Goal: Task Accomplishment & Management: Use online tool/utility

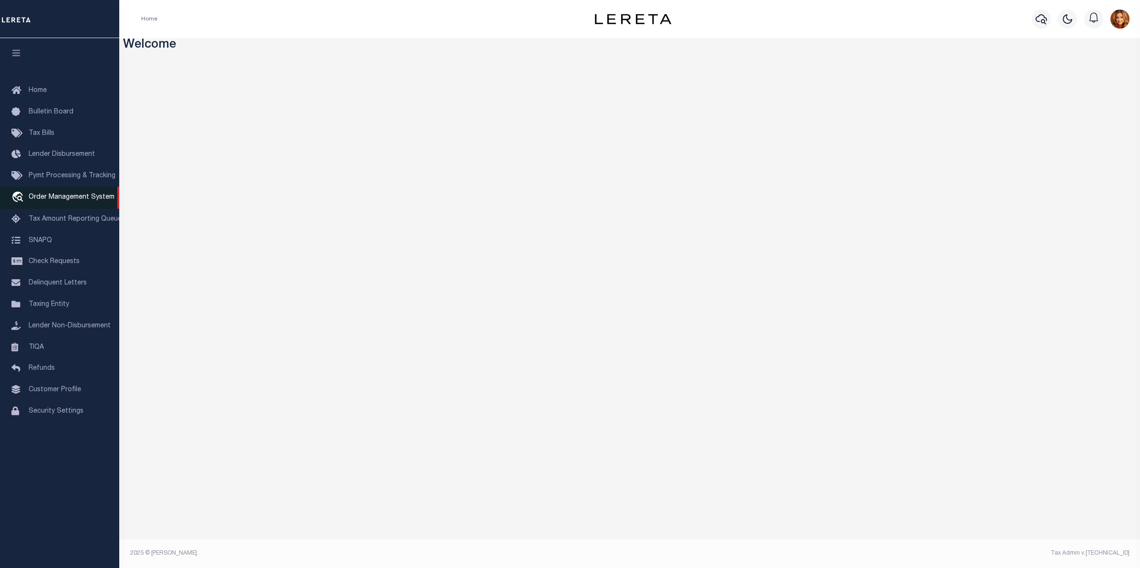
click at [44, 206] on link "travel_explore Order Management System" at bounding box center [59, 198] width 119 height 22
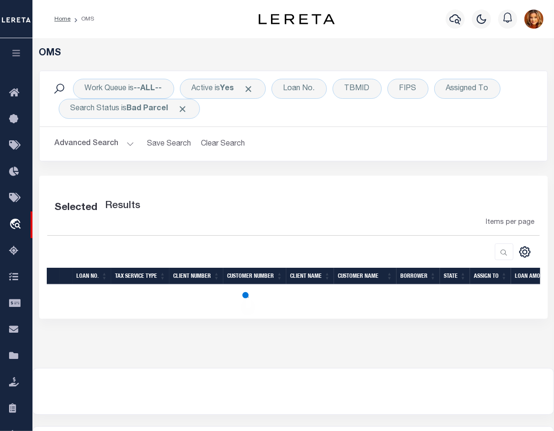
select select "200"
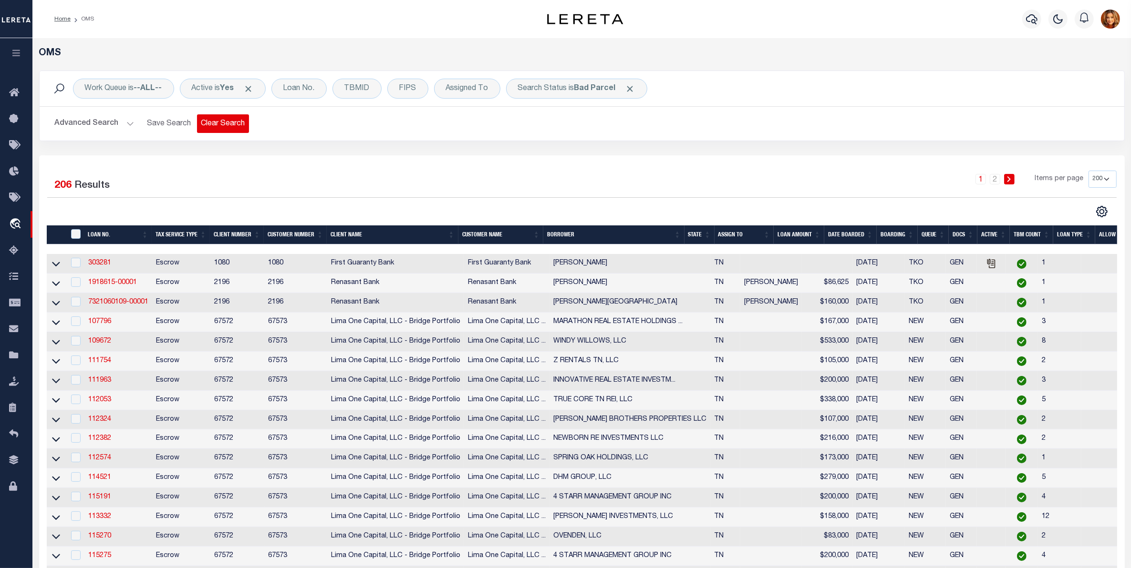
click at [218, 127] on button "Clear Search" at bounding box center [223, 123] width 52 height 19
click at [591, 89] on b "In Progress" at bounding box center [595, 89] width 43 height 8
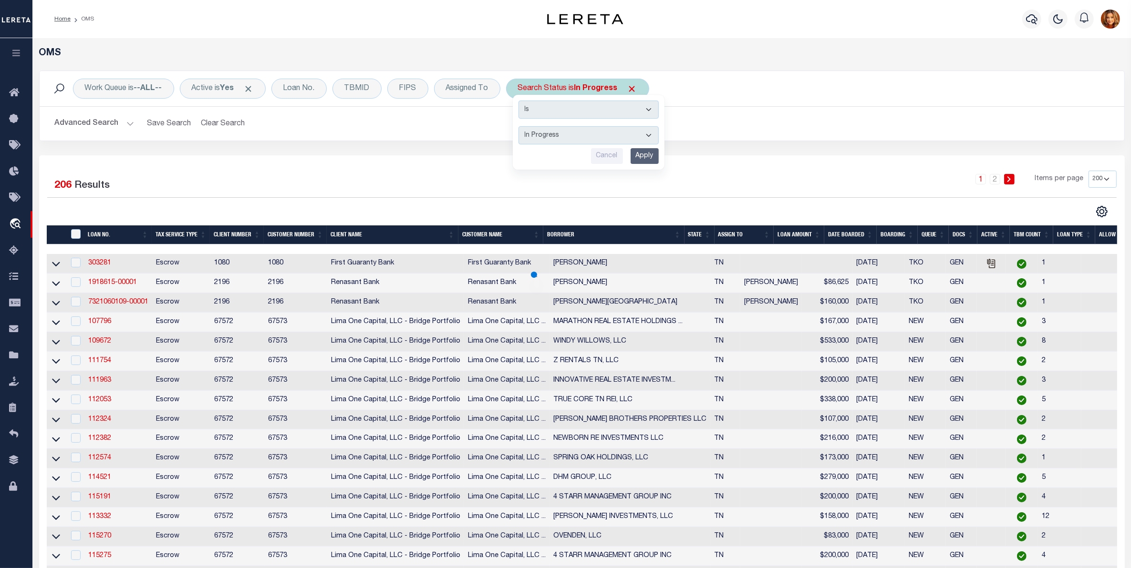
click at [550, 134] on select "Automated Search Bad Parcel Complete Duplicate Parcel High Dollar Reporting In …" at bounding box center [588, 135] width 140 height 18
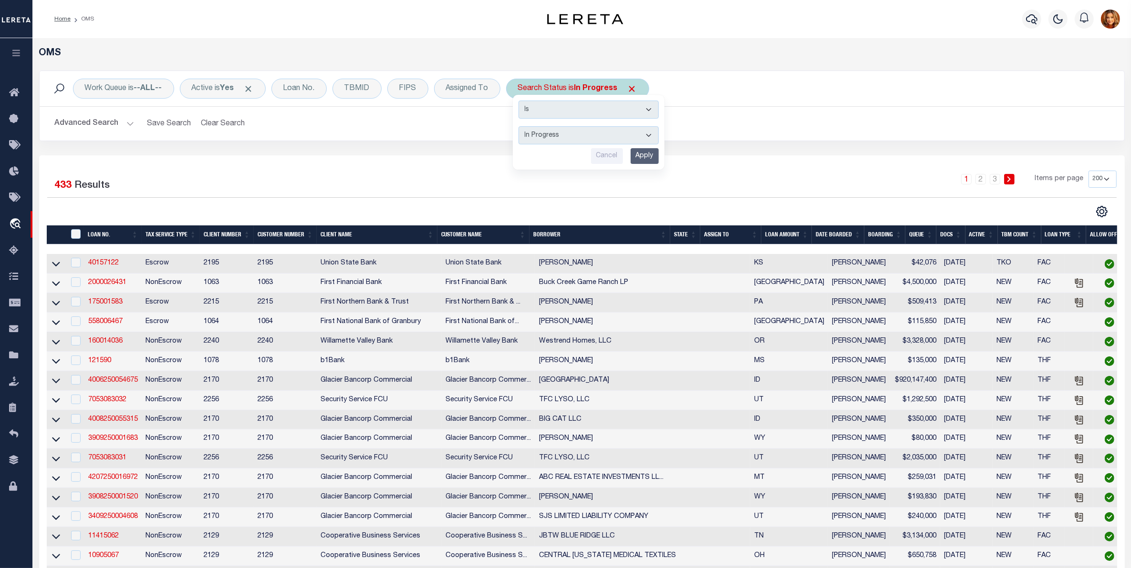
select select "CP"
click at [520, 127] on select "Automated Search Bad Parcel Complete Duplicate Parcel High Dollar Reporting In …" at bounding box center [588, 135] width 140 height 18
click at [647, 160] on input "Apply" at bounding box center [644, 156] width 28 height 16
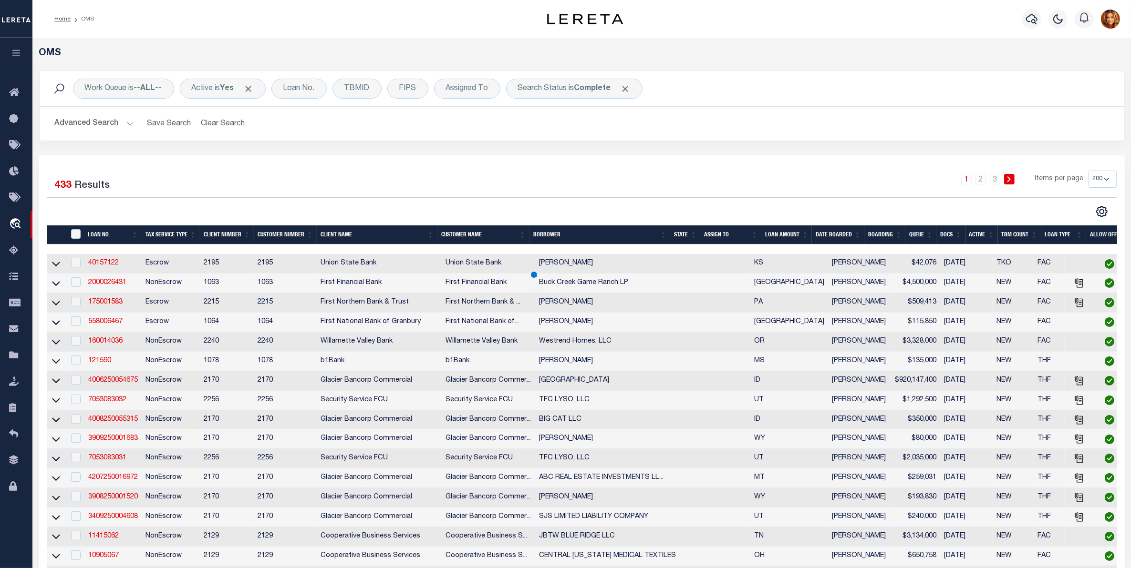
click at [99, 117] on button "Advanced Search" at bounding box center [94, 123] width 79 height 19
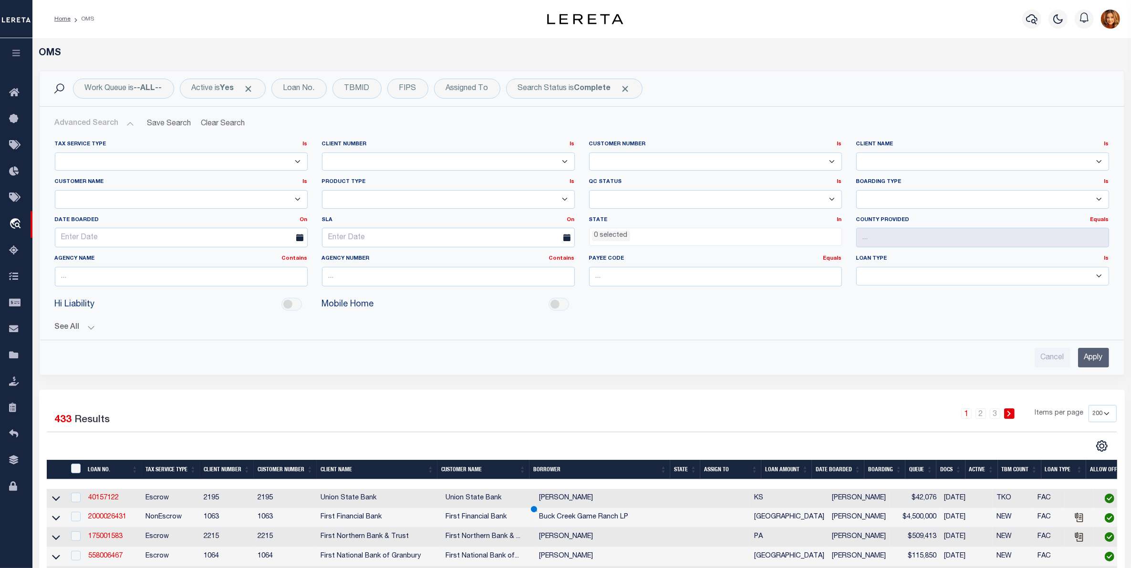
click at [648, 237] on ul "0 selected" at bounding box center [715, 234] width 252 height 13
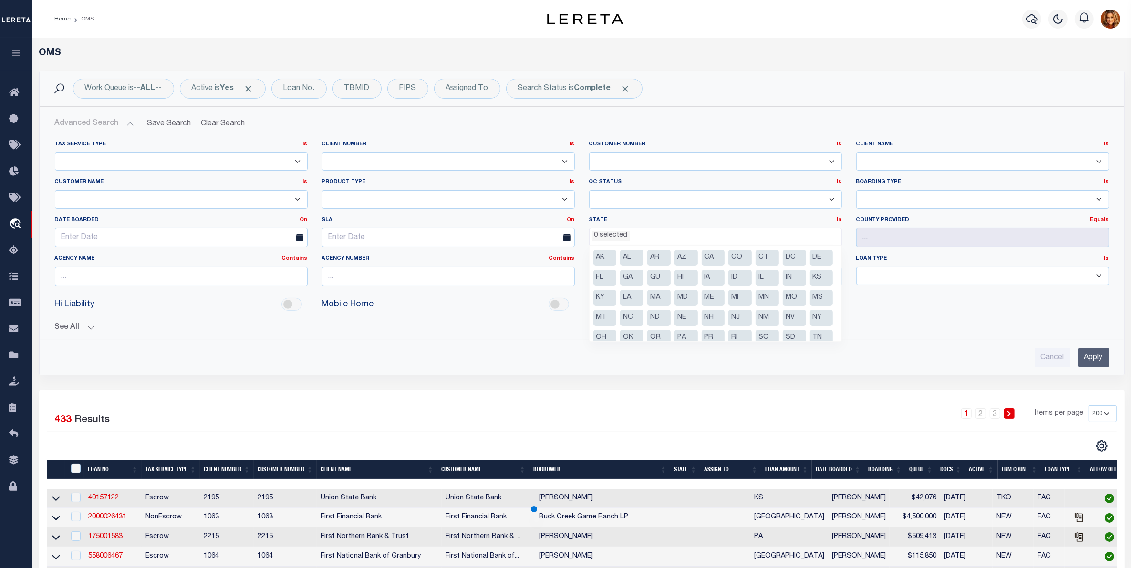
scroll to position [48, 0]
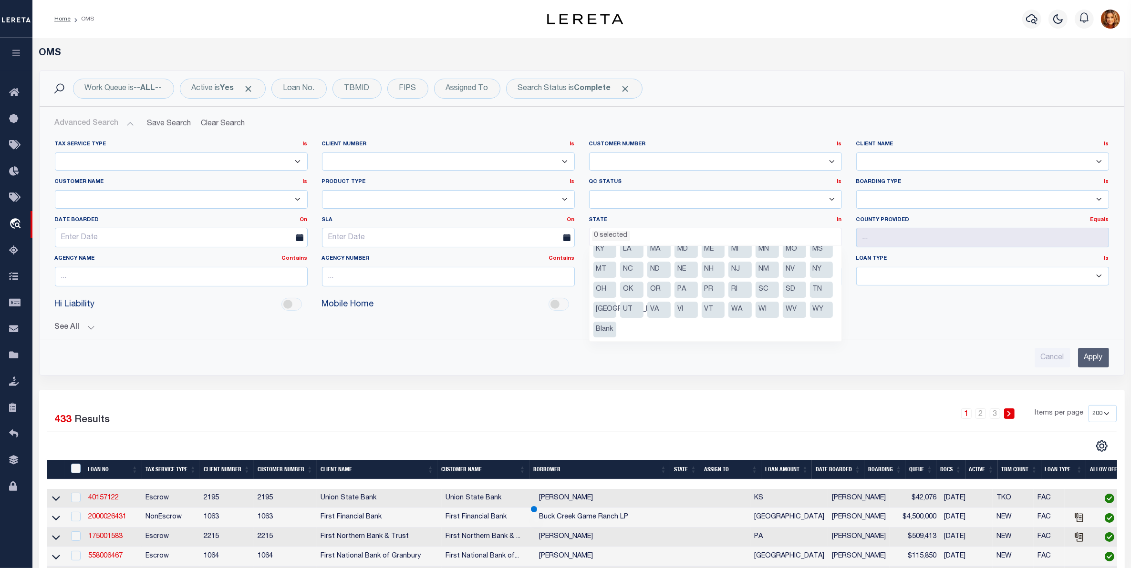
click at [617, 308] on li "[GEOGRAPHIC_DATA]" at bounding box center [604, 310] width 23 height 16
select select "[GEOGRAPHIC_DATA]"
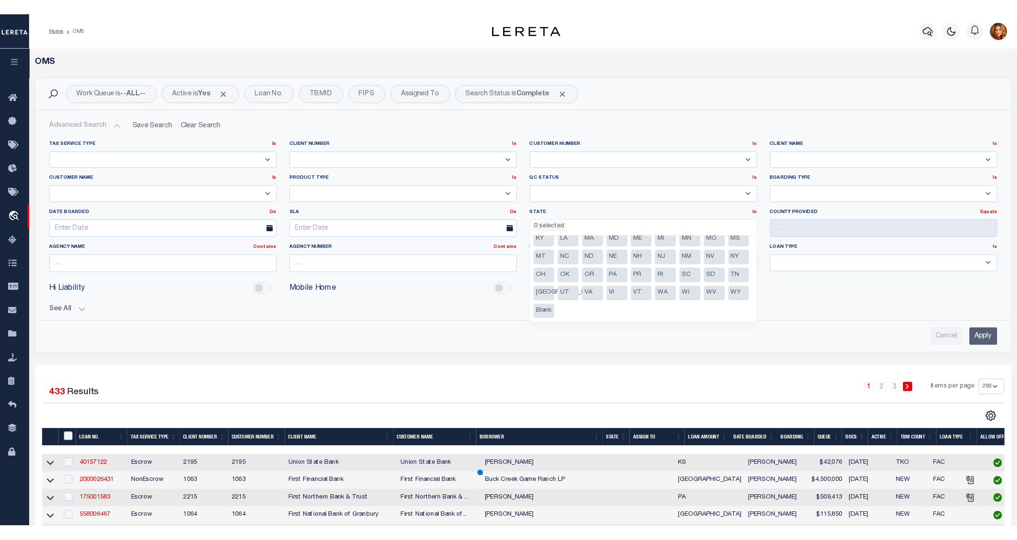
scroll to position [376, 0]
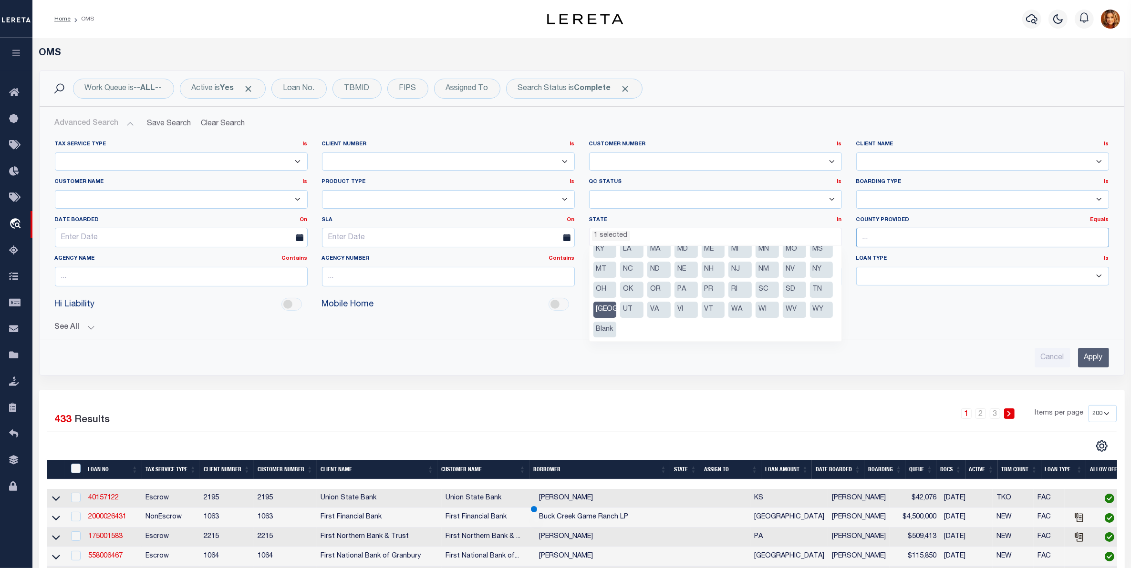
click at [880, 239] on input "text" at bounding box center [982, 238] width 253 height 20
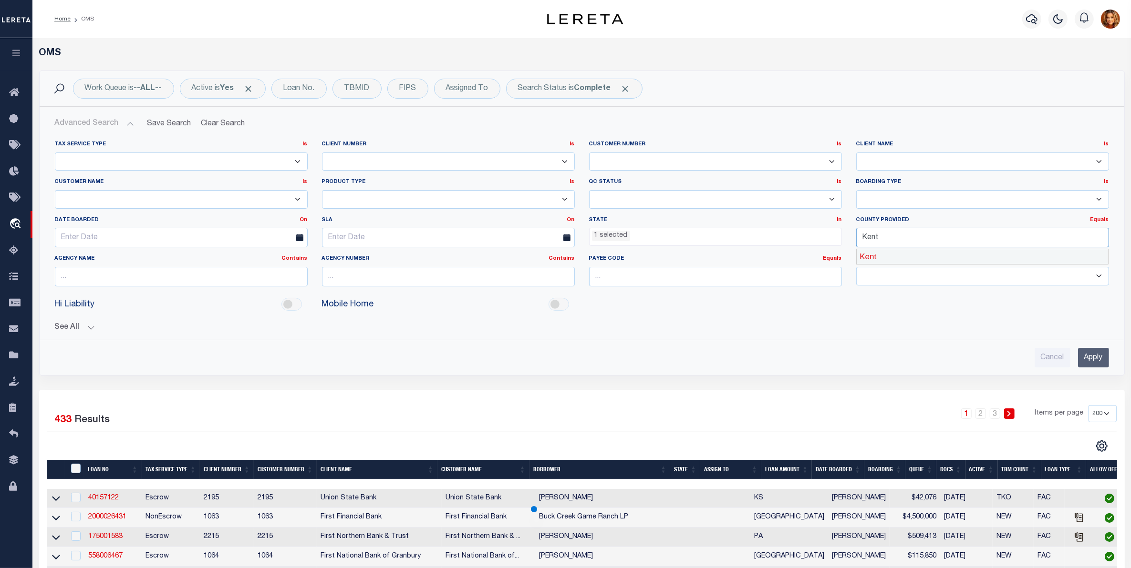
click at [871, 260] on div "Kent" at bounding box center [983, 256] width 252 height 15
type input "Kent"
click at [1095, 359] on input "Apply" at bounding box center [1093, 358] width 31 height 20
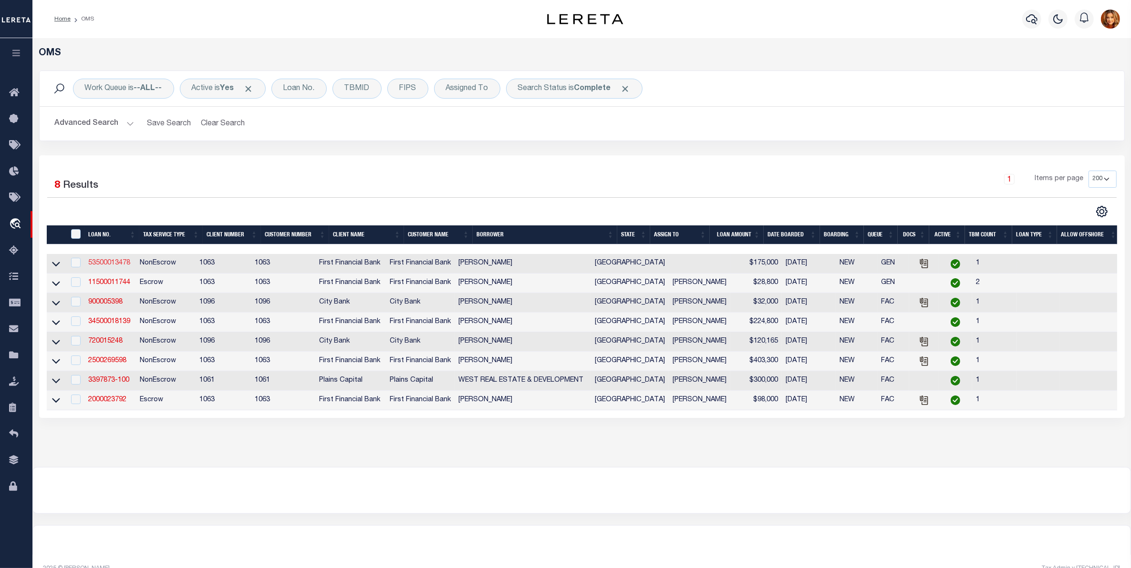
click at [98, 263] on link "53500013478" at bounding box center [109, 263] width 42 height 7
type input "53500013478"
type input "Randy R Pearson"
select select
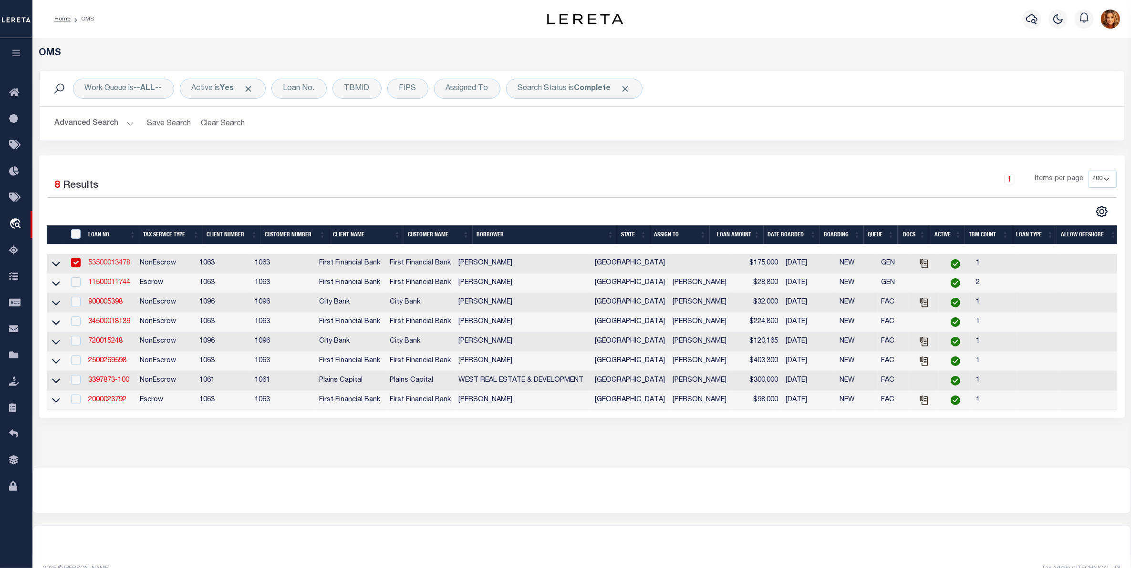
type input "909 MARIGOLD CT"
type input "GRANBURY,TX 76049-1106"
select select "100"
select select "NonEscrow"
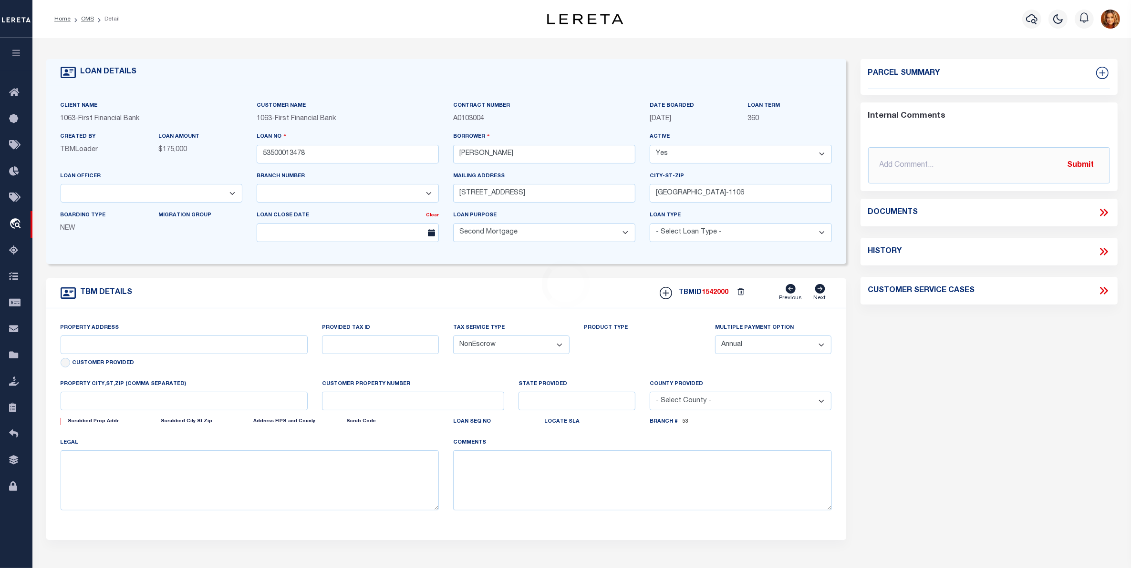
type input "214 ACRES, SECTION 365, BLOCK"
select select
type input "ROTAN TX 795460000"
type input "[GEOGRAPHIC_DATA]"
select select "9944"
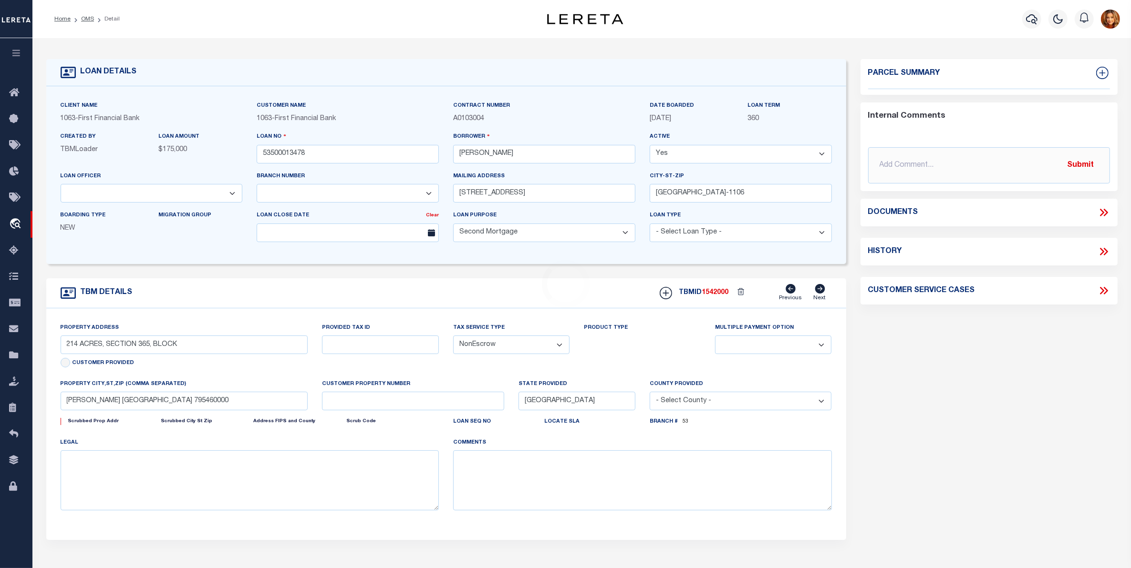
select select "521"
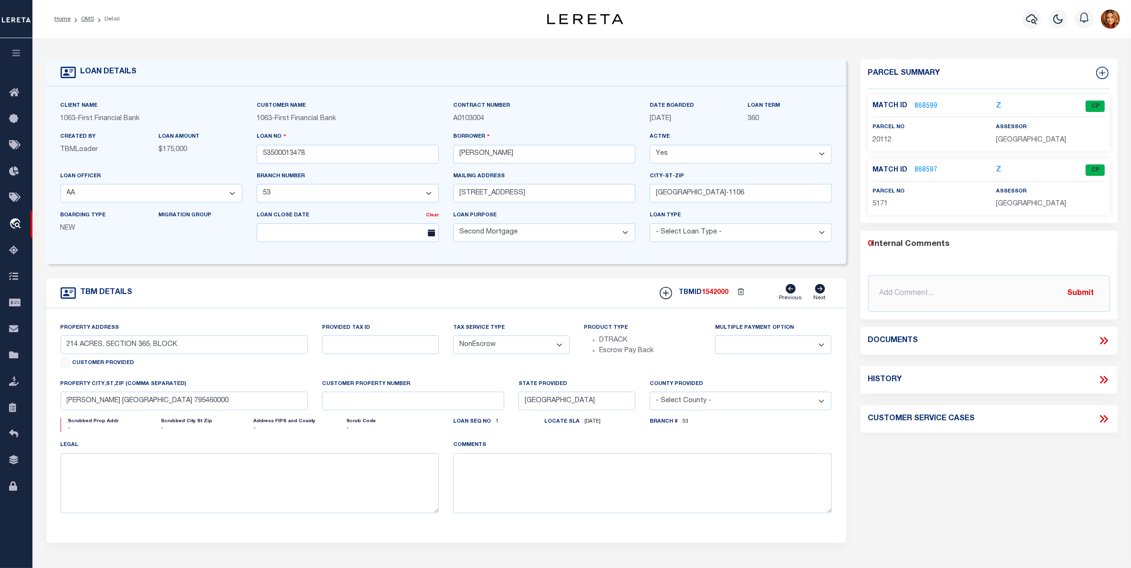
click at [925, 105] on link "868599" at bounding box center [926, 107] width 23 height 10
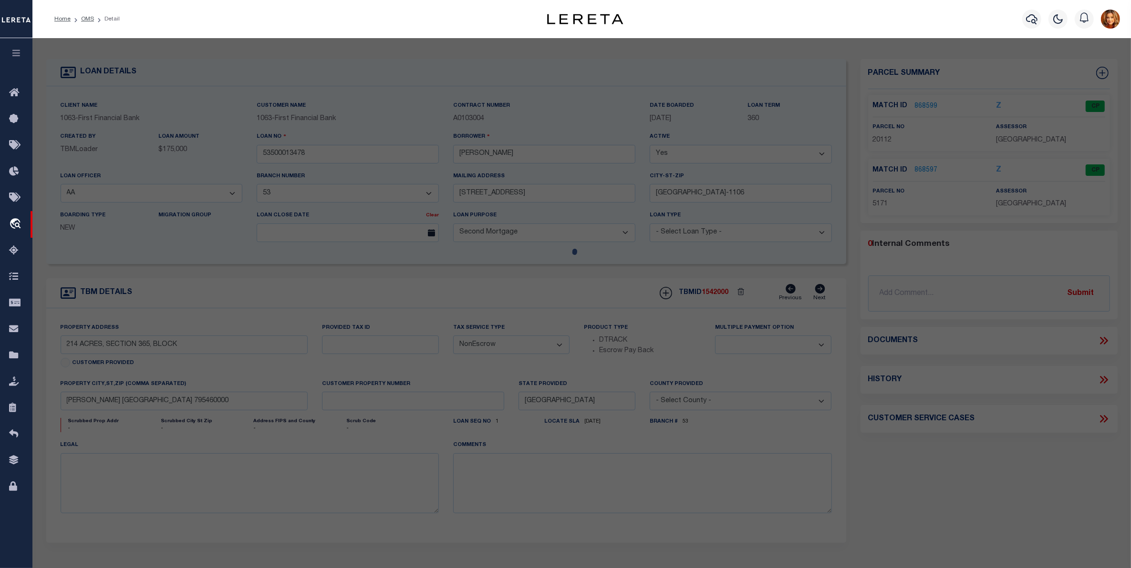
checkbox input "false"
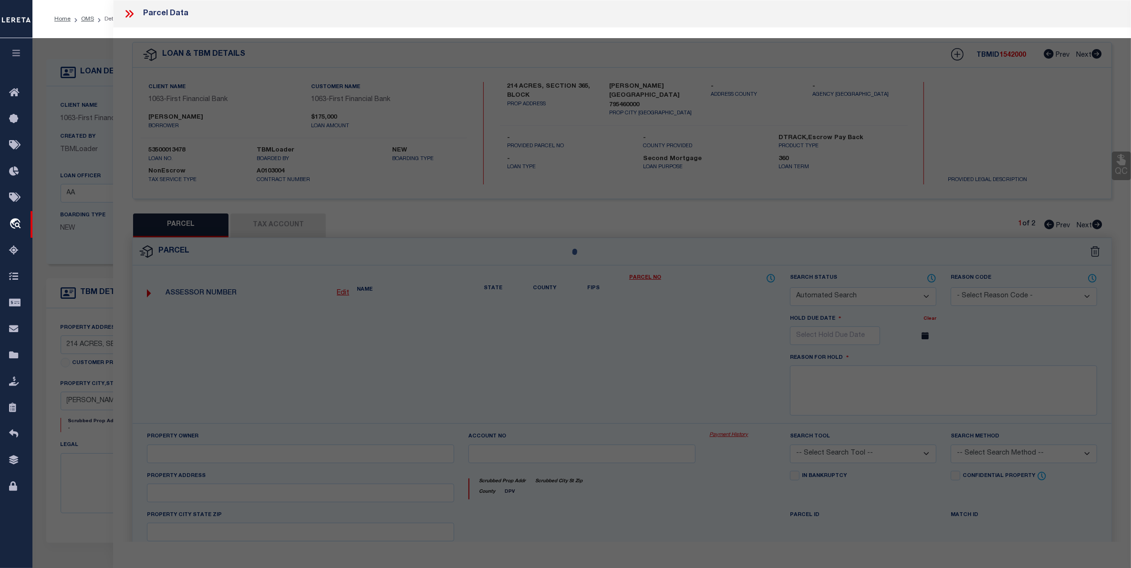
select select "CP"
type input "SLATER DAVID & TRACIE"
type input "2436500120002480000001"
checkbox input "false"
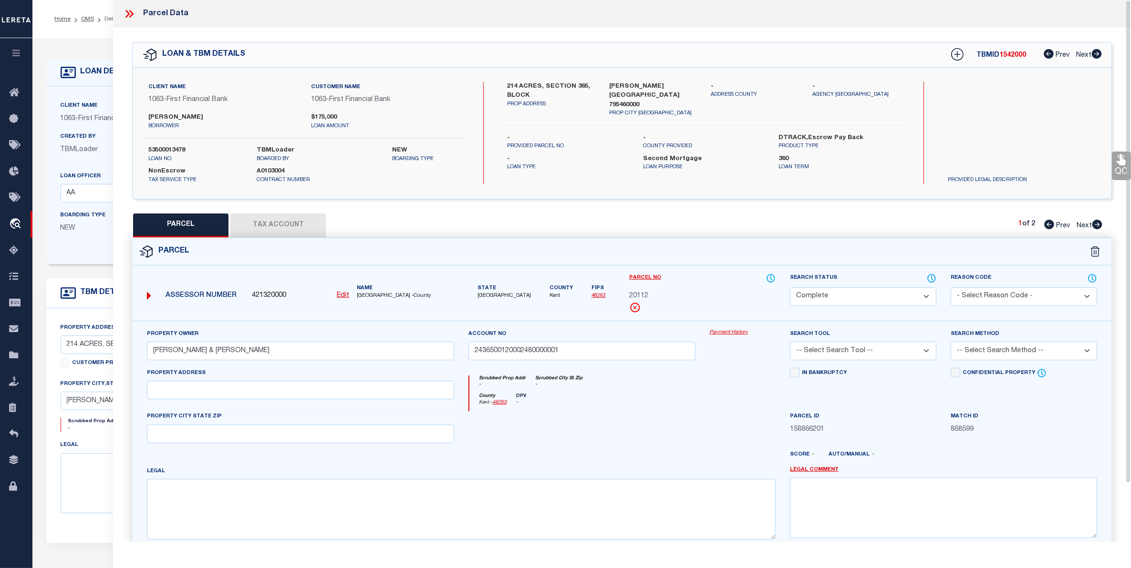
click at [265, 218] on button "Tax Account" at bounding box center [277, 226] width 95 height 24
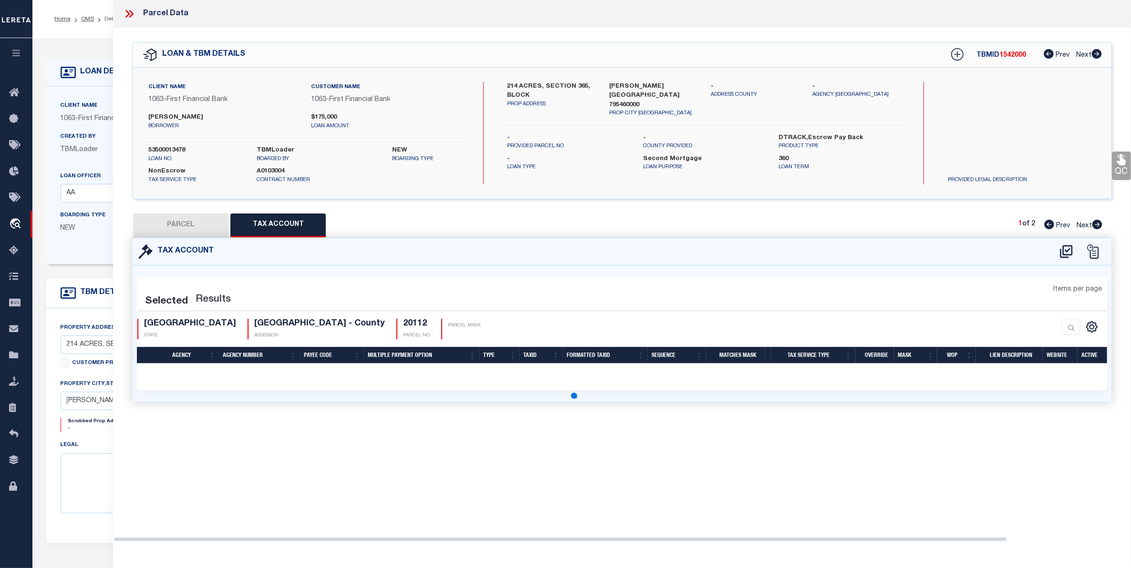
select select "100"
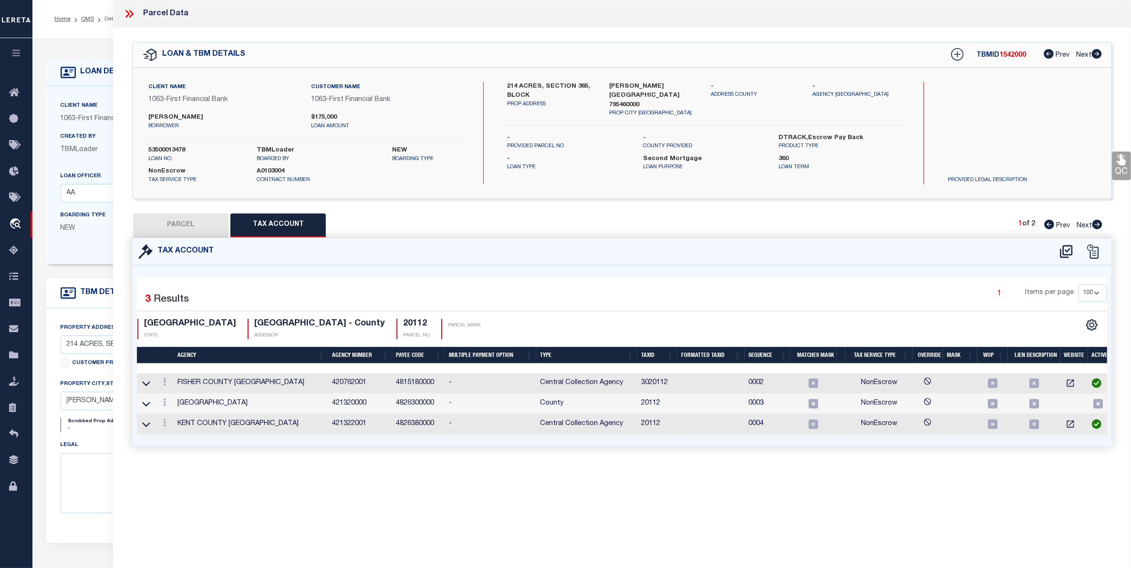
click at [163, 223] on button "PARCEL" at bounding box center [180, 226] width 95 height 24
select select "AS"
checkbox input "false"
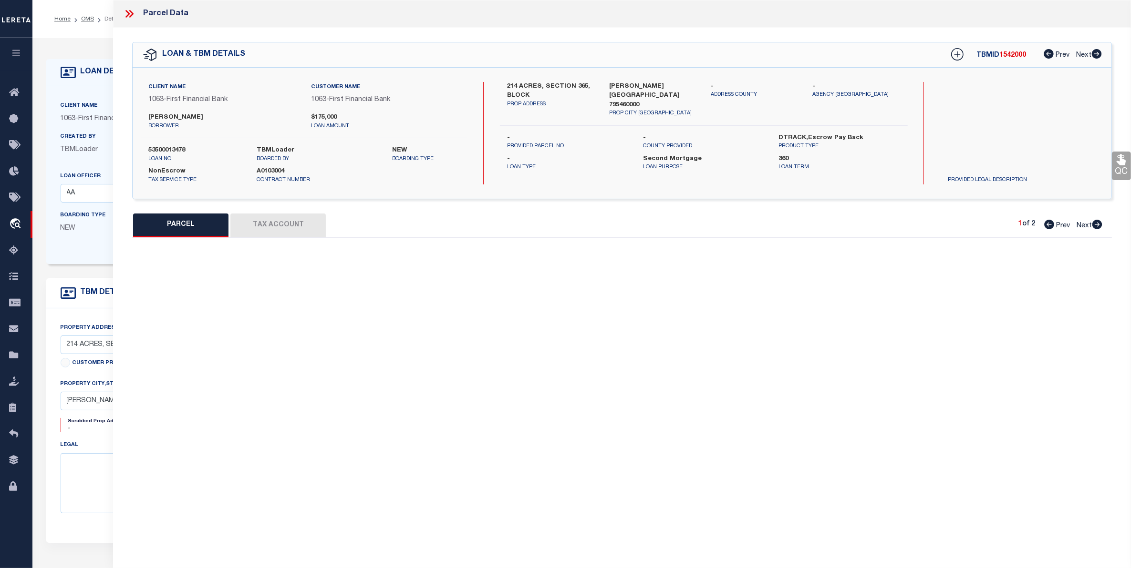
select select "CP"
type input "SLATER DAVID & TRACIE"
type input "2436500120002480000001"
checkbox input "false"
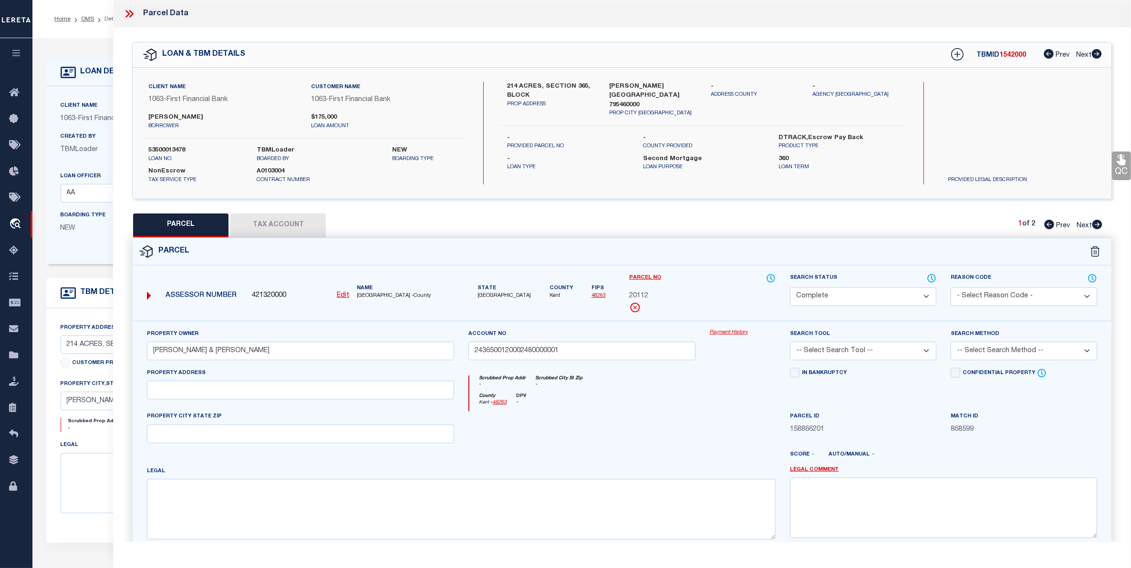
drag, startPoint x: 264, startPoint y: 225, endPoint x: 614, endPoint y: 479, distance: 433.3
click at [614, 479] on div "QC QC QC" at bounding box center [622, 317] width 1018 height 578
click at [284, 220] on button "Tax Account" at bounding box center [277, 226] width 95 height 24
select select "100"
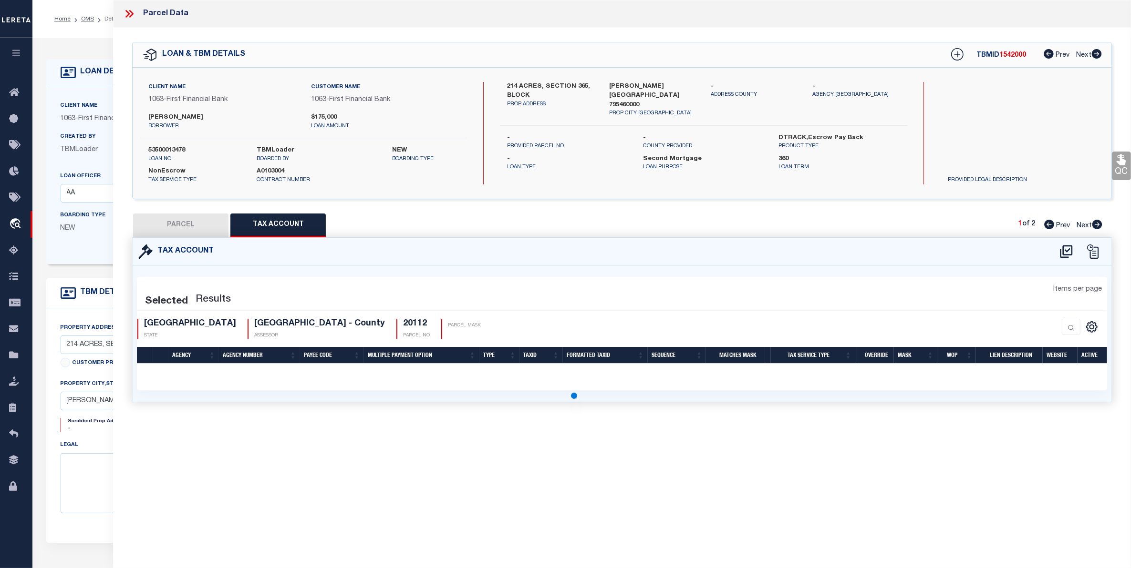
select select "100"
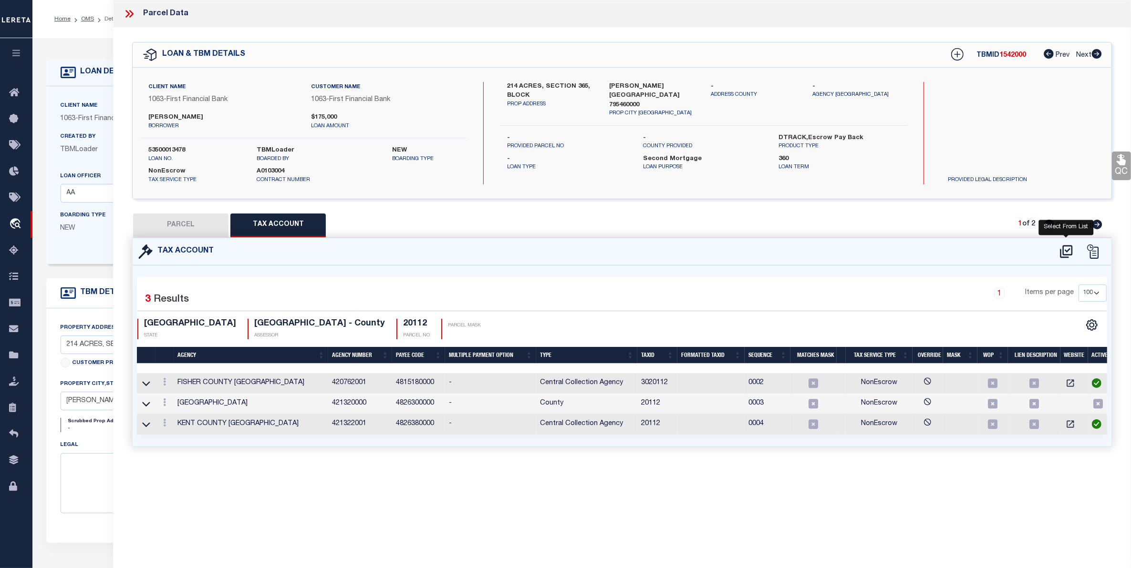
click at [1064, 253] on icon at bounding box center [1066, 251] width 16 height 15
select select "100"
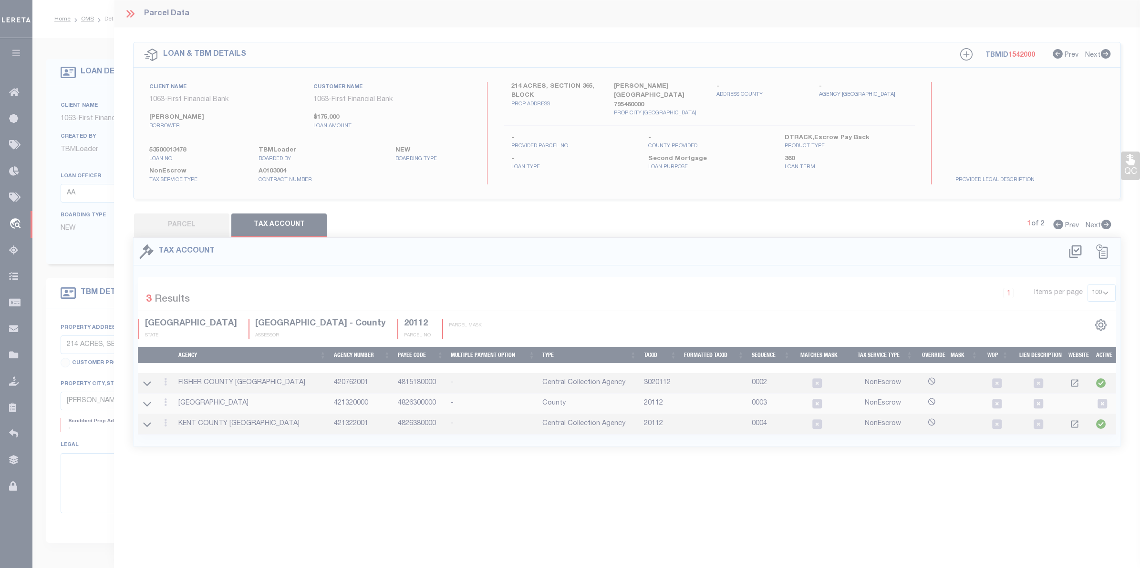
select select "100"
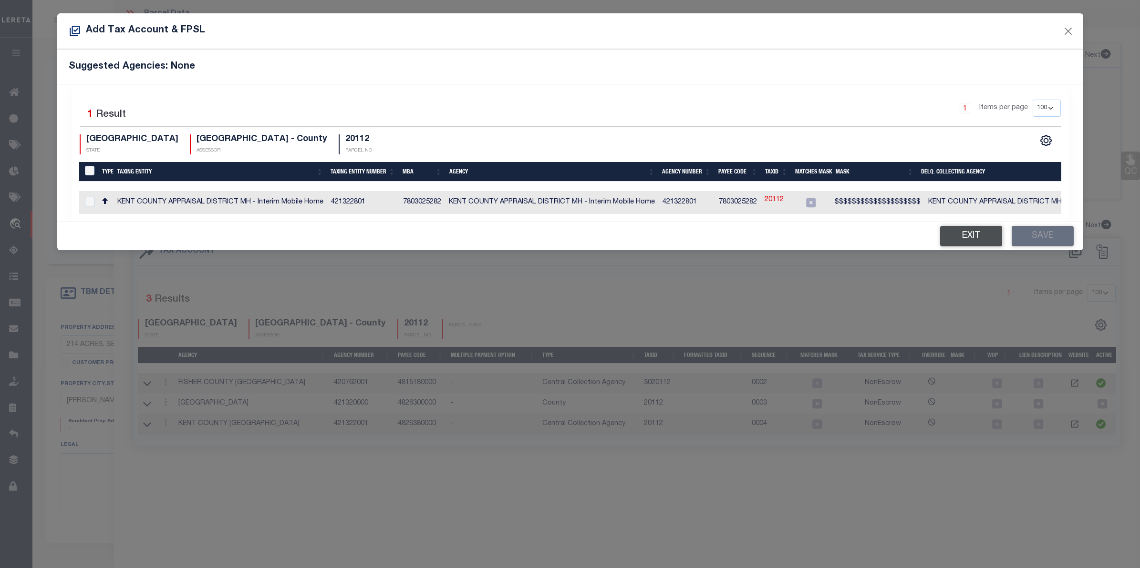
click at [971, 241] on button "Exit" at bounding box center [971, 236] width 62 height 21
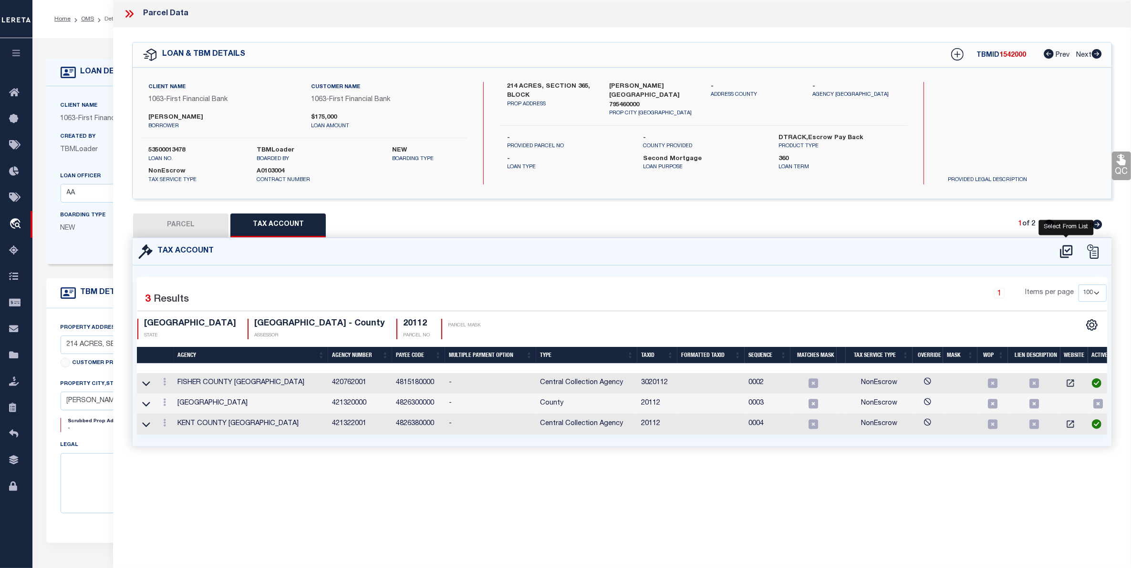
click at [1066, 250] on icon at bounding box center [1066, 251] width 12 height 13
select select "100"
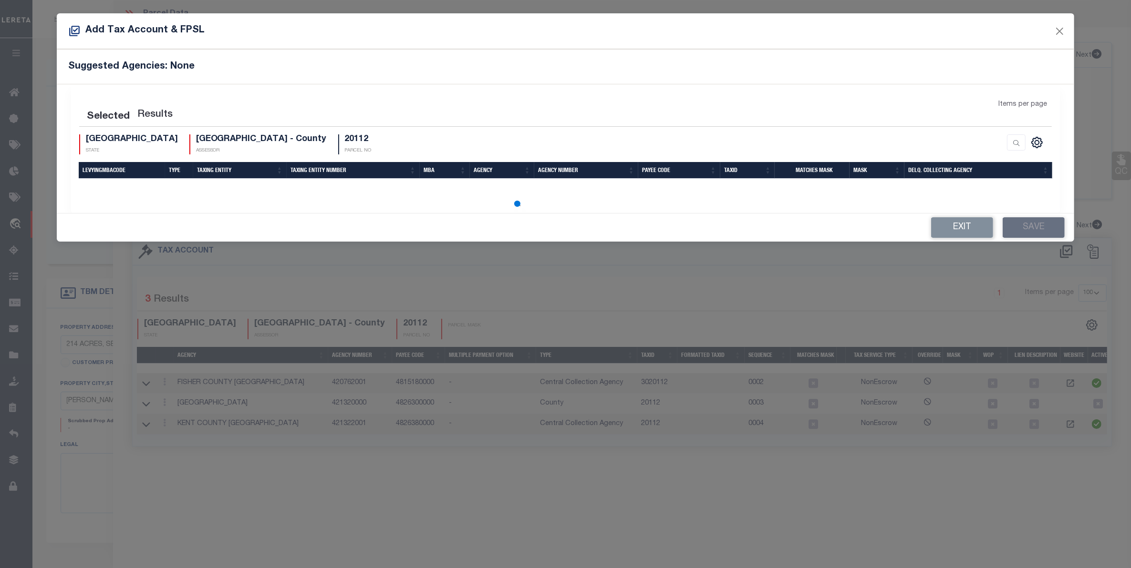
select select "100"
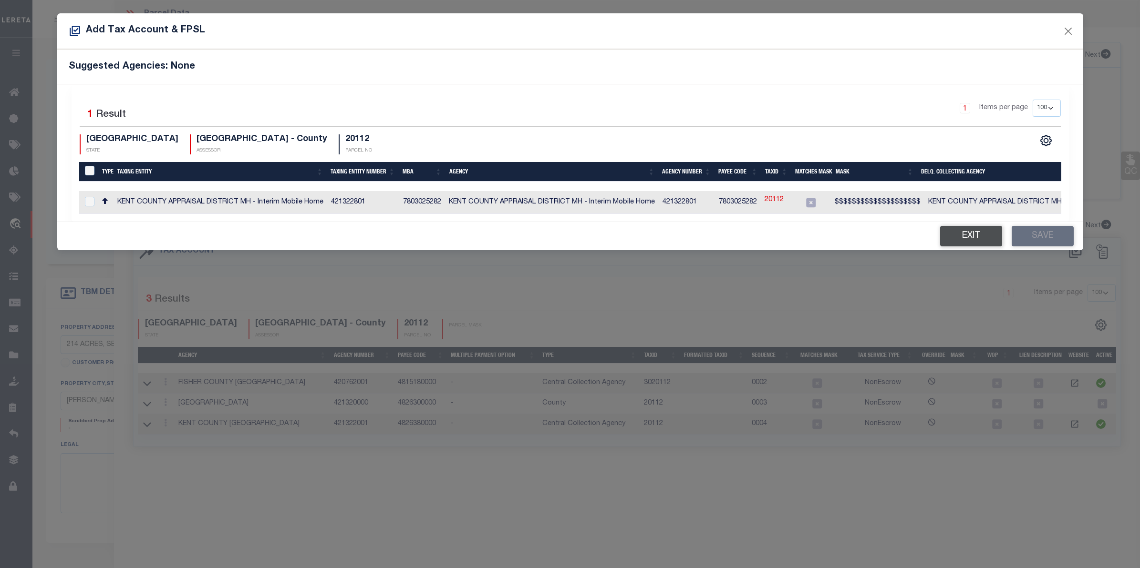
click at [971, 244] on button "Exit" at bounding box center [971, 236] width 62 height 21
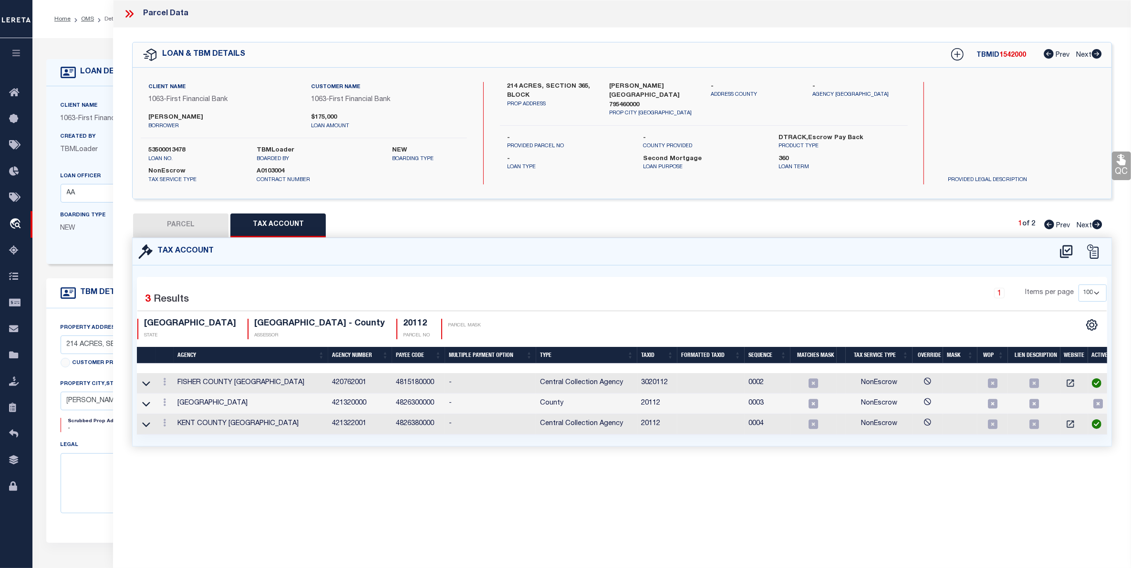
click at [170, 227] on button "PARCEL" at bounding box center [180, 226] width 95 height 24
select select "AS"
checkbox input "false"
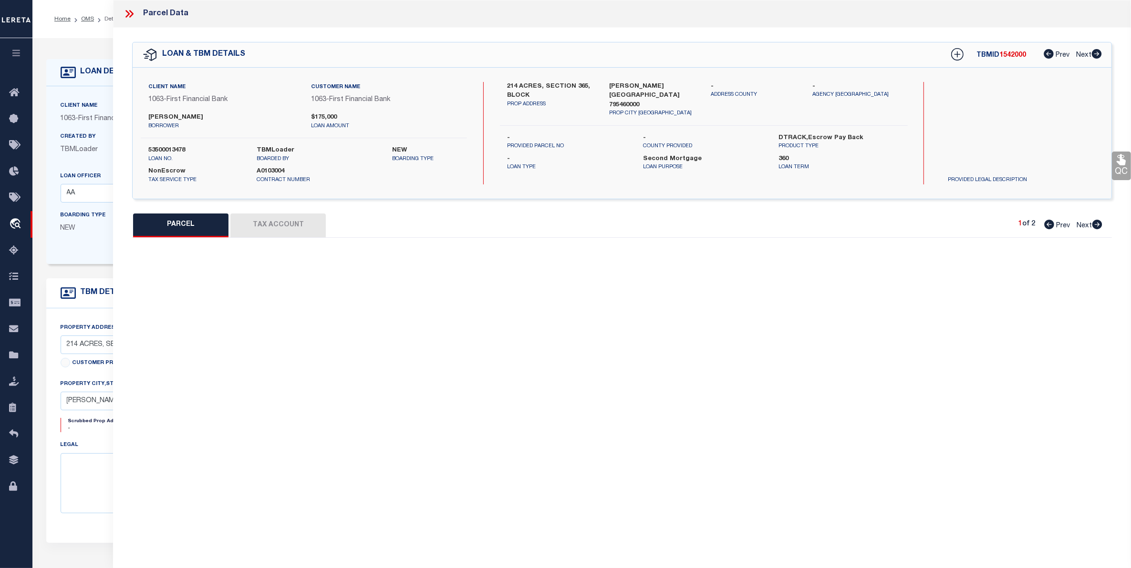
select select "CP"
type input "SLATER DAVID & TRACIE"
type input "2436500120002480000001"
checkbox input "false"
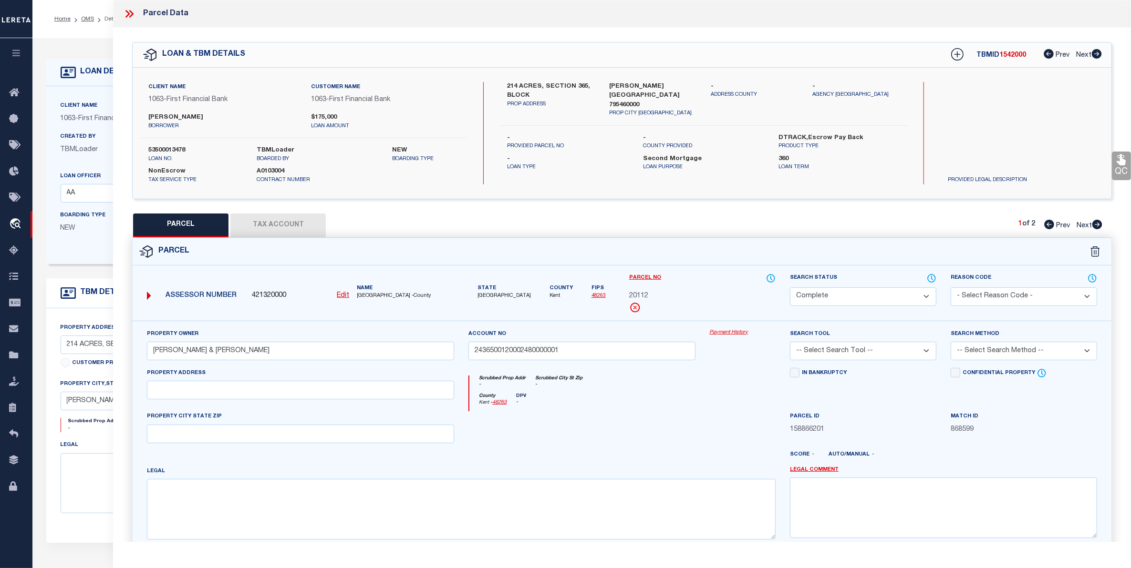
click at [128, 13] on icon at bounding box center [127, 14] width 4 height 8
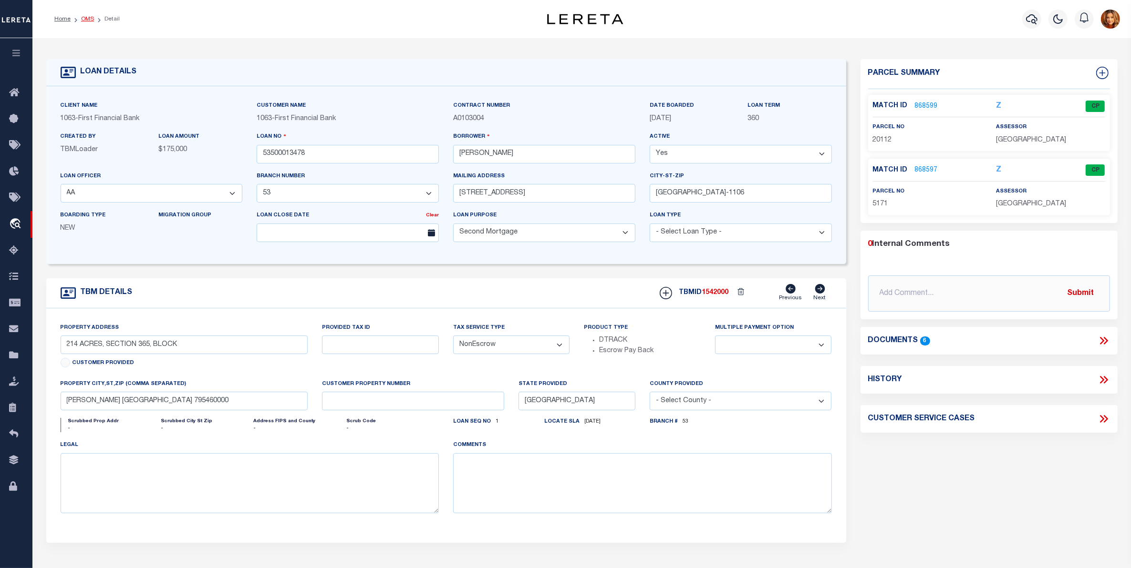
click at [88, 17] on link "OMS" at bounding box center [87, 19] width 13 height 6
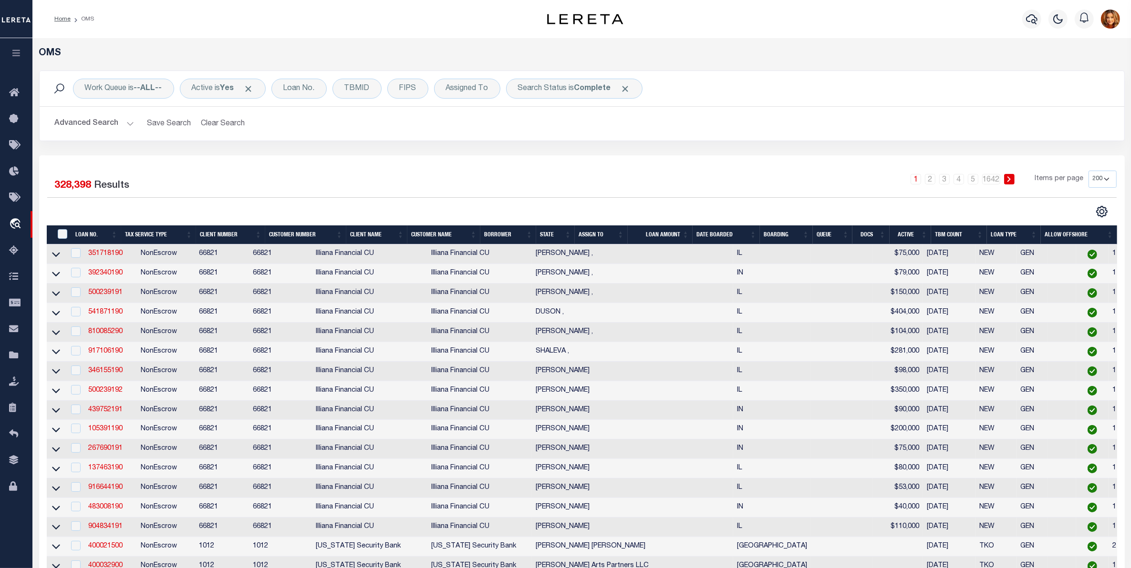
click at [84, 130] on button "Advanced Search" at bounding box center [94, 123] width 79 height 19
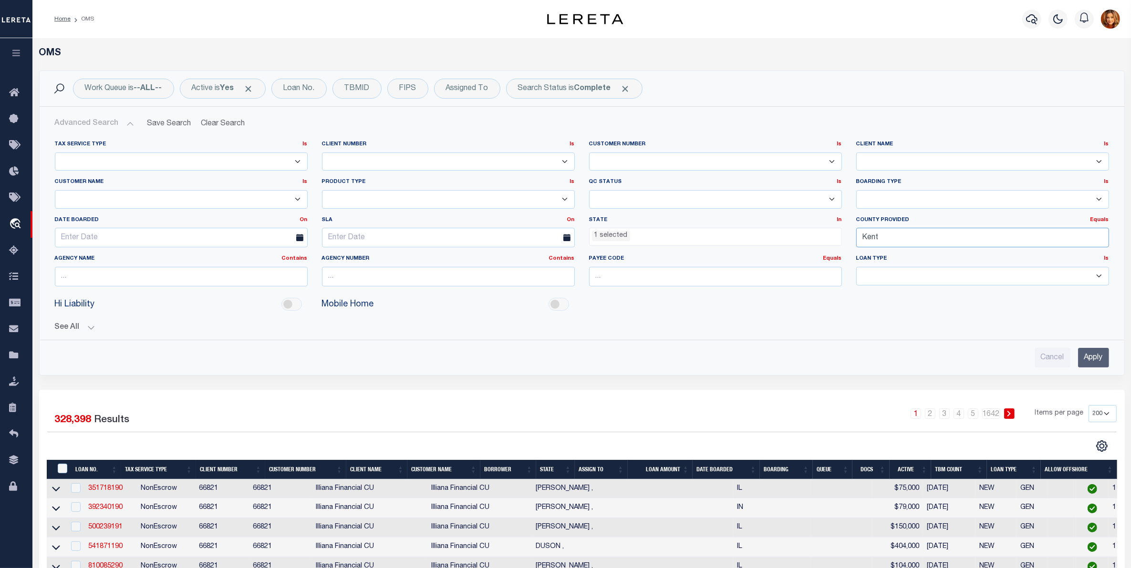
drag, startPoint x: 898, startPoint y: 236, endPoint x: 799, endPoint y: 235, distance: 98.7
click at [799, 235] on div "Tax Service Type Is Is Contains Escrow NonEscrow Client Number Is Is Contains 1…" at bounding box center [582, 218] width 1068 height 154
type input "[PERSON_NAME]"
click at [868, 256] on div "[PERSON_NAME]" at bounding box center [983, 256] width 252 height 15
drag, startPoint x: 1088, startPoint y: 360, endPoint x: 1092, endPoint y: 366, distance: 7.5
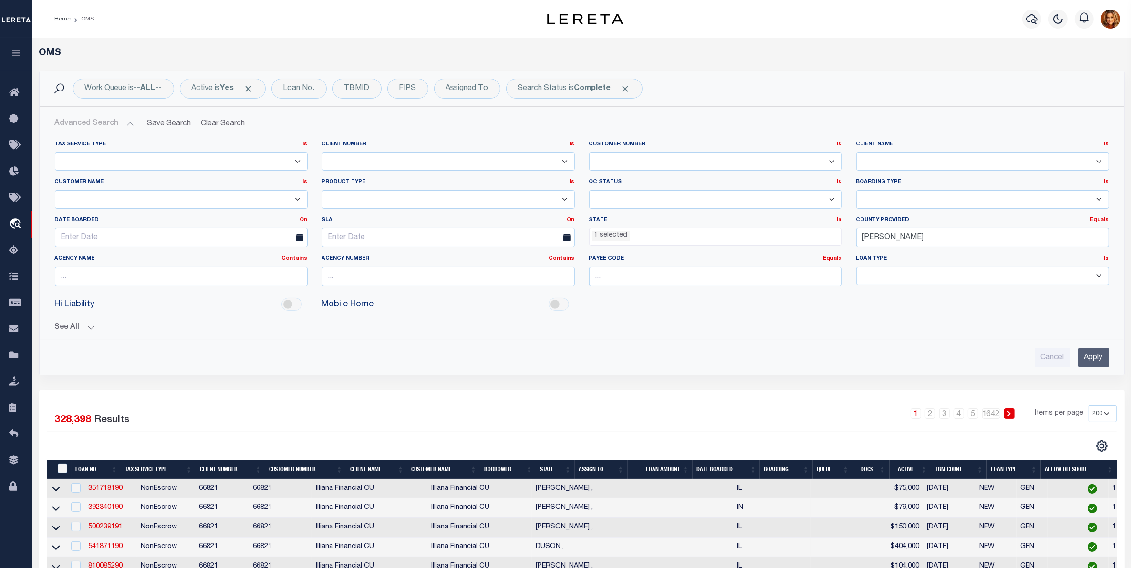
click at [1090, 362] on input "Apply" at bounding box center [1093, 358] width 31 height 20
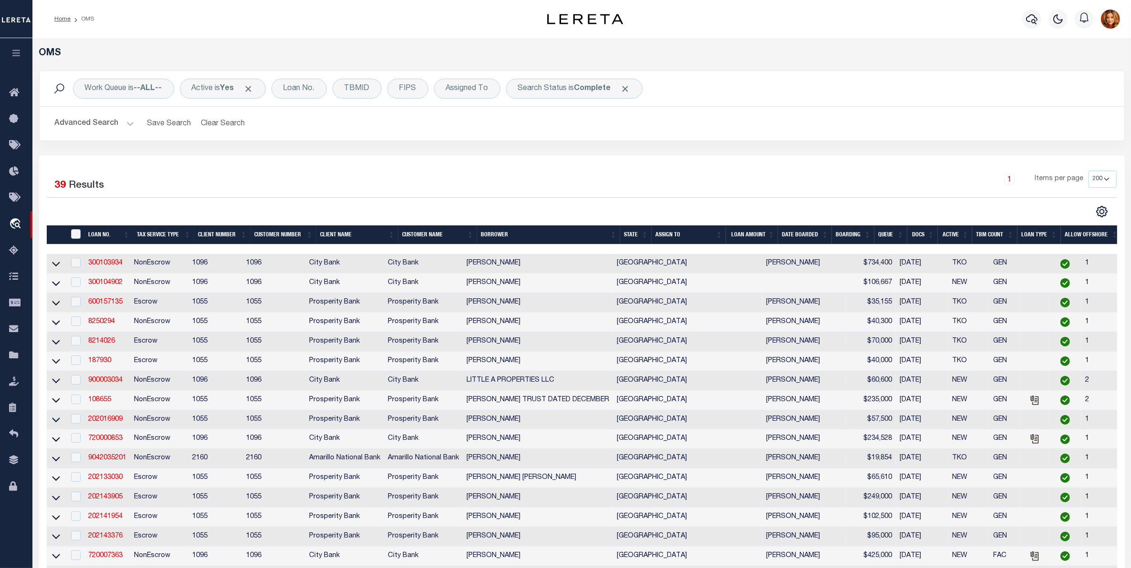
click at [89, 272] on td "300103934" at bounding box center [107, 264] width 46 height 20
checkbox input "true"
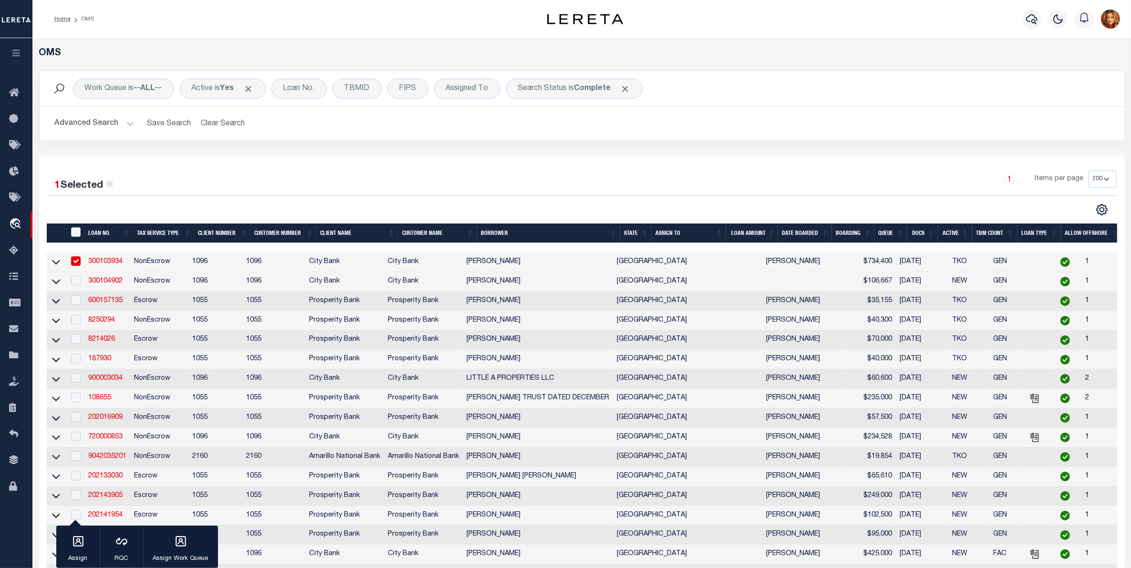
click at [104, 263] on link "300103934" at bounding box center [105, 261] width 34 height 7
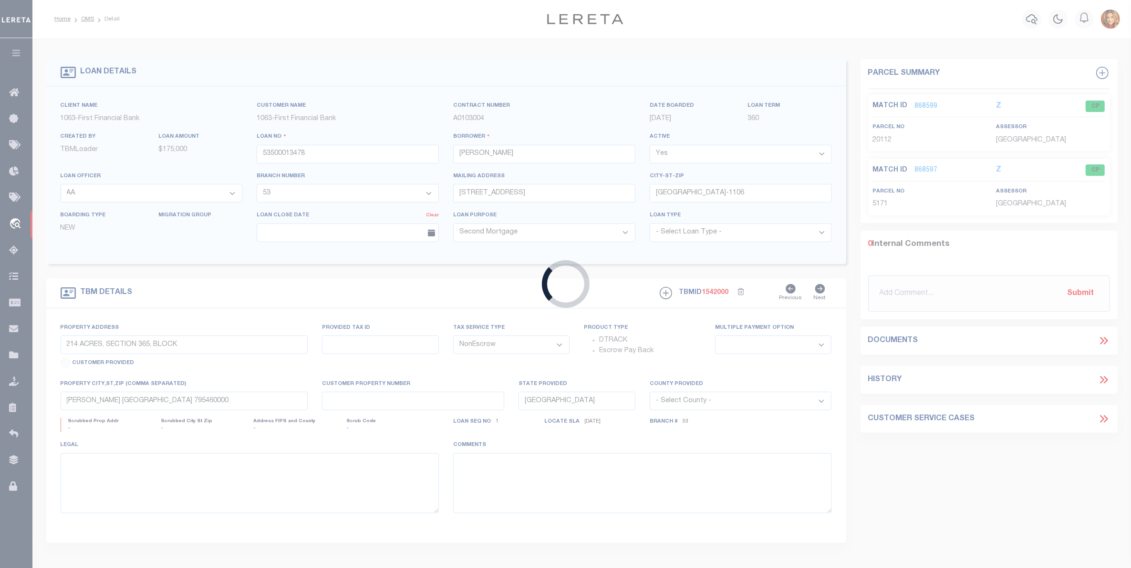
type input "300103934"
type input "[PERSON_NAME]"
select select
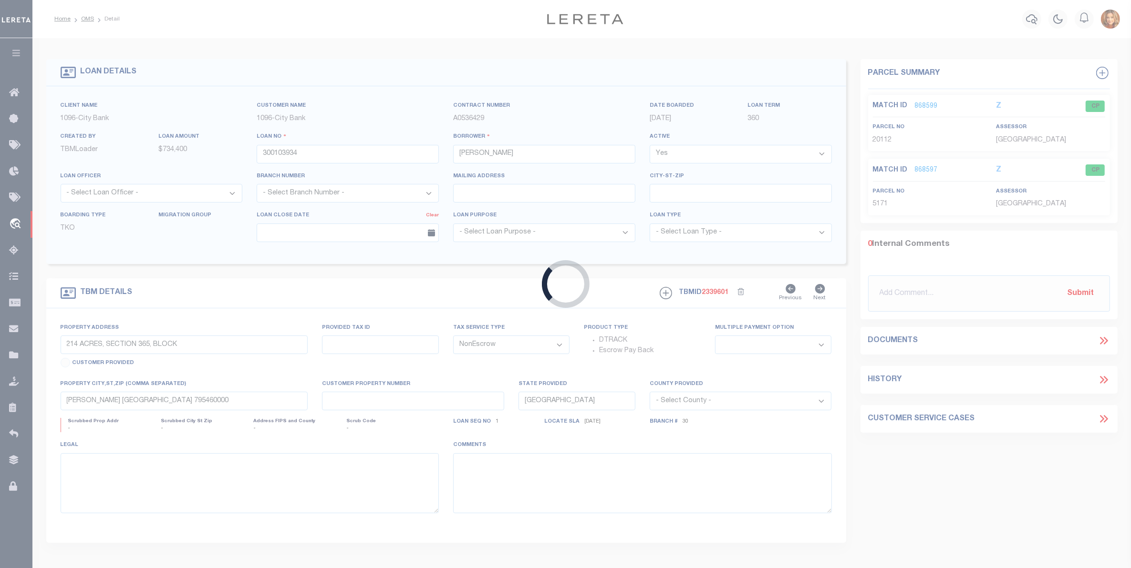
type input "CROSBY CO TX"
select select
select select "2769"
select select "1346"
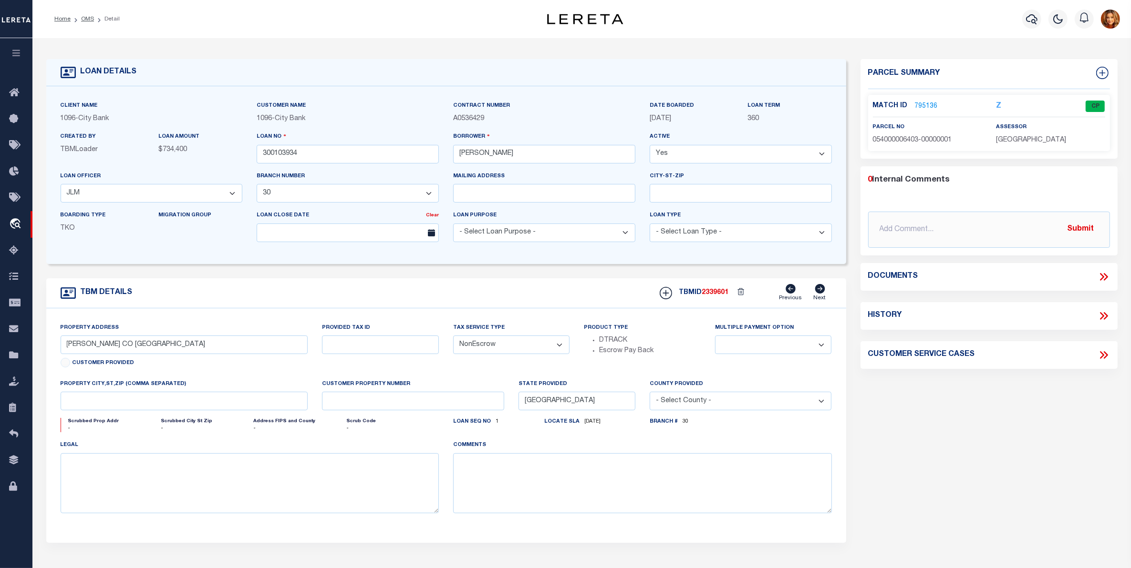
click at [918, 108] on link "795136" at bounding box center [926, 107] width 23 height 10
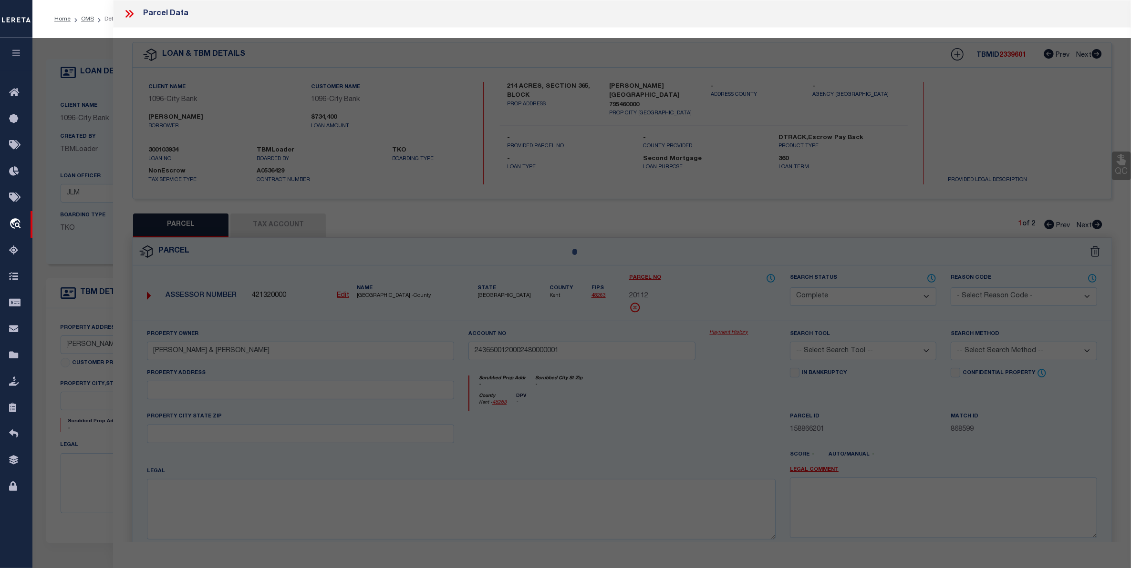
select select "AS"
checkbox input "false"
select select "CP"
checkbox input "false"
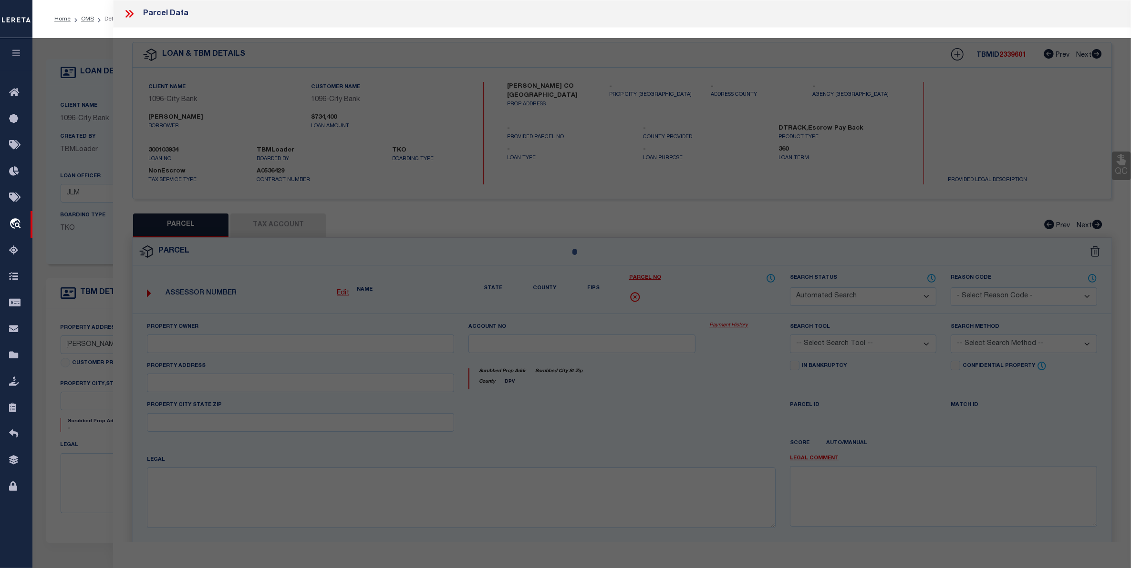
type textarea "A-154 SURVEY 17 I&GN BLOCK 1 OUT OF N 1/3 2 ACRES"
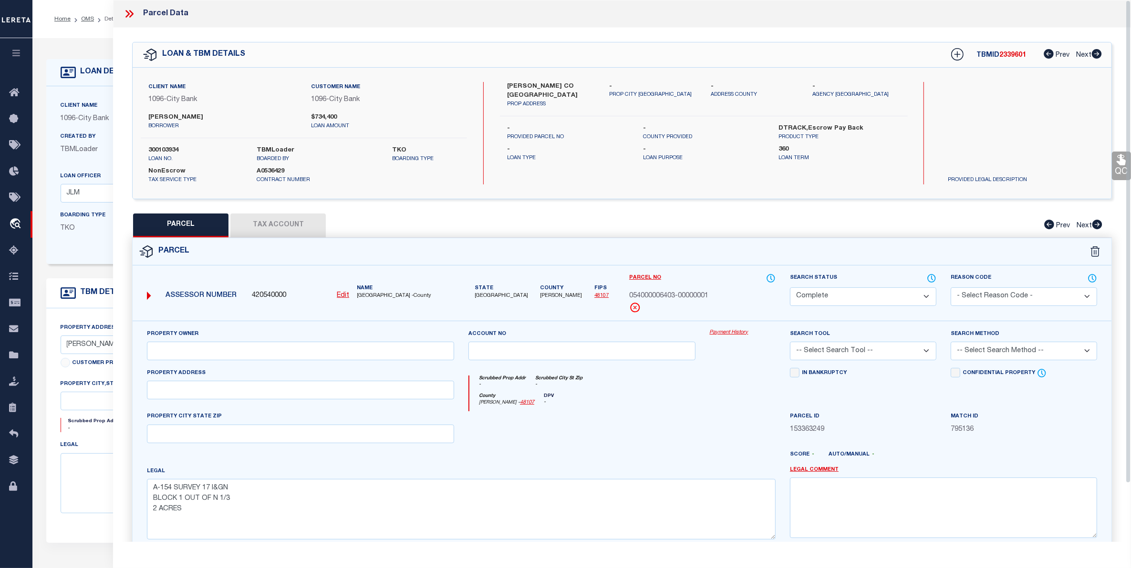
click at [281, 227] on button "Tax Account" at bounding box center [277, 226] width 95 height 24
select select "100"
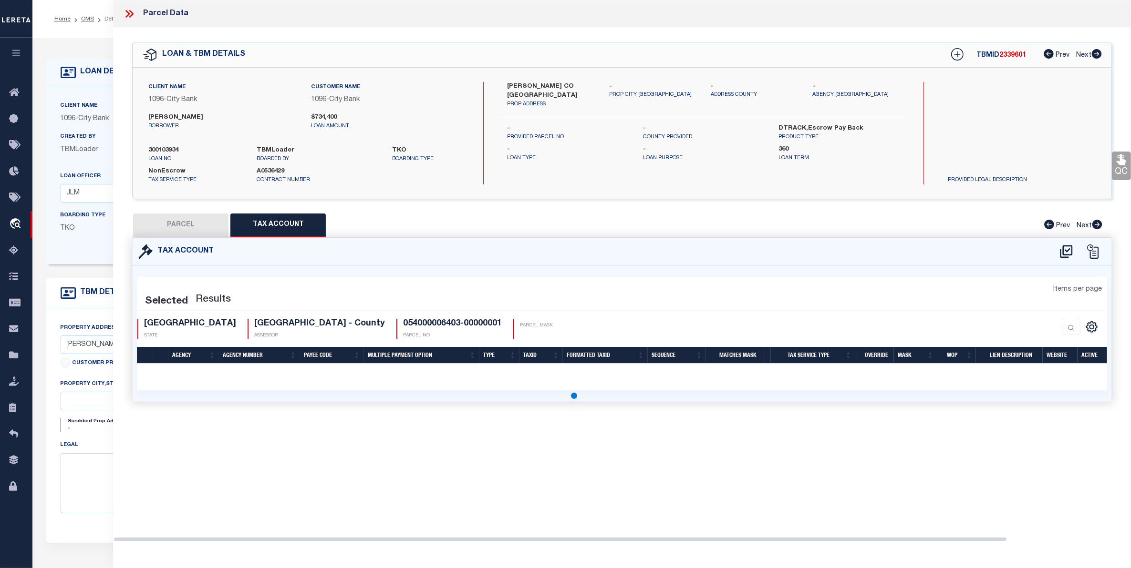
select select "100"
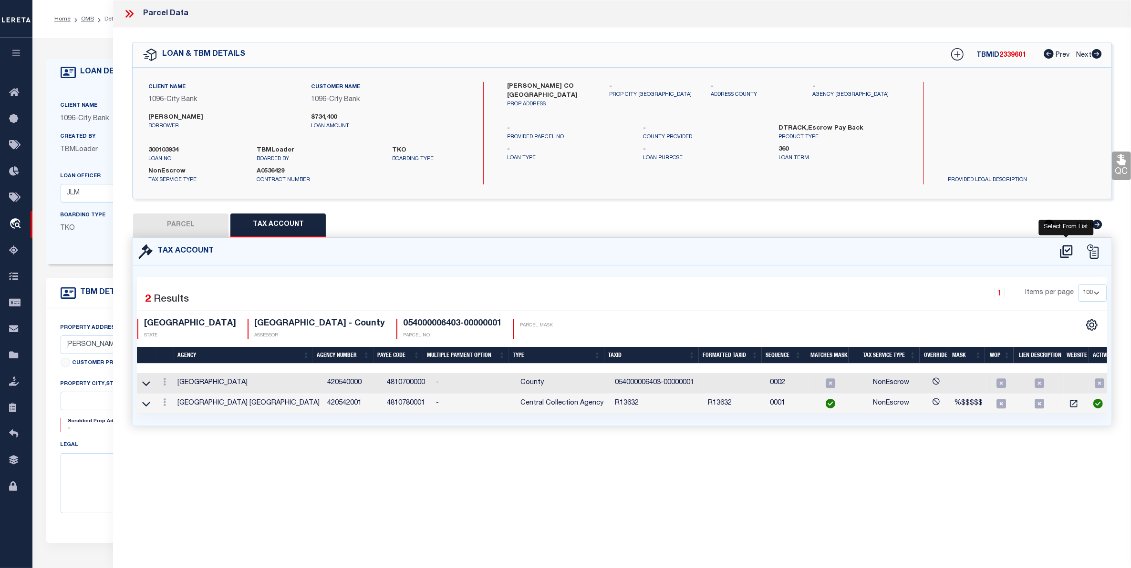
click at [1066, 250] on icon at bounding box center [1066, 251] width 12 height 13
select select "100"
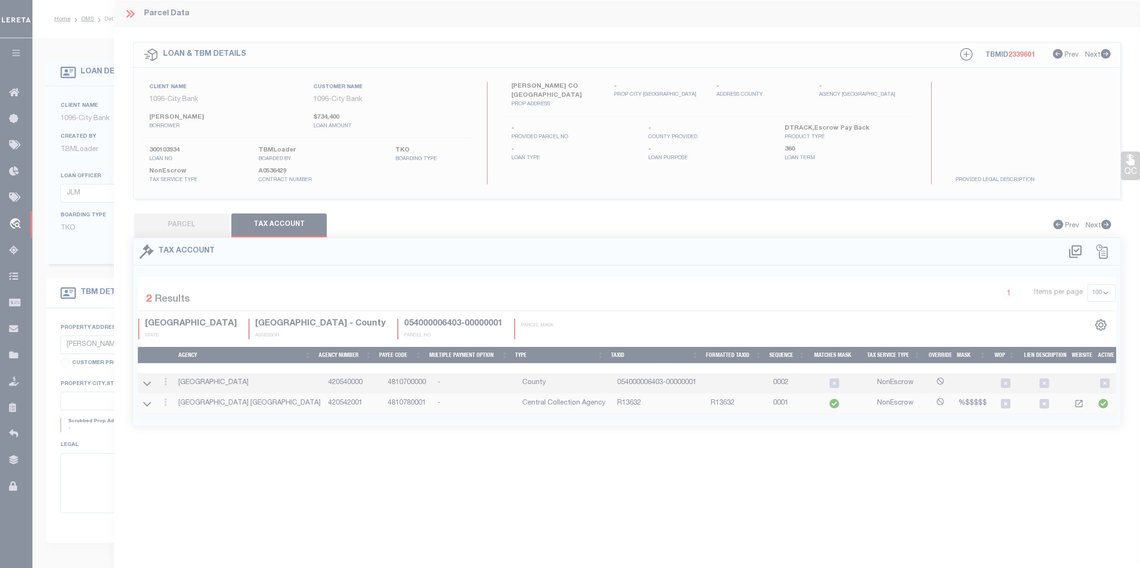
select select "100"
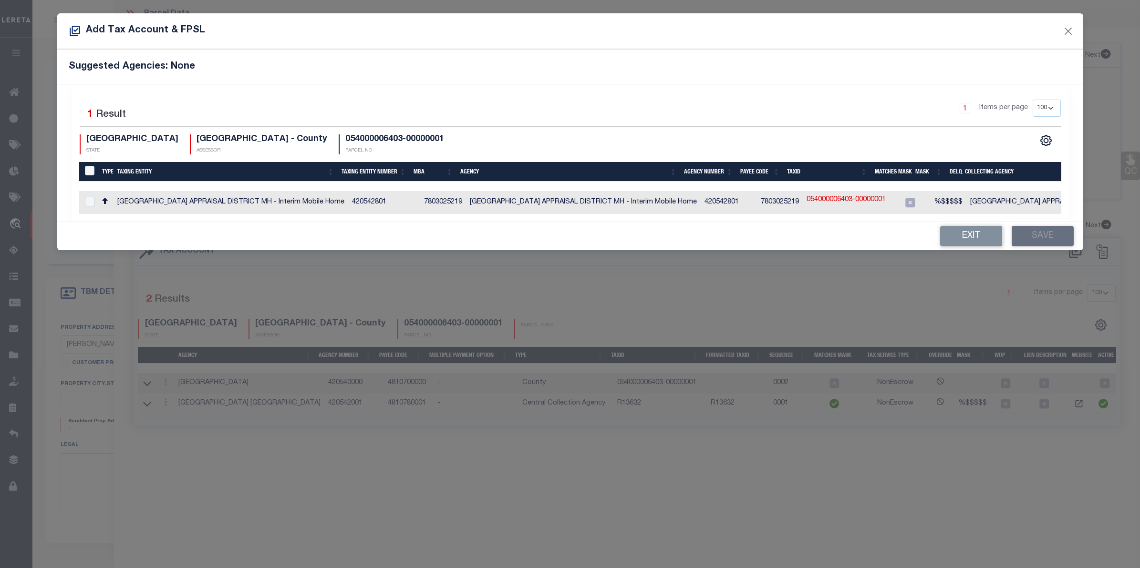
click at [256, 478] on div "Add Tax Account & FPSL Suggested Agencies: None Selected 1 Result 1 Items per p…" at bounding box center [570, 284] width 1140 height 568
click at [964, 245] on button "Exit" at bounding box center [971, 236] width 62 height 21
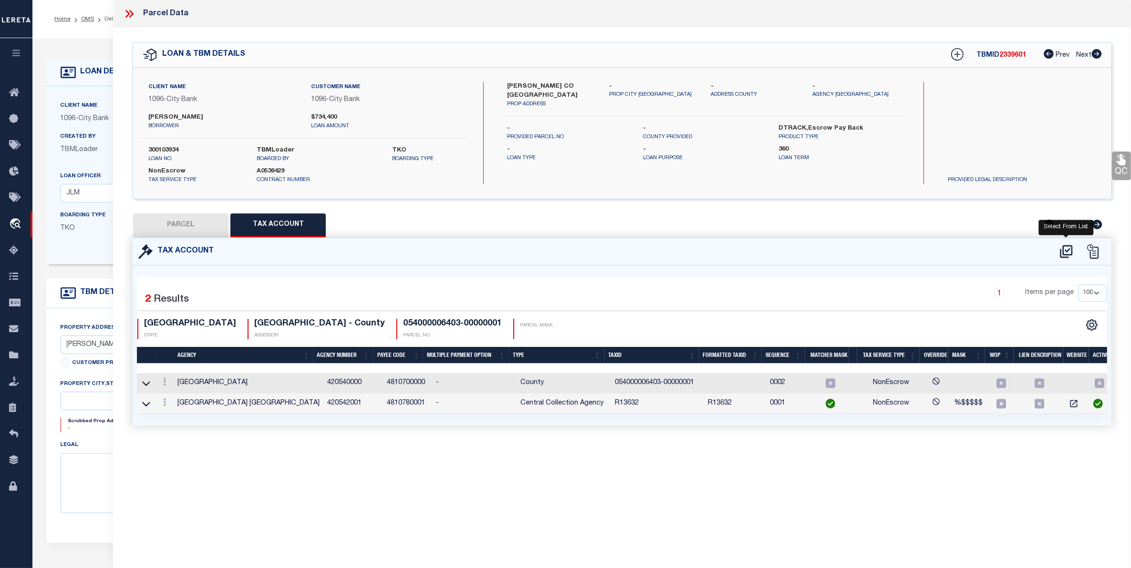
click at [1068, 248] on icon at bounding box center [1066, 251] width 16 height 15
select select "100"
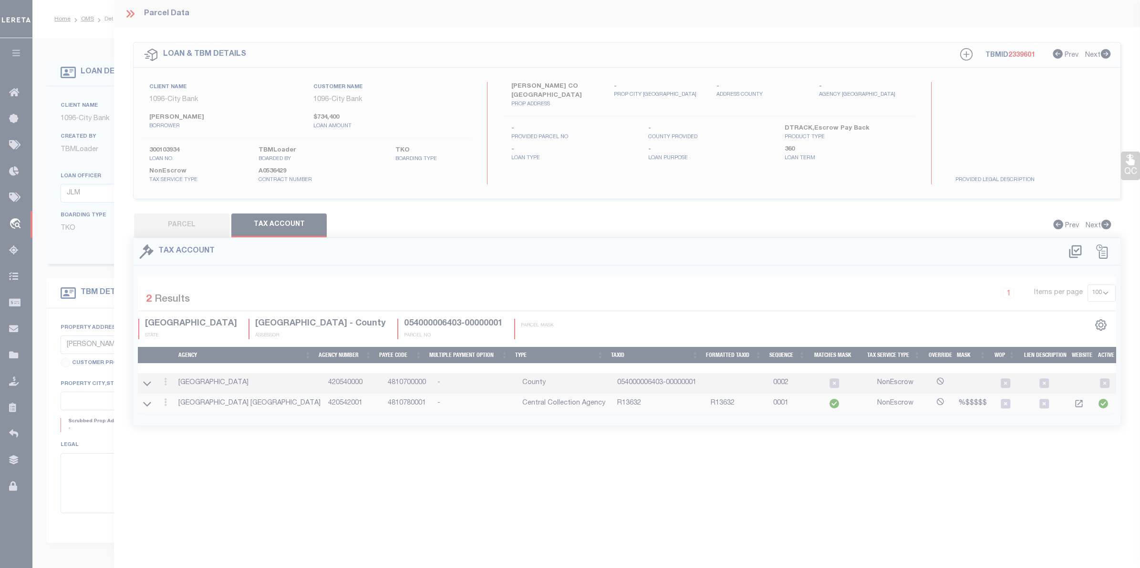
select select "100"
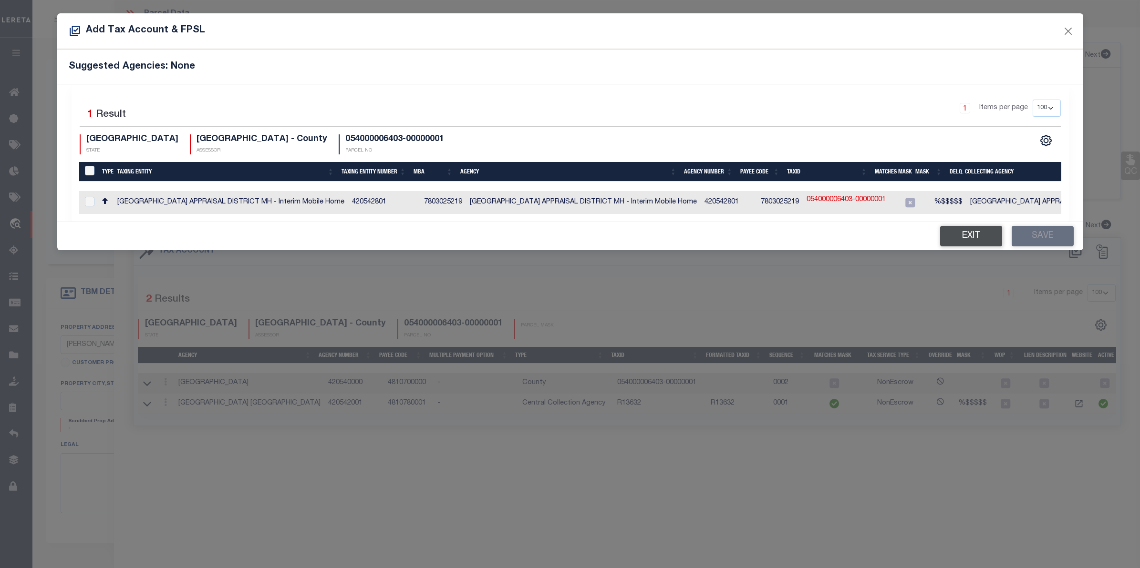
click at [986, 239] on button "Exit" at bounding box center [971, 236] width 62 height 21
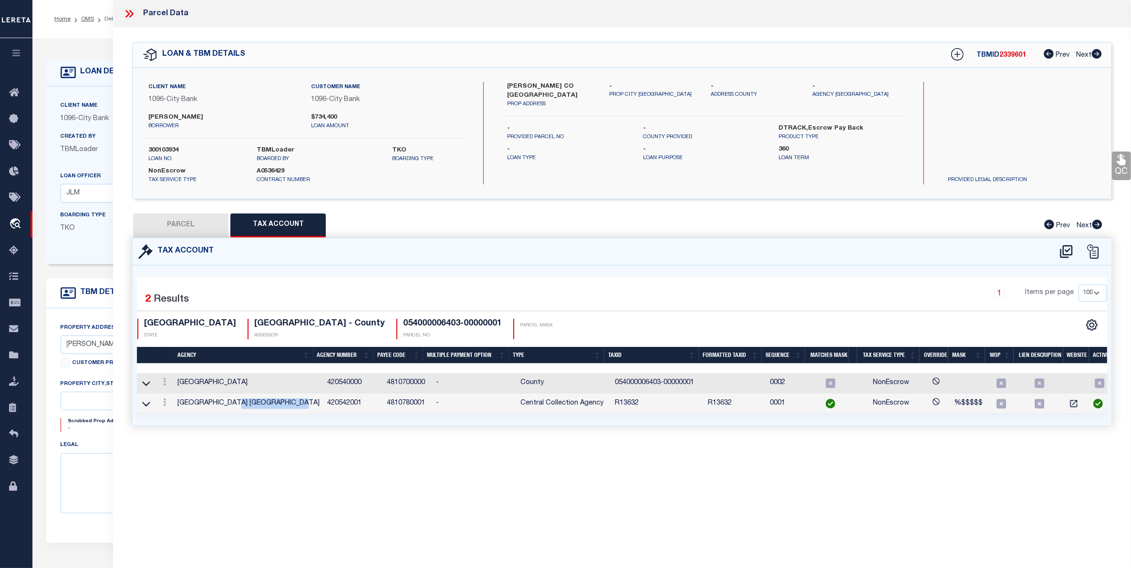
drag, startPoint x: 242, startPoint y: 405, endPoint x: 312, endPoint y: 404, distance: 70.6
click at [312, 404] on td "[GEOGRAPHIC_DATA] [GEOGRAPHIC_DATA]" at bounding box center [249, 404] width 150 height 21
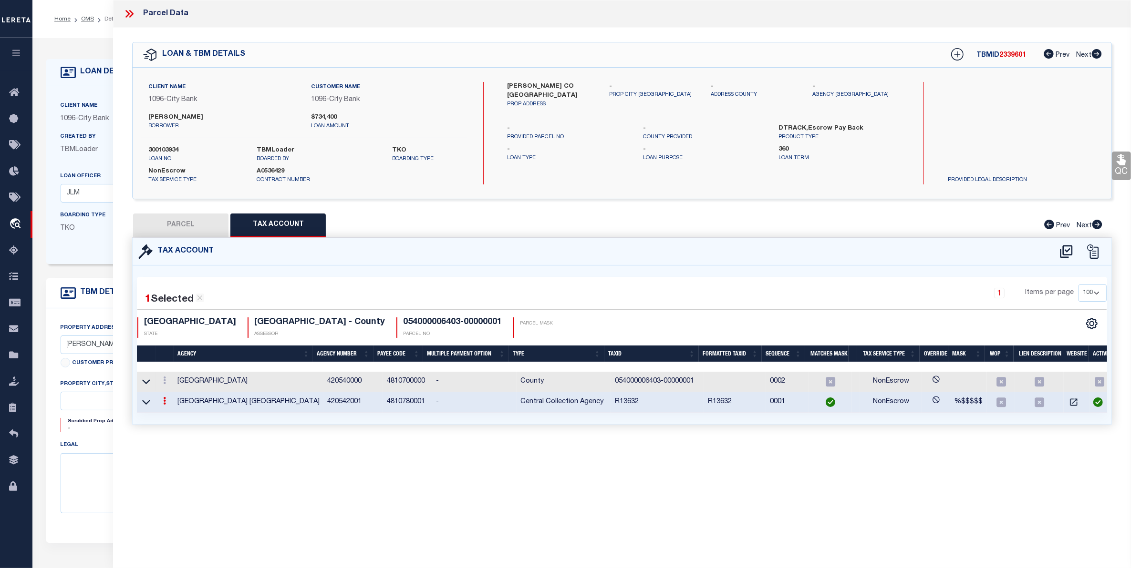
click at [279, 454] on div "Parcel Data QC QC QC - Select Status - Ready to QC" at bounding box center [622, 271] width 1018 height 542
click at [173, 231] on button "PARCEL" at bounding box center [180, 226] width 95 height 24
select select "AS"
checkbox input "false"
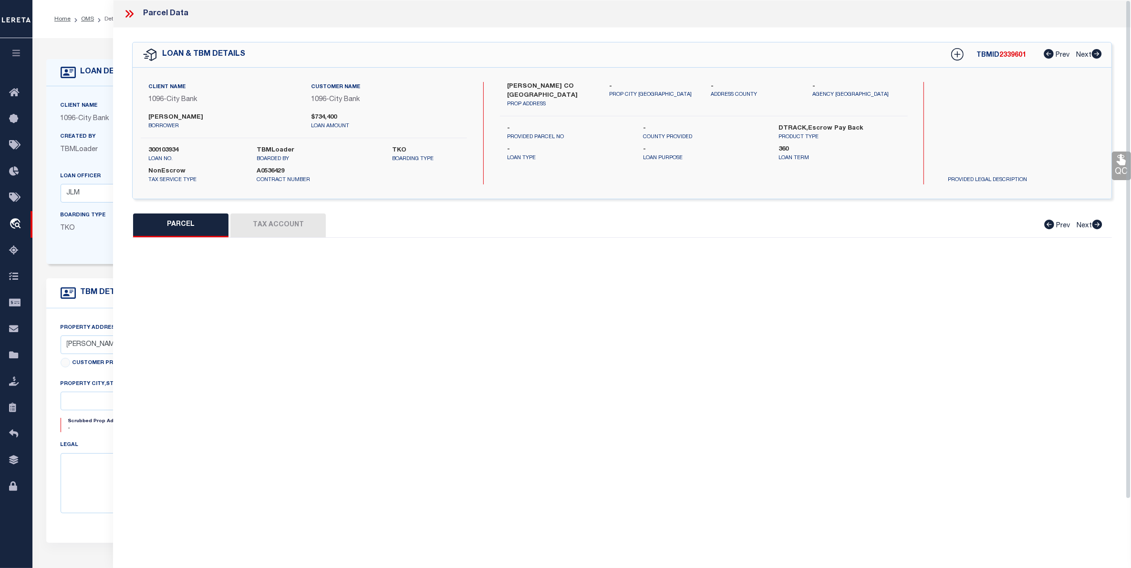
select select "CP"
checkbox input "false"
type textarea "A-154 SURVEY 17 I&GN BLOCK 1 OUT OF N 1/3 2 ACRES"
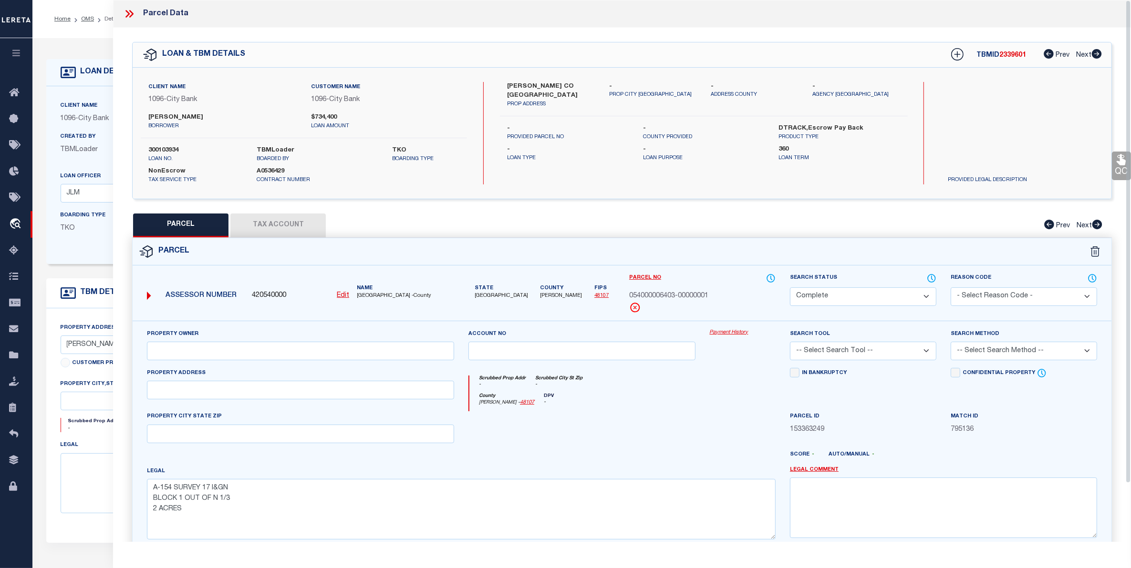
click at [128, 12] on icon at bounding box center [127, 14] width 4 height 8
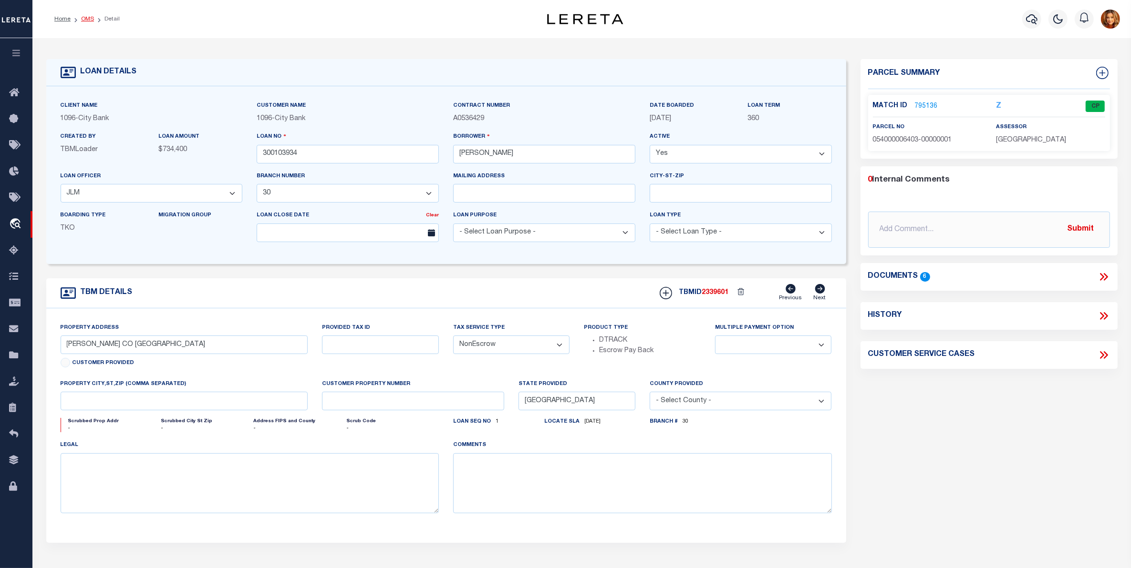
click at [86, 18] on link "OMS" at bounding box center [87, 19] width 13 height 6
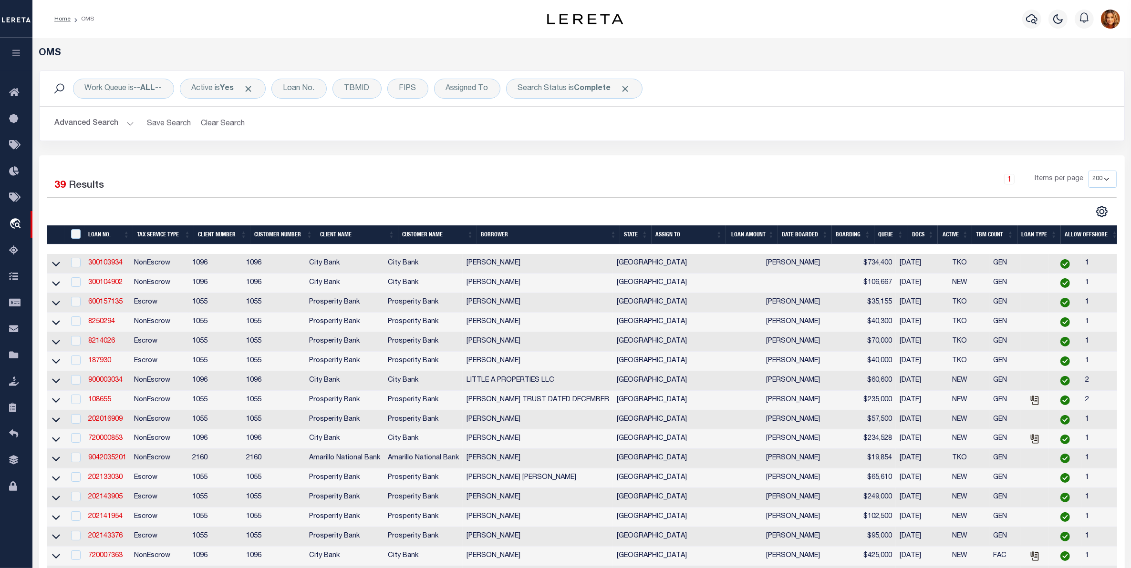
click at [93, 121] on button "Advanced Search" at bounding box center [94, 123] width 79 height 19
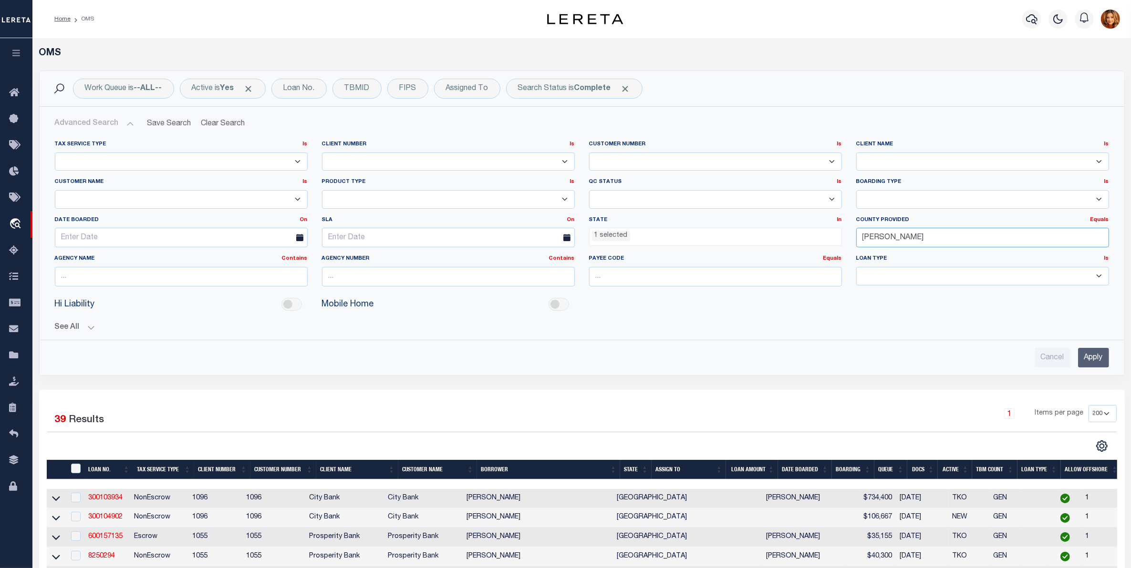
click at [898, 233] on input "[PERSON_NAME]" at bounding box center [982, 238] width 253 height 20
drag, startPoint x: 900, startPoint y: 239, endPoint x: 789, endPoint y: 195, distance: 119.6
click at [811, 234] on div "Tax Service Type Is Is Contains Escrow NonEscrow Client Number Is Is Contains 1…" at bounding box center [582, 218] width 1068 height 154
click at [877, 255] on div "[PERSON_NAME]" at bounding box center [983, 256] width 252 height 15
type input "[PERSON_NAME]"
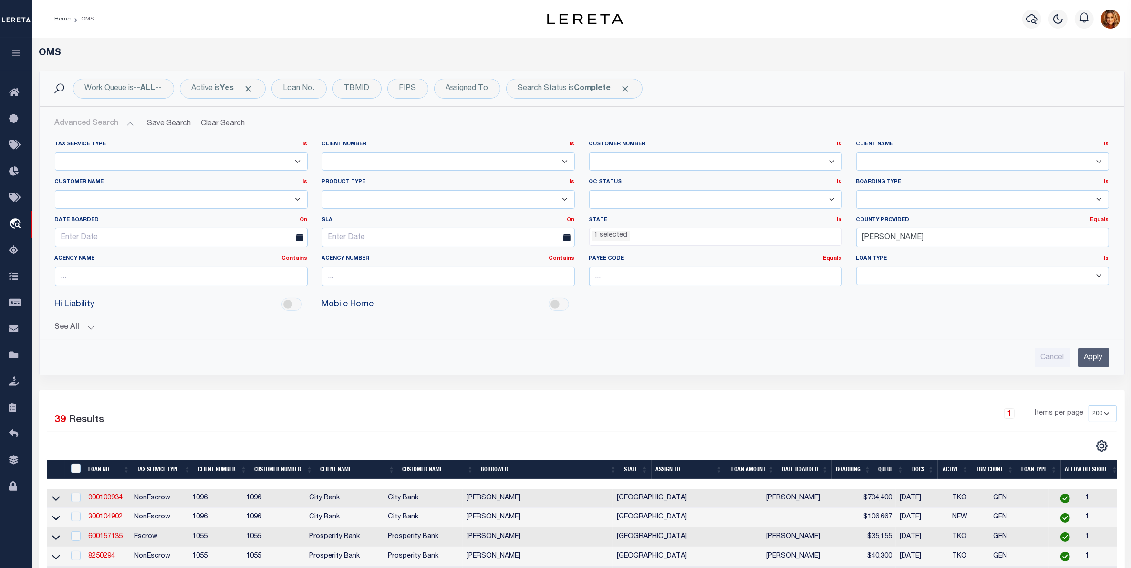
click at [1089, 361] on input "Apply" at bounding box center [1093, 358] width 31 height 20
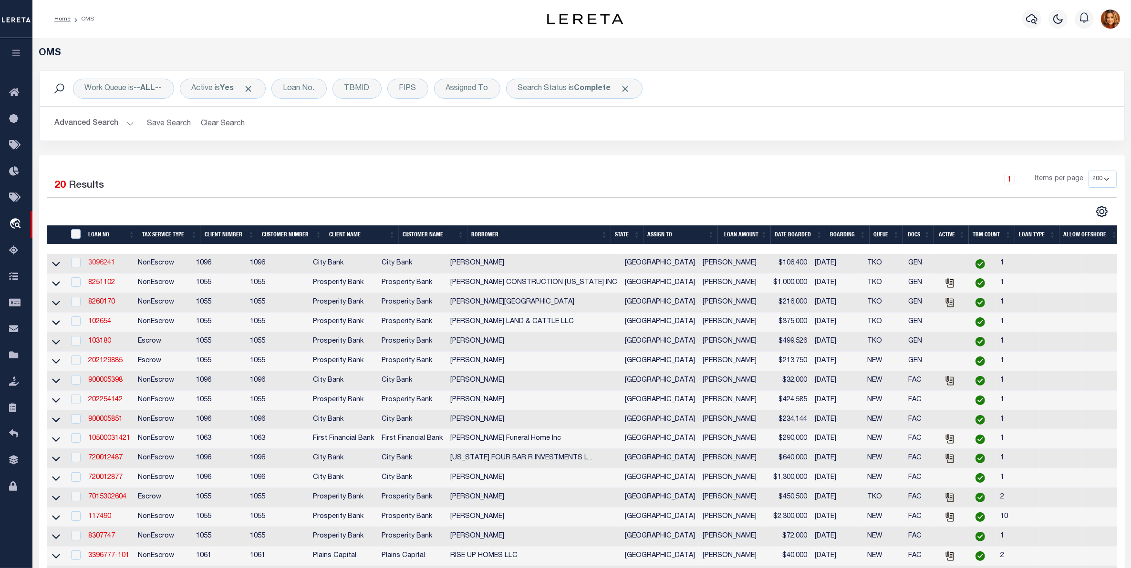
click at [98, 266] on link "3096241" at bounding box center [101, 263] width 27 height 7
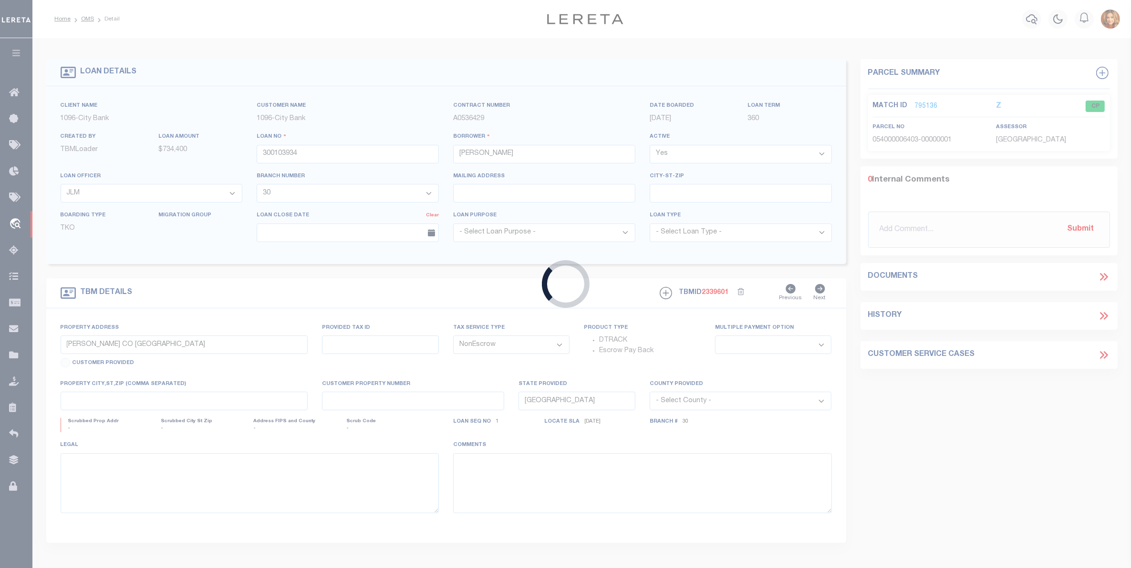
type input "3096241"
type input "[PERSON_NAME]"
type input "GARZA CO TX"
select select
select select "2769"
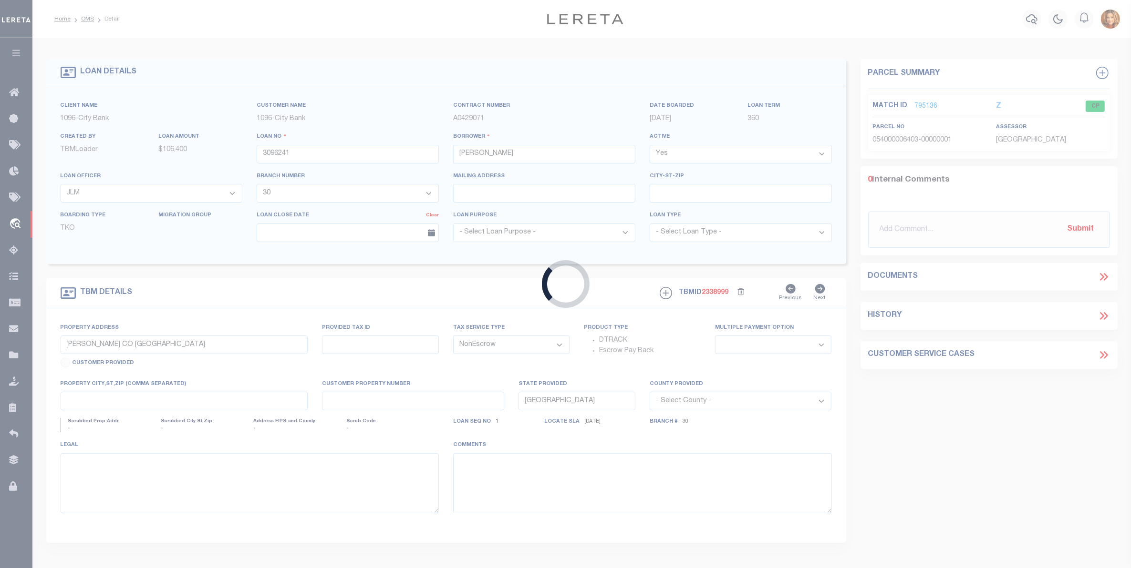
select select "1346"
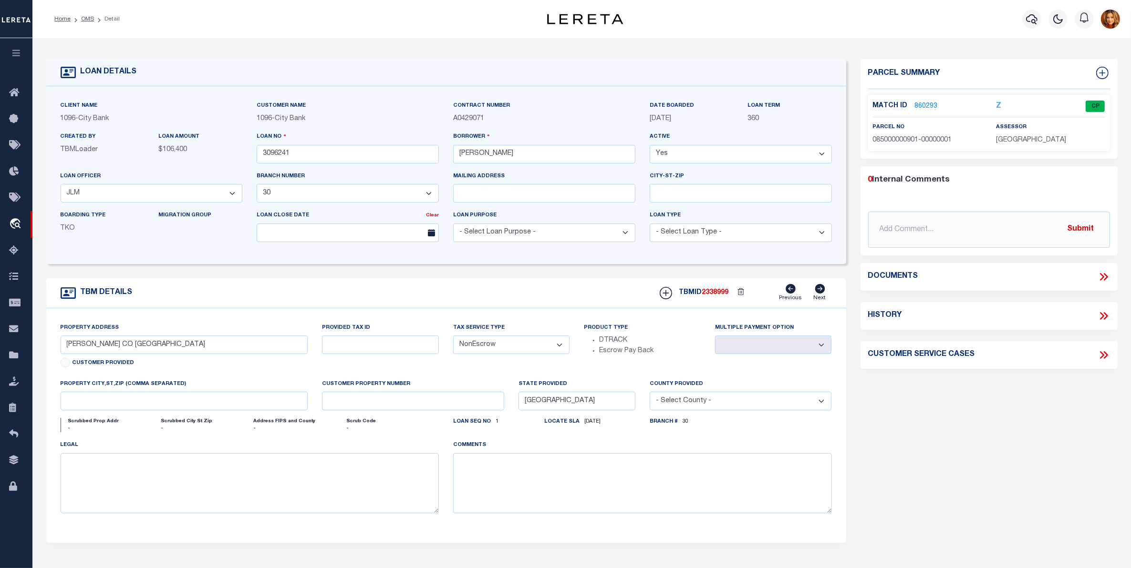
click at [925, 103] on link "860293" at bounding box center [926, 107] width 23 height 10
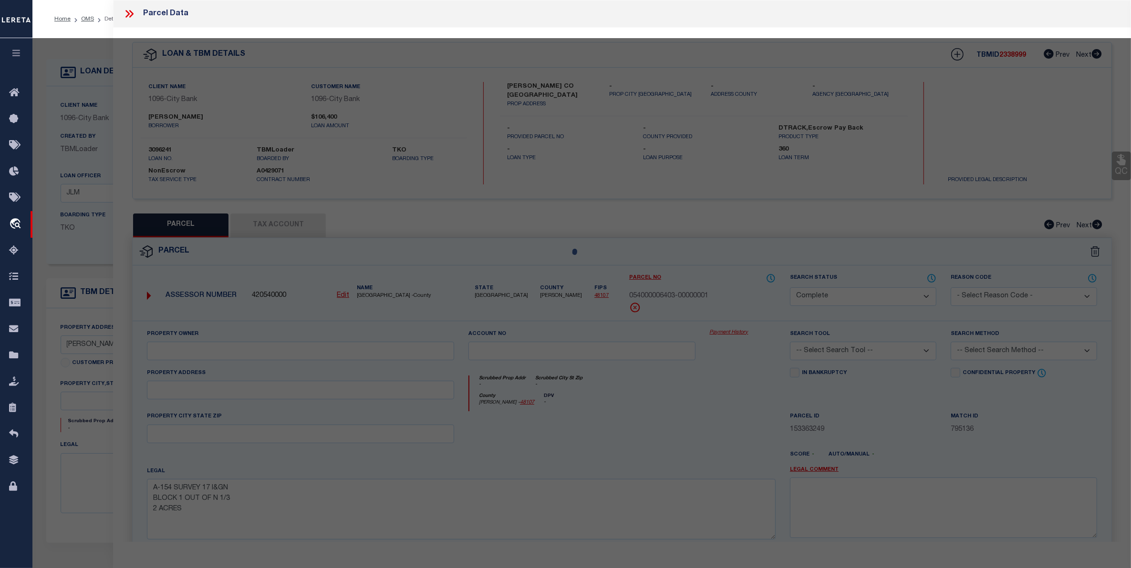
select select "AS"
checkbox input "false"
select select "CP"
type input "DAHLSTROM NATHAN A AND MELISSA K"
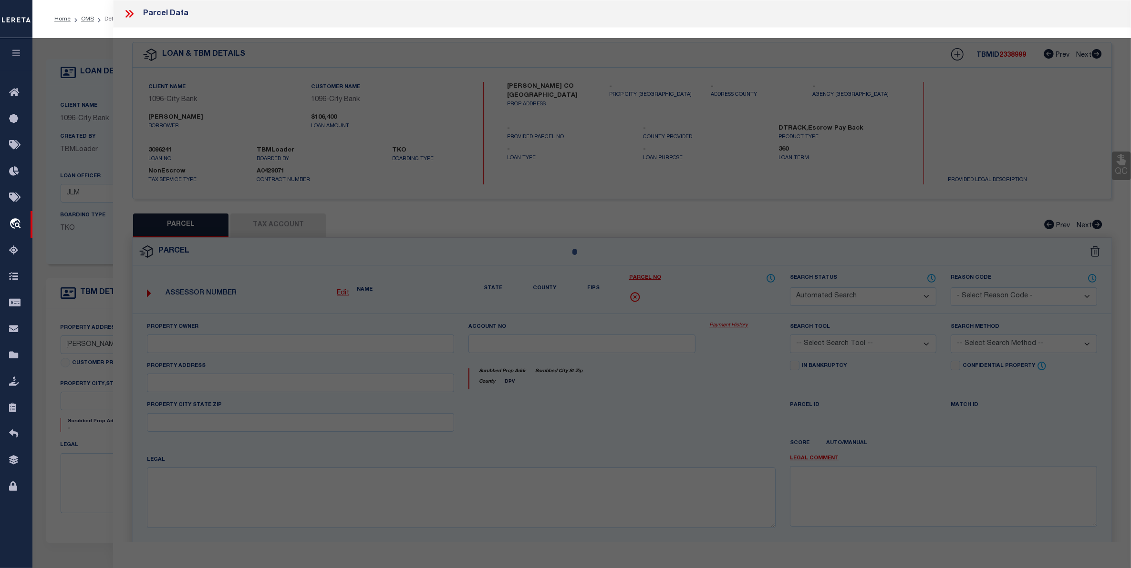
type input "008-0883-0062-003-00-00"
select select
type input "267 FM 651"
checkbox input "false"
type textarea "AB 883 SEC 62 BLK 8 H & GN 159.42 ACRES 159.42 ACRES"
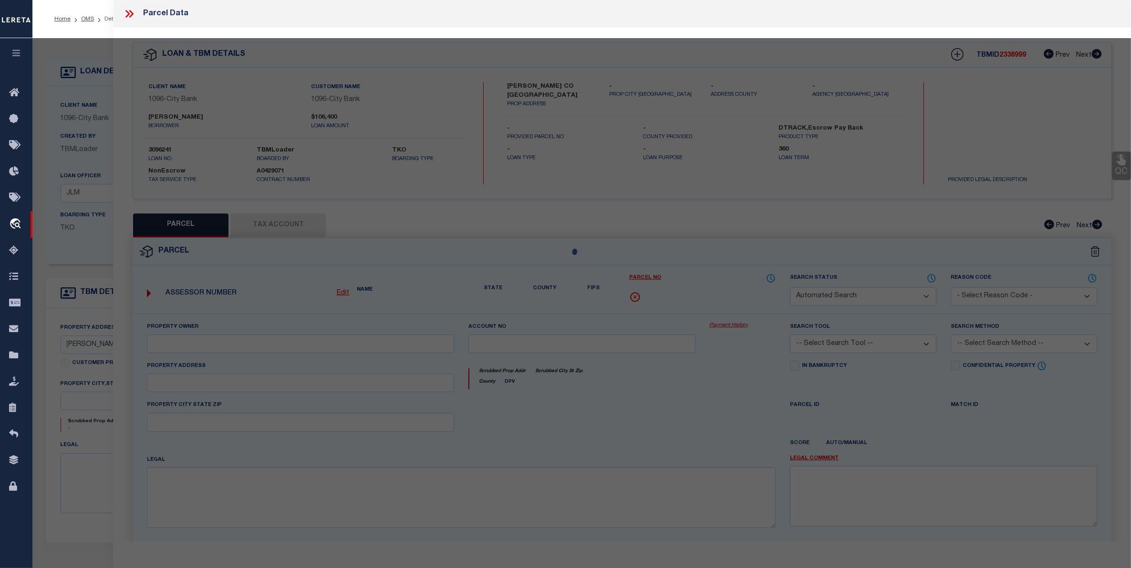
type textarea "THIS IS THE ONLY PROPVERTY LISTED FOR NAME."
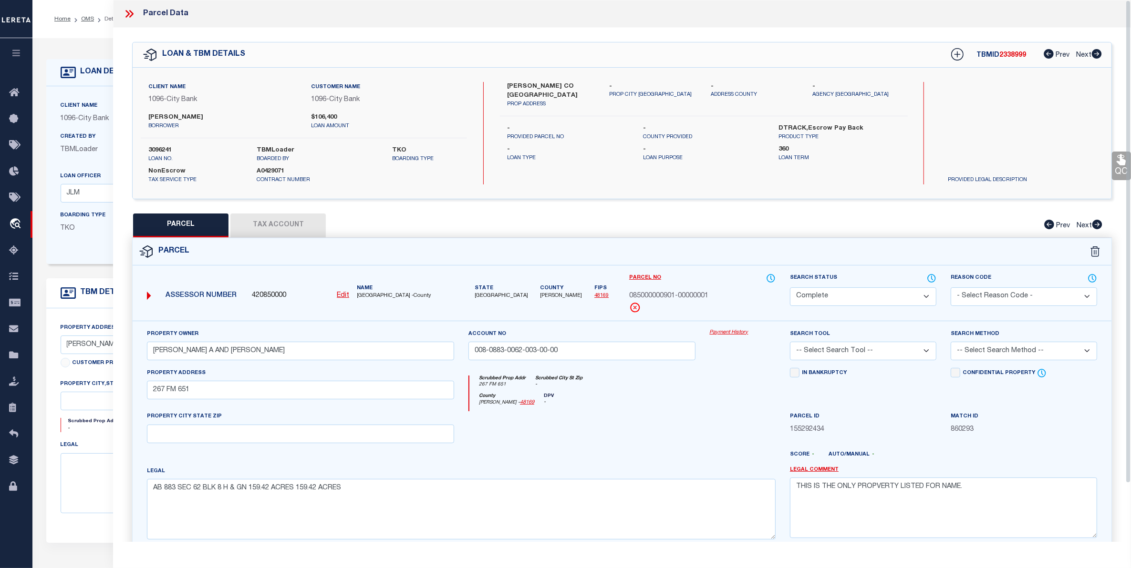
click at [289, 229] on button "Tax Account" at bounding box center [277, 226] width 95 height 24
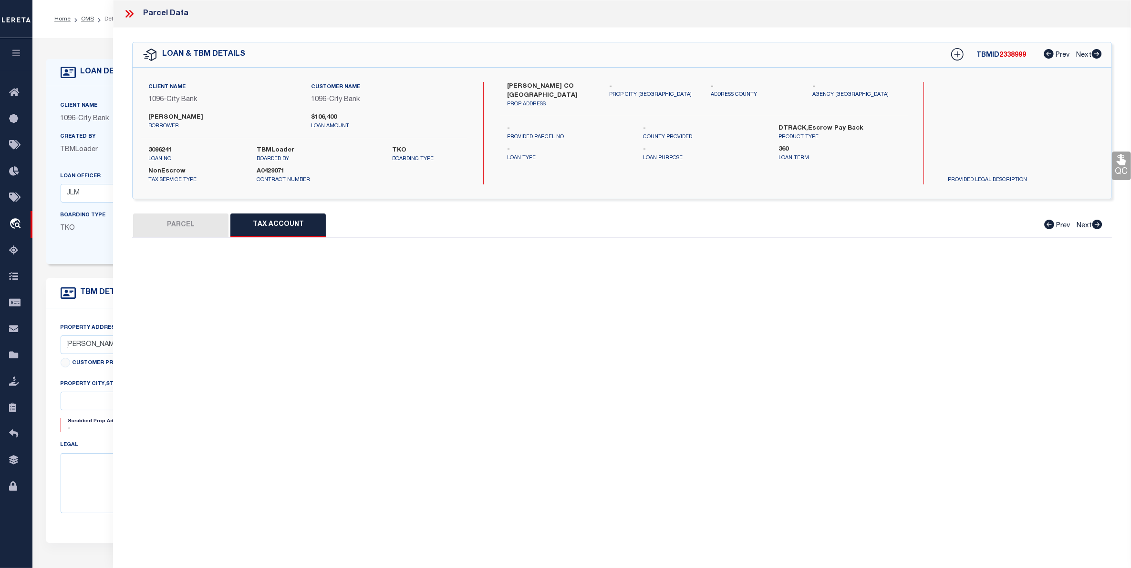
select select "100"
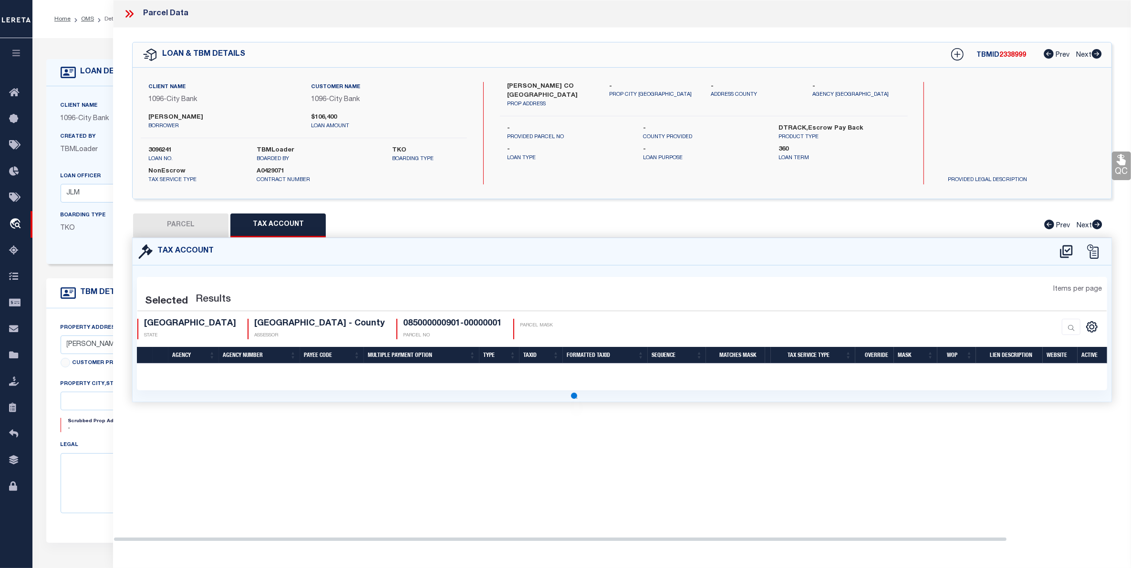
select select "100"
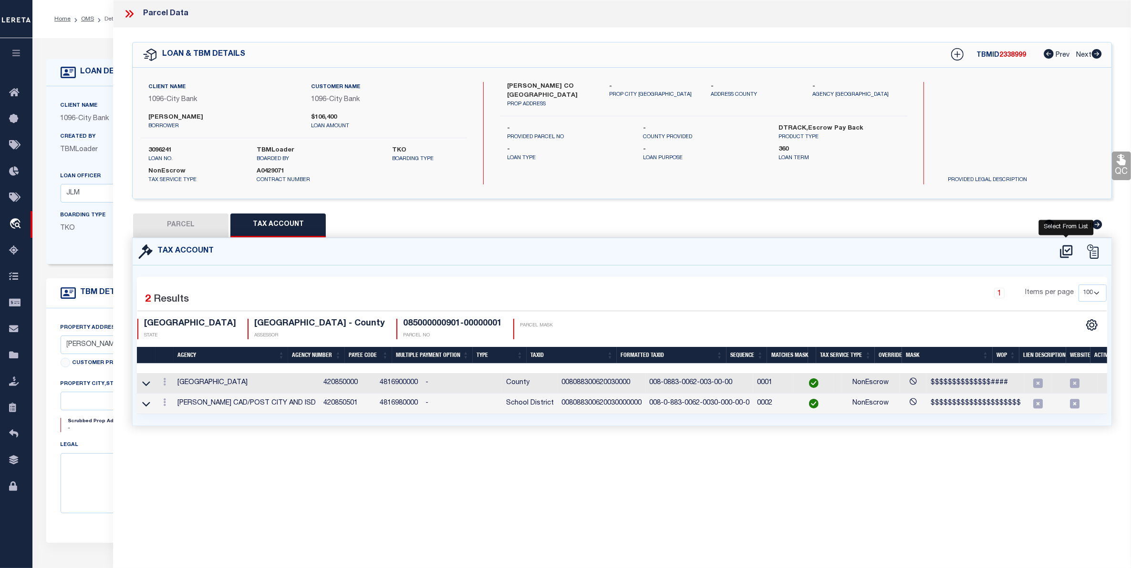
click at [1067, 251] on icon at bounding box center [1066, 251] width 12 height 13
select select "100"
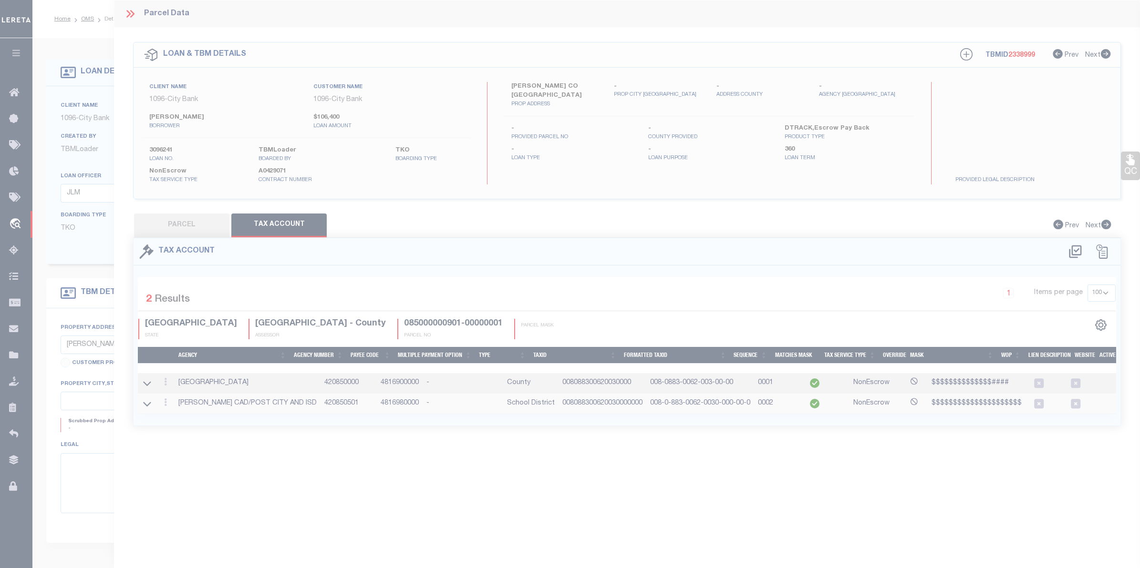
select select "100"
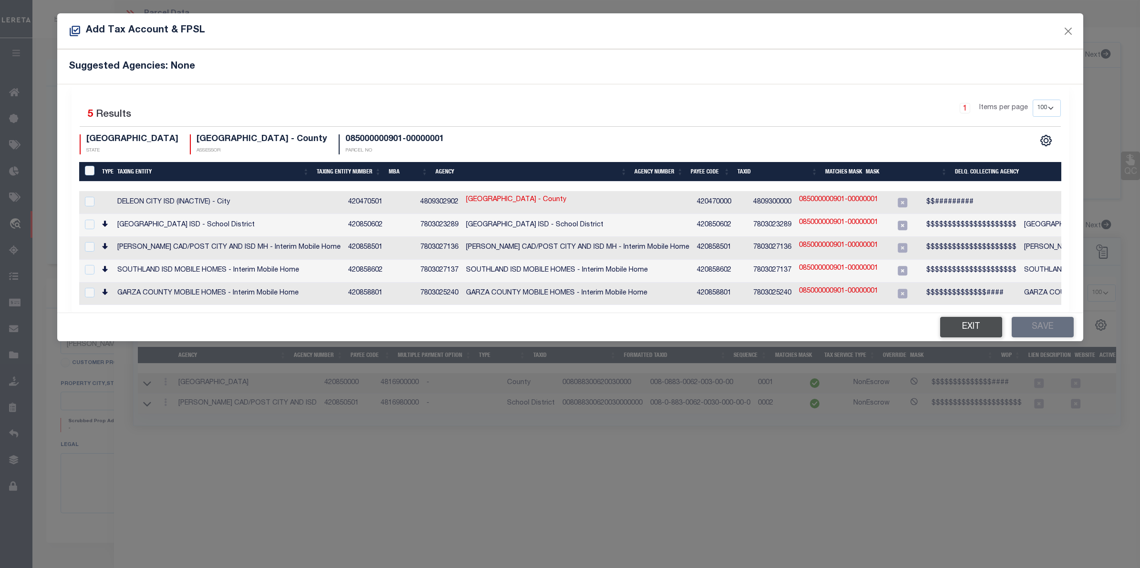
click at [964, 326] on button "Exit" at bounding box center [971, 327] width 62 height 21
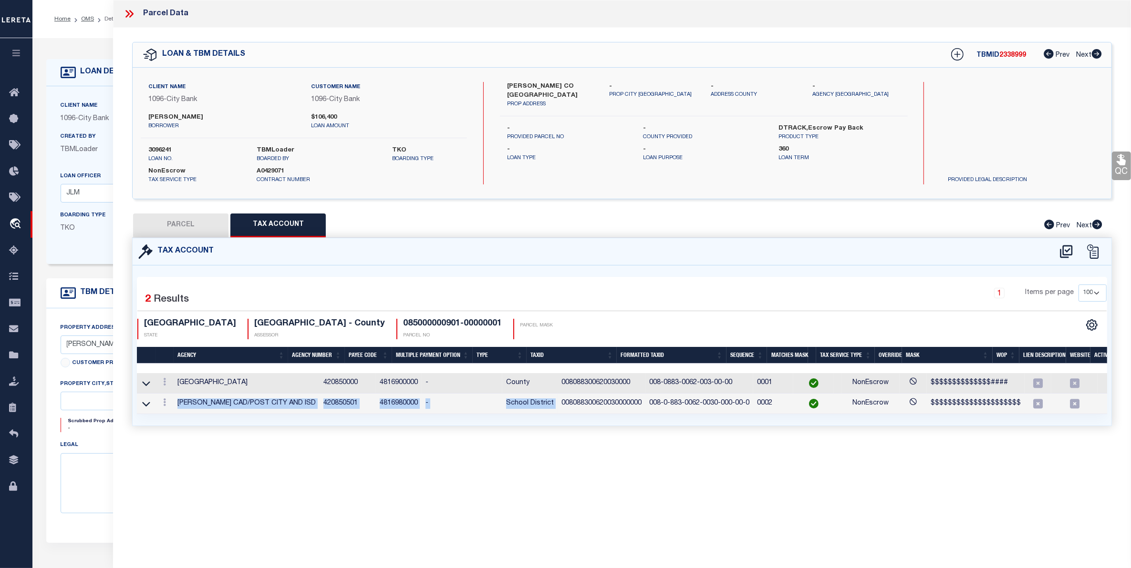
drag, startPoint x: 175, startPoint y: 403, endPoint x: 523, endPoint y: 411, distance: 348.2
click at [527, 402] on tr "GARZA CAD/POST CITY AND ISD 420850501 4816980000 - School District 008088300620…" at bounding box center [639, 404] width 1005 height 21
click at [489, 433] on div "Tax Account 2 1" at bounding box center [622, 343] width 994 height 211
click at [128, 13] on icon at bounding box center [129, 14] width 12 height 12
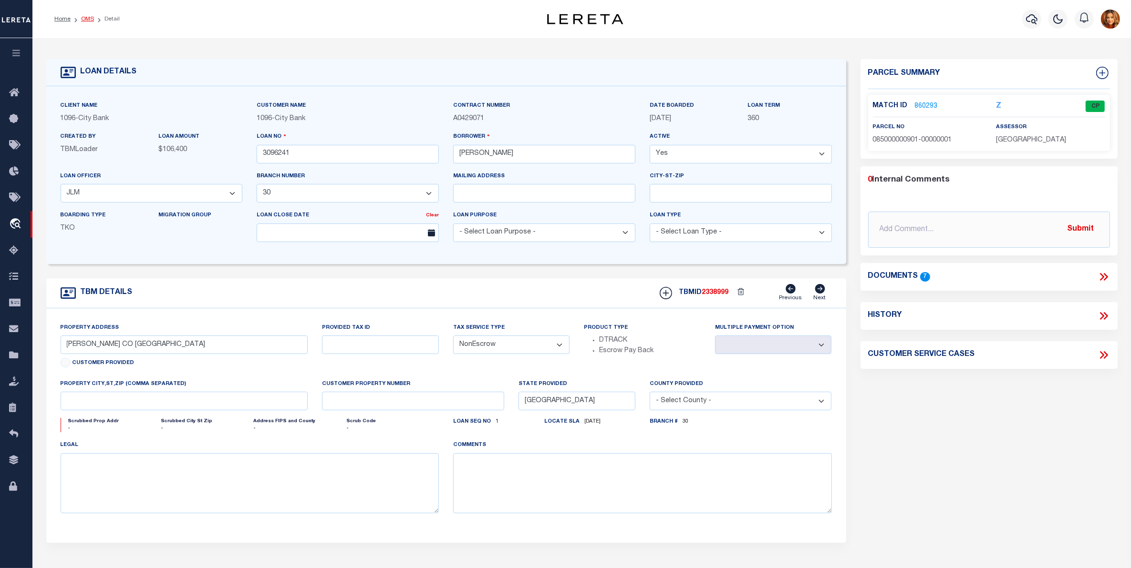
click at [87, 20] on link "OMS" at bounding box center [87, 19] width 13 height 6
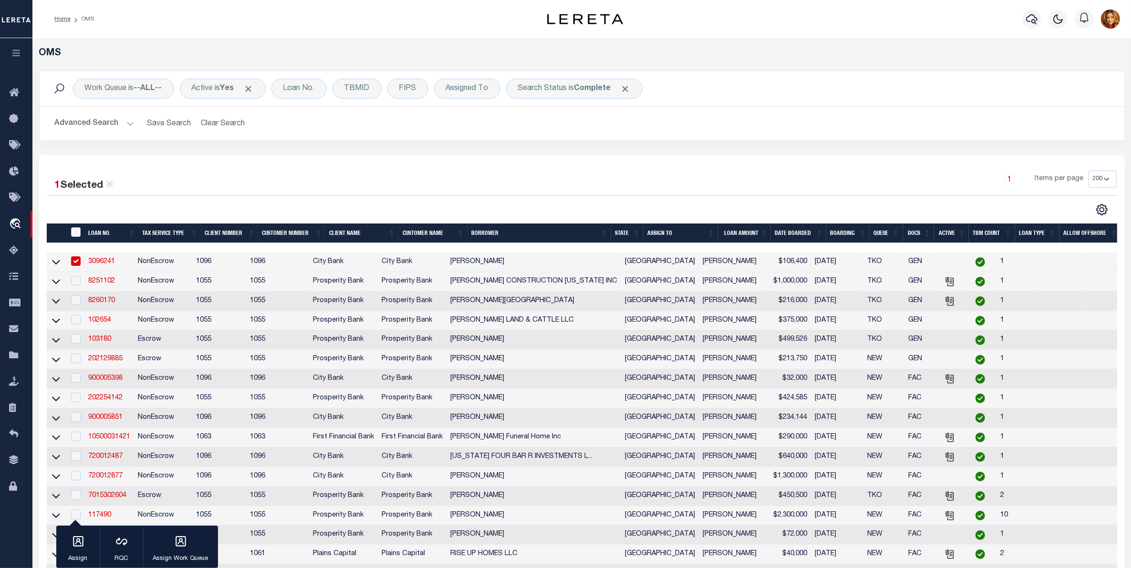
click at [98, 119] on button "Advanced Search" at bounding box center [94, 123] width 79 height 19
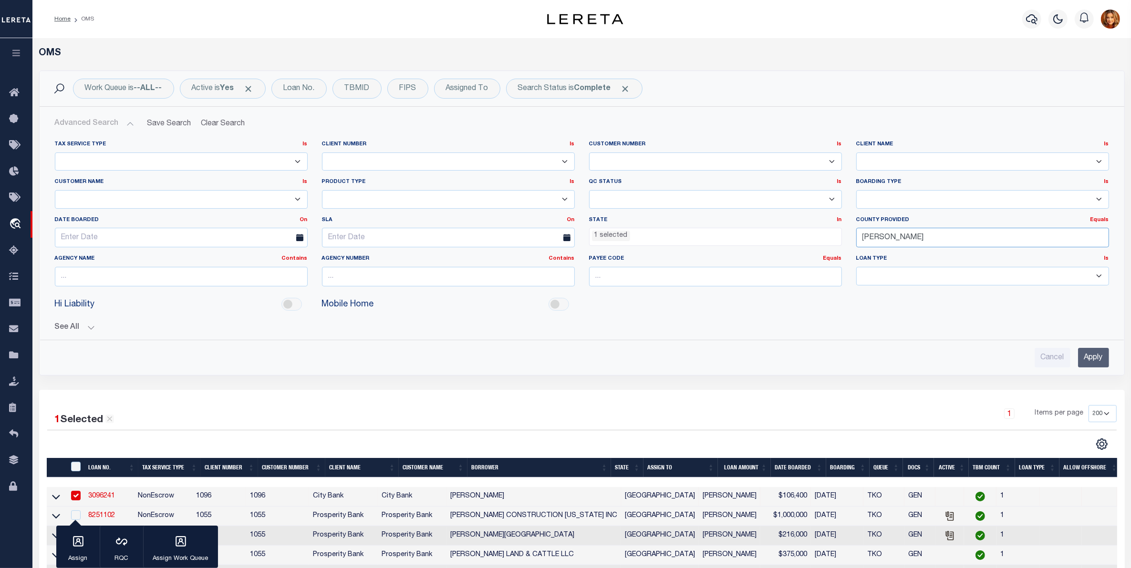
drag, startPoint x: 895, startPoint y: 235, endPoint x: 783, endPoint y: 241, distance: 112.2
click at [783, 241] on div "Tax Service Type Is Is Contains Escrow NonEscrow Client Number Is Is Contains 1…" at bounding box center [582, 218] width 1068 height 154
click at [881, 258] on div "[PERSON_NAME]" at bounding box center [983, 256] width 252 height 15
type input "[PERSON_NAME]"
click at [1080, 361] on input "Apply" at bounding box center [1093, 358] width 31 height 20
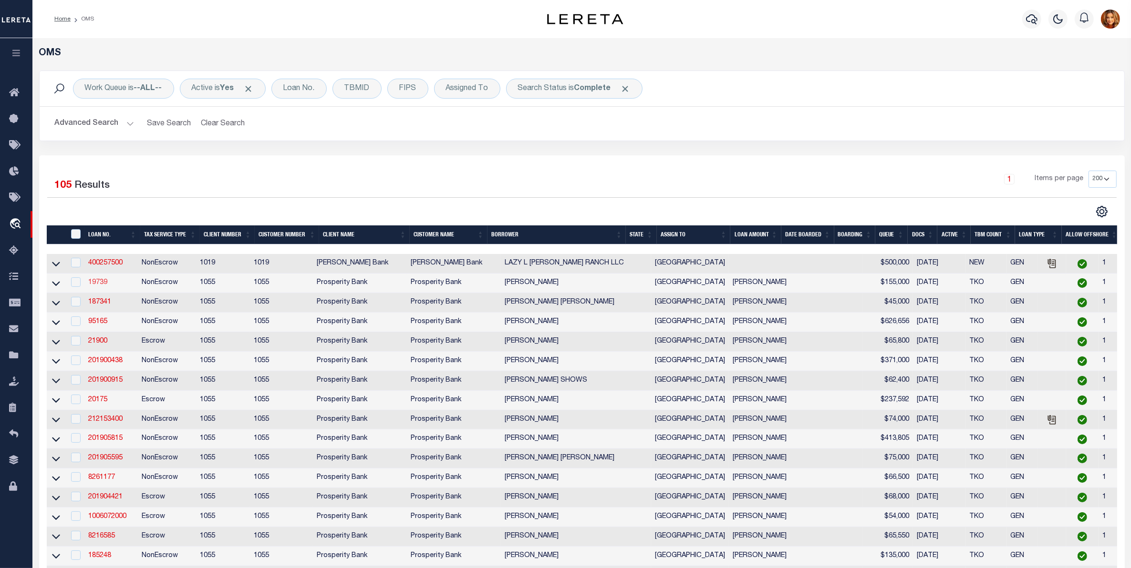
click at [97, 286] on link "19739" at bounding box center [97, 282] width 19 height 7
type input "19739"
type input "[PERSON_NAME]"
select select
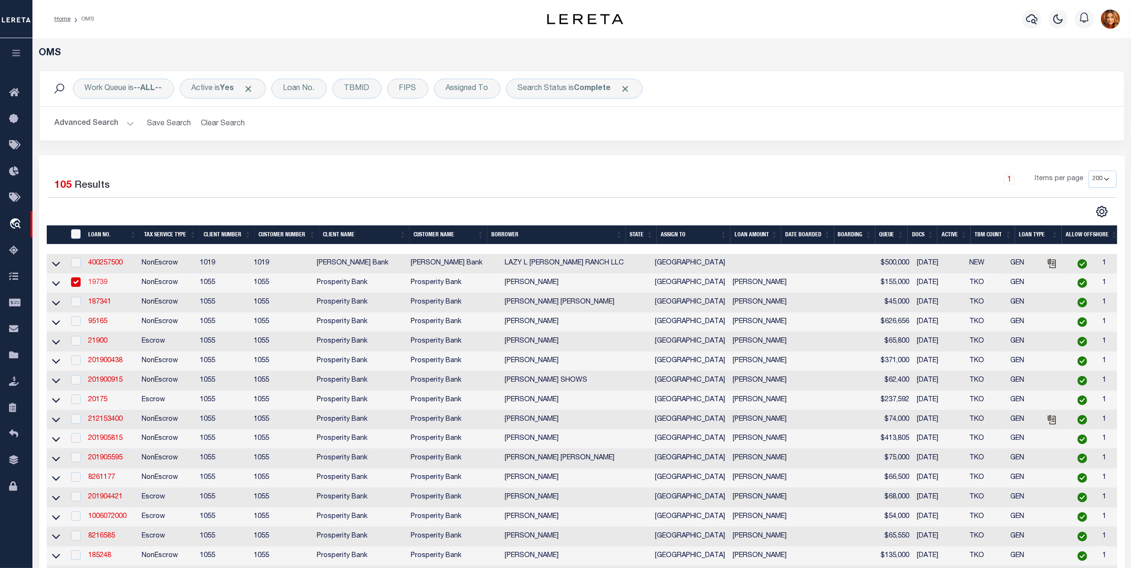
type input "210 WINDING WAY"
type input "[PERSON_NAME] TX 78629"
select select
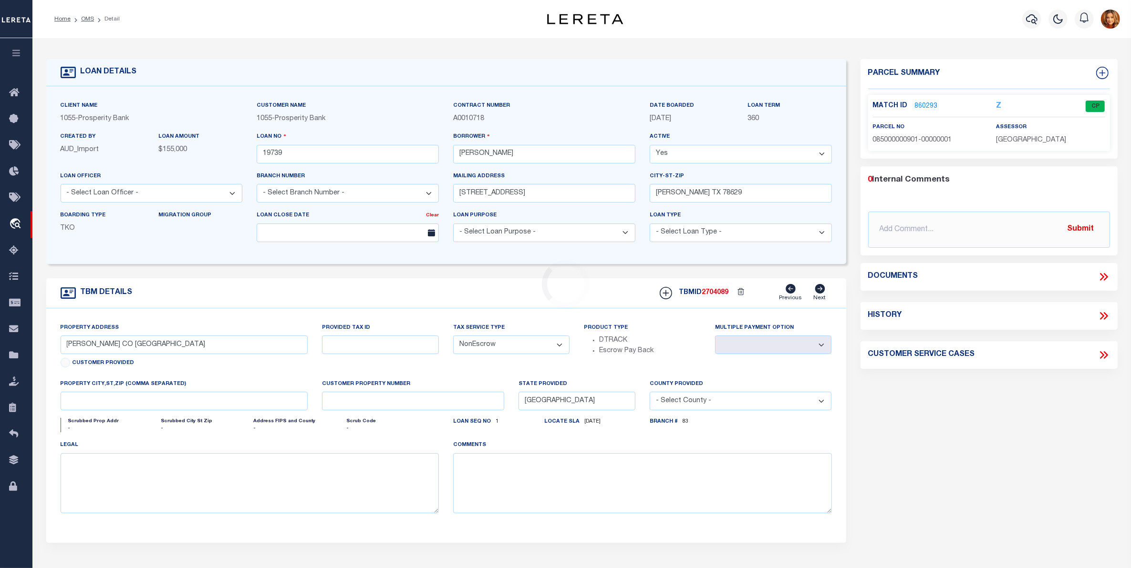
type input "13117 N US HWY 183"
select select
type input "[PERSON_NAME] TX 78629"
type input "9"
select select
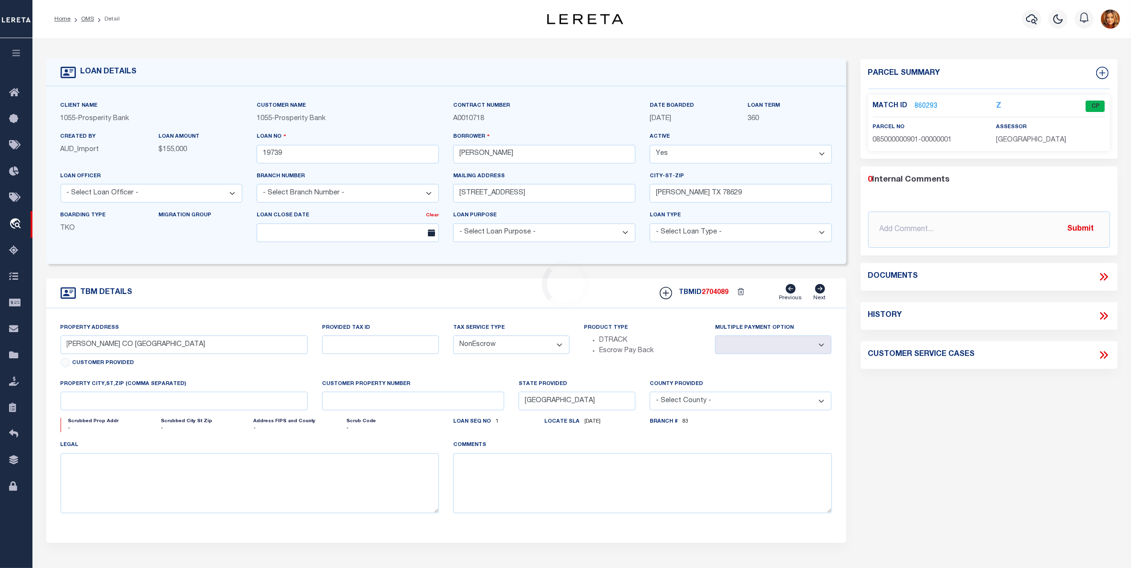
type textarea "13117 N US HWY 183 GONZALES, TX 78629 38.752 ACRES, PART OF WINSLOW TURNER LEAG…"
type textarea "1 OF 1"
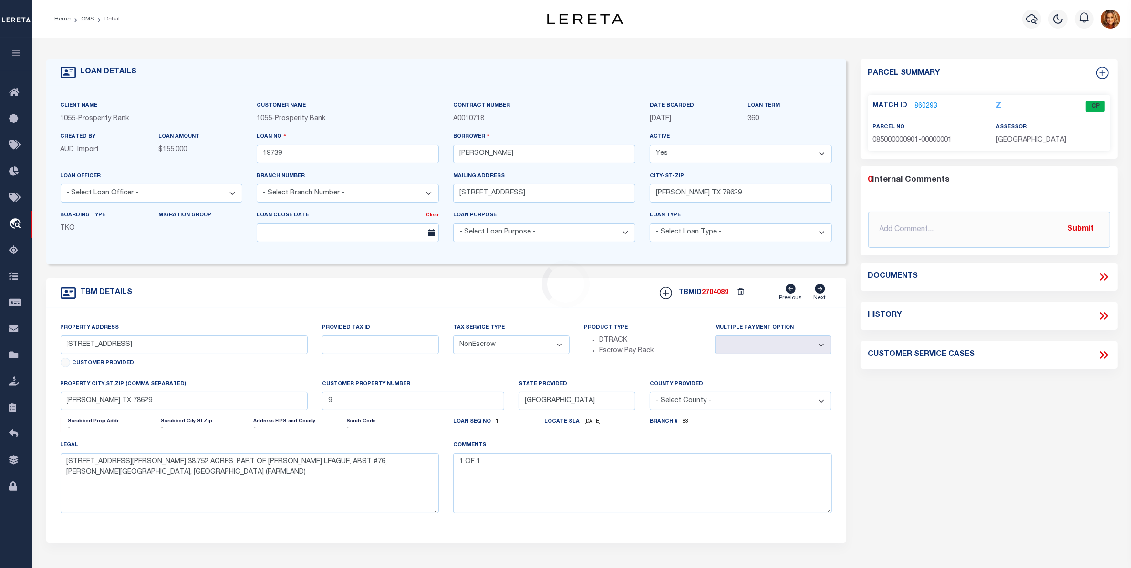
select select "10499"
select select "4032"
click at [923, 106] on link "1226546" at bounding box center [928, 107] width 27 height 10
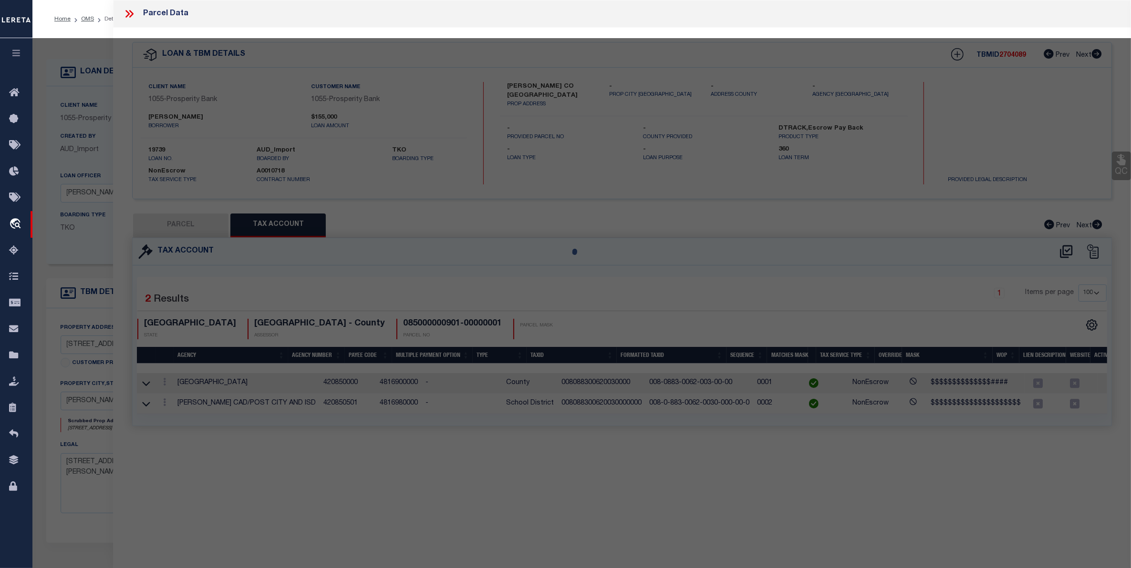
select select "AS"
checkbox input "false"
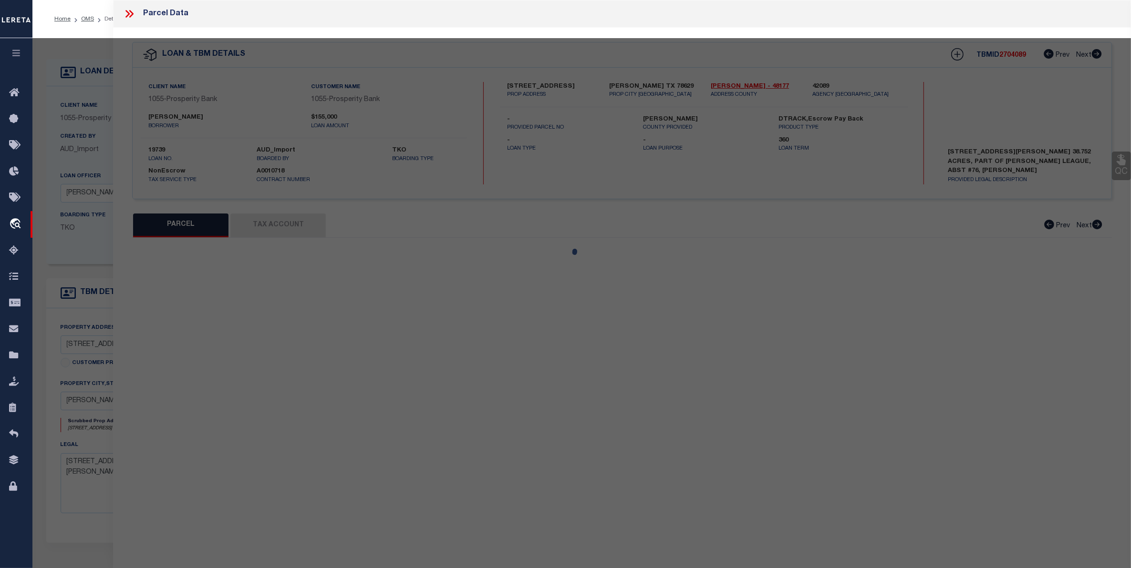
select select "CP"
type input "MARTINEZ ROLAND R & LUPE"
select select
type input "13117 N US HWY 183"
checkbox input "false"
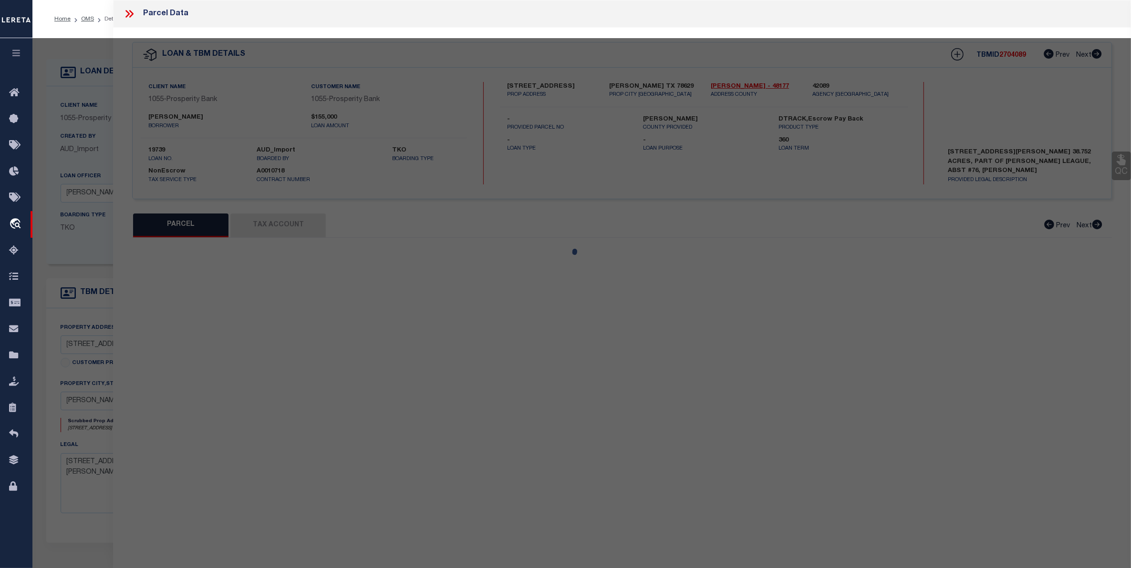
type input "[PERSON_NAME] TX 78629"
type textarea "76 WINSLOW TURNER"
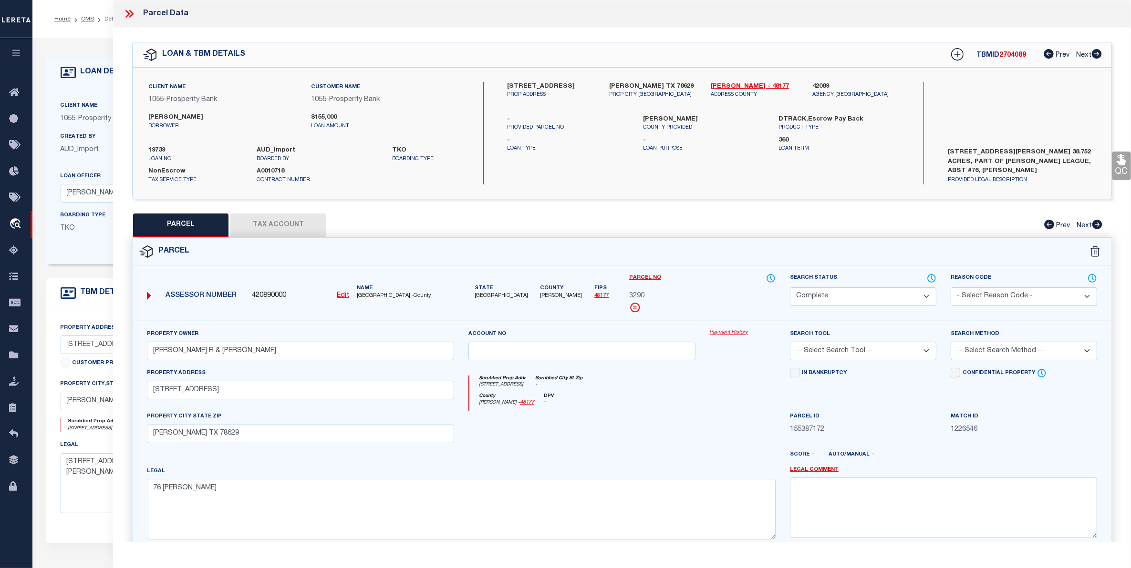
click at [295, 227] on button "Tax Account" at bounding box center [277, 226] width 95 height 24
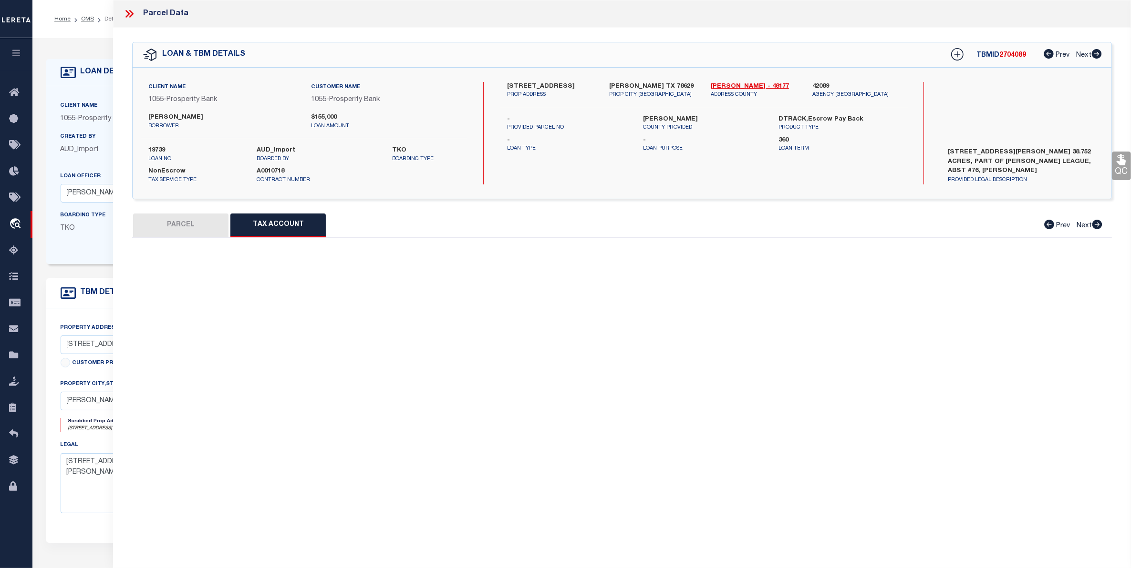
select select "100"
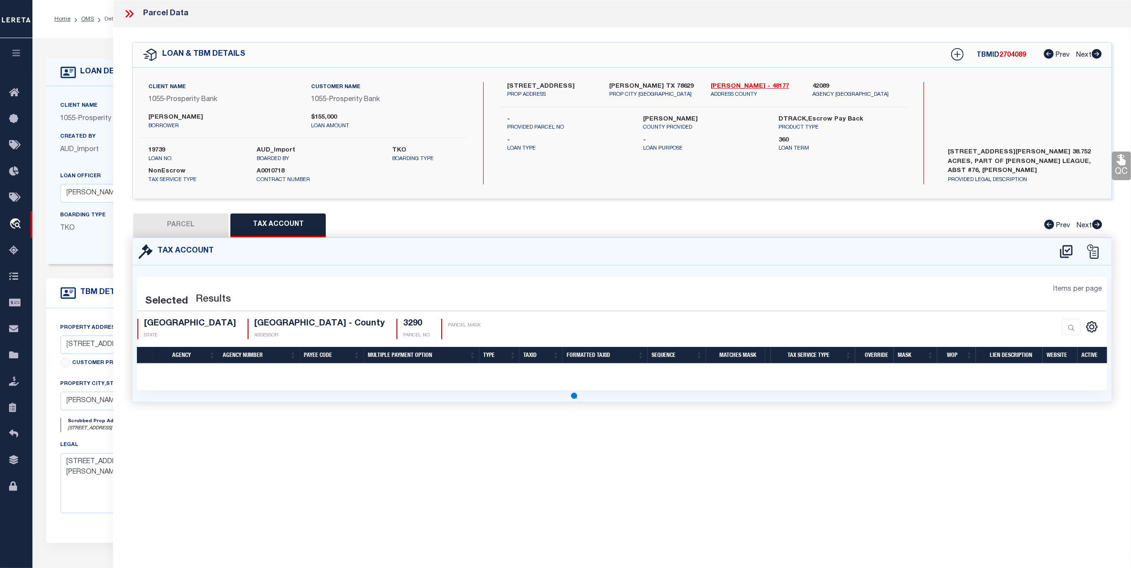
select select "100"
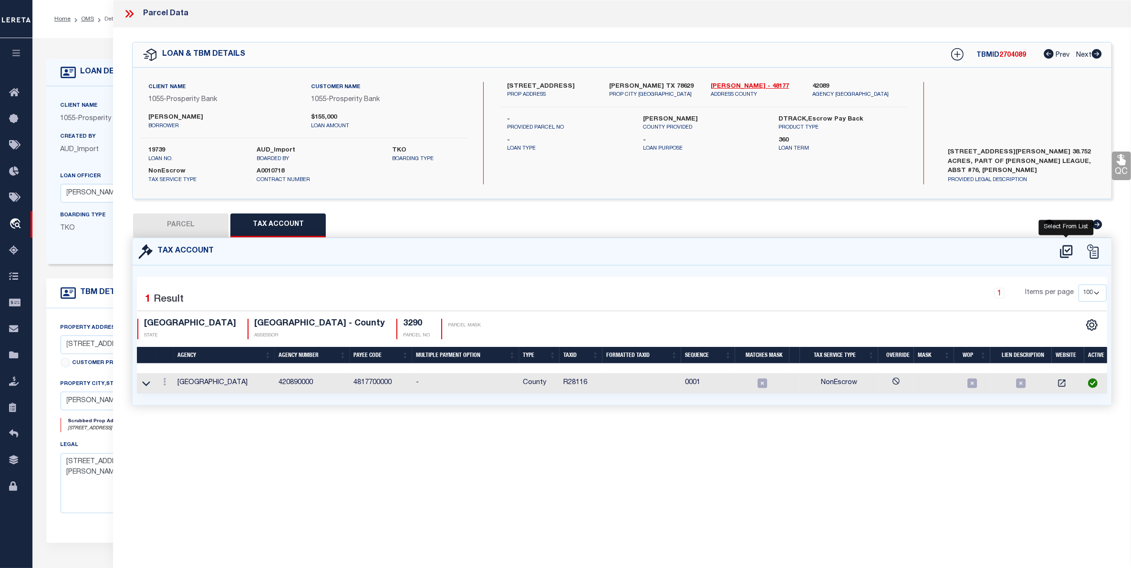
click at [1067, 251] on icon at bounding box center [1066, 251] width 12 height 13
select select "100"
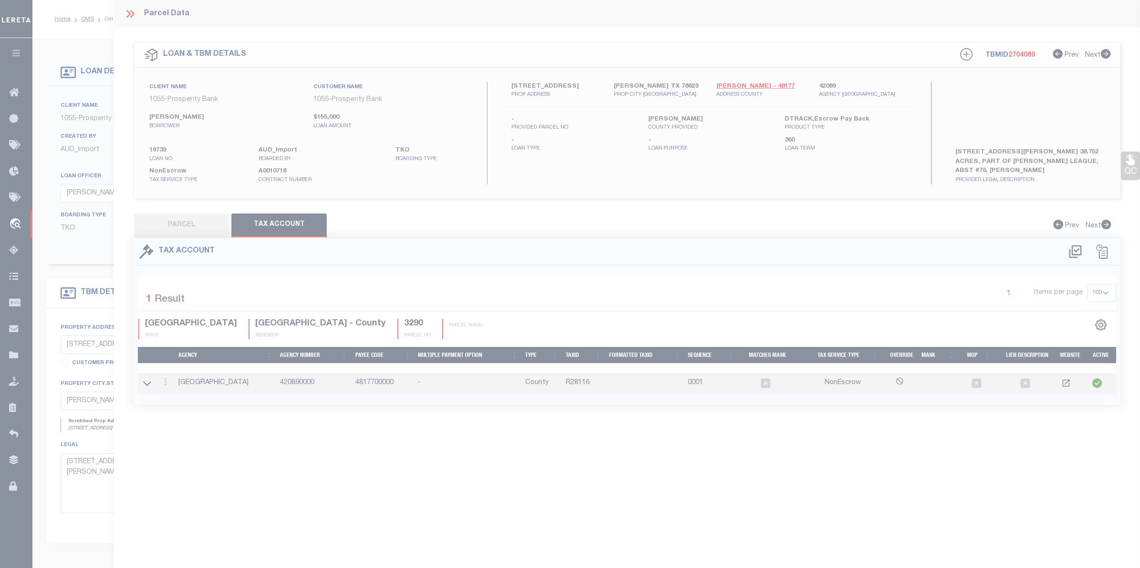
select select "100"
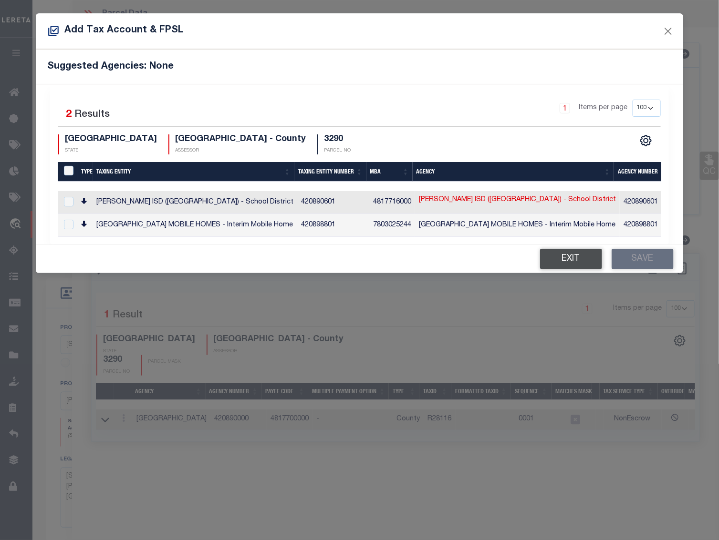
click at [585, 258] on button "Exit" at bounding box center [571, 259] width 62 height 21
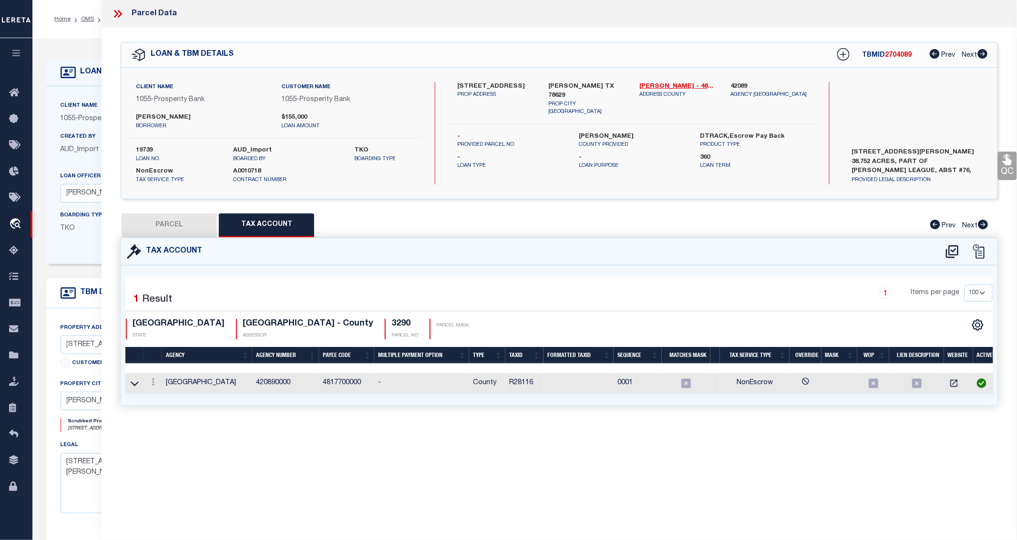
click at [120, 13] on icon at bounding box center [118, 14] width 12 height 12
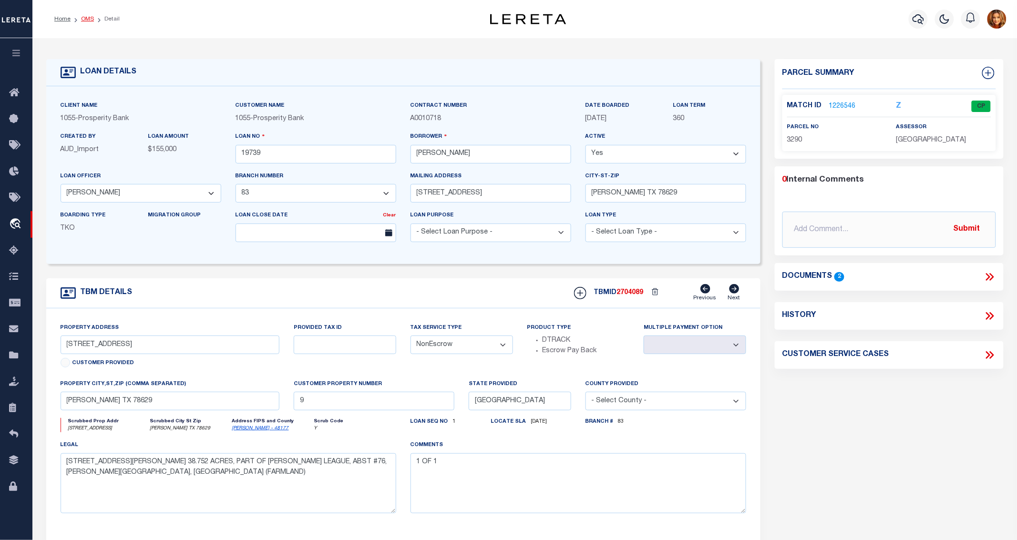
click at [83, 18] on link "OMS" at bounding box center [87, 19] width 13 height 6
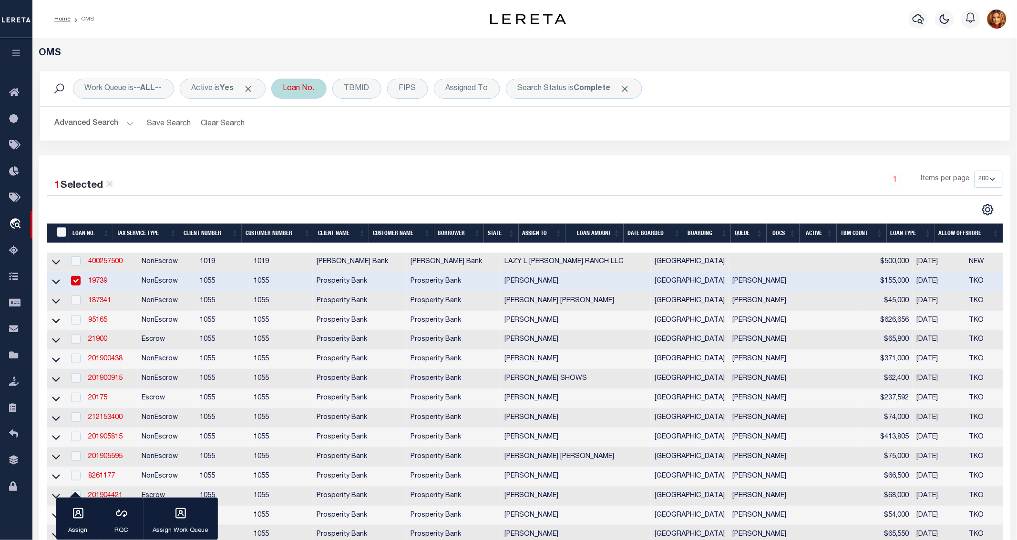
click at [306, 86] on div "Loan No." at bounding box center [298, 89] width 55 height 20
type input "3512"
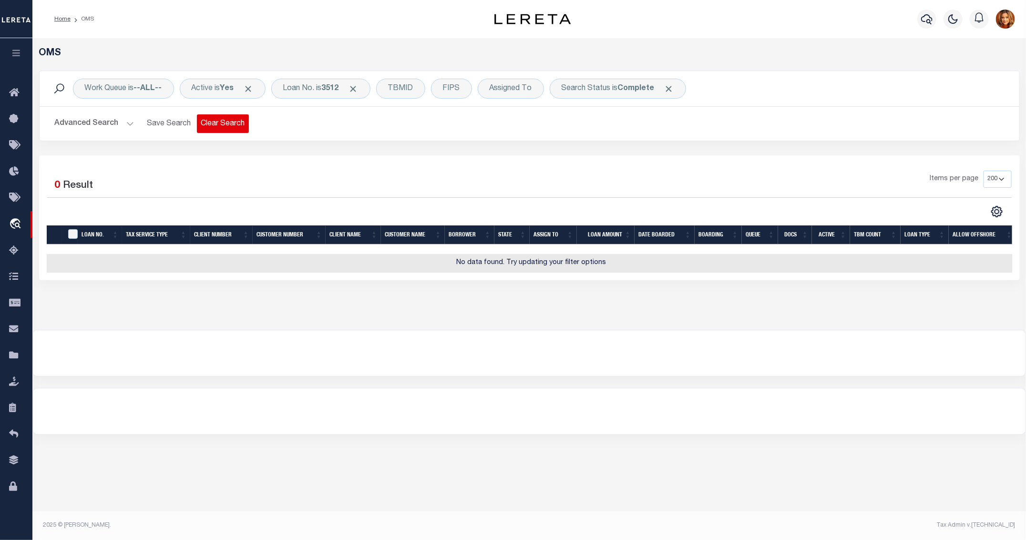
click at [213, 127] on button "Clear Search" at bounding box center [223, 123] width 52 height 19
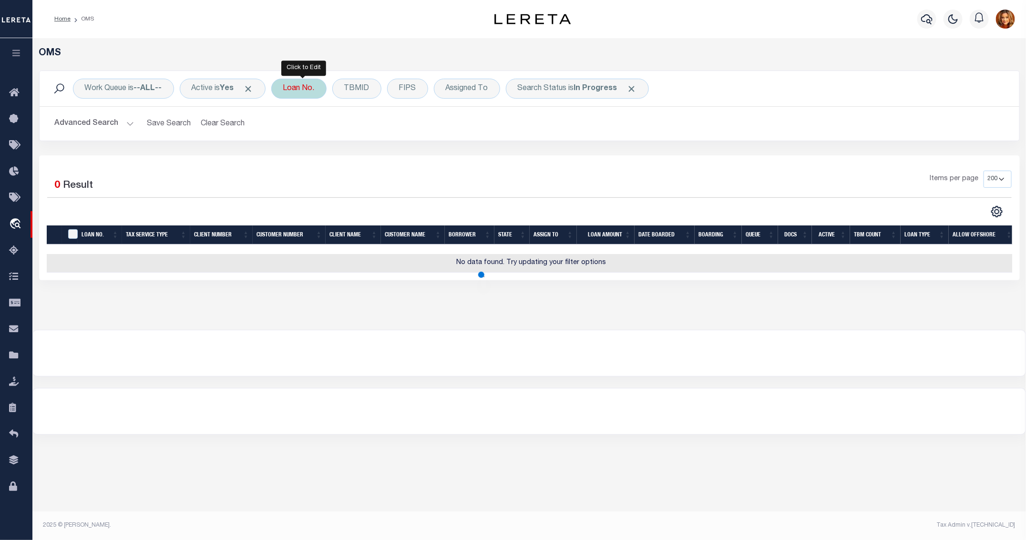
click at [297, 88] on div "Loan No." at bounding box center [298, 89] width 55 height 20
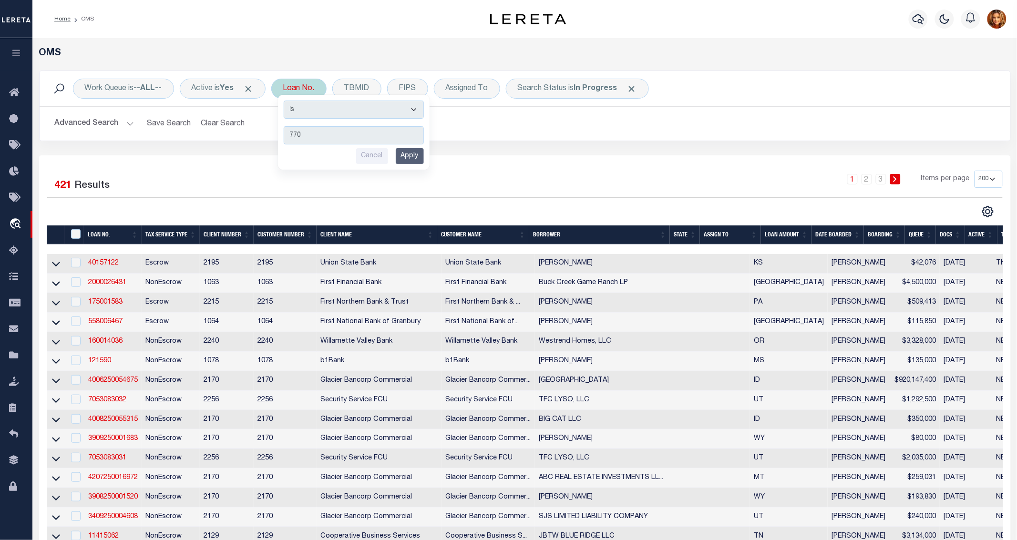
type input "7705"
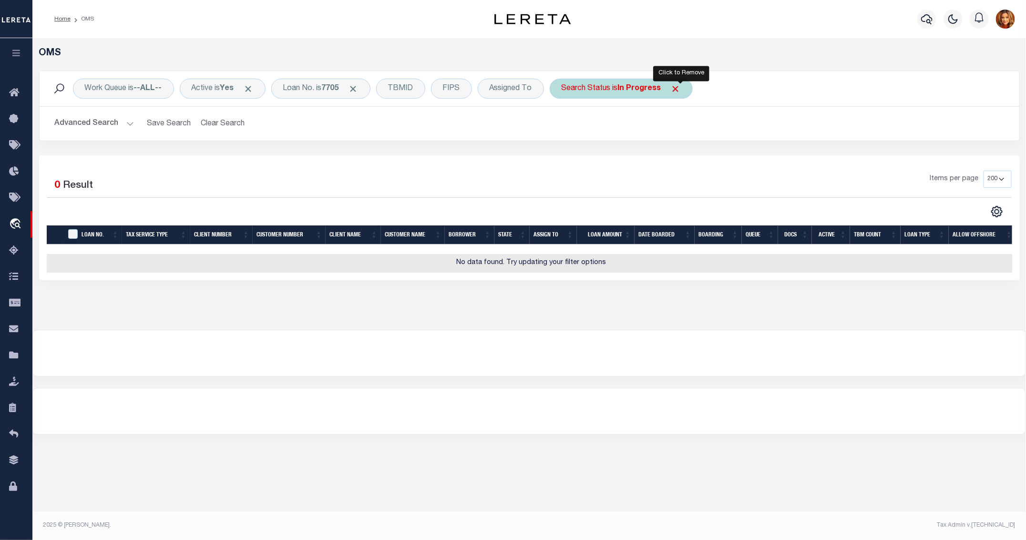
click at [681, 86] on span "Click to Remove" at bounding box center [676, 89] width 10 height 10
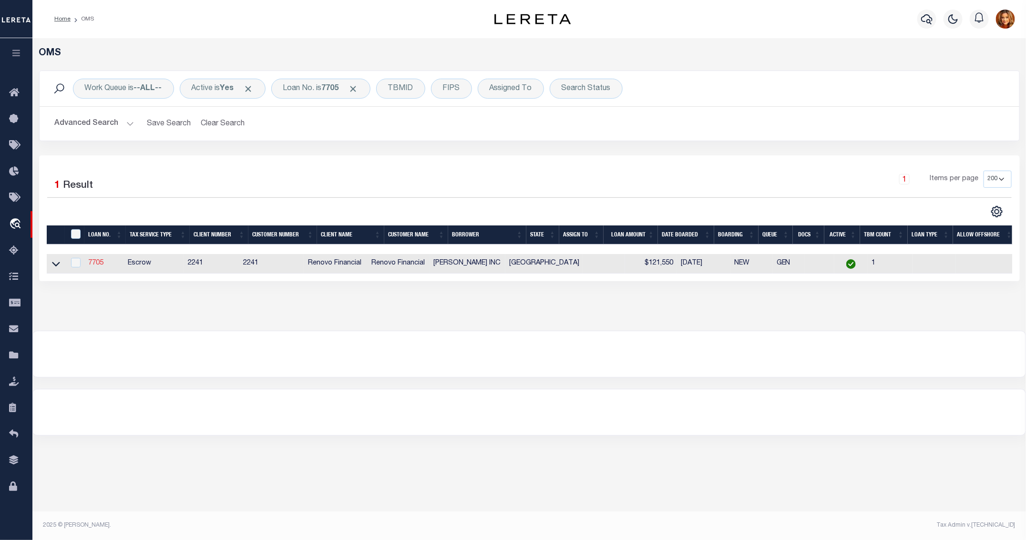
click at [92, 264] on link "7705" at bounding box center [95, 263] width 15 height 7
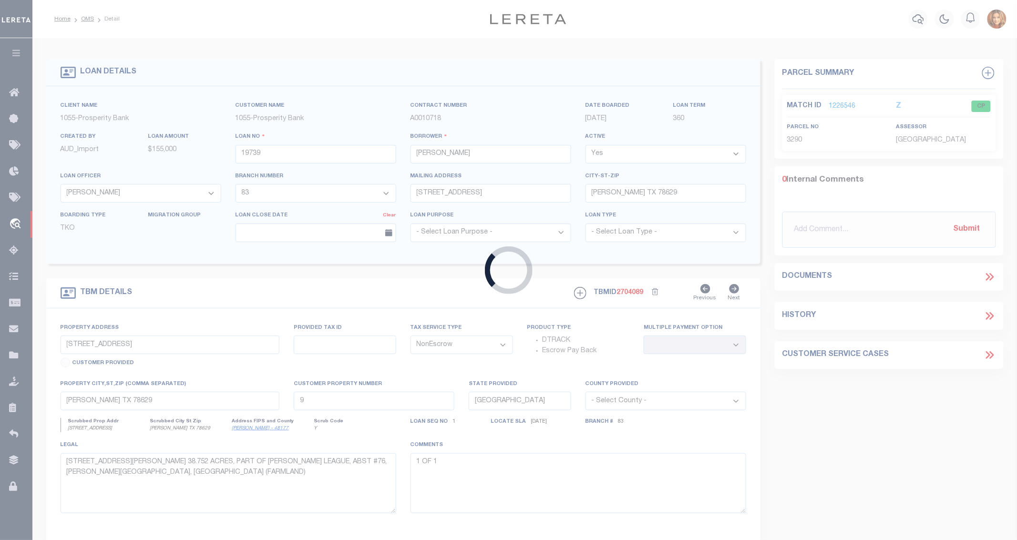
type input "7705"
type input "FRED A ARAOZ INC"
select select
type input "24919 Lakecrest Park Drive"
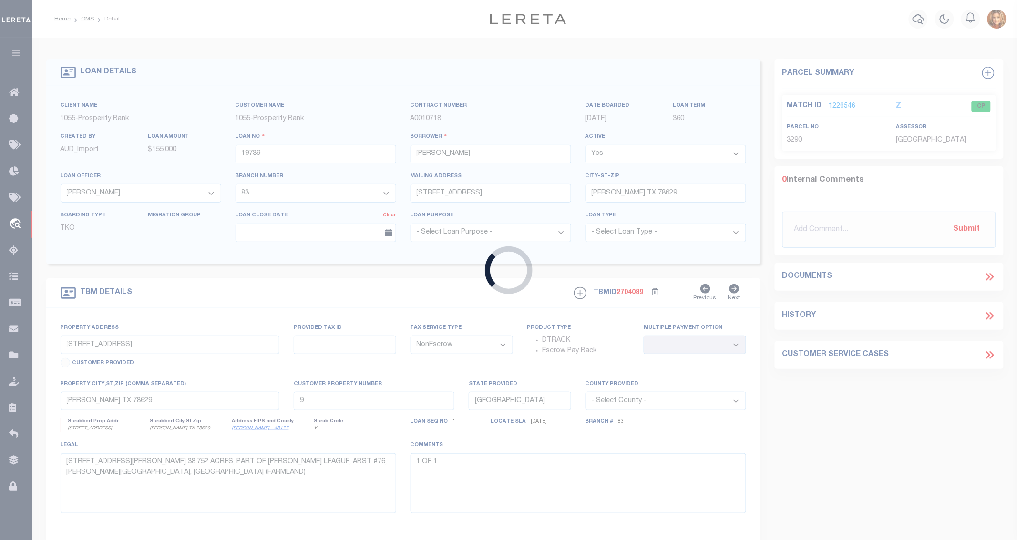
type input "Katy TX 77493"
select select "Escrow"
type input "7309 Canary Circle"
select select
type input "Texas City, TX 77591"
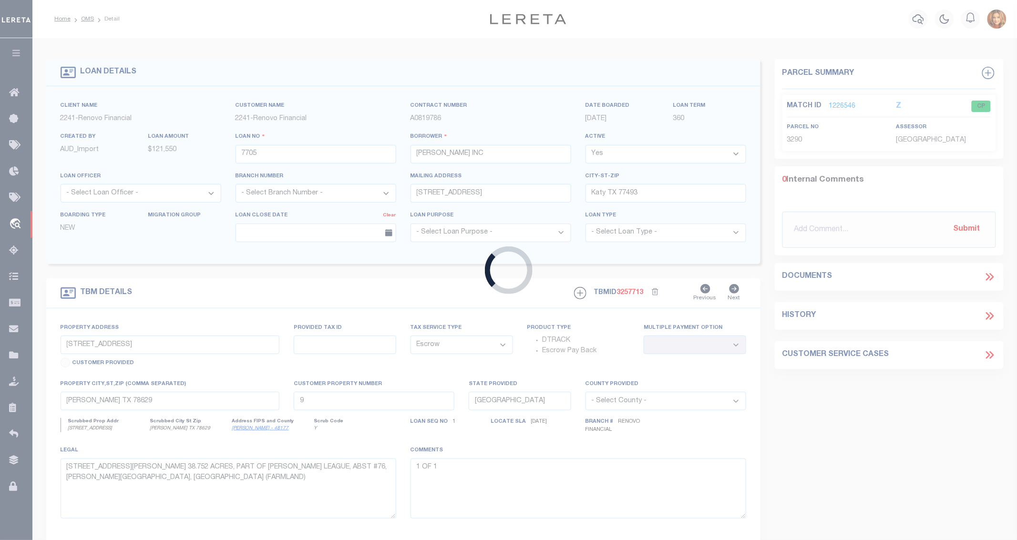
type input "a0k8Y00000d1TmE"
select select
select select "25066"
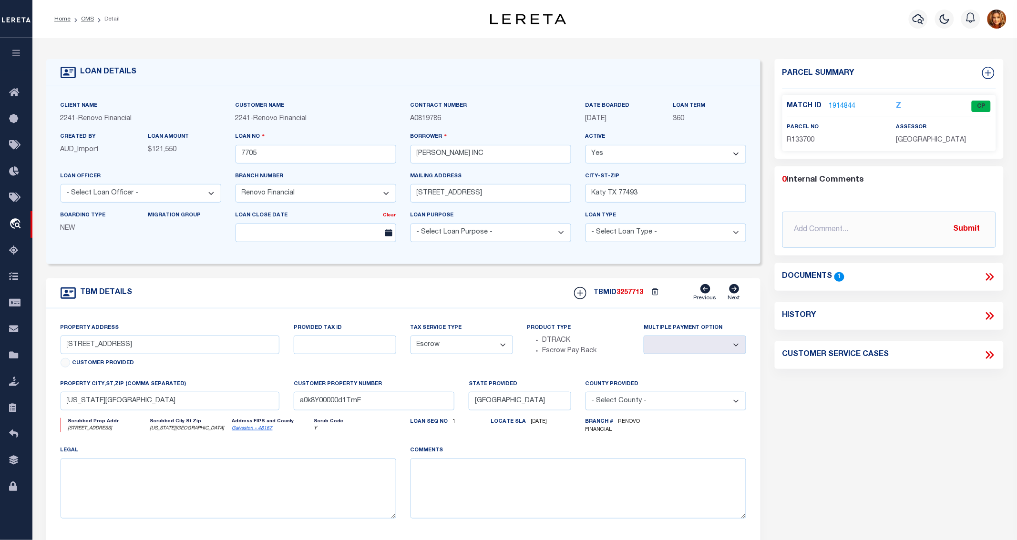
click at [836, 106] on link "1914844" at bounding box center [842, 107] width 27 height 10
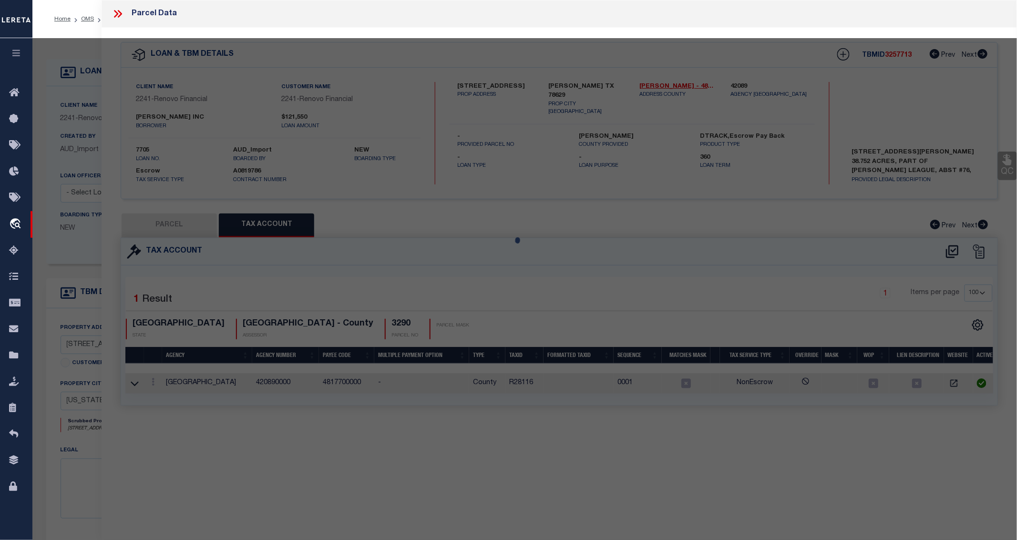
select select "AS"
checkbox input "false"
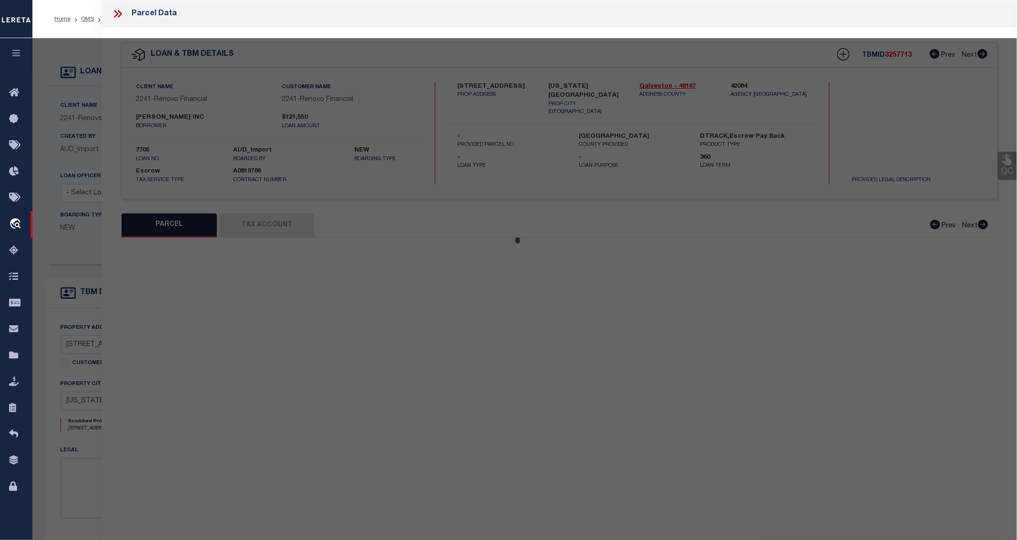
select select "CP"
type input "CANFO INVESTMENTS LLC"
type input "7309 CANARY CIR"
checkbox input "false"
type input "TEXAS CITY, TX 77591"
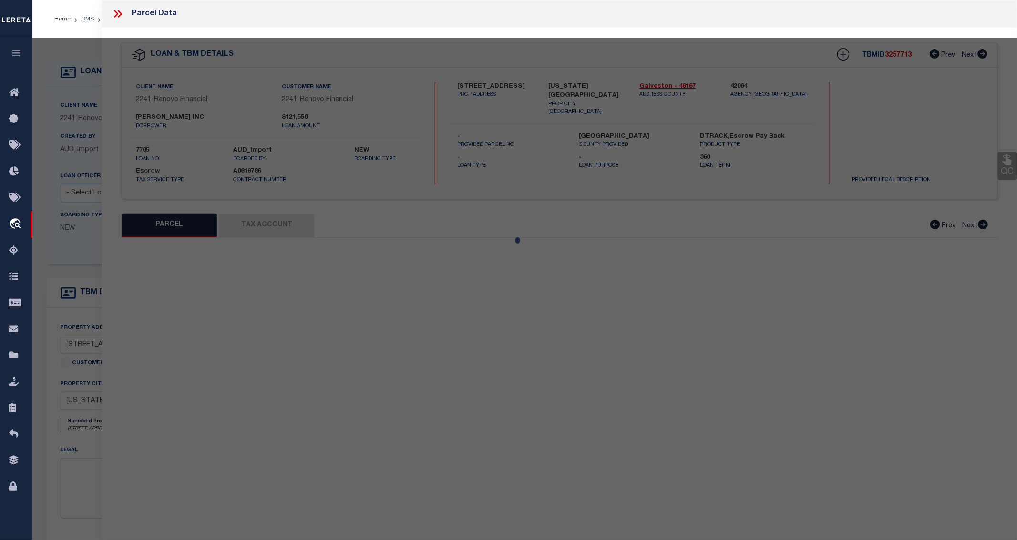
type textarea "ABST 2 PAGE 6 LOT 3 BLK 3 SOUTH ACRE MANOR"
type textarea "Tax ID Special Project"
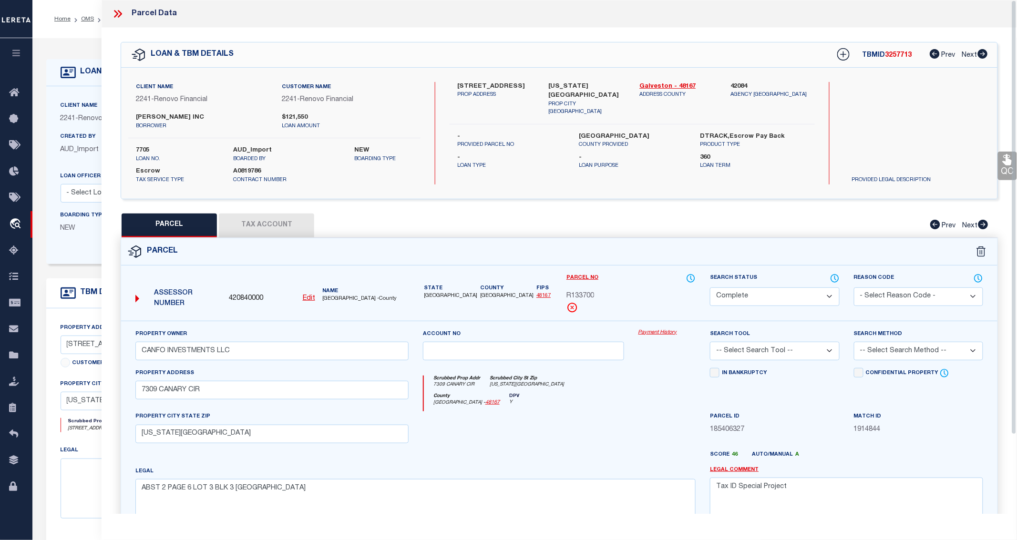
click at [256, 225] on button "Tax Account" at bounding box center [266, 226] width 95 height 24
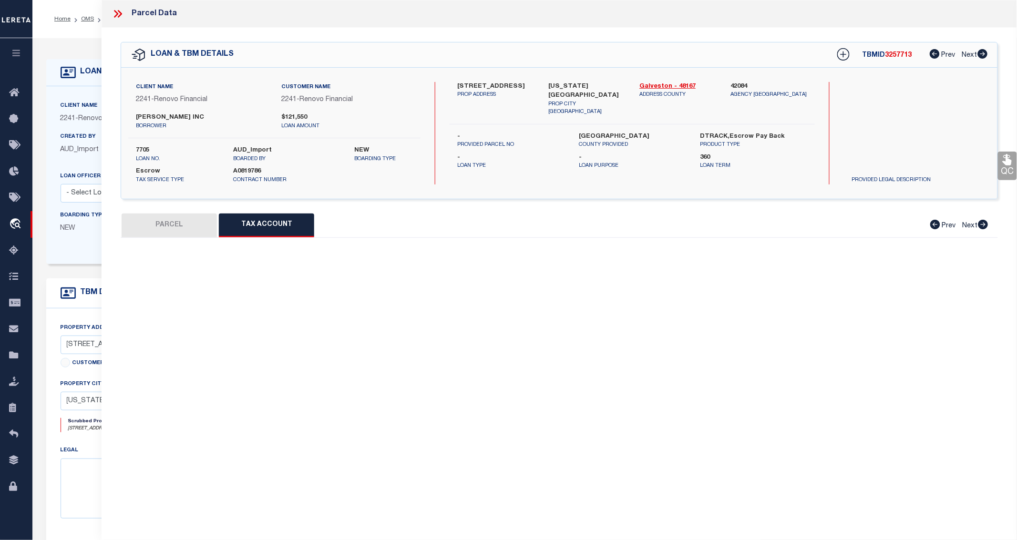
select select "100"
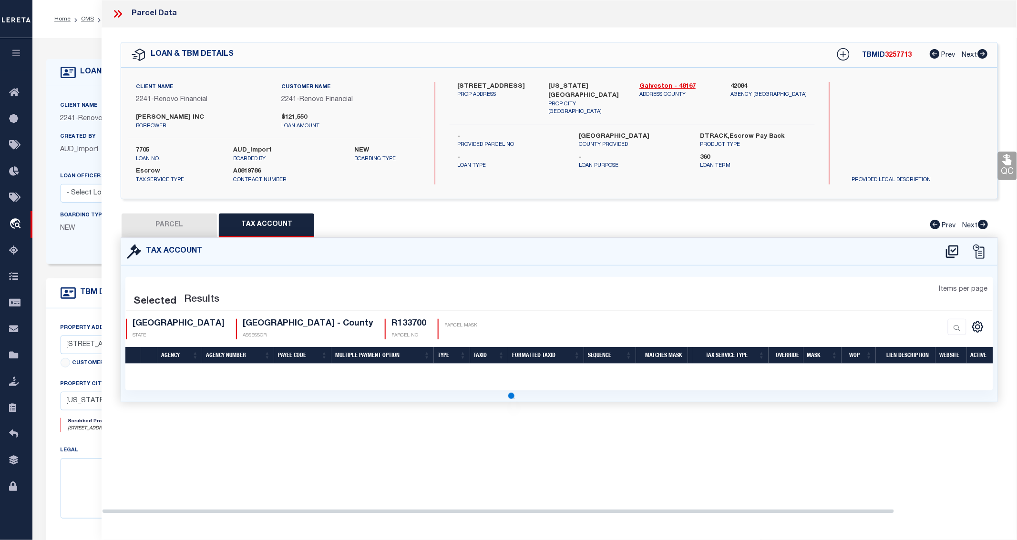
select select "100"
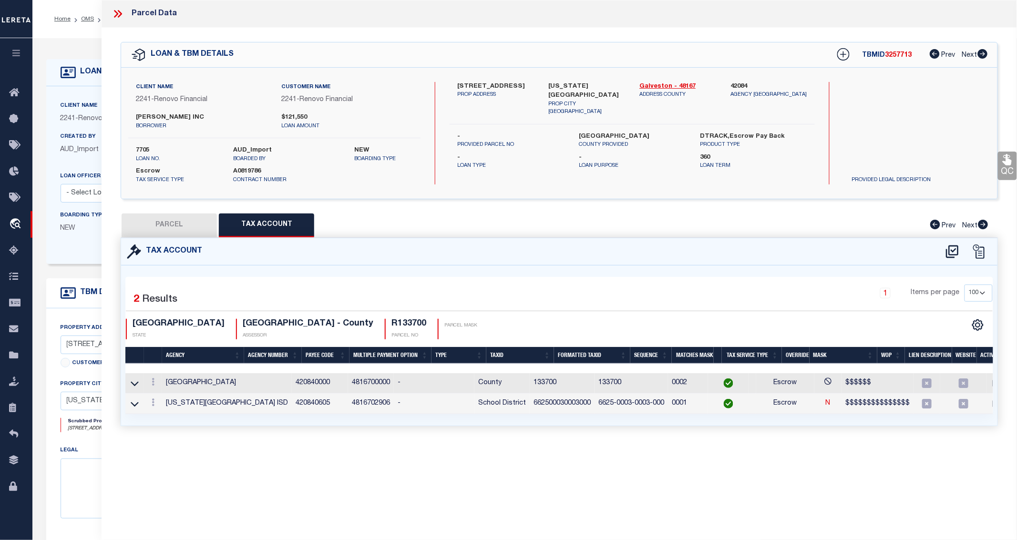
click at [167, 227] on button "PARCEL" at bounding box center [169, 226] width 95 height 24
select select "AS"
checkbox input "false"
select select "CP"
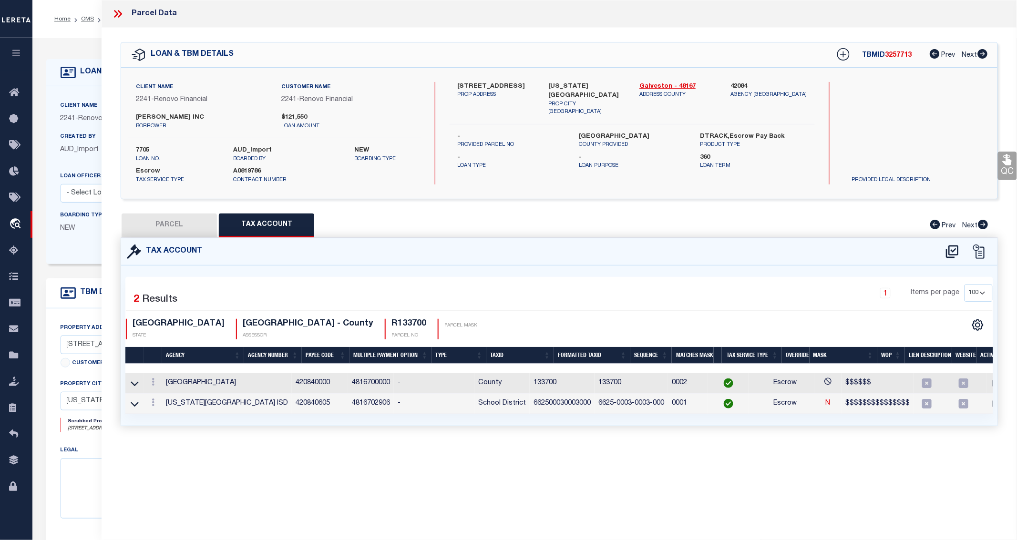
type input "CANFO INVESTMENTS LLC"
type input "7309 CANARY CIR"
checkbox input "false"
type input "TEXAS CITY, TX 77591"
type textarea "ABST 2 PAGE 6 LOT 3 BLK 3 SOUTH ACRE MANOR"
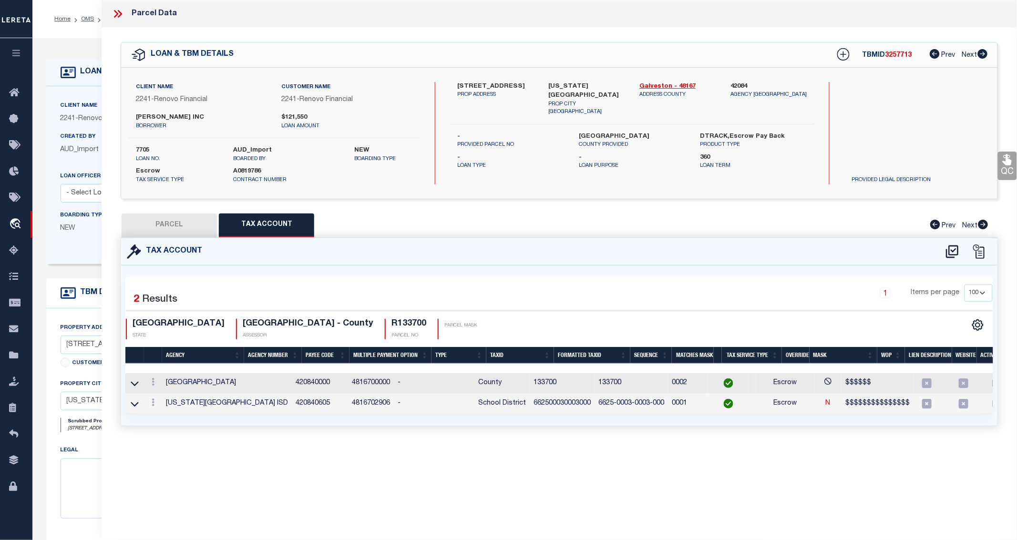
type textarea "Tax ID Special Project"
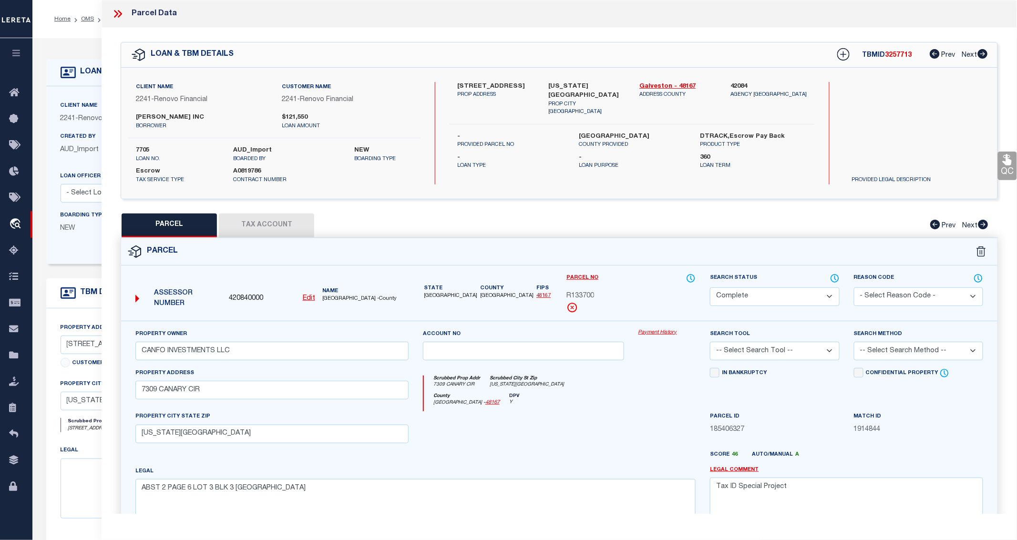
click at [117, 12] on icon at bounding box center [116, 14] width 4 height 8
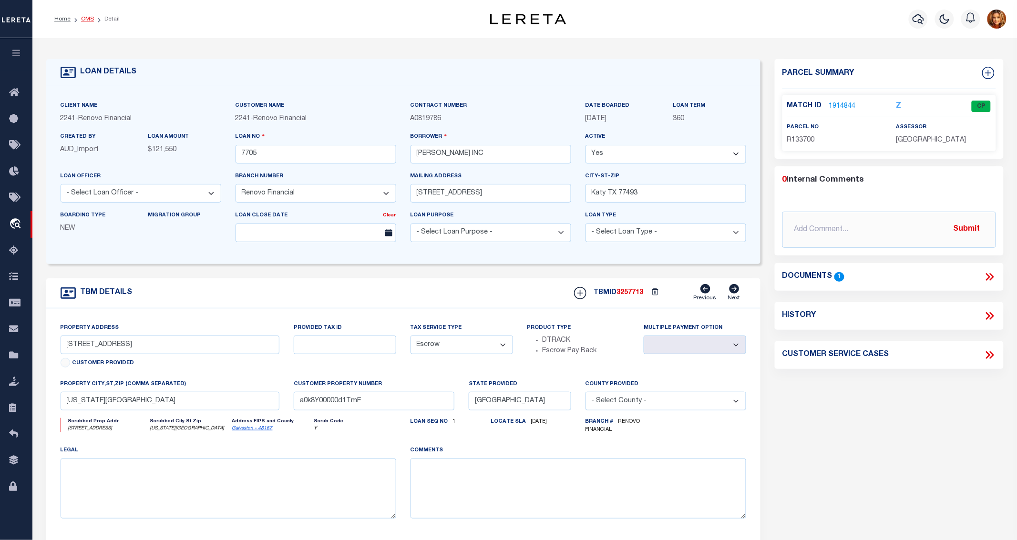
click at [84, 17] on link "OMS" at bounding box center [87, 19] width 13 height 6
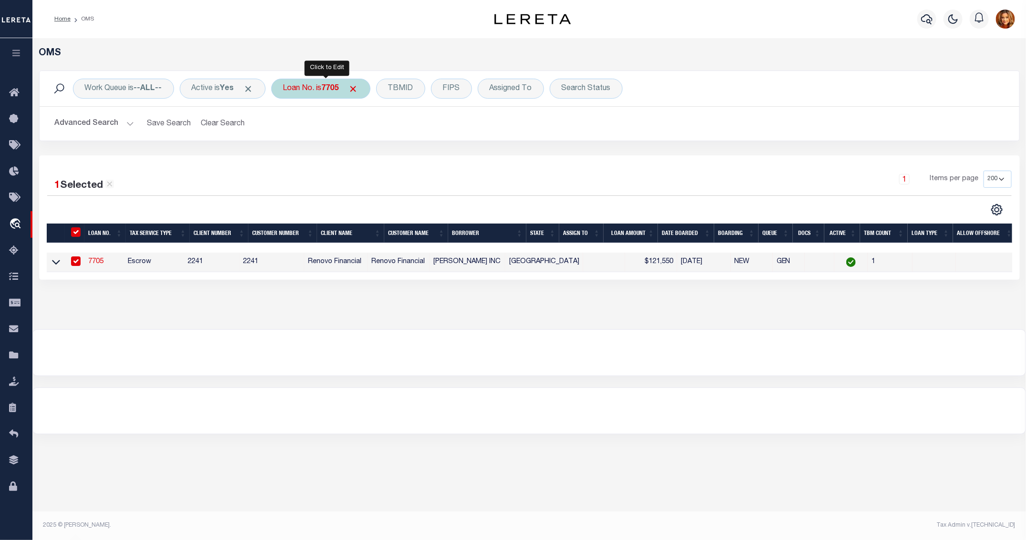
click at [328, 92] on b "7705" at bounding box center [330, 89] width 17 height 8
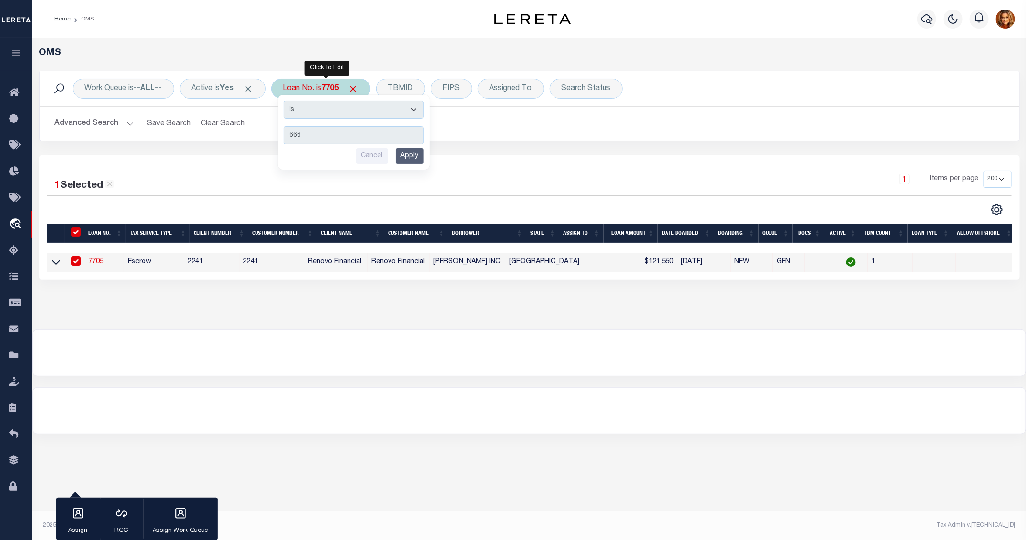
type input "6668"
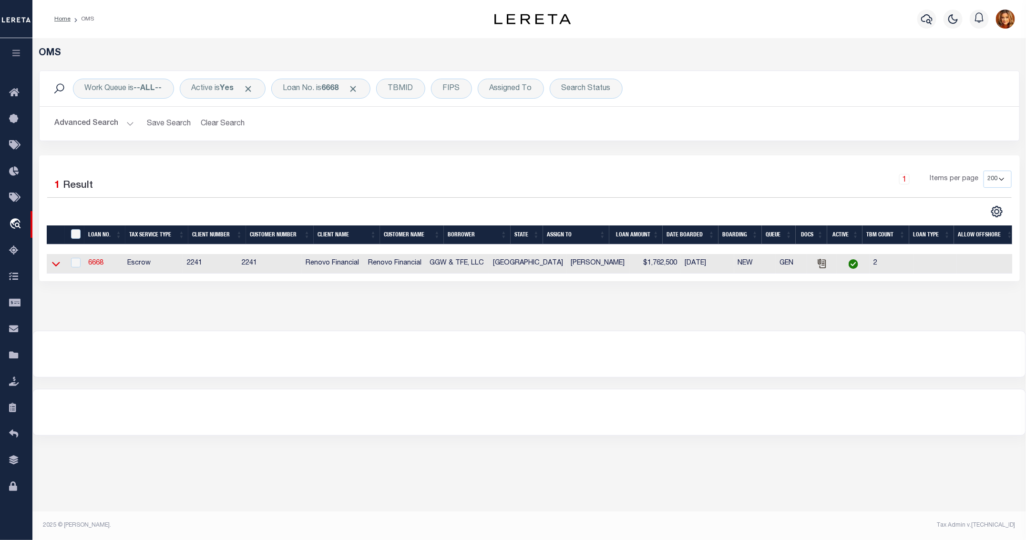
click at [56, 264] on icon at bounding box center [56, 264] width 8 height 10
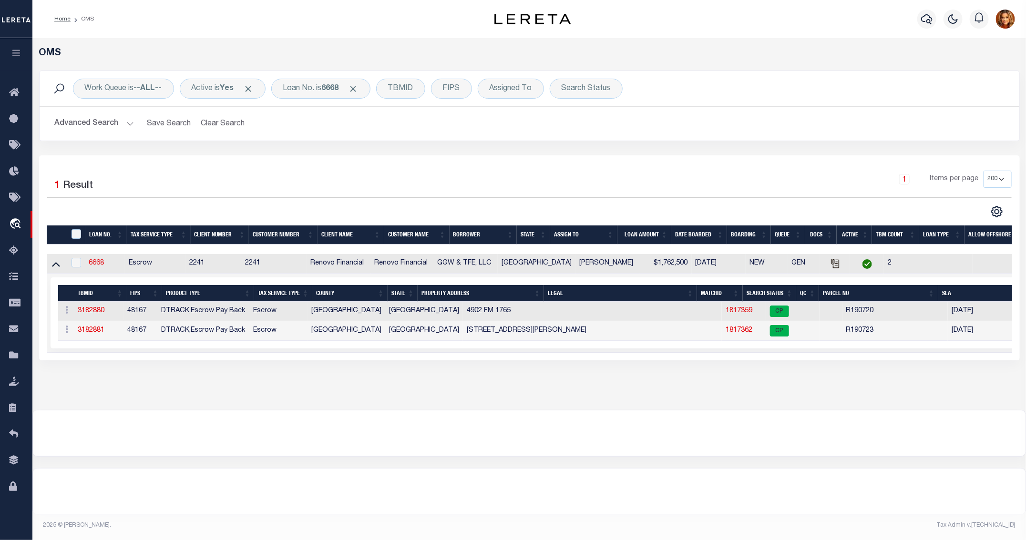
click at [56, 264] on icon at bounding box center [56, 264] width 8 height 10
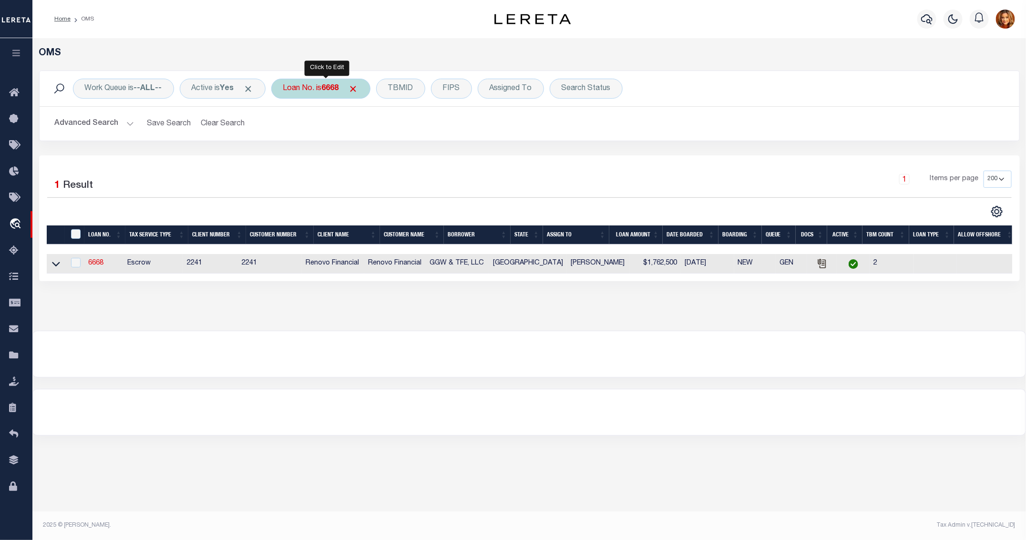
click at [329, 89] on b "6668" at bounding box center [330, 89] width 17 height 8
type input "10066"
click at [56, 266] on icon at bounding box center [56, 264] width 8 height 10
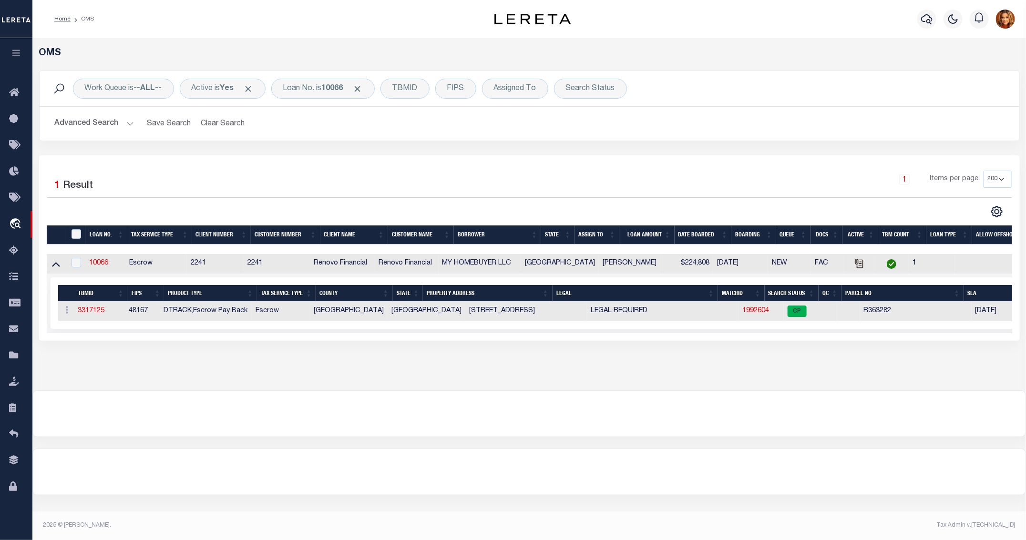
click at [56, 266] on icon at bounding box center [56, 264] width 8 height 5
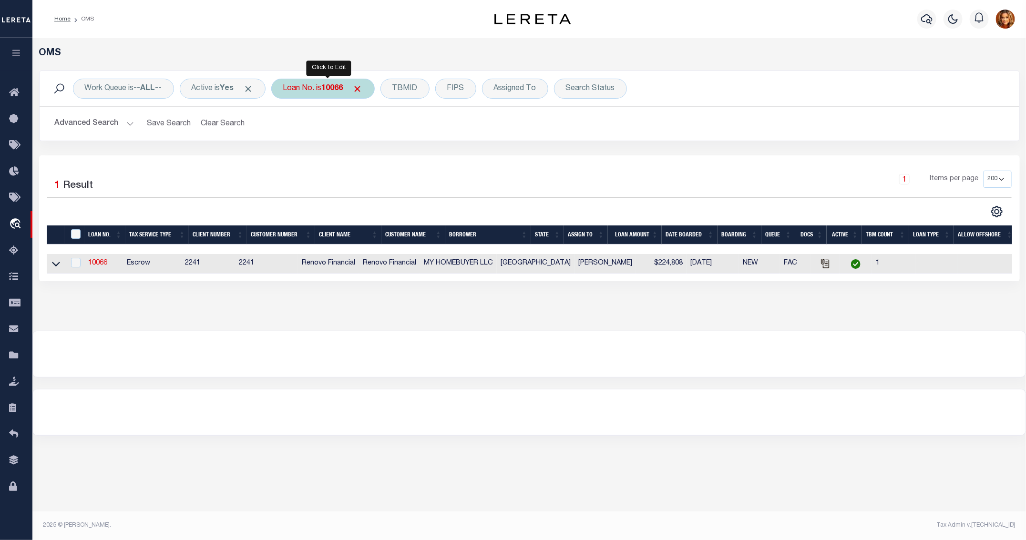
click at [356, 85] on div "Loan No. is 10066" at bounding box center [322, 89] width 103 height 20
type input "108780"
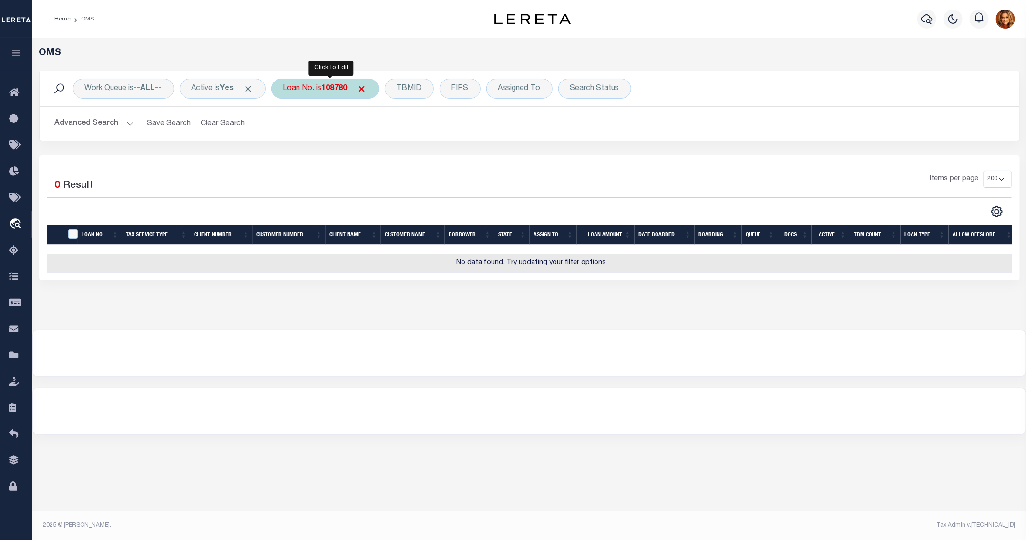
click at [343, 86] on b "108780" at bounding box center [335, 89] width 26 height 8
type input "10780"
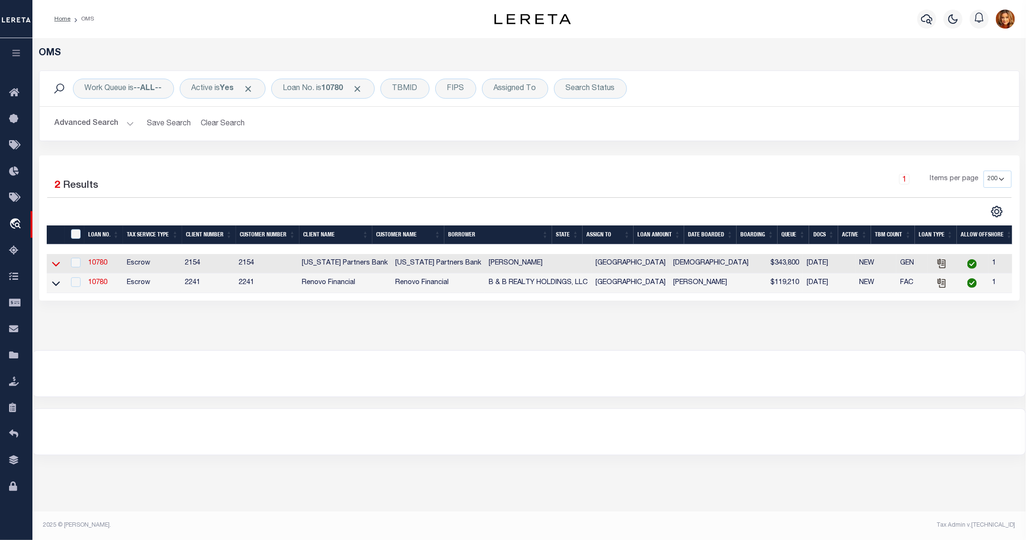
click at [55, 269] on icon at bounding box center [56, 264] width 8 height 10
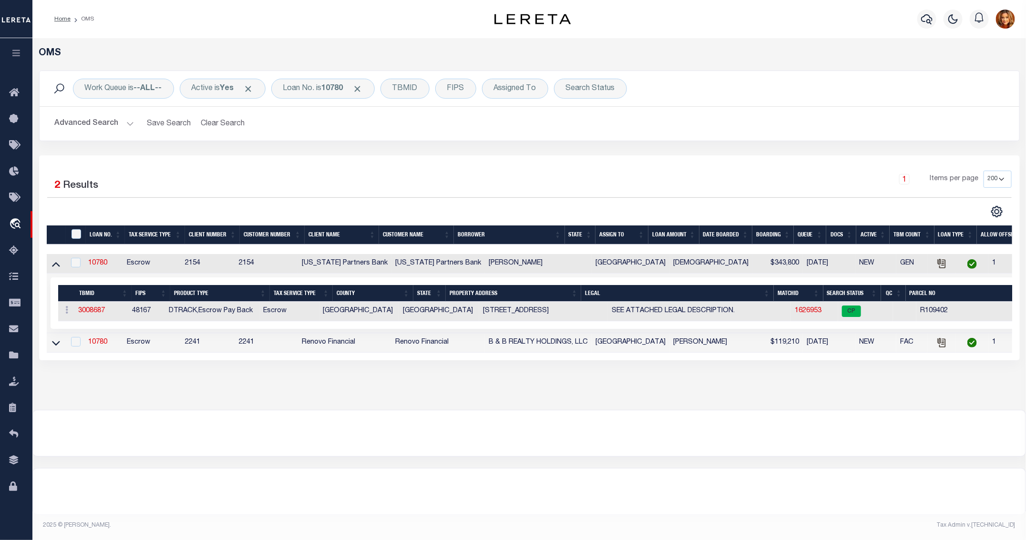
click at [55, 269] on icon at bounding box center [56, 264] width 8 height 10
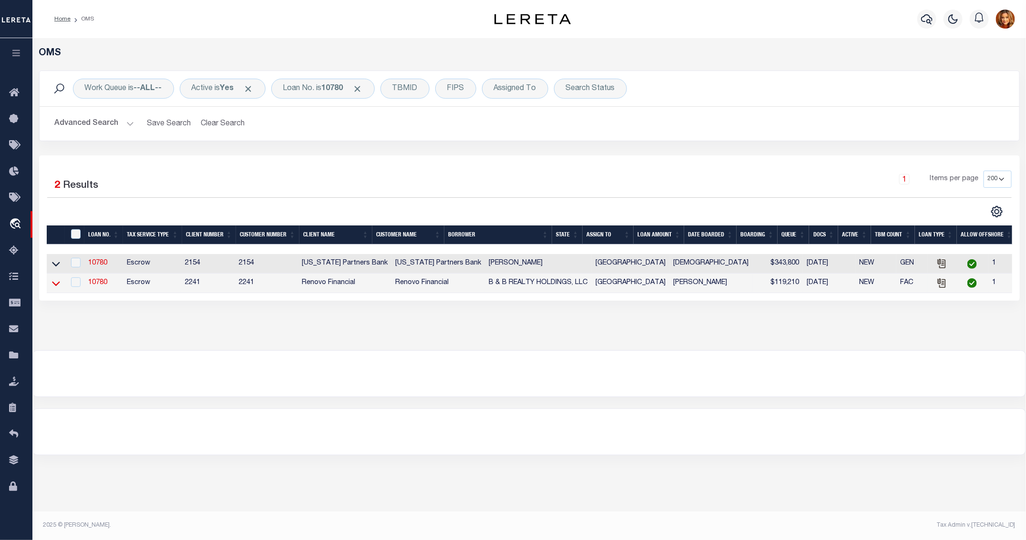
click at [58, 289] on icon at bounding box center [56, 284] width 8 height 10
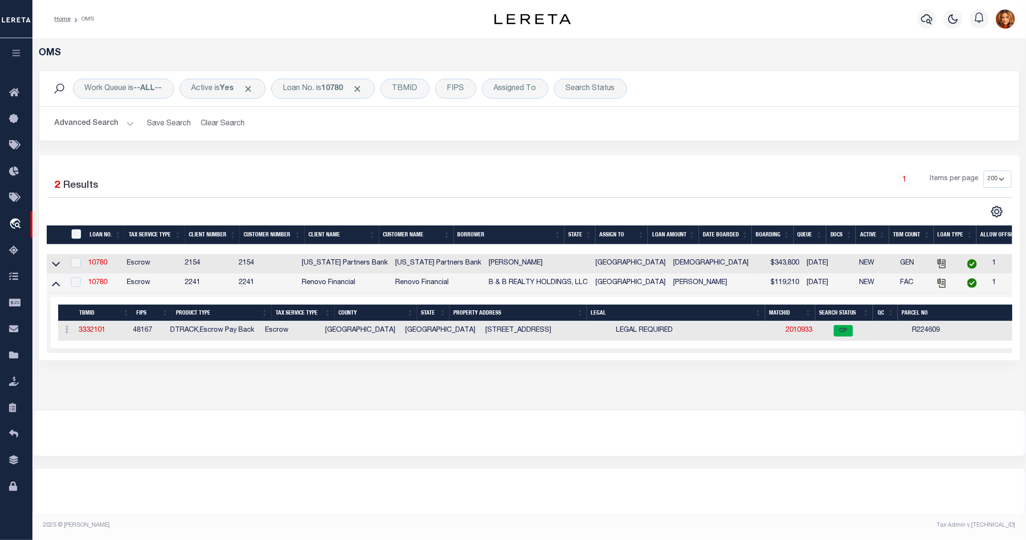
click at [58, 287] on icon at bounding box center [56, 284] width 8 height 5
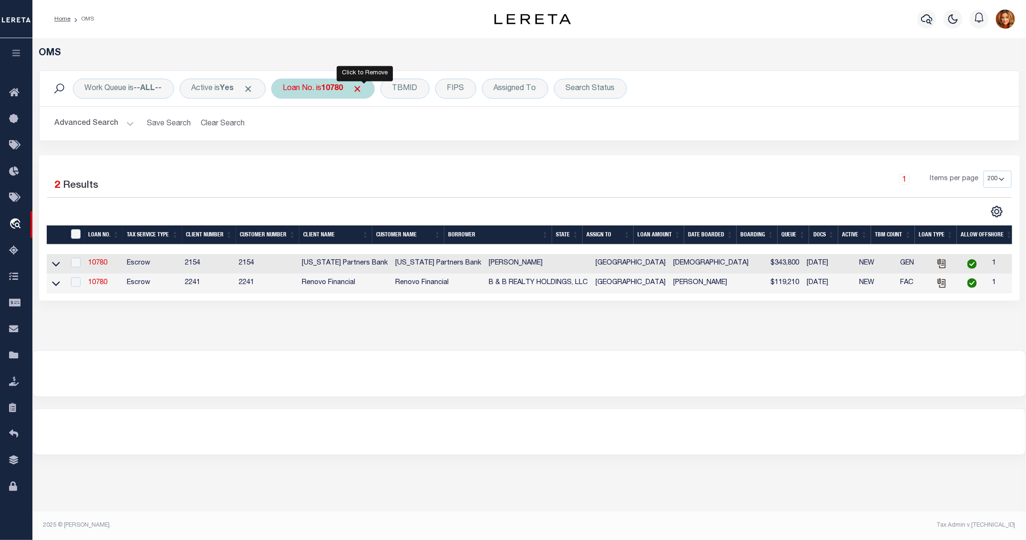
click at [363, 92] on span "Click to Remove" at bounding box center [358, 89] width 10 height 10
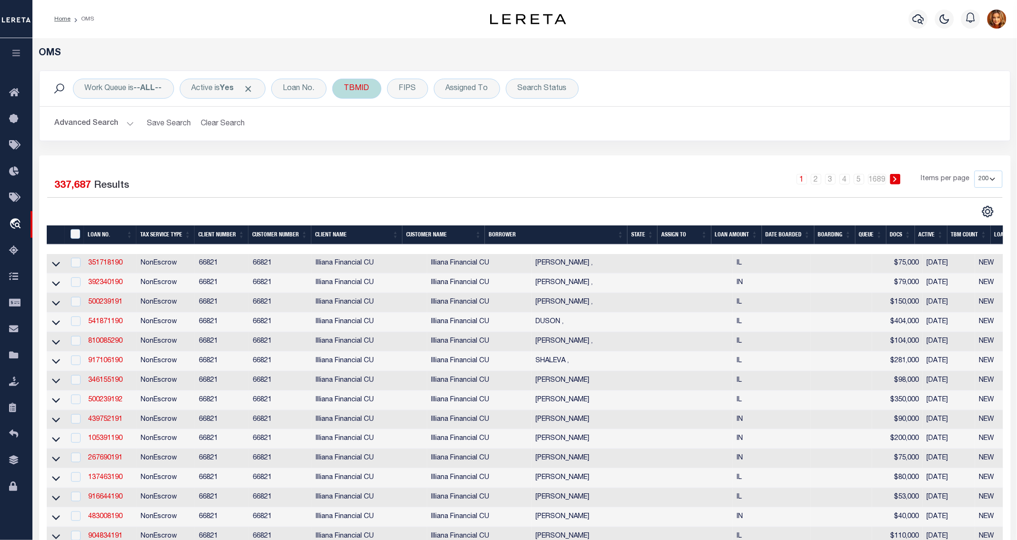
click at [365, 91] on div "TBMID" at bounding box center [356, 89] width 49 height 20
type input "3086667"
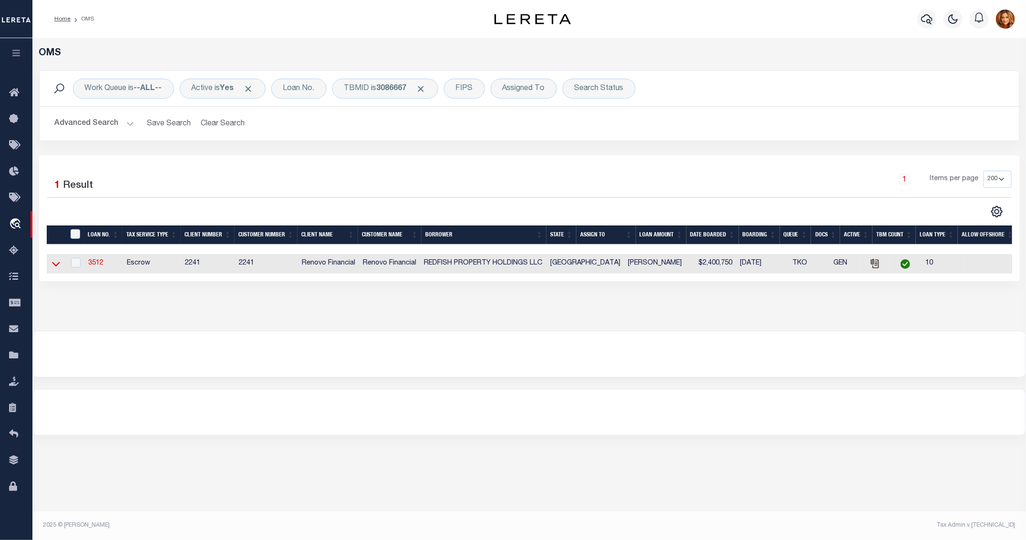
click at [58, 265] on icon at bounding box center [56, 264] width 8 height 10
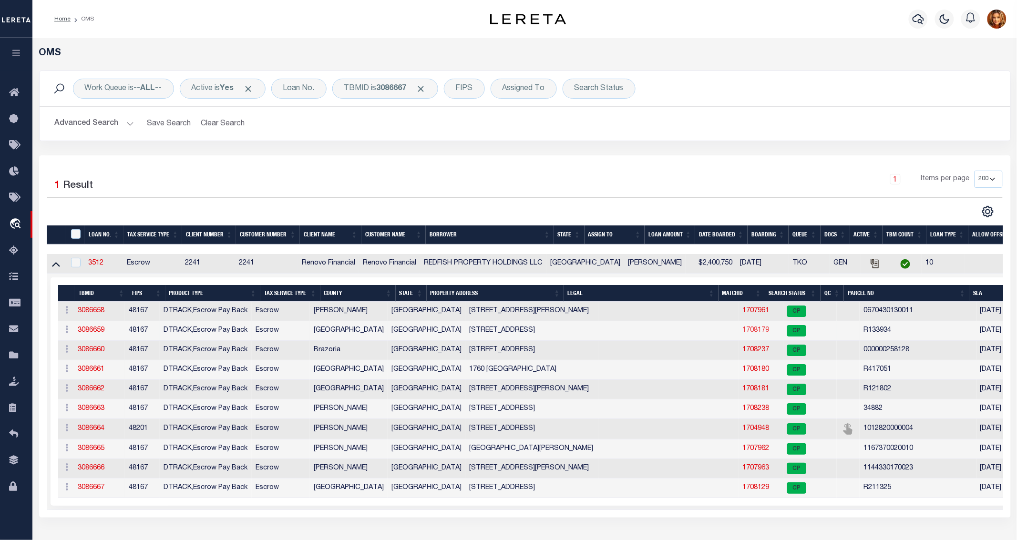
click at [743, 332] on link "1708179" at bounding box center [756, 330] width 27 height 7
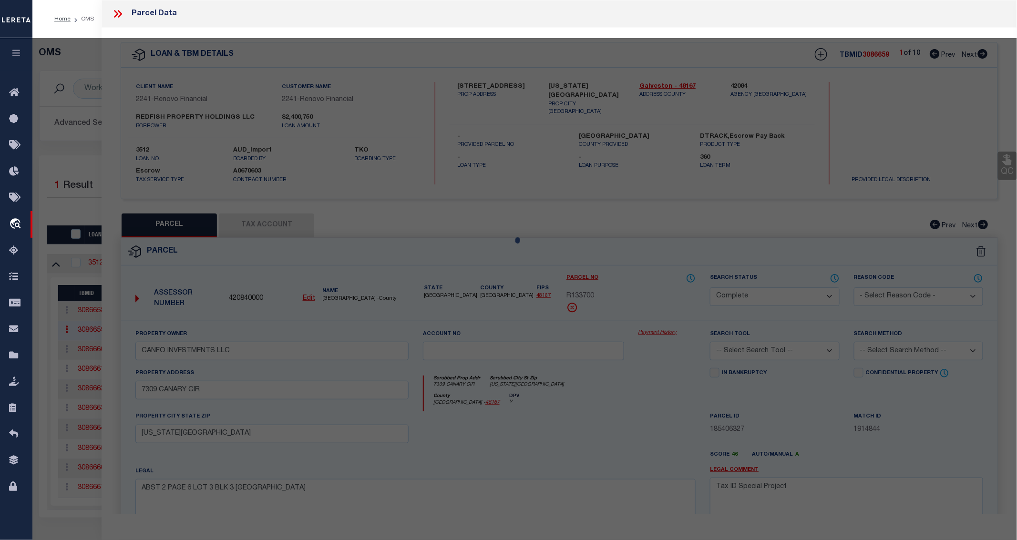
select select "AS"
checkbox input "false"
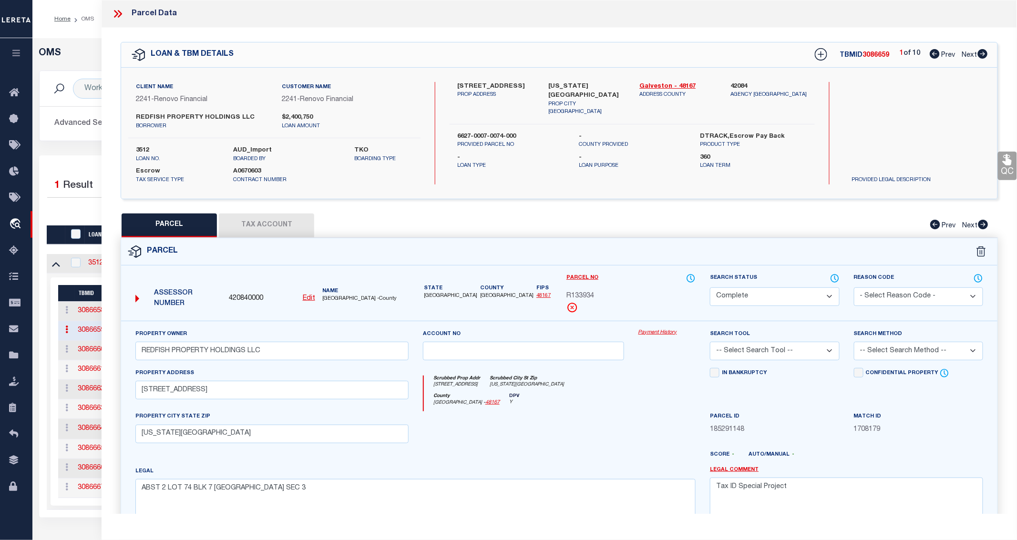
click at [293, 214] on button "Tax Account" at bounding box center [266, 226] width 95 height 24
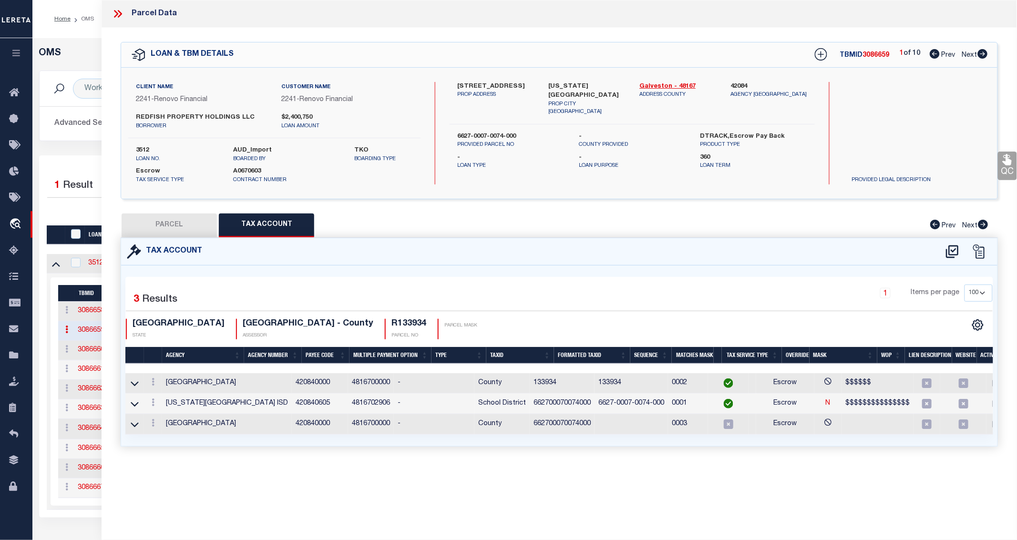
click at [173, 227] on button "PARCEL" at bounding box center [169, 226] width 95 height 24
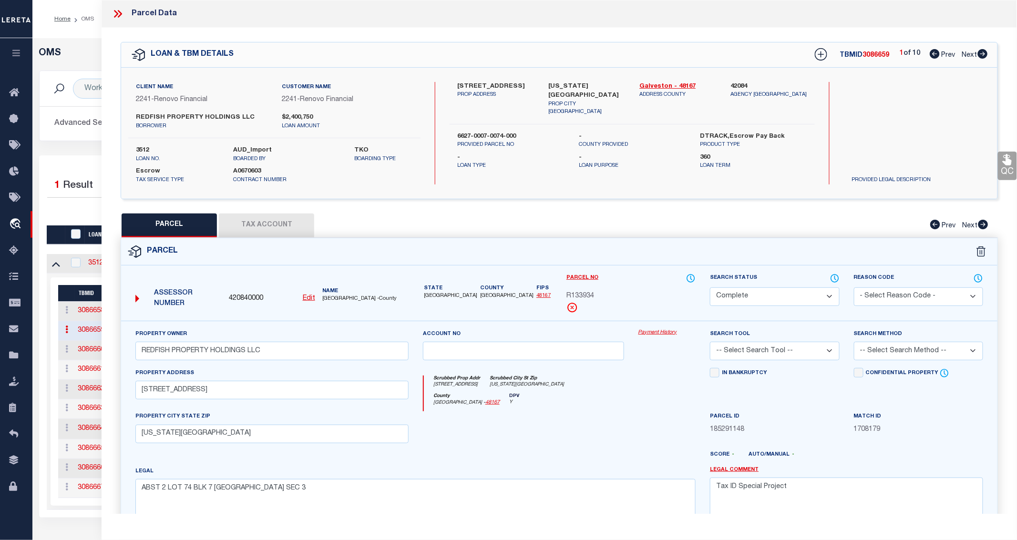
click at [117, 13] on icon at bounding box center [116, 14] width 4 height 8
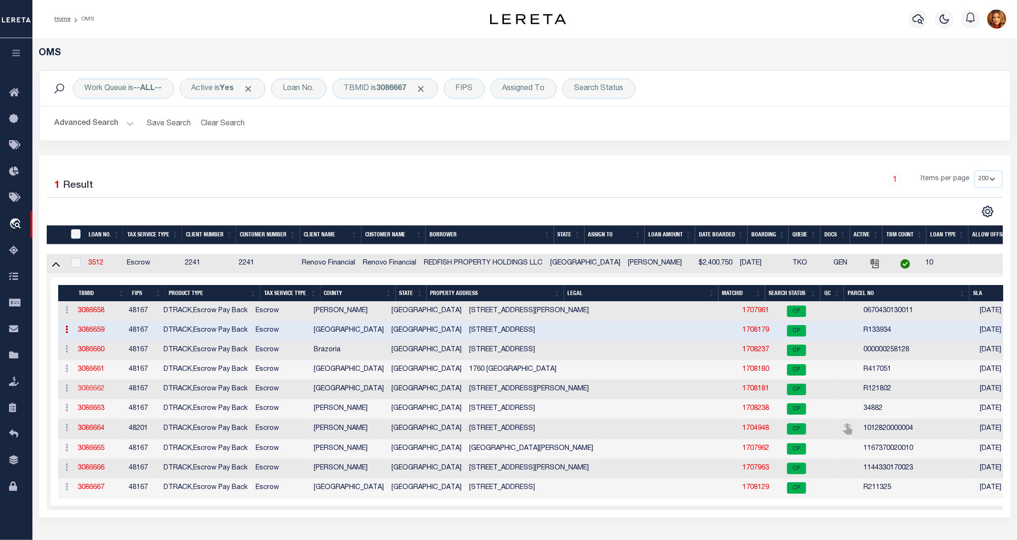
click at [100, 391] on link "3086662" at bounding box center [91, 389] width 27 height 7
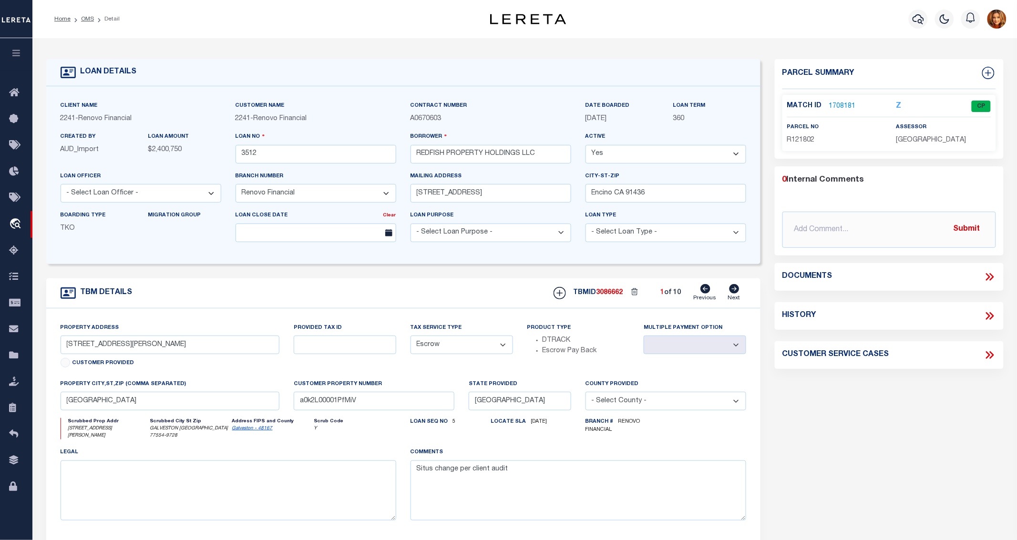
click at [842, 105] on link "1708181" at bounding box center [842, 107] width 27 height 10
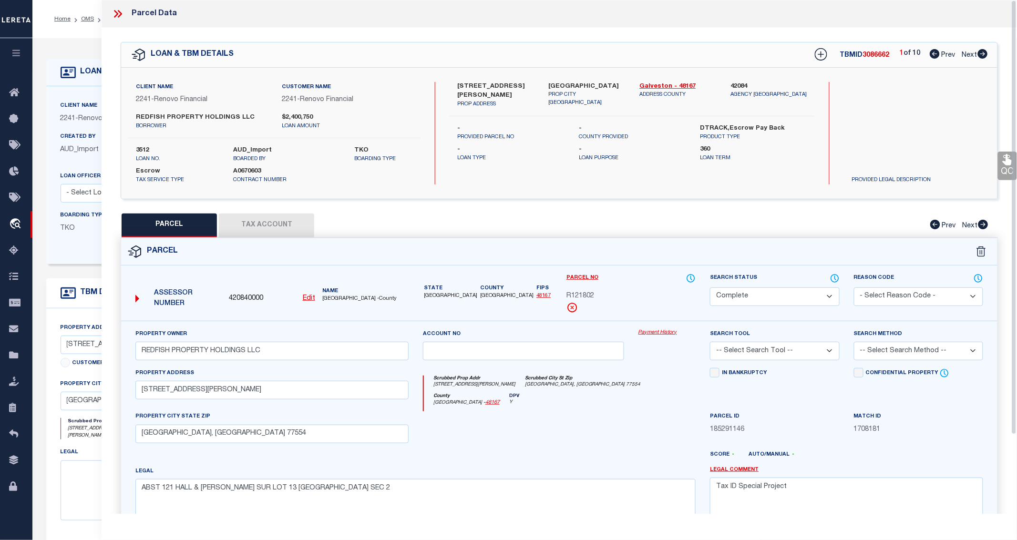
click at [270, 225] on button "Tax Account" at bounding box center [266, 226] width 95 height 24
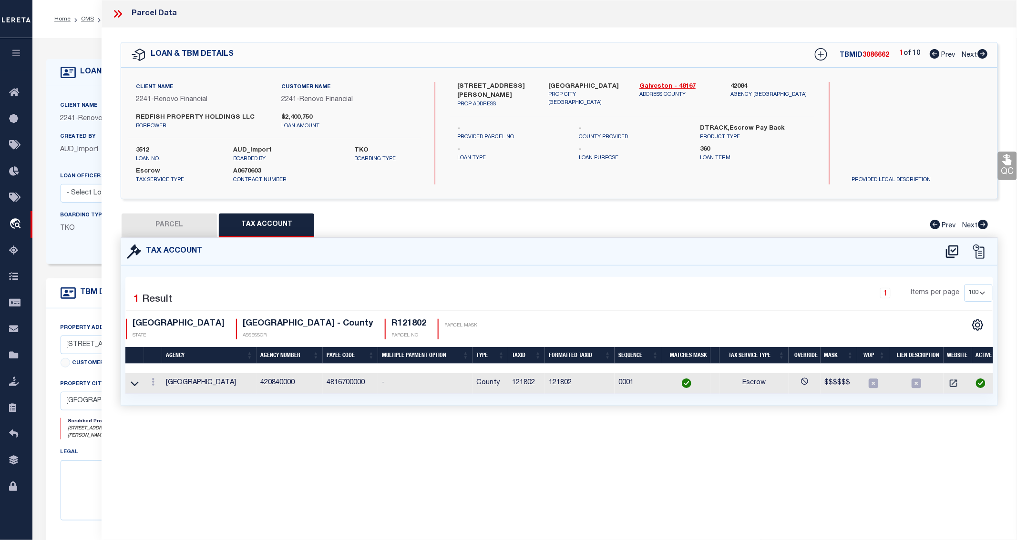
click at [166, 223] on button "PARCEL" at bounding box center [169, 226] width 95 height 24
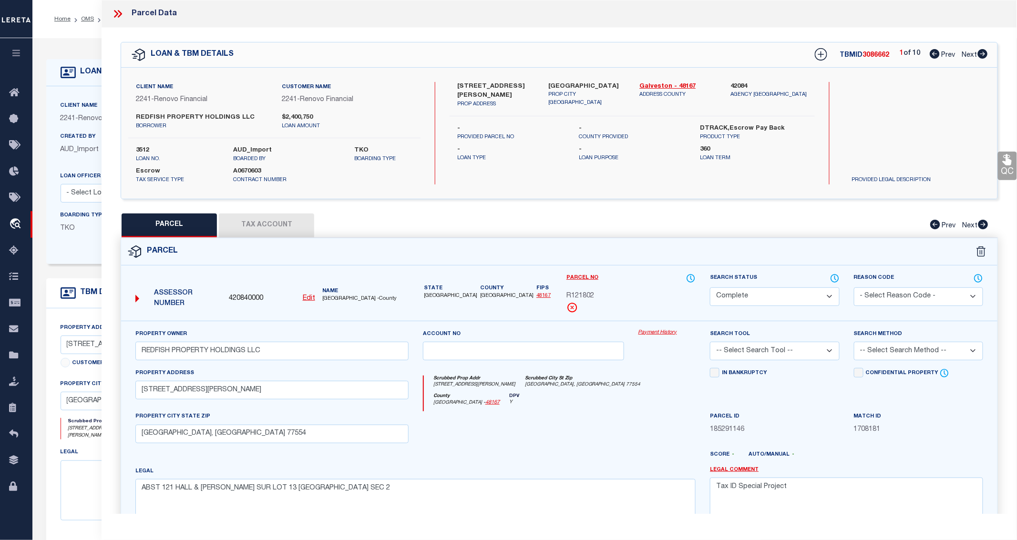
click at [115, 12] on icon at bounding box center [118, 14] width 12 height 12
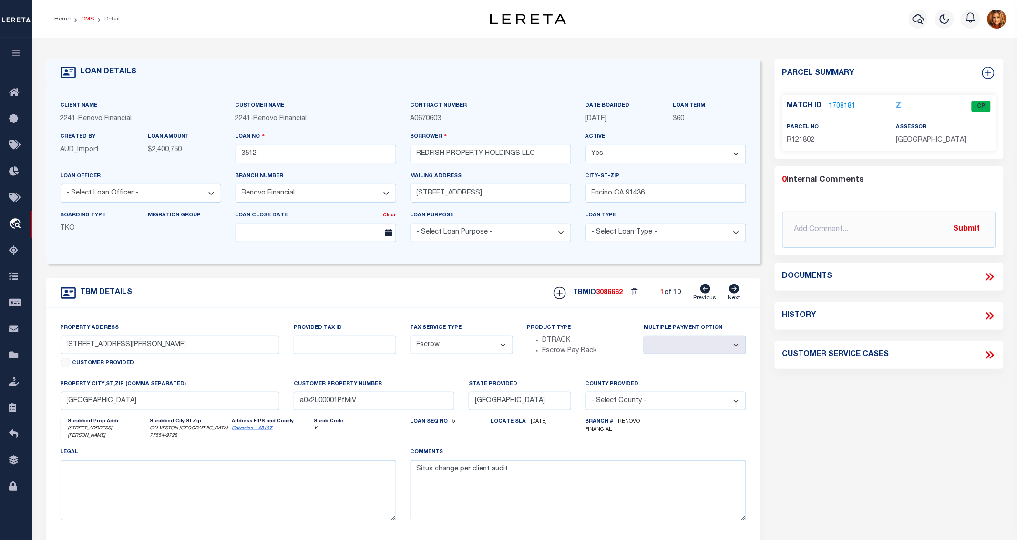
click at [83, 20] on link "OMS" at bounding box center [87, 19] width 13 height 6
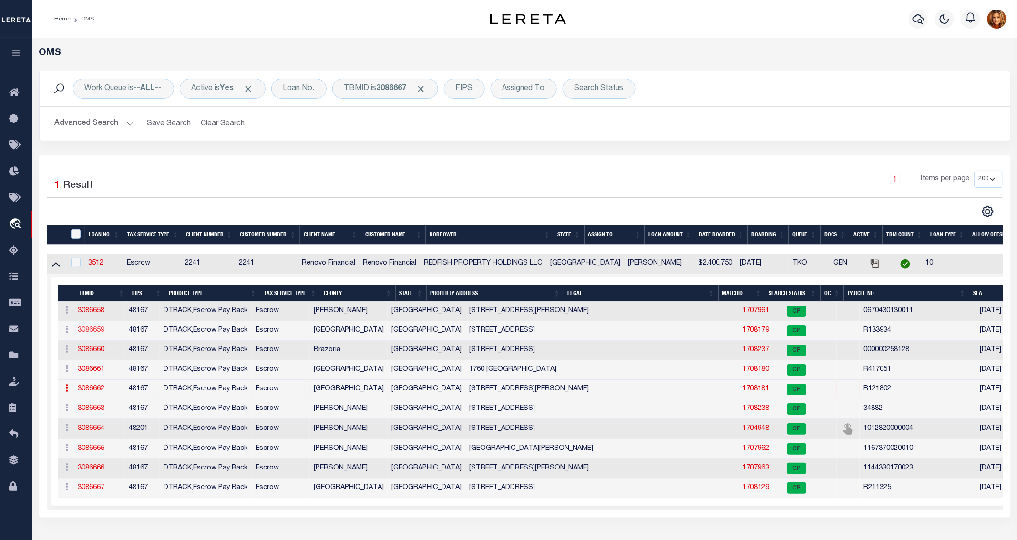
click at [97, 334] on link "3086659" at bounding box center [91, 330] width 27 height 7
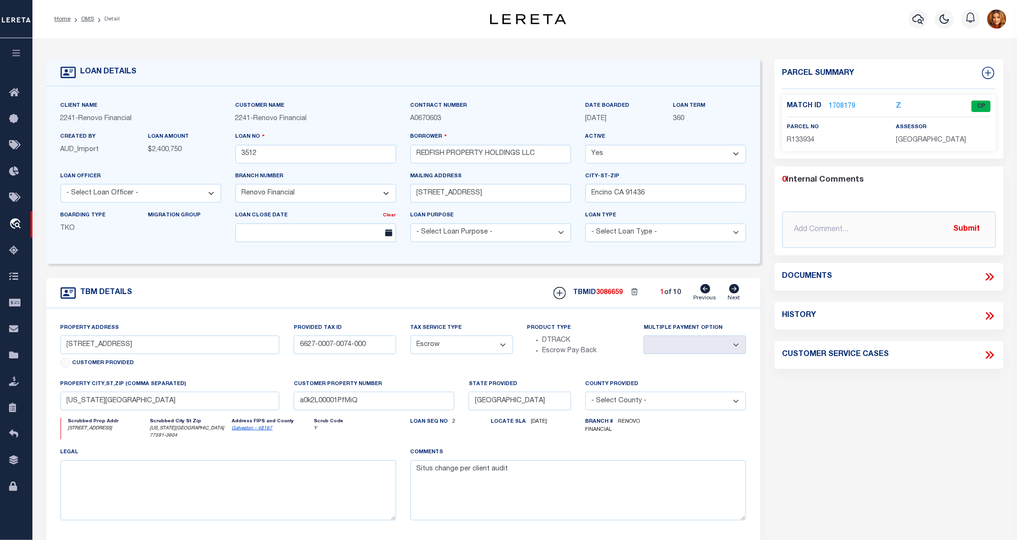
click at [833, 106] on link "1708179" at bounding box center [842, 107] width 27 height 10
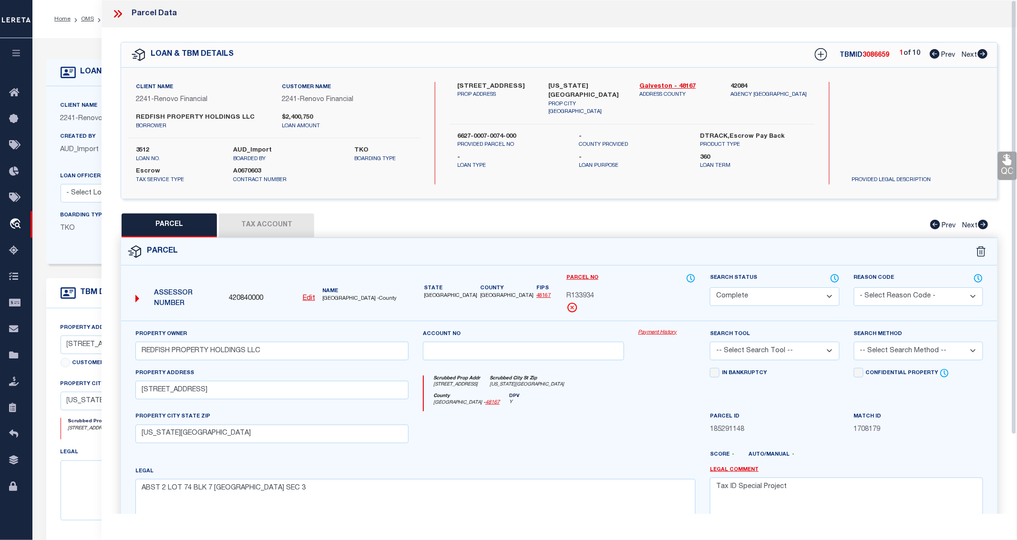
click at [246, 225] on button "Tax Account" at bounding box center [266, 226] width 95 height 24
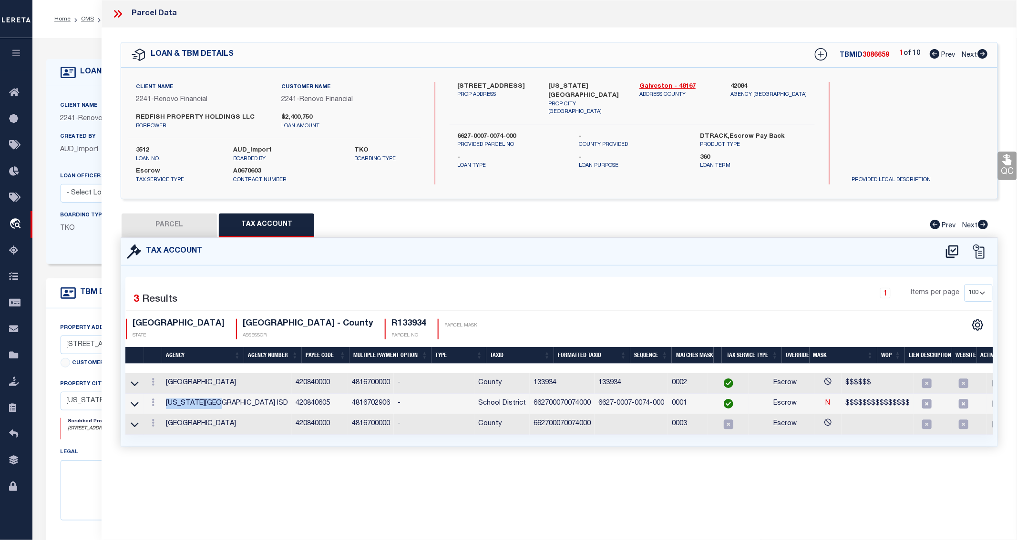
drag, startPoint x: 165, startPoint y: 404, endPoint x: 228, endPoint y: 402, distance: 62.5
click at [228, 402] on td "TEXAS CITY ISD" at bounding box center [227, 404] width 130 height 21
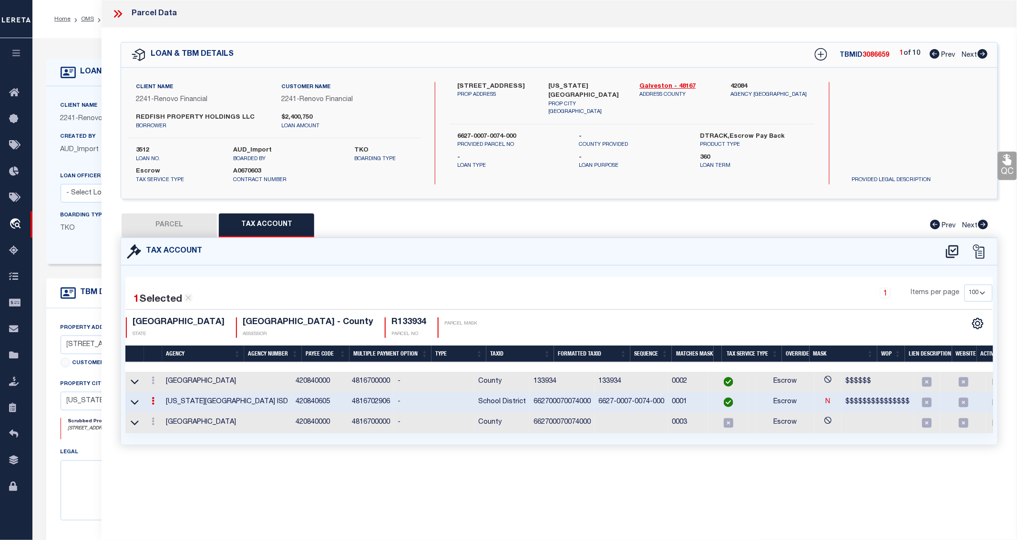
click at [218, 464] on div "Tax Account 1 3 1" at bounding box center [560, 353] width 892 height 230
drag, startPoint x: 226, startPoint y: 402, endPoint x: 160, endPoint y: 408, distance: 66.1
click at [160, 408] on tr "TEXAS CITY ISD 420840605 4816702906 - School District 662700070074000 6627-0007…" at bounding box center [578, 403] width 906 height 21
click at [196, 409] on td "TEXAS CITY ISD" at bounding box center [227, 403] width 130 height 21
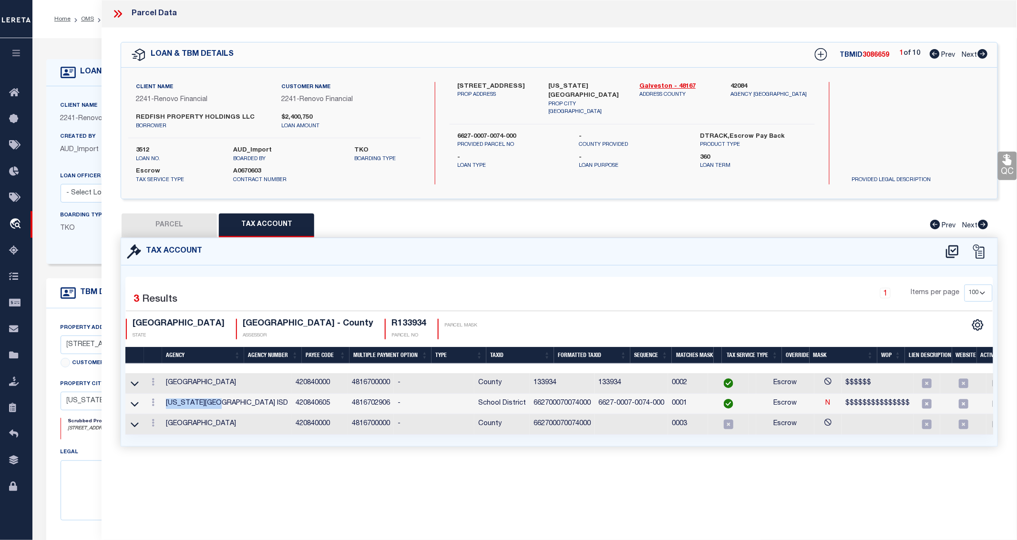
click at [224, 404] on td "TEXAS CITY ISD" at bounding box center [227, 404] width 130 height 21
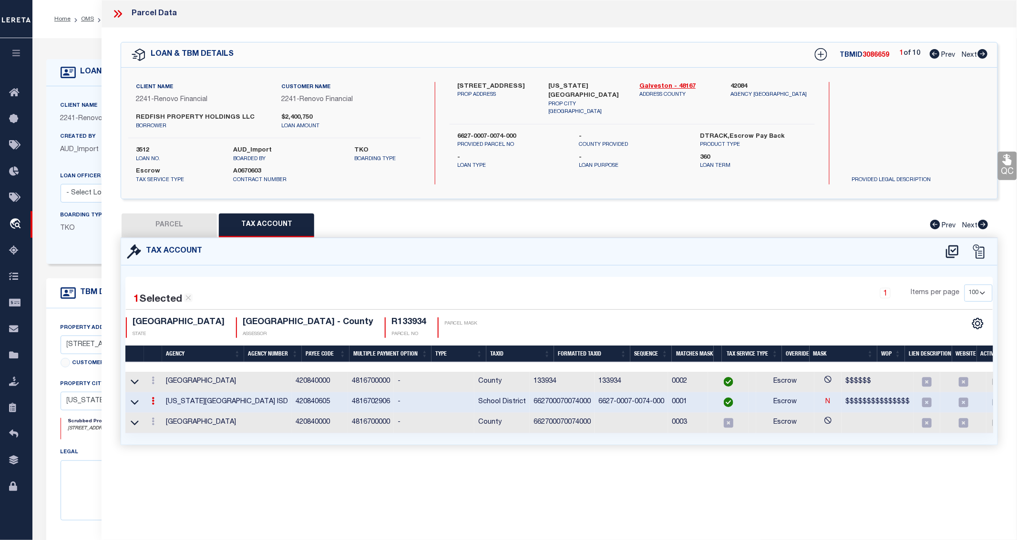
click at [165, 227] on button "PARCEL" at bounding box center [169, 226] width 95 height 24
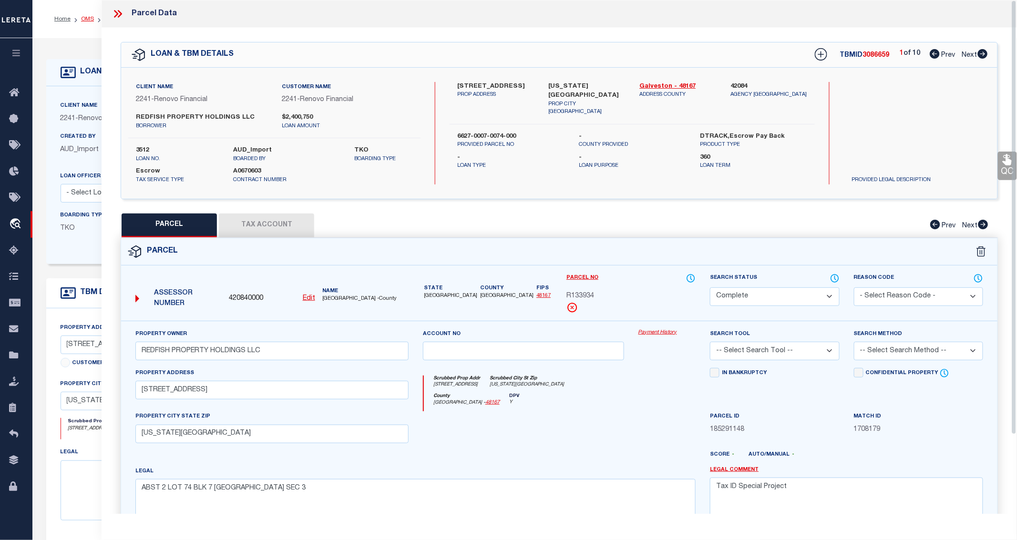
click at [86, 20] on link "OMS" at bounding box center [87, 19] width 13 height 6
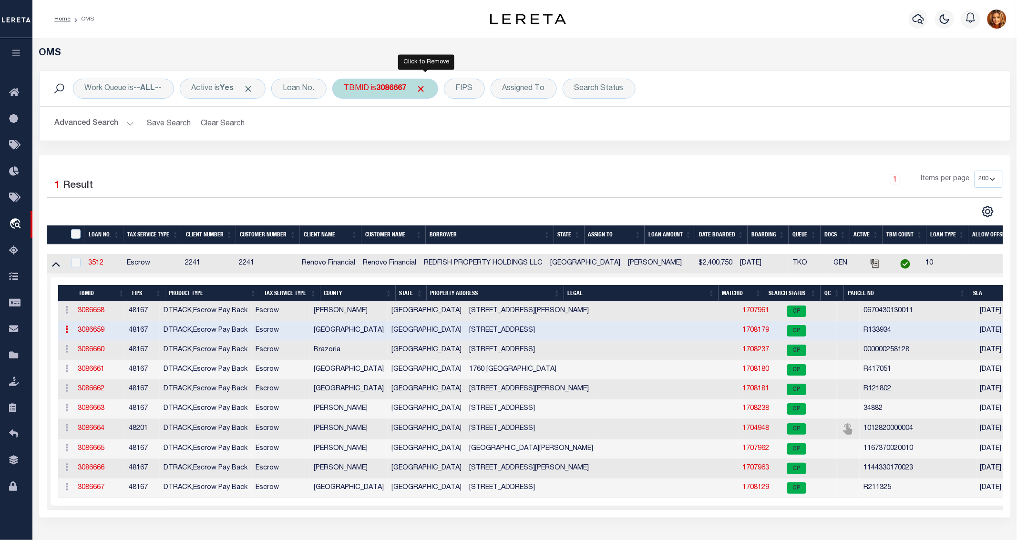
click at [426, 92] on span "Click to Remove" at bounding box center [421, 89] width 10 height 10
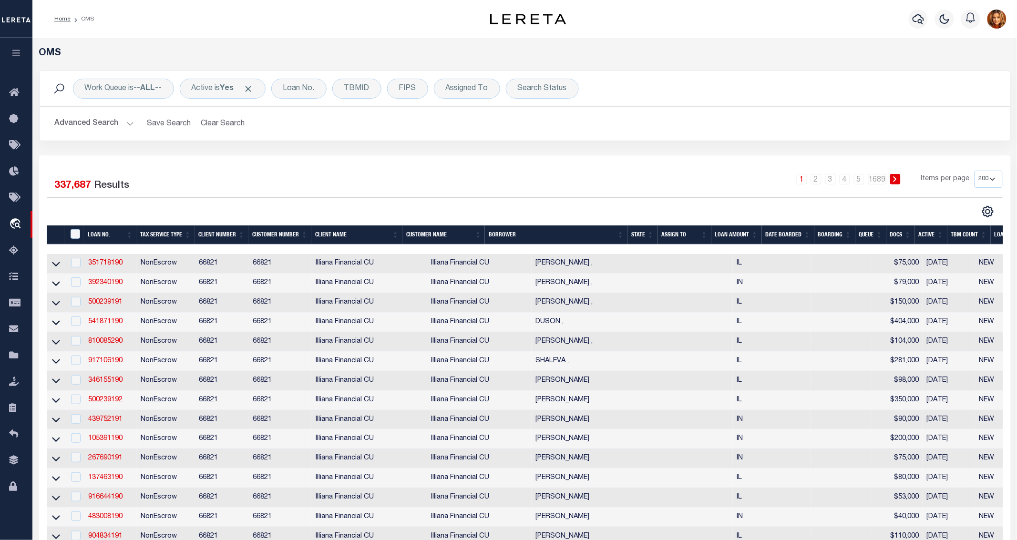
click at [106, 122] on button "Advanced Search" at bounding box center [94, 123] width 79 height 19
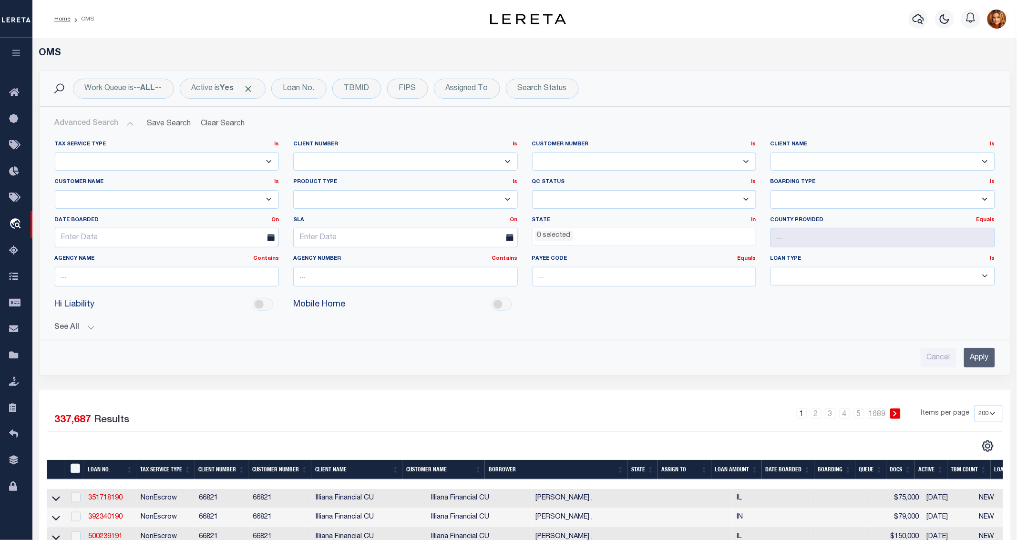
click at [571, 238] on li "0 selected" at bounding box center [554, 236] width 38 height 10
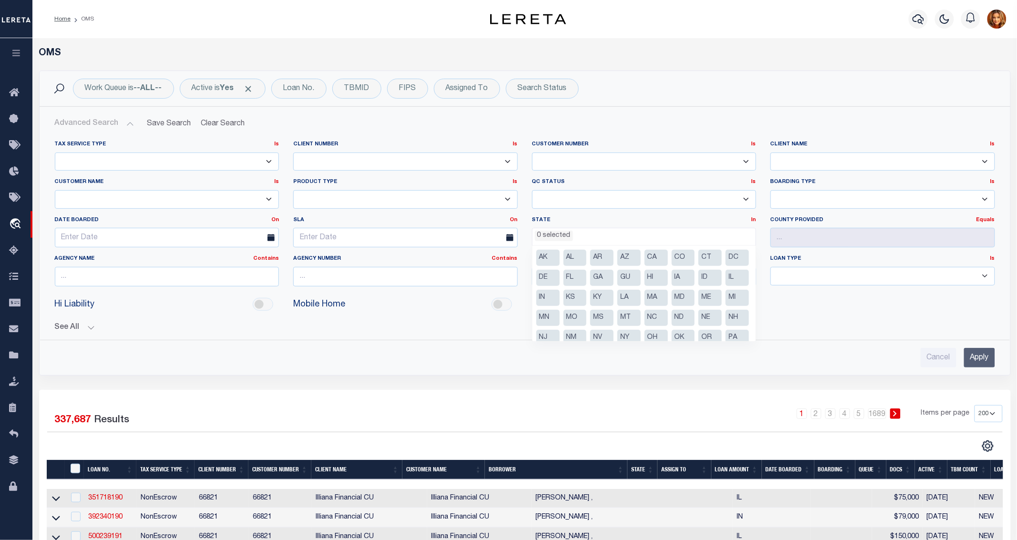
scroll to position [68, 0]
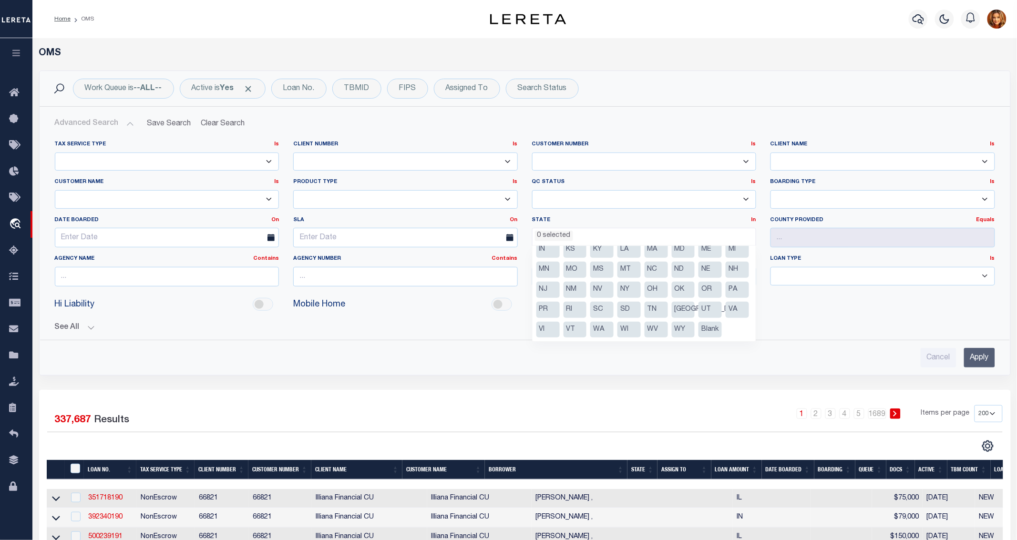
click at [672, 306] on li "[GEOGRAPHIC_DATA]" at bounding box center [683, 310] width 23 height 16
click at [785, 239] on input "text" at bounding box center [883, 238] width 225 height 20
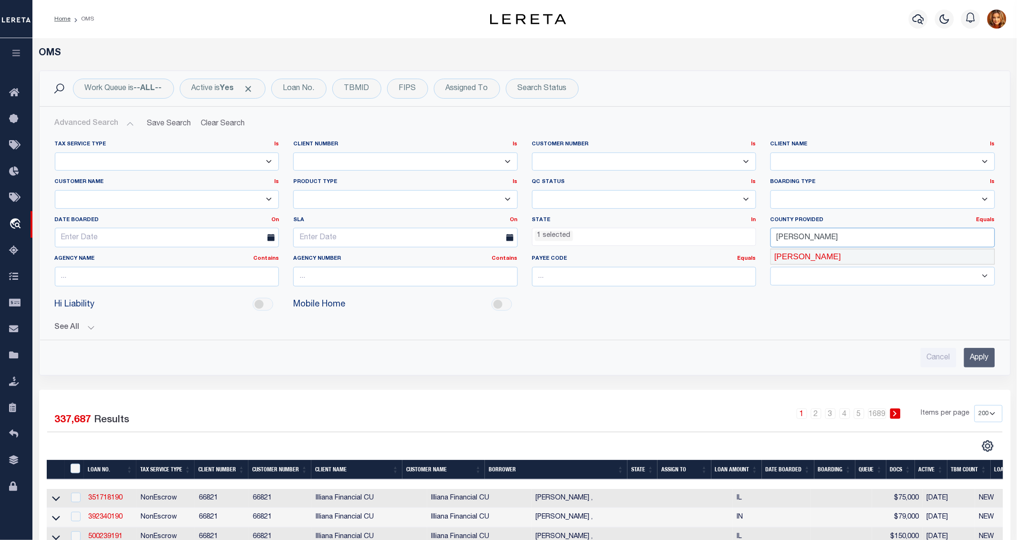
click at [811, 257] on div "[PERSON_NAME]" at bounding box center [883, 256] width 224 height 15
click at [973, 361] on input "Apply" at bounding box center [979, 358] width 31 height 20
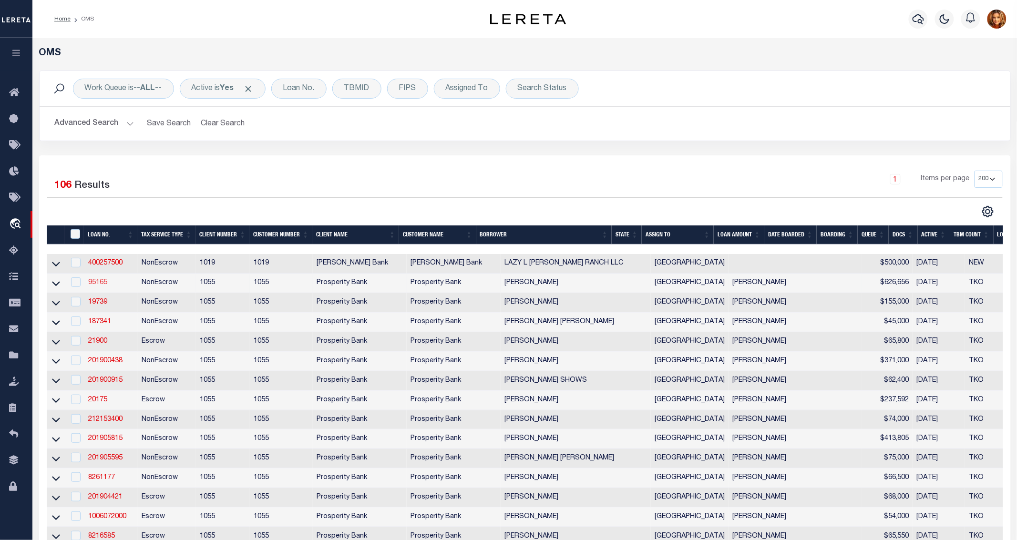
click at [96, 285] on link "95165" at bounding box center [97, 282] width 19 height 7
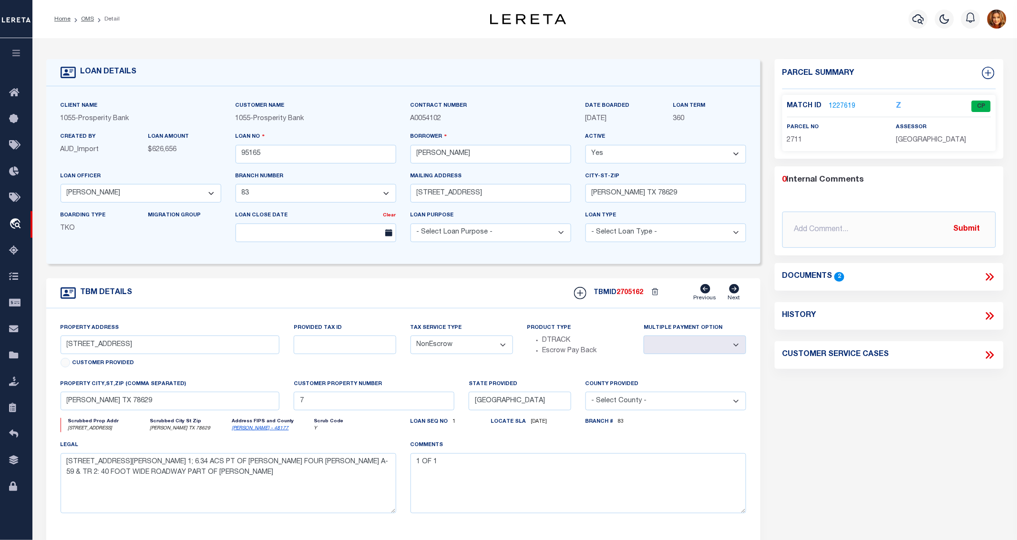
click at [842, 102] on link "1227619" at bounding box center [842, 107] width 27 height 10
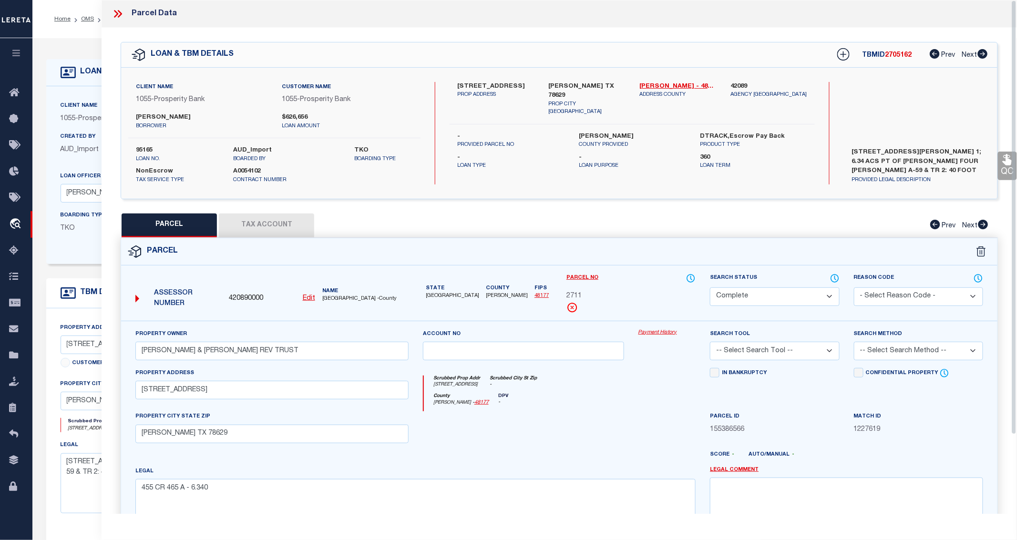
click at [256, 221] on button "Tax Account" at bounding box center [266, 226] width 95 height 24
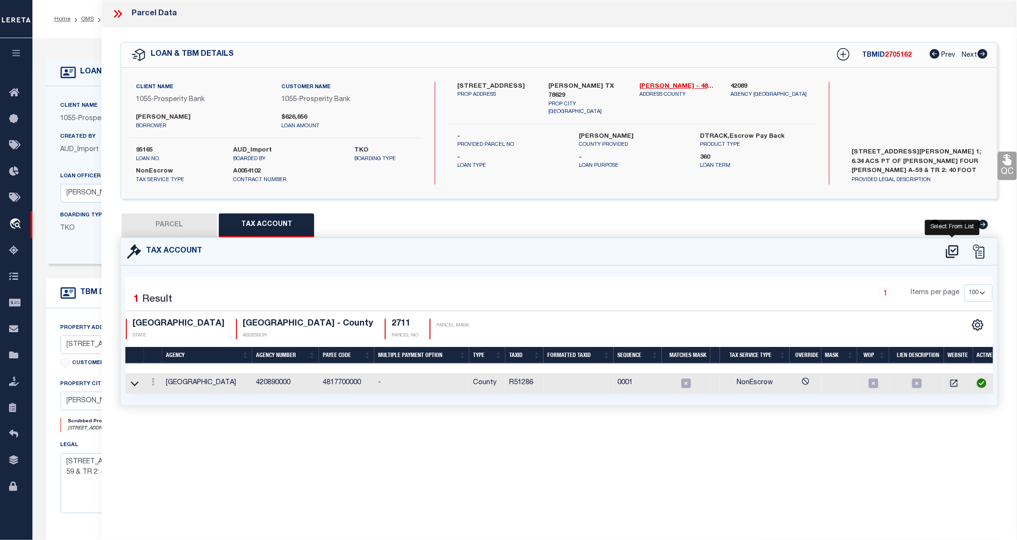
click at [954, 251] on icon at bounding box center [952, 251] width 12 height 13
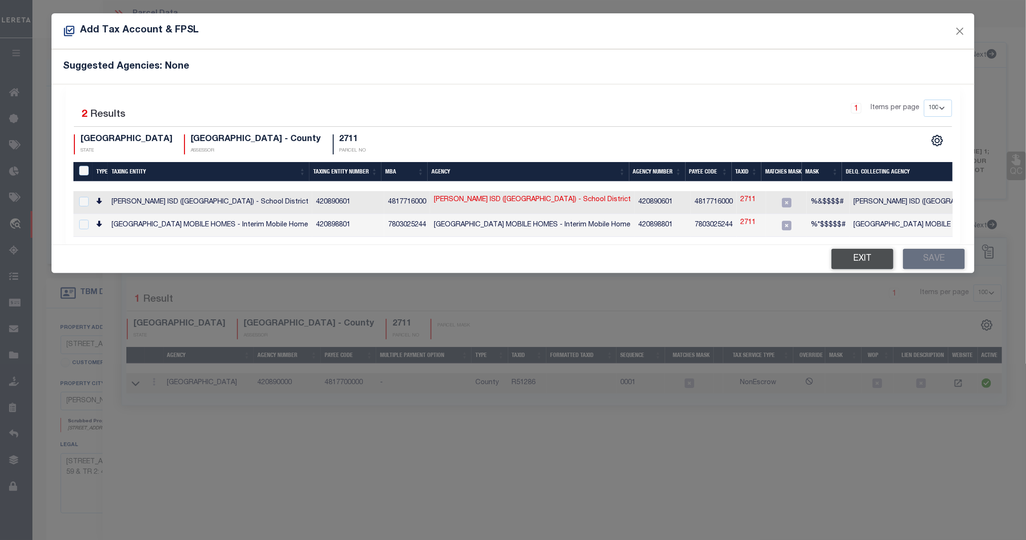
click at [850, 266] on button "Exit" at bounding box center [863, 259] width 62 height 21
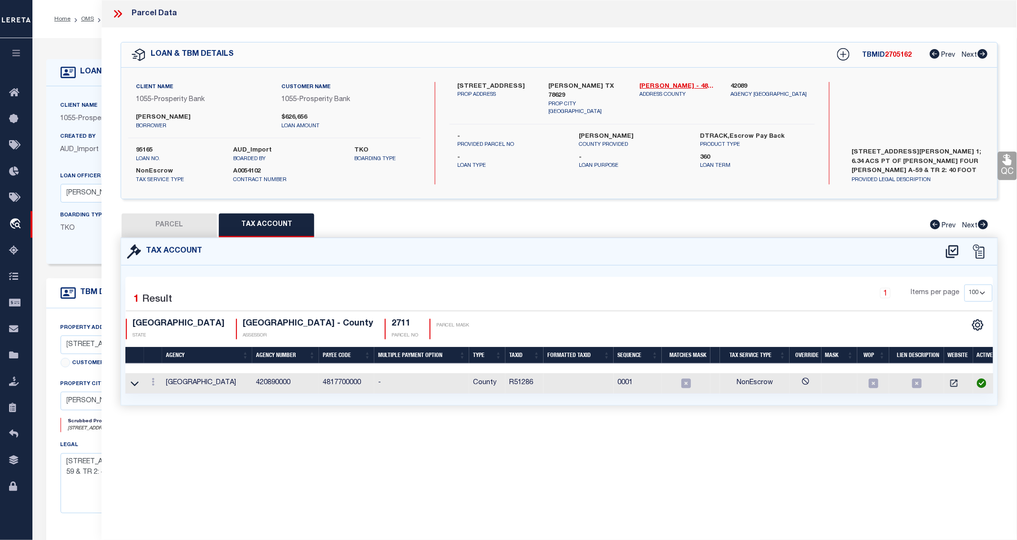
click at [113, 15] on icon at bounding box center [118, 14] width 12 height 12
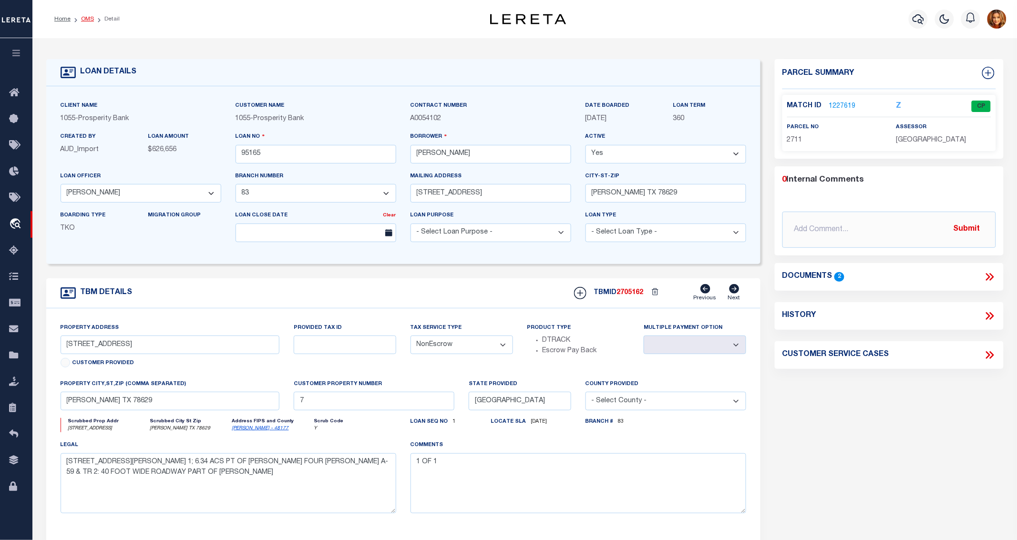
click at [86, 16] on link "OMS" at bounding box center [87, 19] width 13 height 6
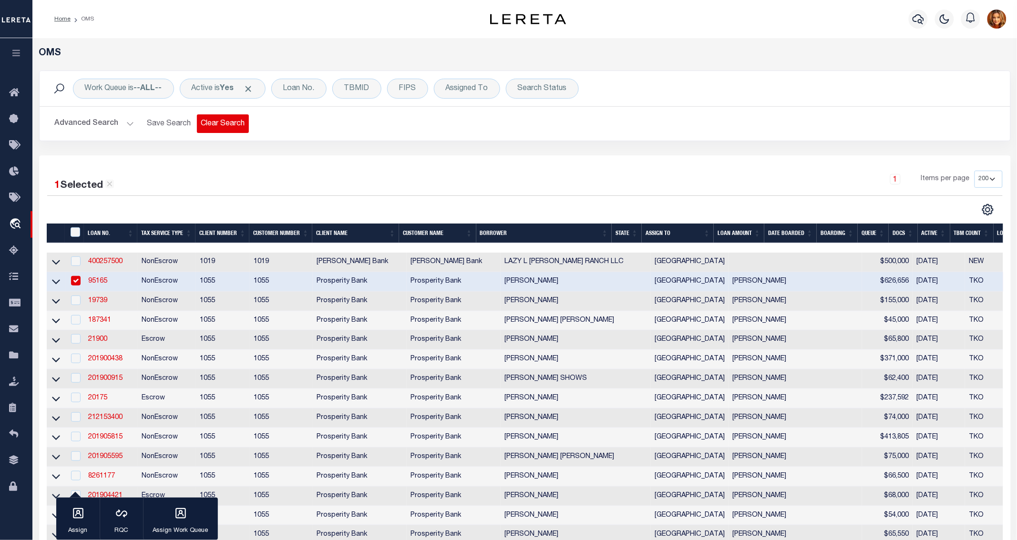
click at [221, 126] on button "Clear Search" at bounding box center [223, 123] width 52 height 19
click at [86, 119] on button "Advanced Search" at bounding box center [94, 123] width 79 height 19
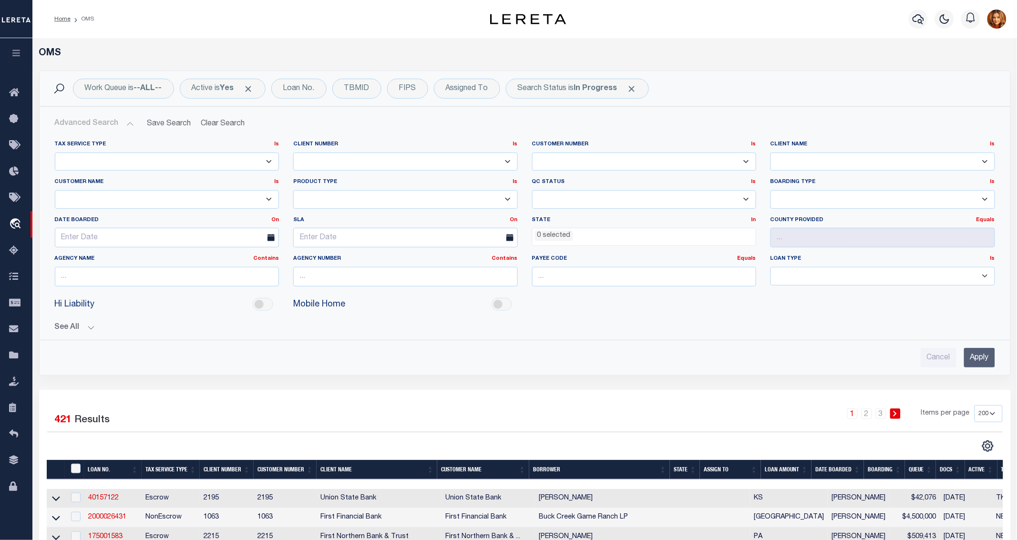
click at [565, 235] on li "0 selected" at bounding box center [554, 236] width 38 height 10
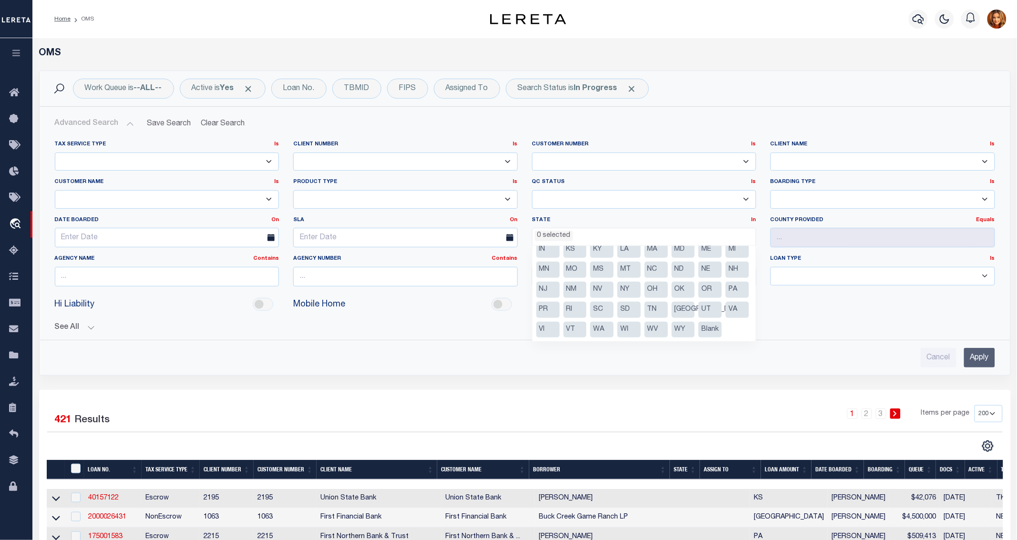
scroll to position [68, 0]
click at [672, 310] on li "[GEOGRAPHIC_DATA]" at bounding box center [683, 310] width 23 height 16
click at [805, 238] on input "text" at bounding box center [883, 238] width 225 height 20
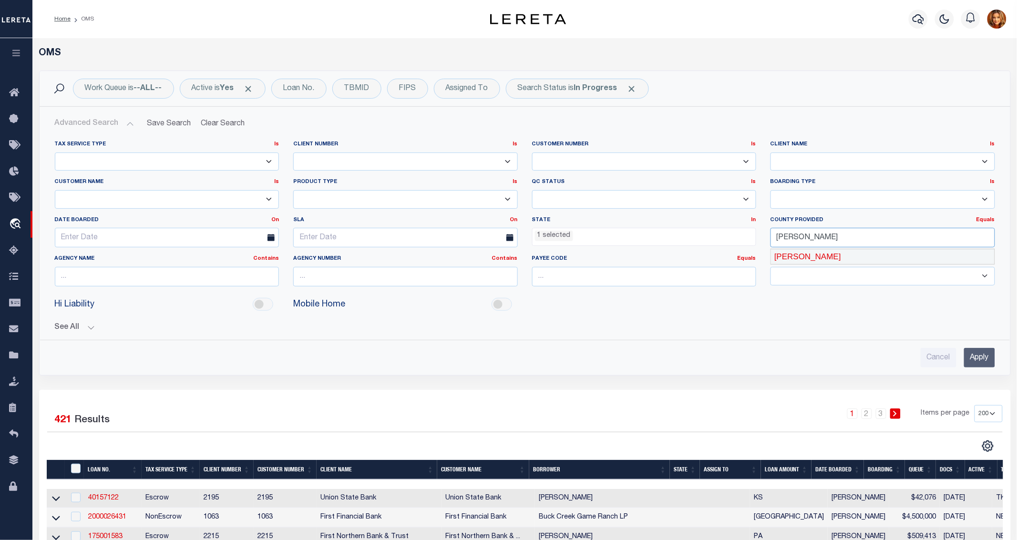
click at [793, 256] on div "[PERSON_NAME]" at bounding box center [883, 256] width 224 height 15
click at [981, 357] on input "Apply" at bounding box center [979, 358] width 31 height 20
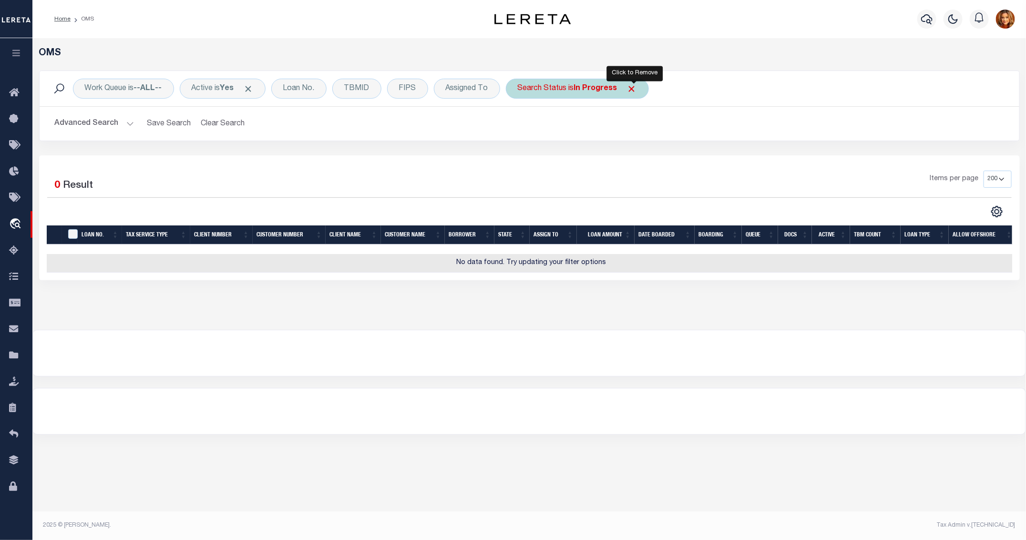
click at [635, 91] on span "Click to Remove" at bounding box center [632, 89] width 10 height 10
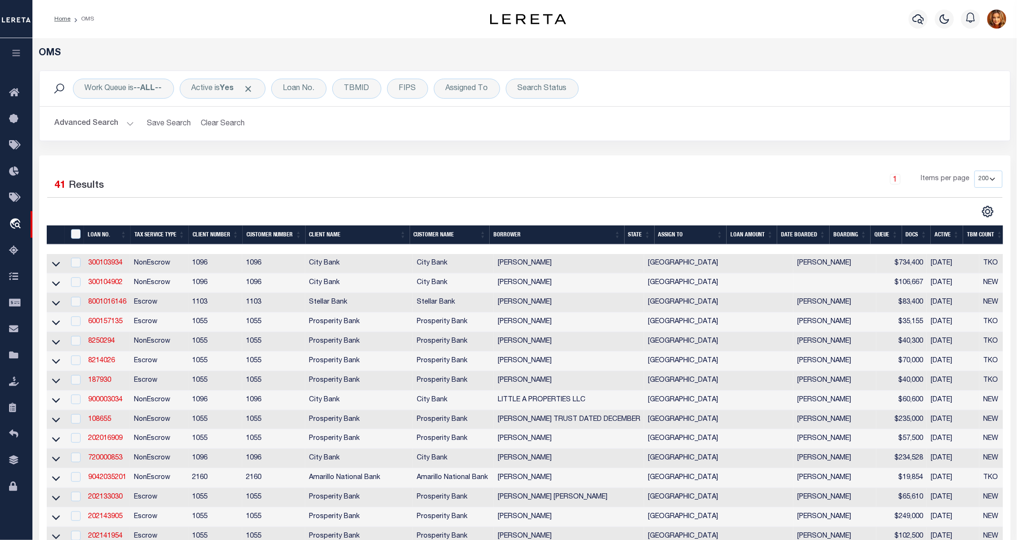
click at [79, 122] on button "Advanced Search" at bounding box center [94, 123] width 79 height 19
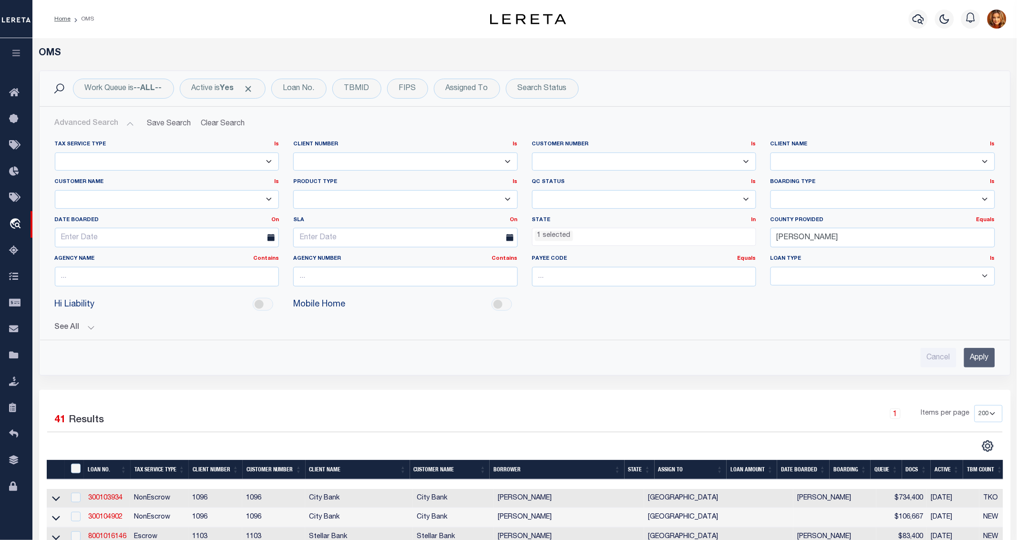
click at [79, 122] on button "Advanced Search" at bounding box center [94, 123] width 79 height 19
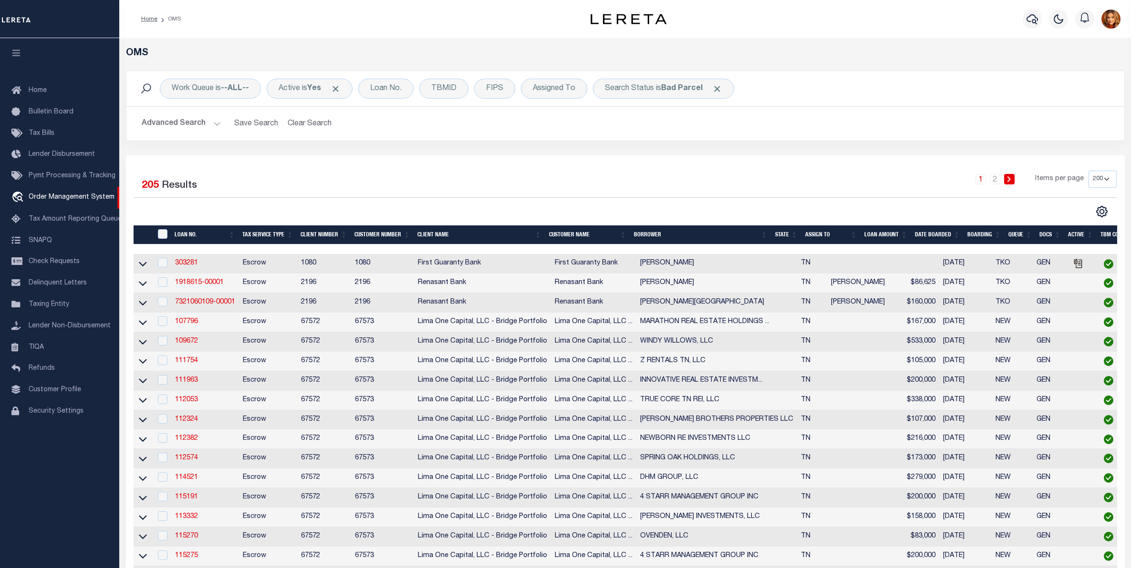
select select "200"
click at [44, 307] on span "Taxing Entity" at bounding box center [49, 304] width 41 height 7
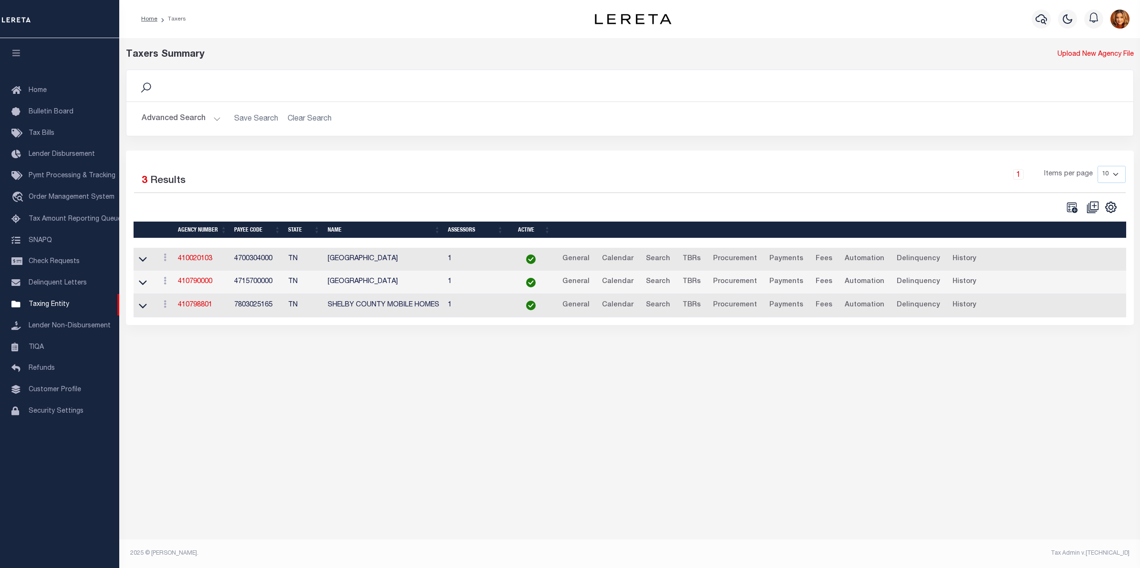
click at [184, 119] on button "Advanced Search" at bounding box center [181, 119] width 79 height 19
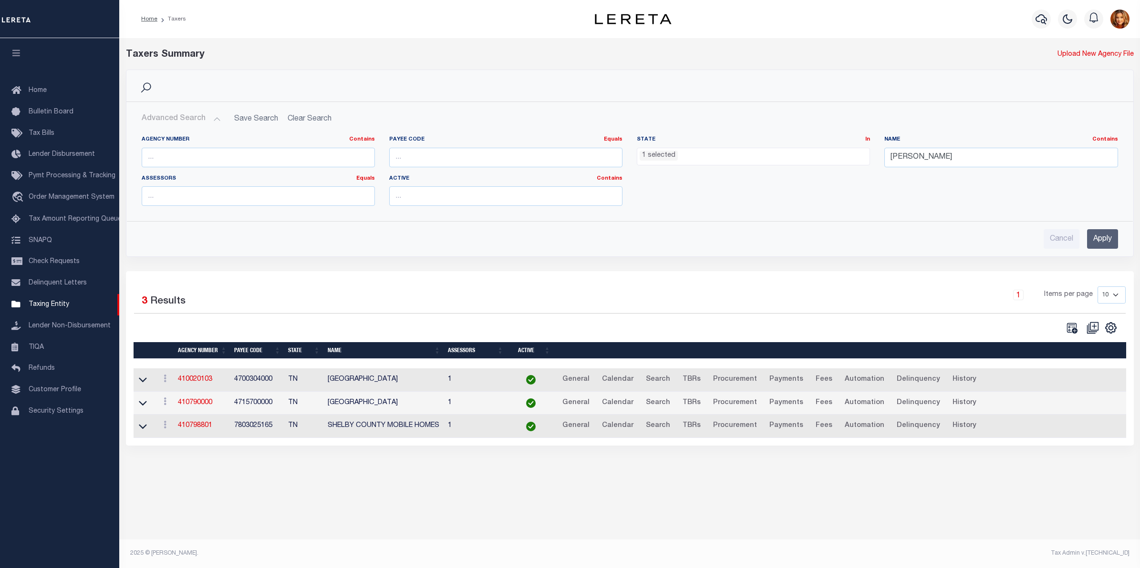
click at [683, 156] on ul "1 selected" at bounding box center [753, 154] width 232 height 13
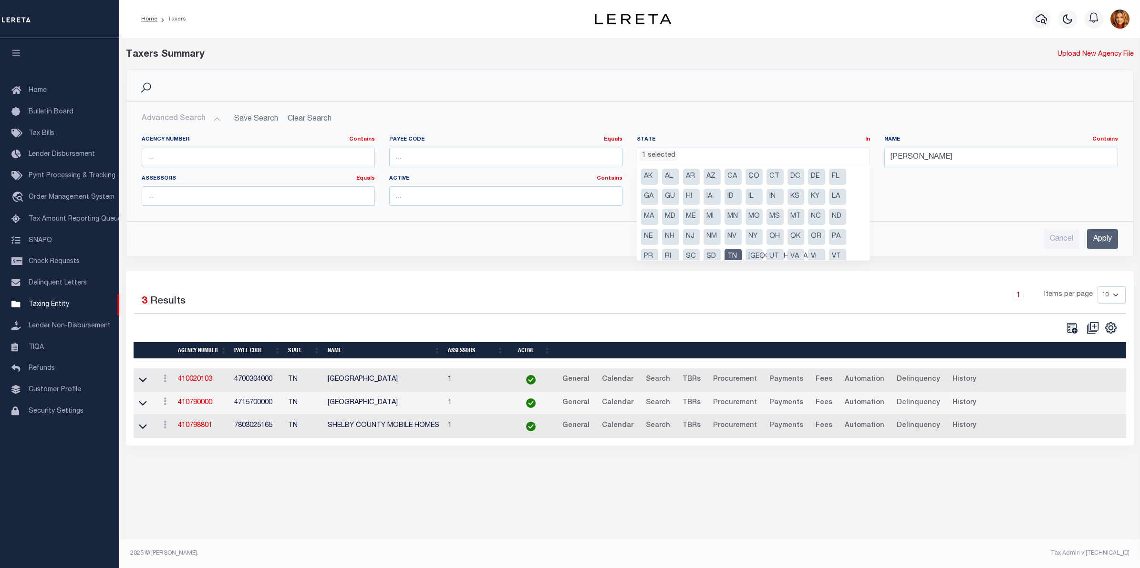
click at [754, 256] on li "[GEOGRAPHIC_DATA]" at bounding box center [753, 257] width 17 height 16
click at [735, 255] on li "TN" at bounding box center [732, 257] width 17 height 16
select select "[GEOGRAPHIC_DATA]"
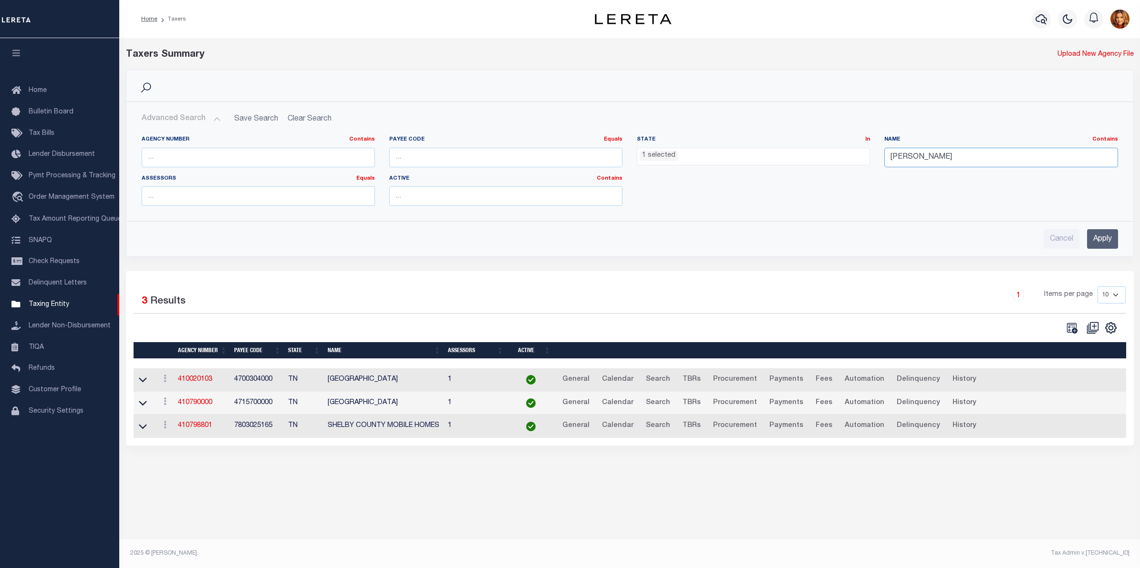
drag, startPoint x: 921, startPoint y: 158, endPoint x: 849, endPoint y: 156, distance: 72.5
click at [849, 156] on div "Agency Number Contains Contains Is Payee Code Equals Equals Is Not Equal To Is …" at bounding box center [629, 175] width 991 height 78
click at [1092, 237] on input "Apply" at bounding box center [1102, 239] width 31 height 20
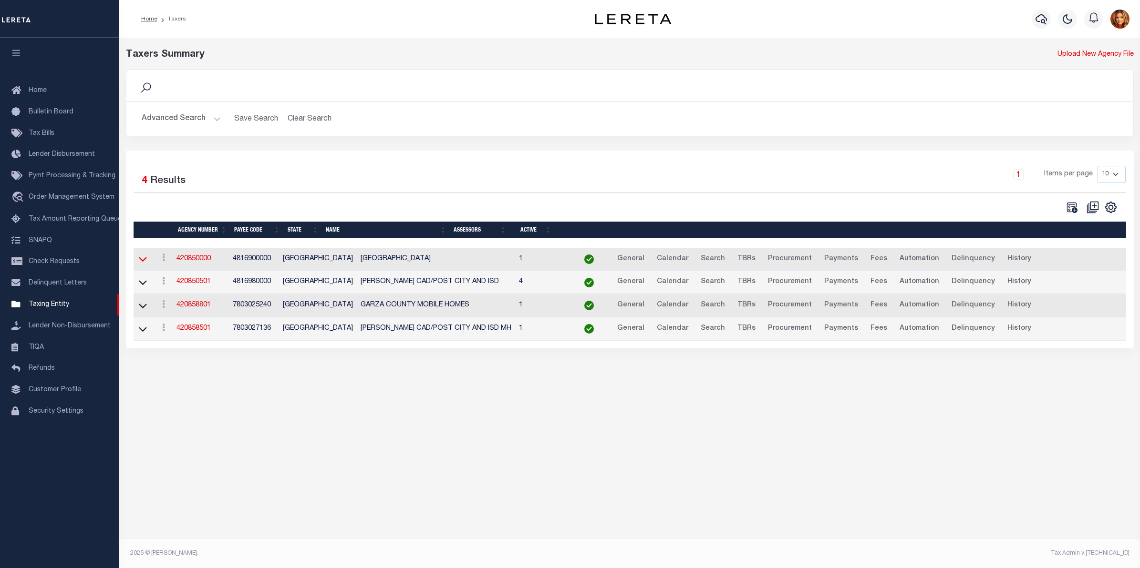
click at [141, 261] on icon at bounding box center [143, 259] width 8 height 10
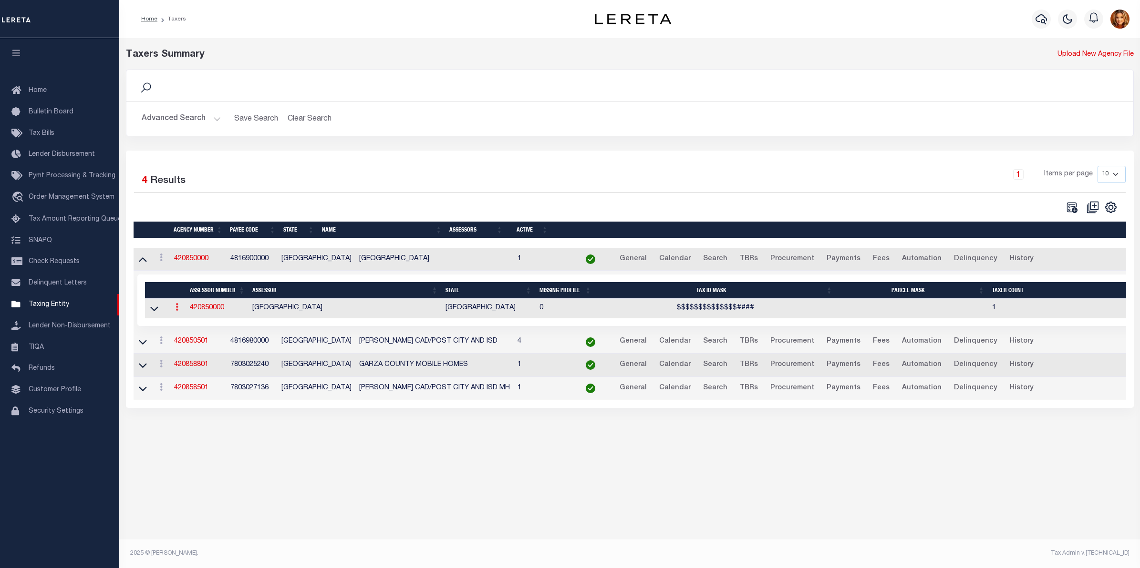
click at [175, 312] on link at bounding box center [177, 309] width 10 height 8
click at [153, 312] on icon at bounding box center [154, 309] width 8 height 10
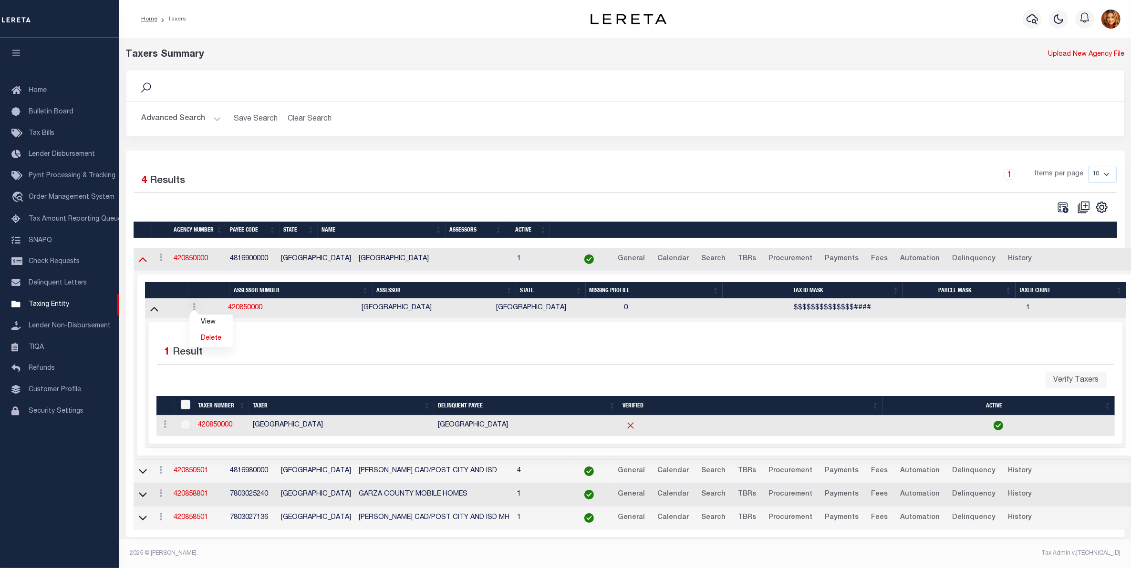
click at [140, 260] on icon at bounding box center [143, 259] width 8 height 10
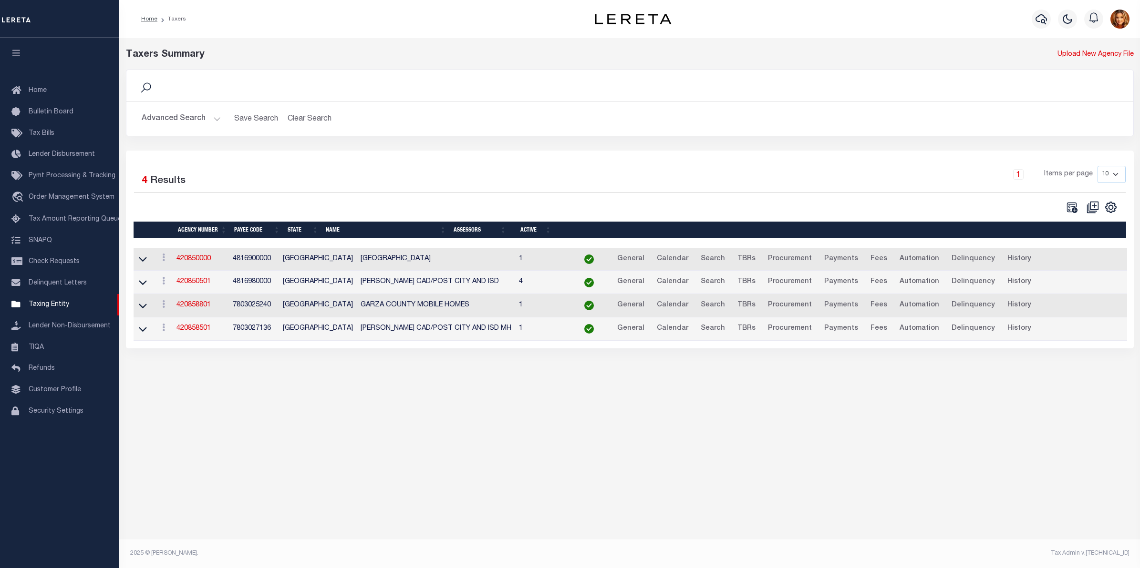
click at [167, 112] on button "Advanced Search" at bounding box center [181, 119] width 79 height 19
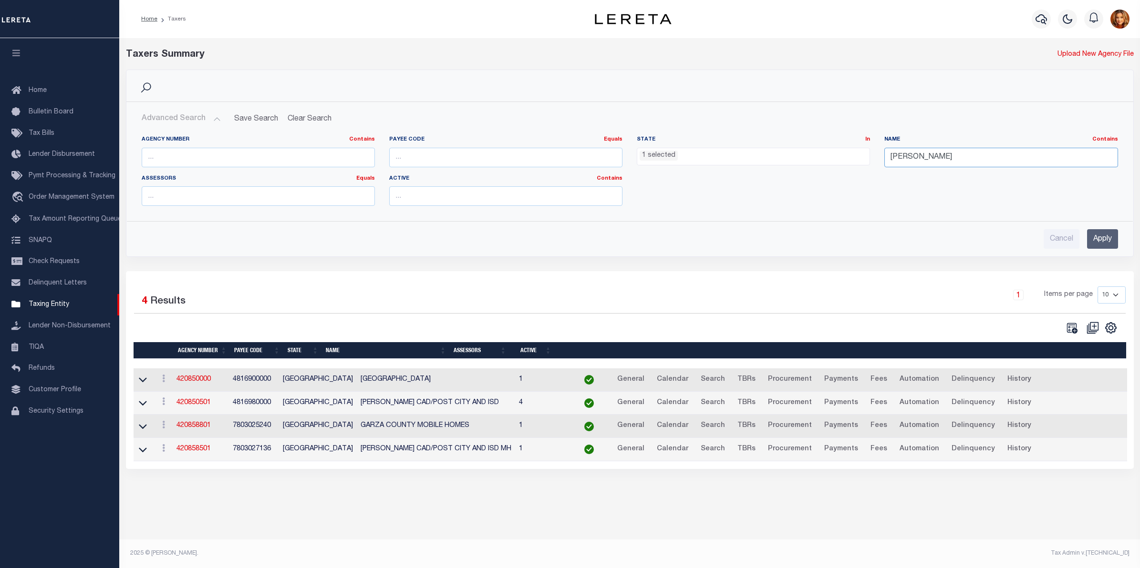
drag, startPoint x: 938, startPoint y: 158, endPoint x: 824, endPoint y: 163, distance: 114.1
click at [824, 163] on div "Agency Number Contains Contains Is Payee Code Equals Equals Is Not Equal To Is …" at bounding box center [629, 175] width 991 height 78
type input "[PERSON_NAME]"
click at [1101, 239] on input "Apply" at bounding box center [1102, 239] width 31 height 20
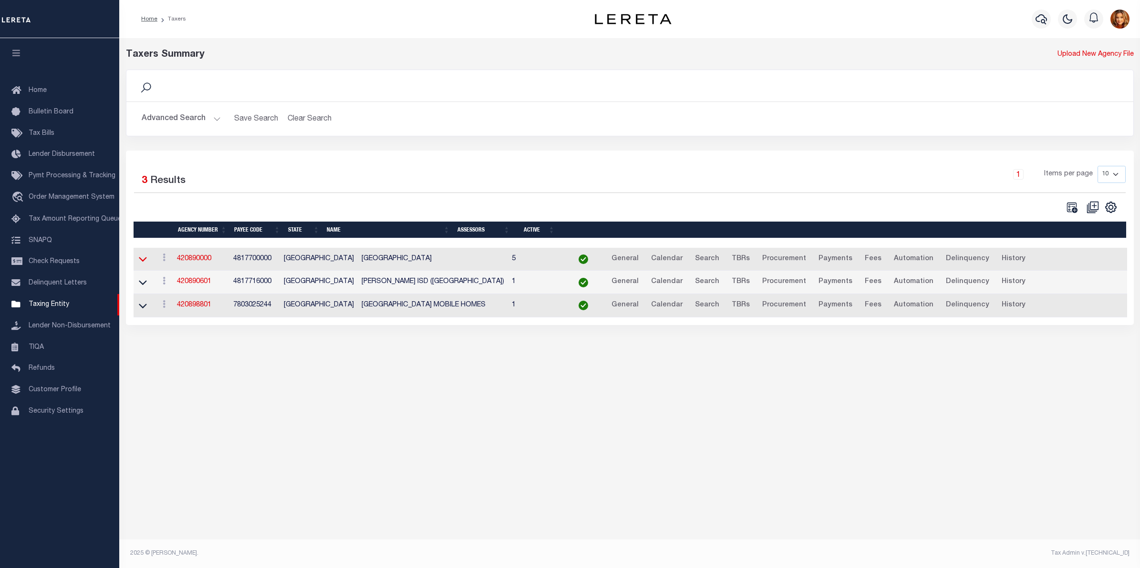
click at [142, 263] on icon at bounding box center [143, 259] width 8 height 10
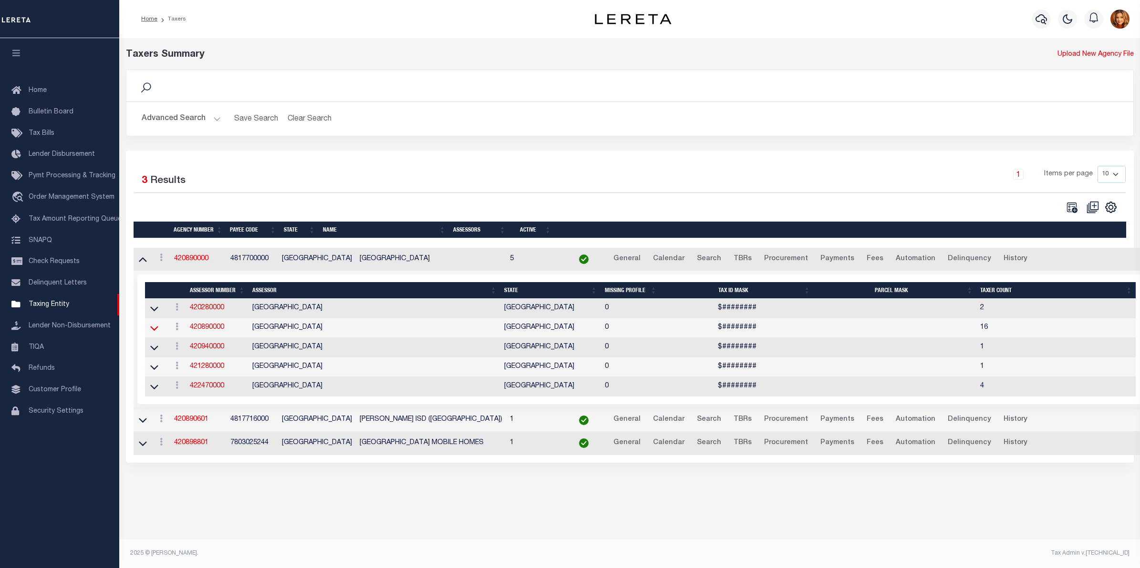
click at [151, 330] on icon at bounding box center [154, 328] width 8 height 10
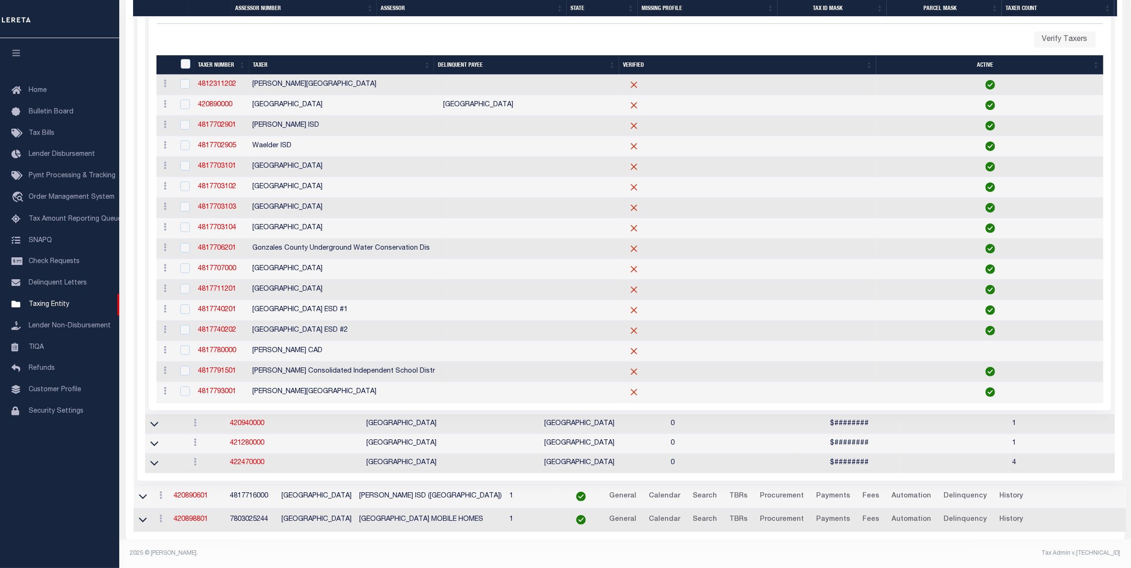
scroll to position [191, 0]
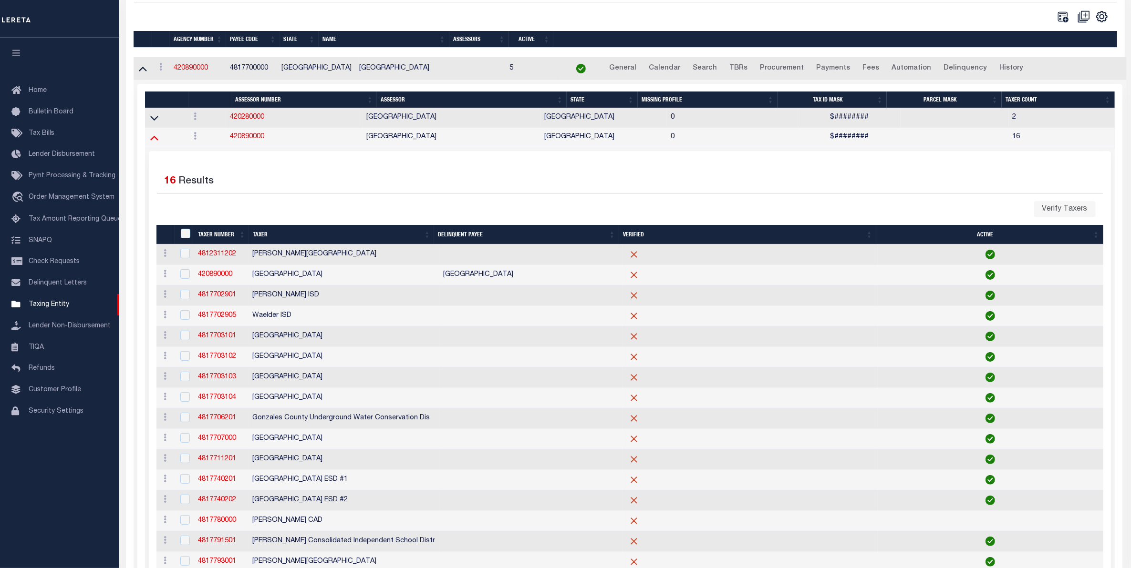
click at [153, 143] on icon at bounding box center [154, 138] width 8 height 10
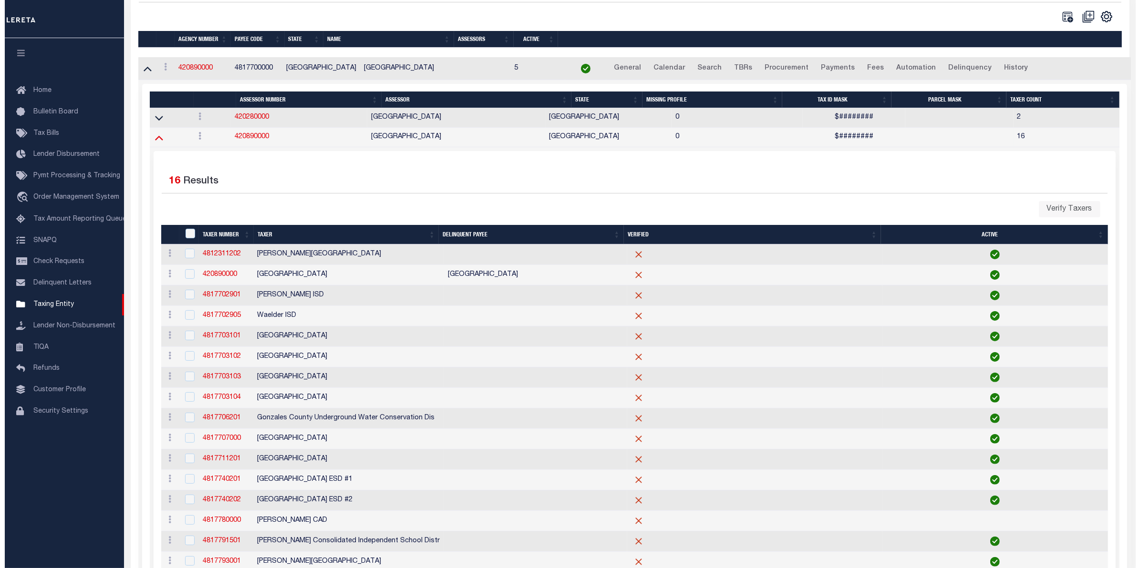
scroll to position [0, 0]
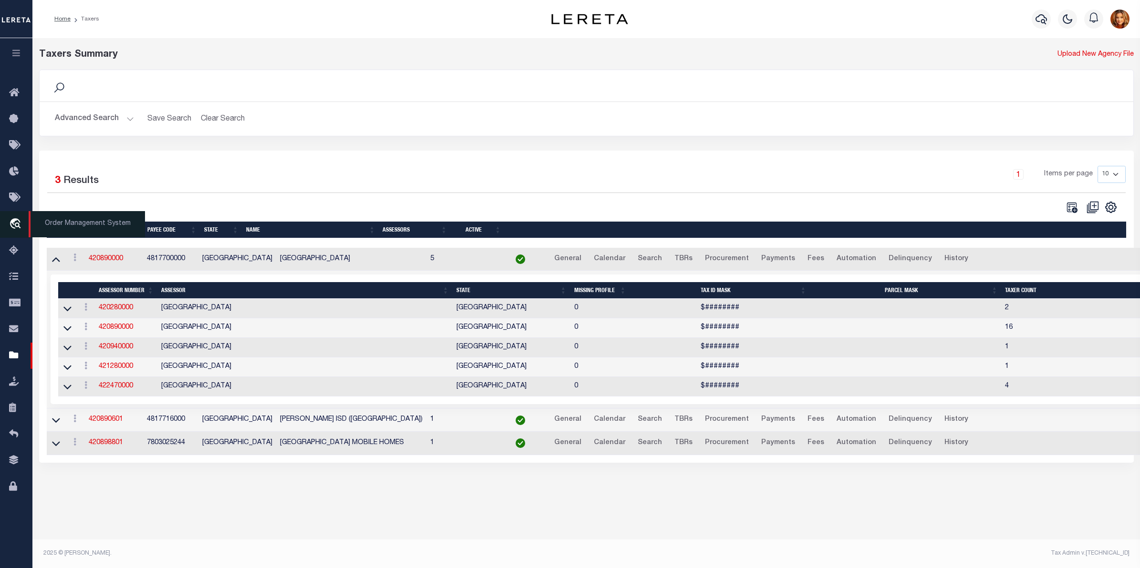
click at [20, 222] on icon "travel_explore" at bounding box center [16, 224] width 15 height 12
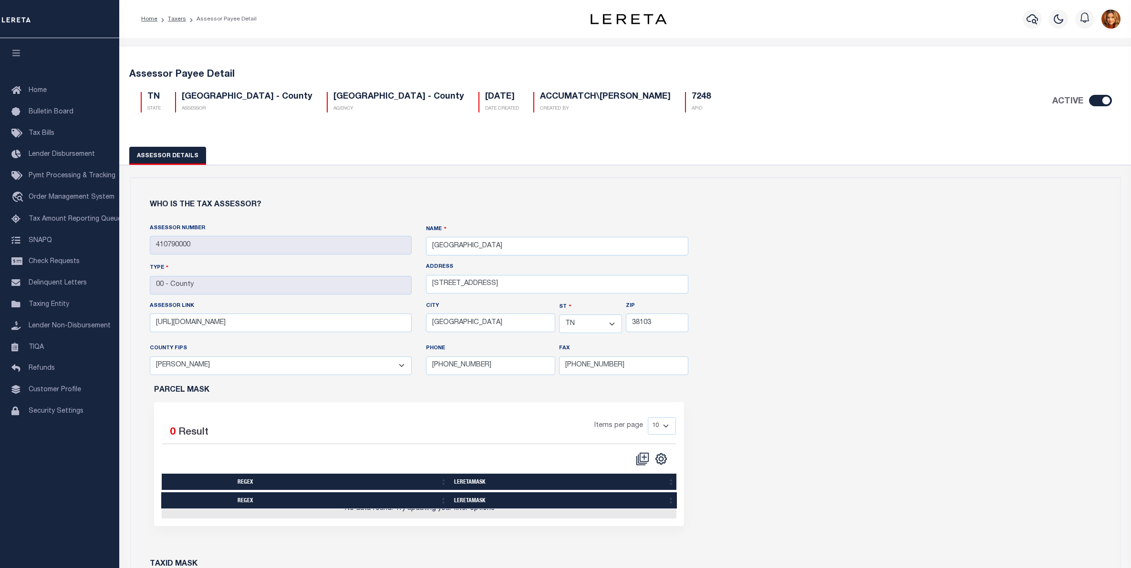
select select "TN"
select select "47157"
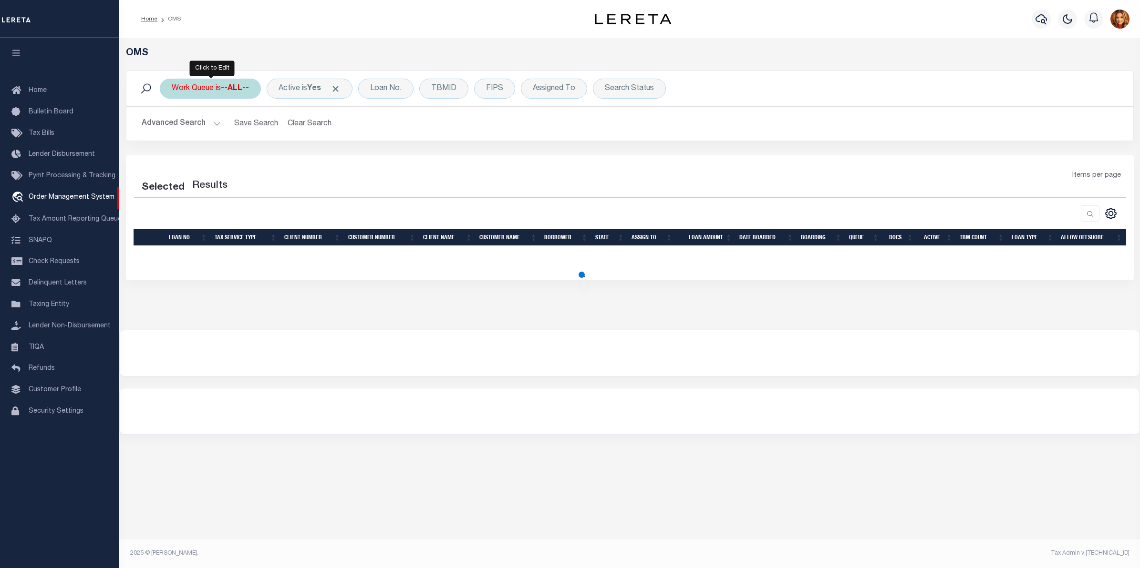
click at [193, 87] on div "Work Queue is --ALL--" at bounding box center [210, 89] width 101 height 20
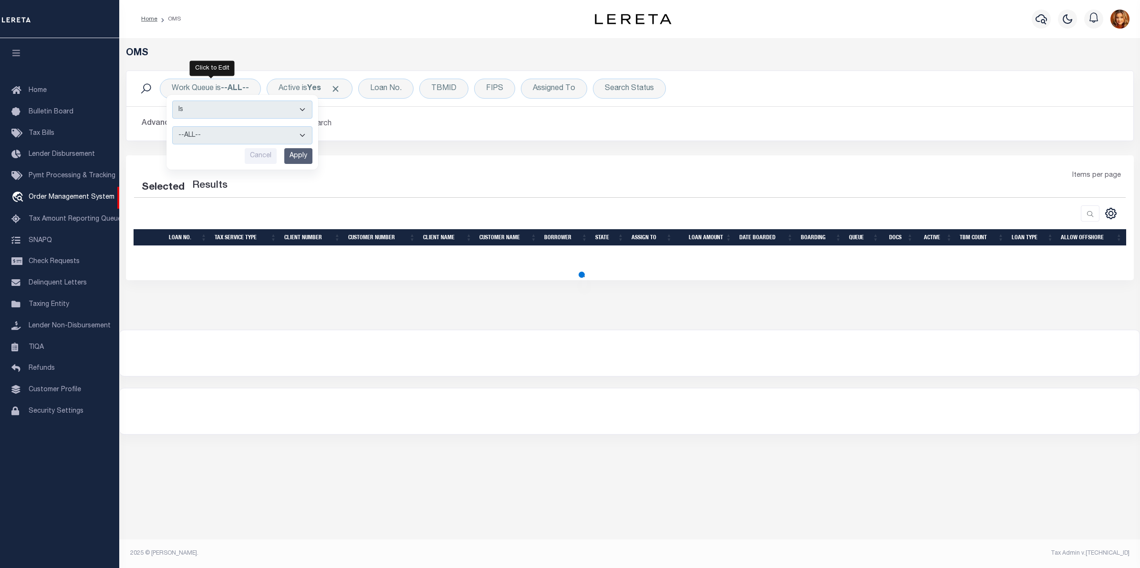
click at [385, 179] on div "Items per page" at bounding box center [755, 180] width 740 height 18
select select "200"
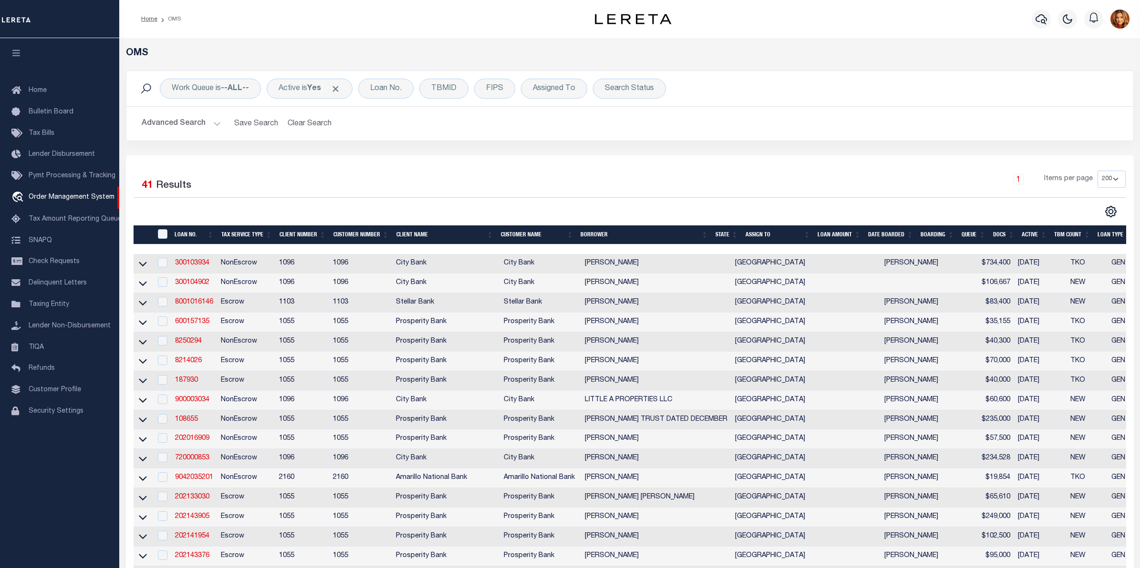
click at [180, 120] on button "Advanced Search" at bounding box center [181, 123] width 79 height 19
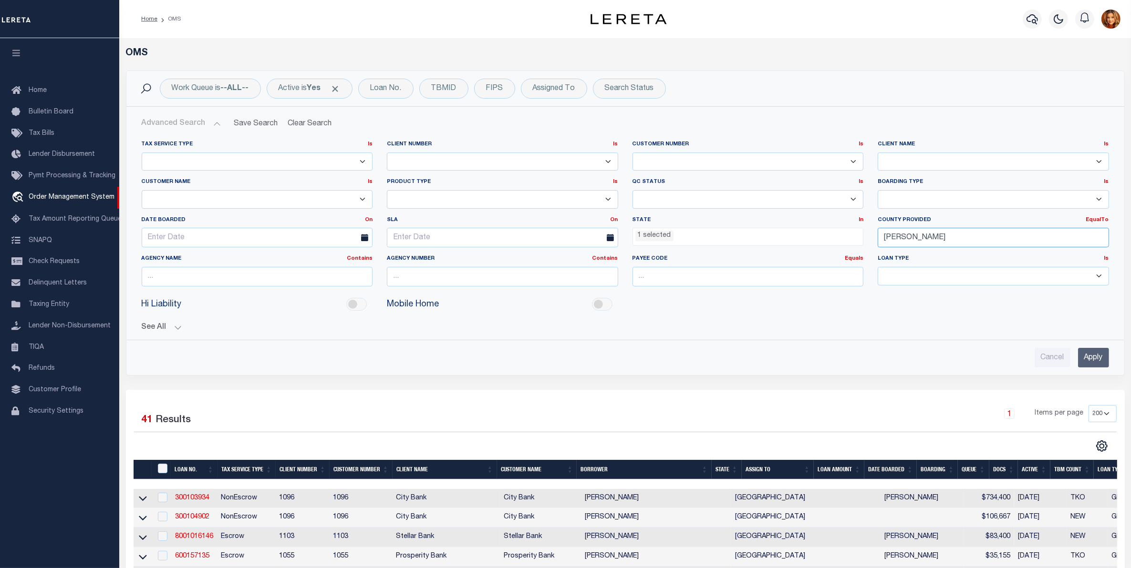
drag, startPoint x: 914, startPoint y: 240, endPoint x: 818, endPoint y: 247, distance: 96.1
click at [818, 247] on div "Tax Service Type Is Is Contains Escrow NonEscrow Client Number Is Is Contains 1…" at bounding box center [624, 218] width 981 height 154
click at [897, 258] on div "[PERSON_NAME]" at bounding box center [993, 256] width 230 height 15
type input "[PERSON_NAME]"
click at [638, 87] on div "Search Status" at bounding box center [629, 89] width 73 height 20
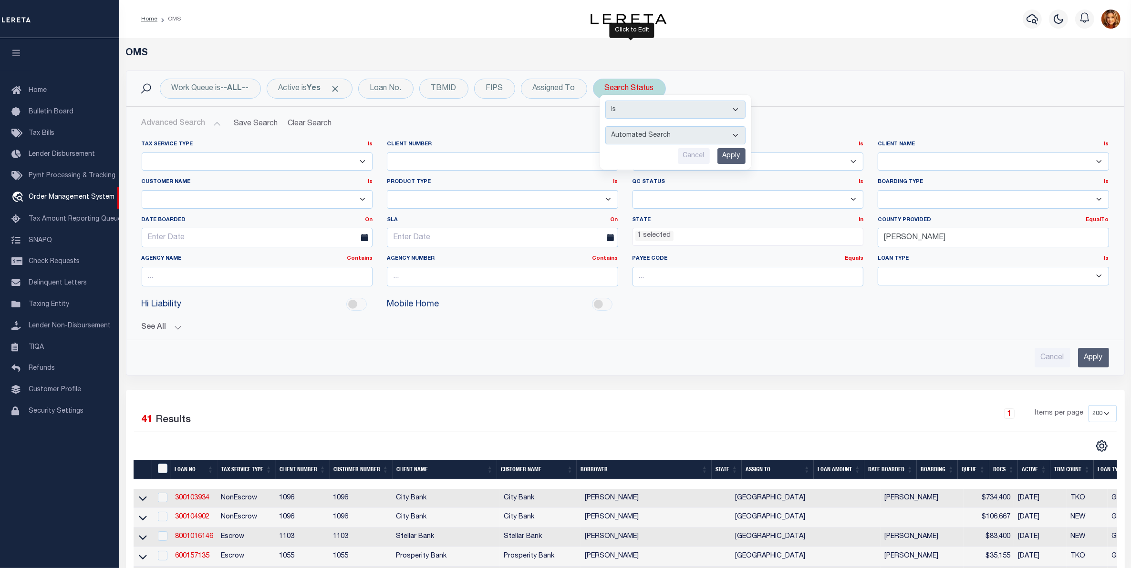
click at [638, 139] on select "Automated Search Bad Parcel Complete Duplicate Parcel High Dollar Reporting In …" at bounding box center [675, 135] width 140 height 18
select select "CP"
click at [607, 127] on select "Automated Search Bad Parcel Complete Duplicate Parcel High Dollar Reporting In …" at bounding box center [675, 135] width 140 height 18
click at [745, 153] on input "Apply" at bounding box center [731, 156] width 28 height 16
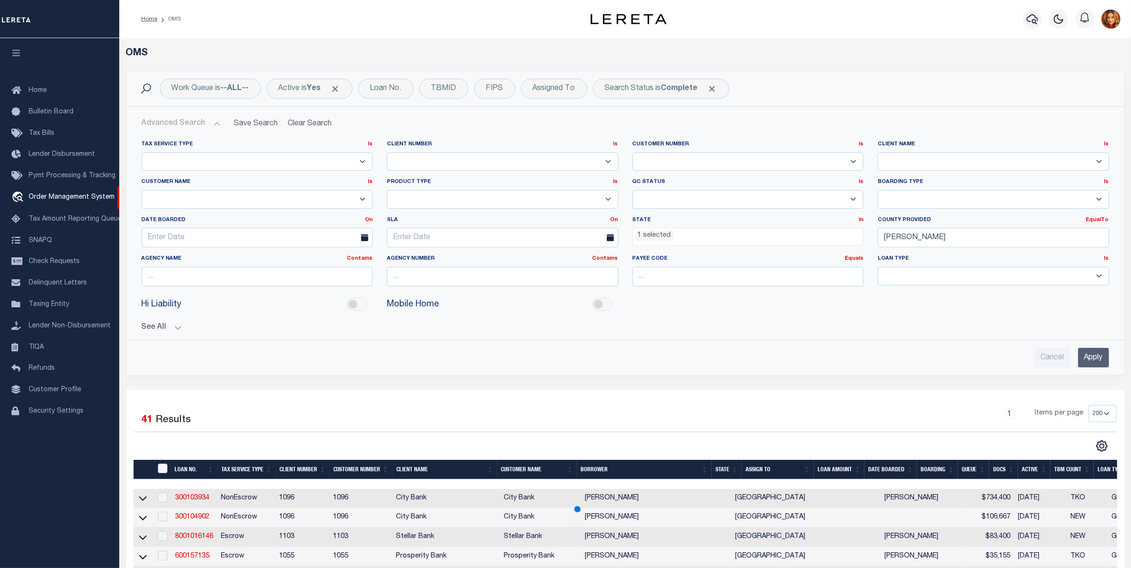
click at [1093, 362] on input "Apply" at bounding box center [1093, 358] width 31 height 20
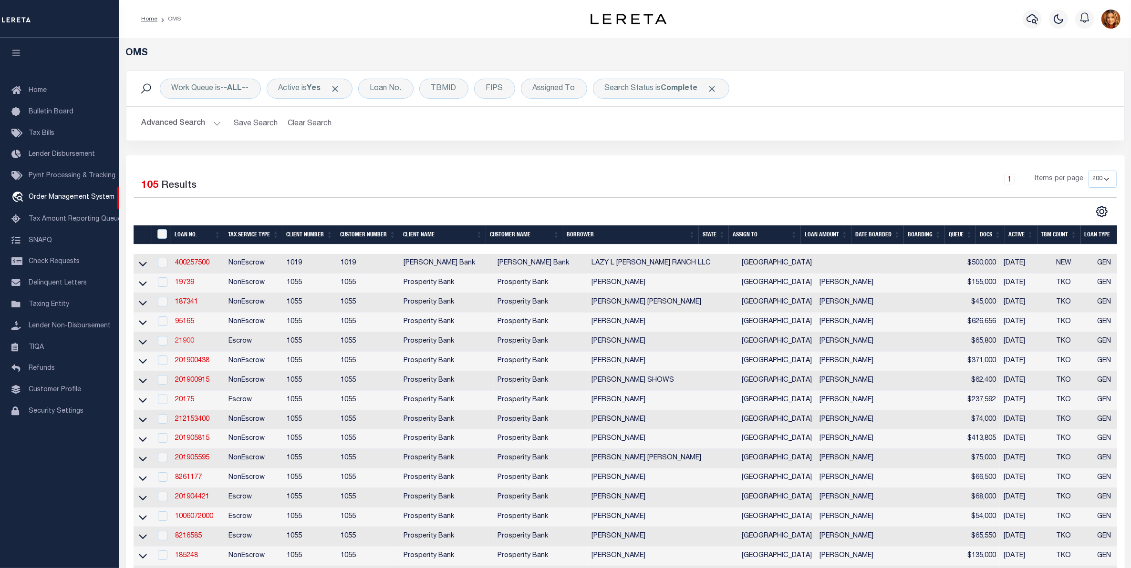
click at [185, 345] on link "21900" at bounding box center [184, 341] width 19 height 7
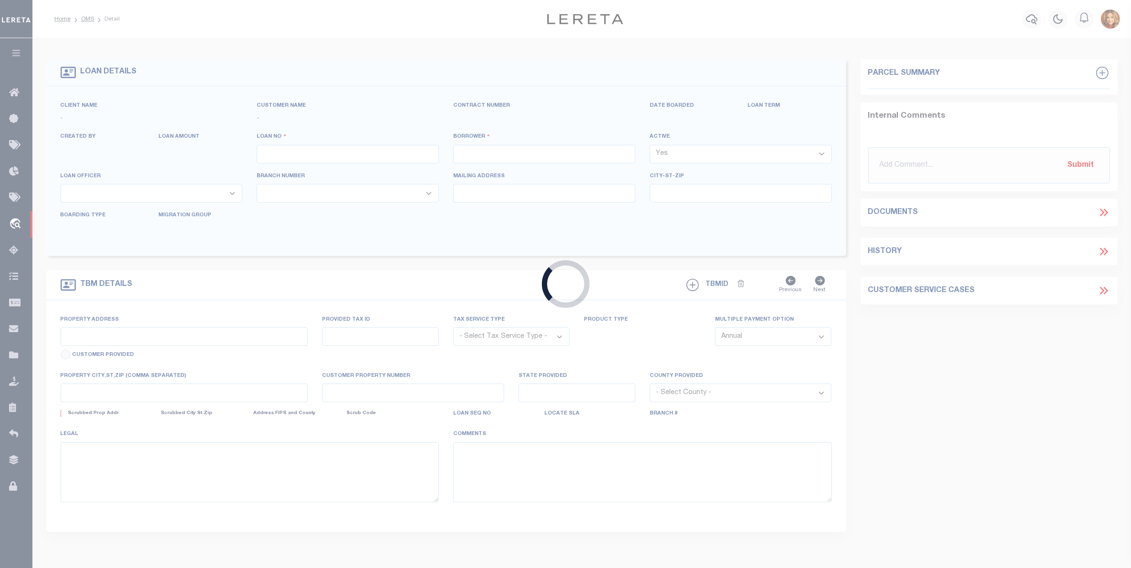
type input "21900"
type input "[PERSON_NAME]"
select select
type input "[STREET_ADDRESS]"
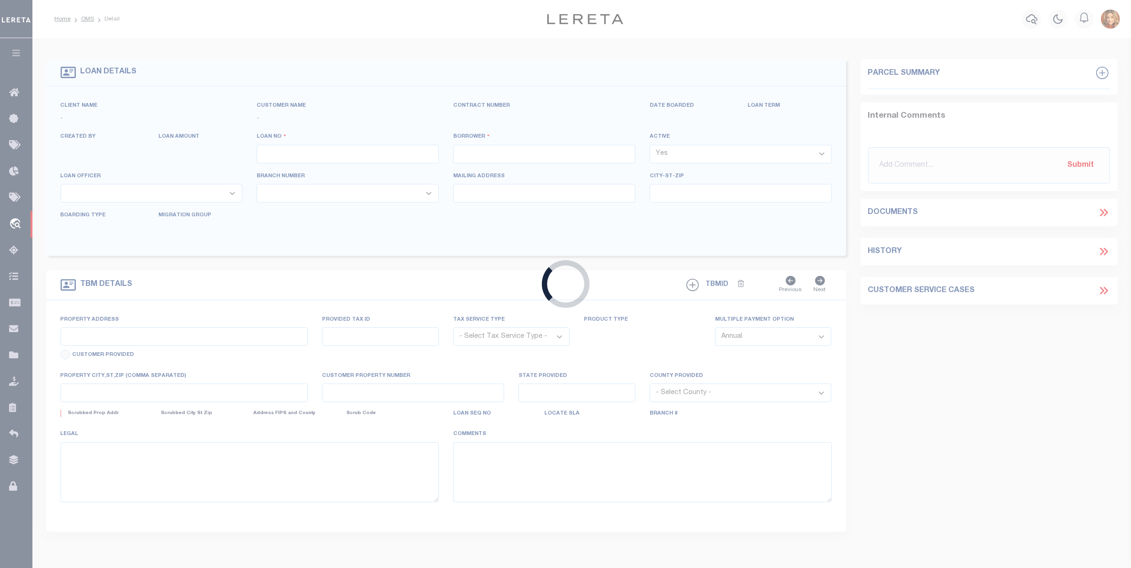
type input "[PERSON_NAME] TX 78629"
select select "500"
select select "Escrow"
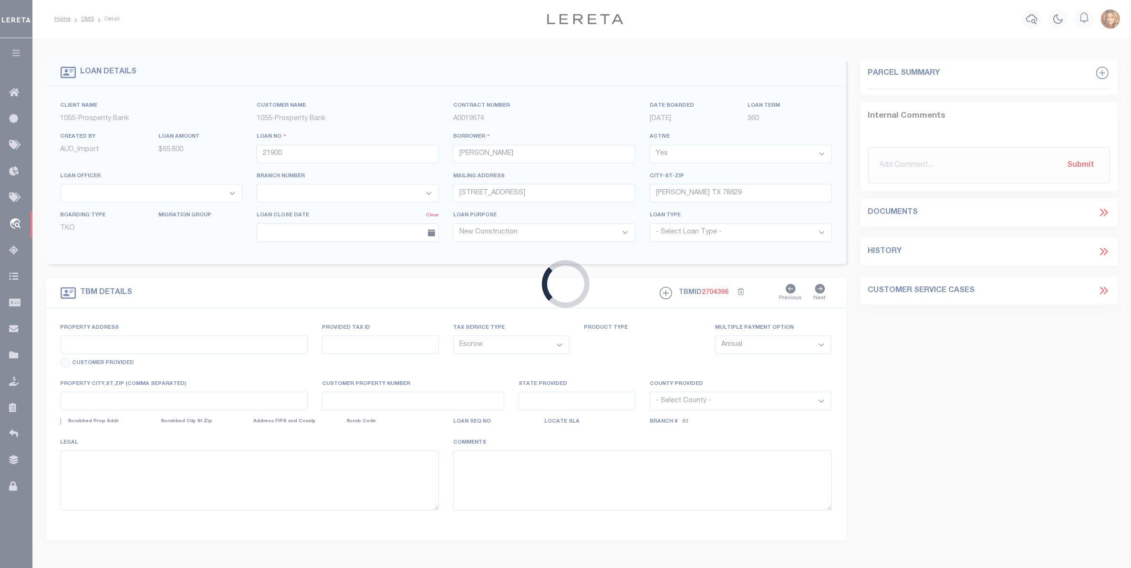
select select "10499"
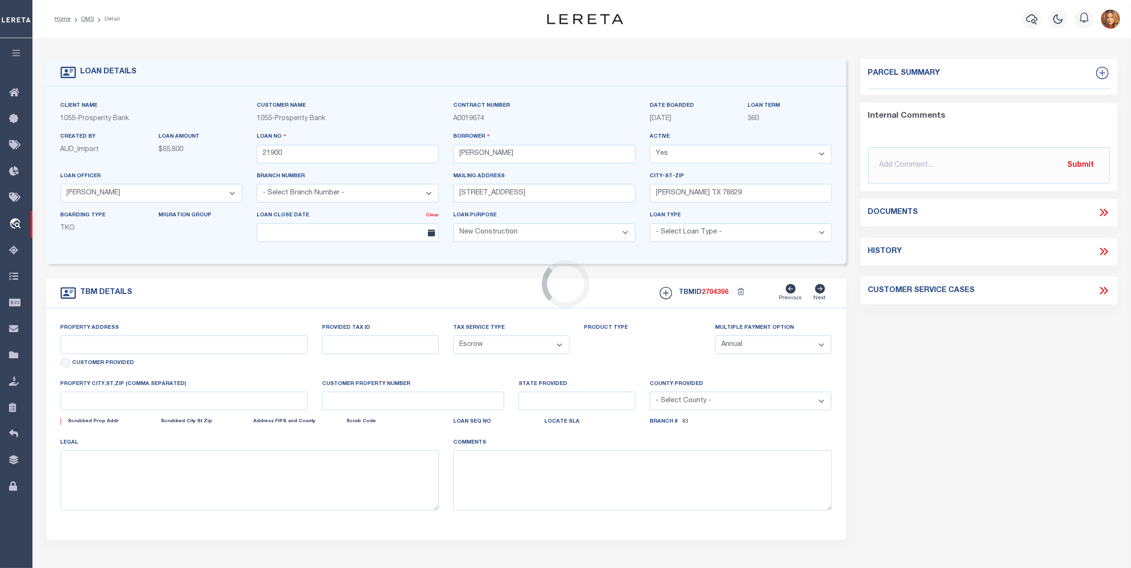
select select "4032"
type input "[STREET_ADDRESS]"
type input "R27897"
select select
type input "[PERSON_NAME] TX 78627"
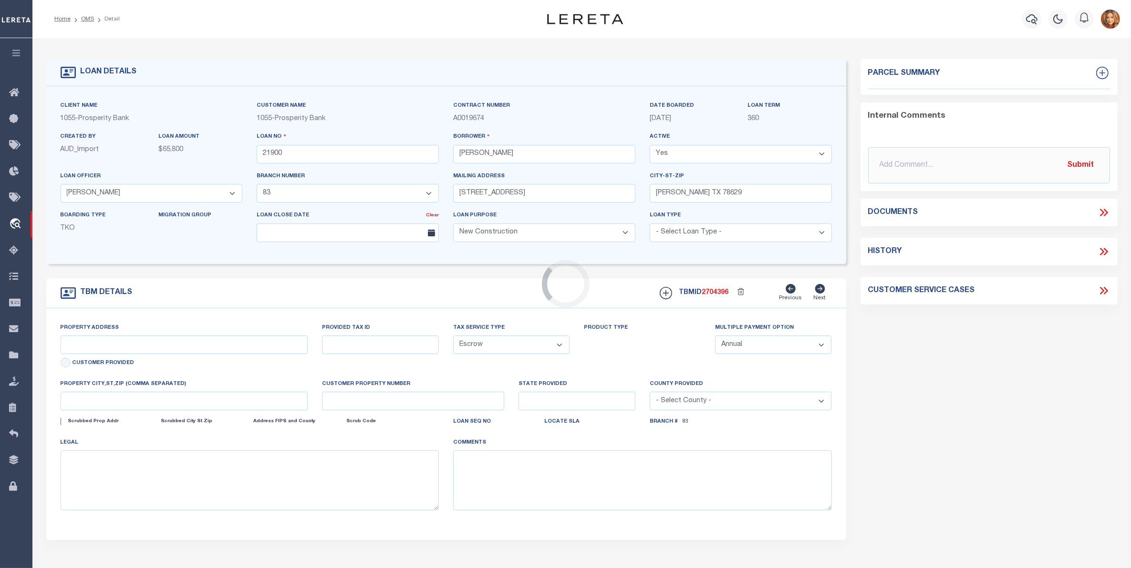
type input "1"
type input "[GEOGRAPHIC_DATA]"
select select
type textarea "[STREET_ADDRESS][PERSON_NAME] 1.990 ACRES [PERSON_NAME] FOUR LEAGUES GRANT A59 …"
type textarea "1 OF 1"
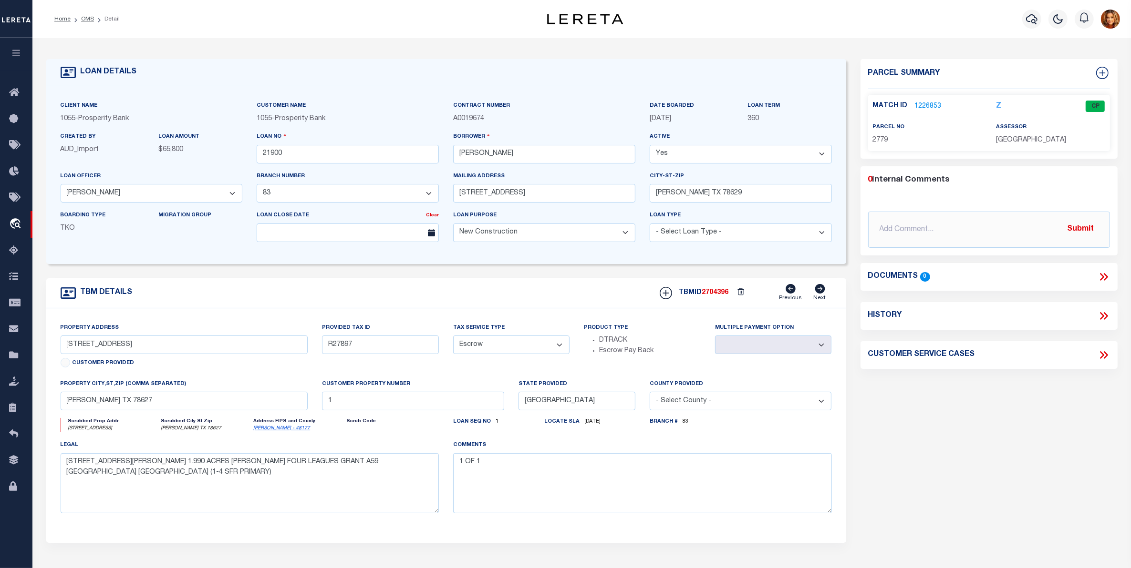
click at [926, 105] on link "1226853" at bounding box center [928, 107] width 27 height 10
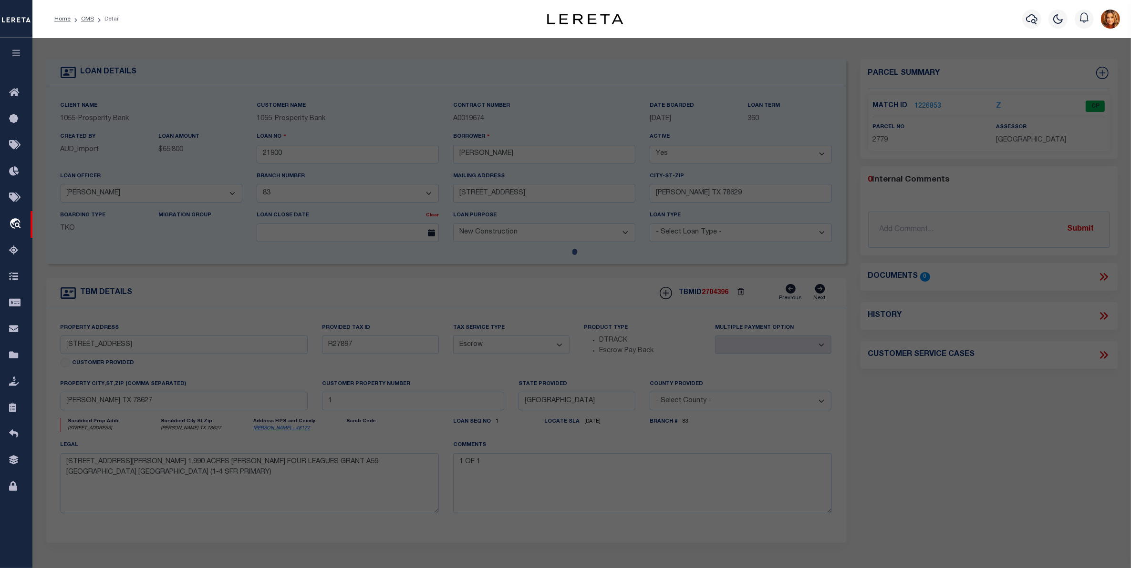
checkbox input "false"
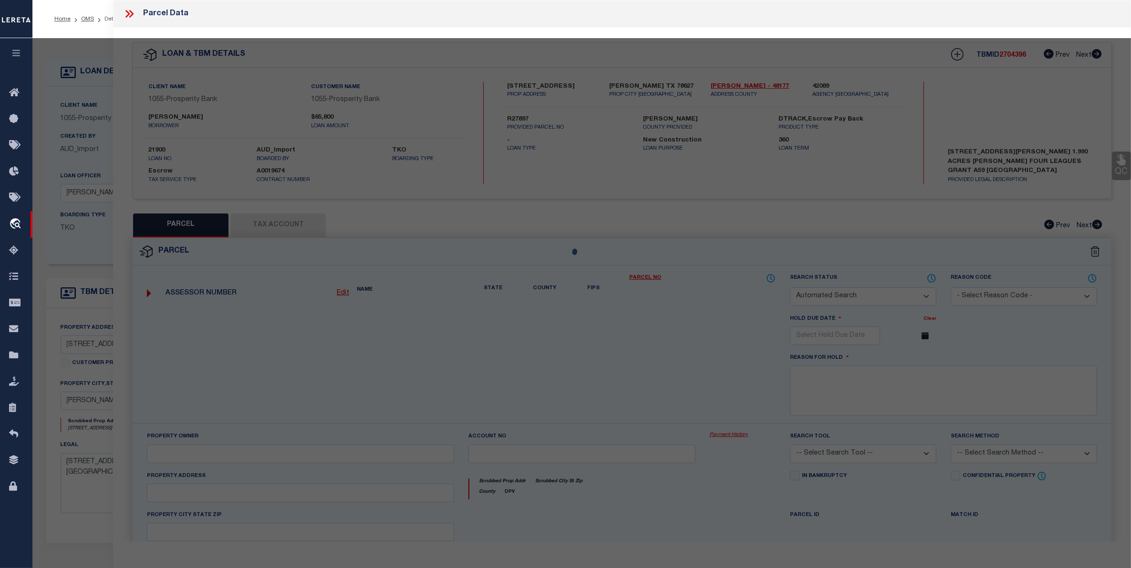
select select "CP"
type input "[PERSON_NAME]"
select select
type input "[STREET_ADDRESS]"
checkbox input "false"
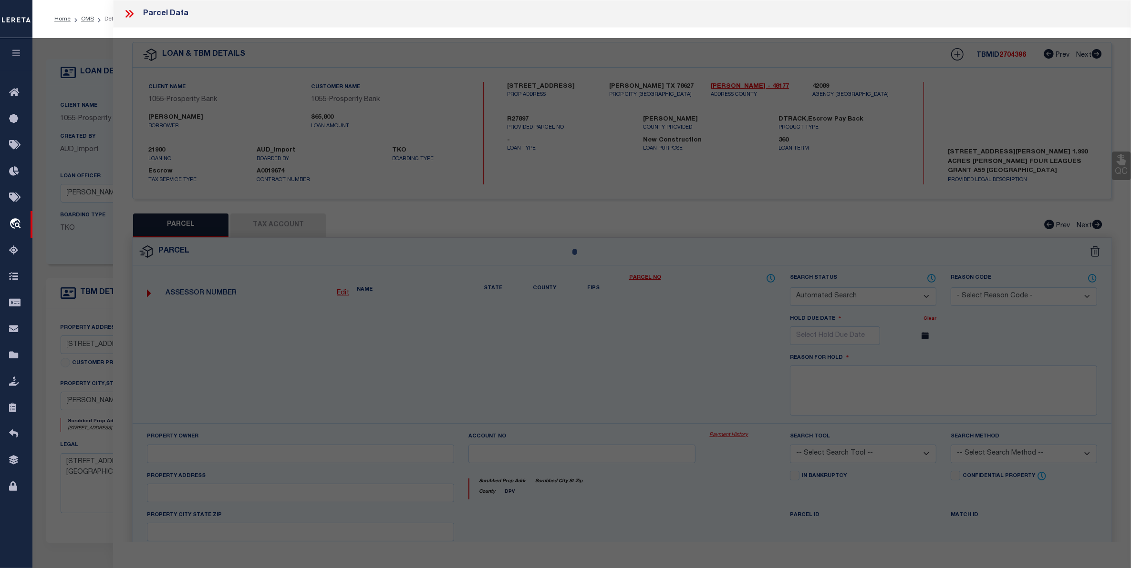
type input "[PERSON_NAME] TX 78627"
type textarea "59 [PERSON_NAME] 1.988"
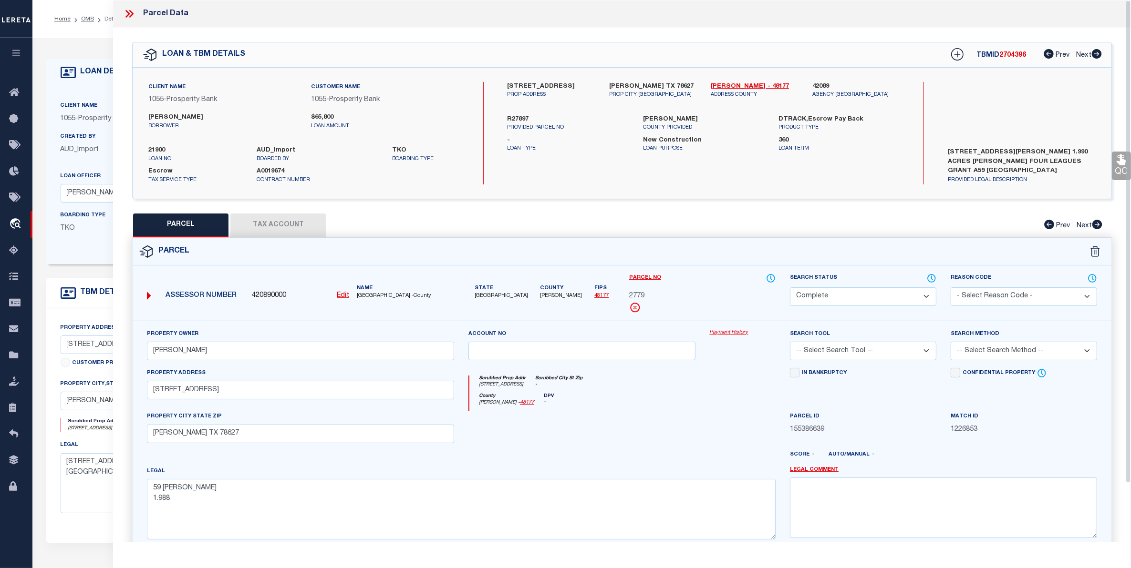
click at [287, 226] on button "Tax Account" at bounding box center [277, 226] width 95 height 24
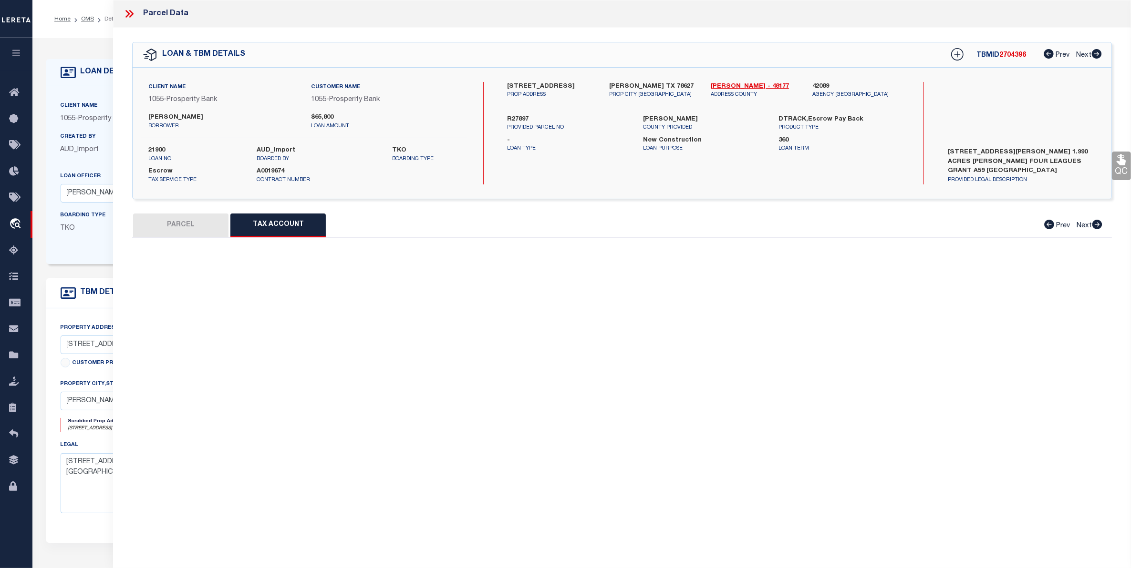
select select "100"
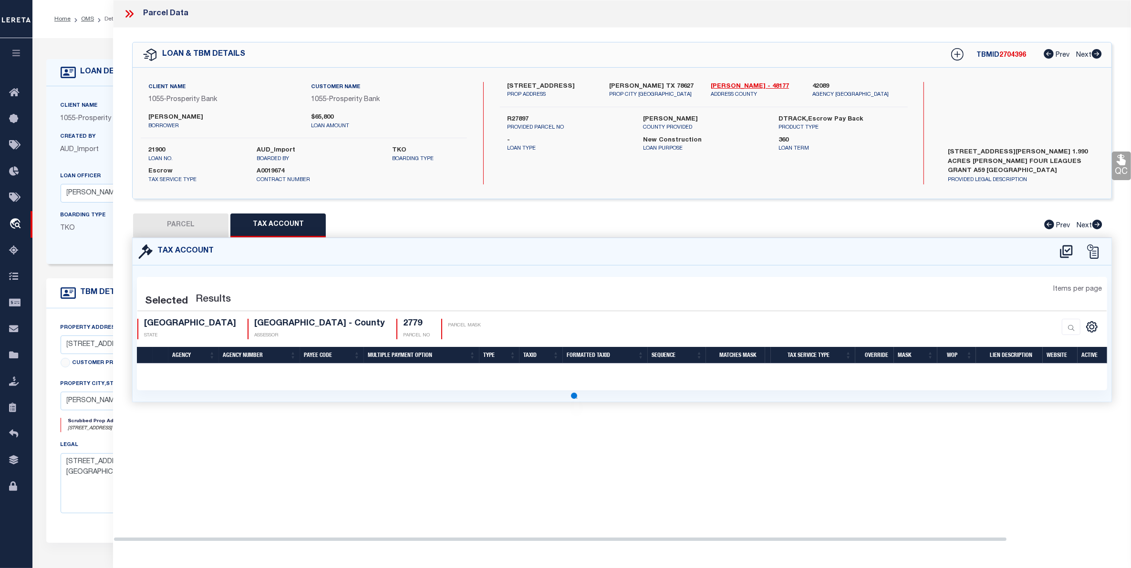
select select "100"
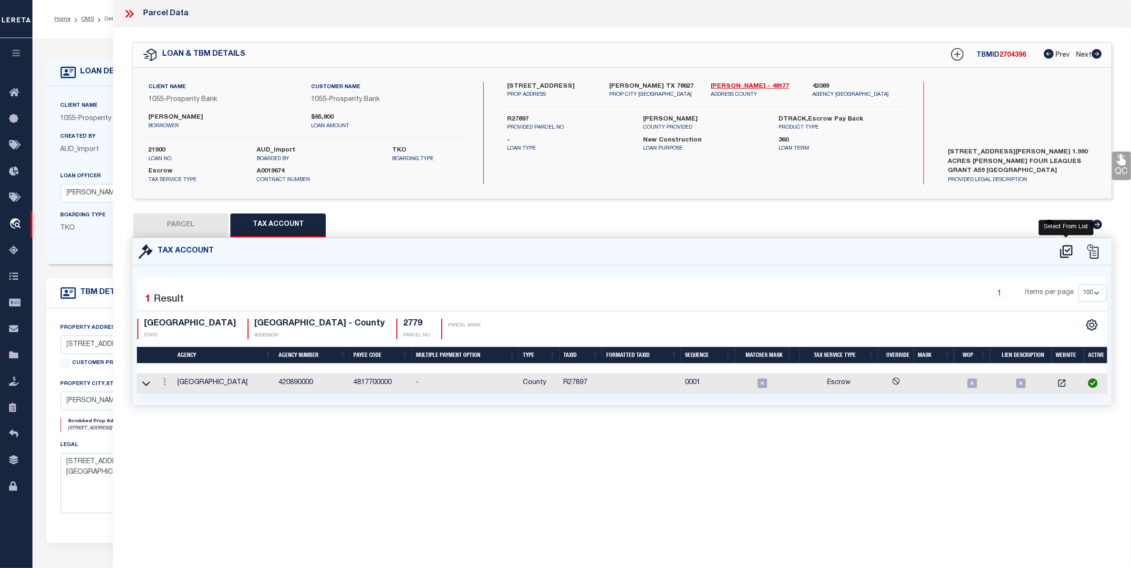
click at [1062, 251] on icon at bounding box center [1066, 251] width 16 height 15
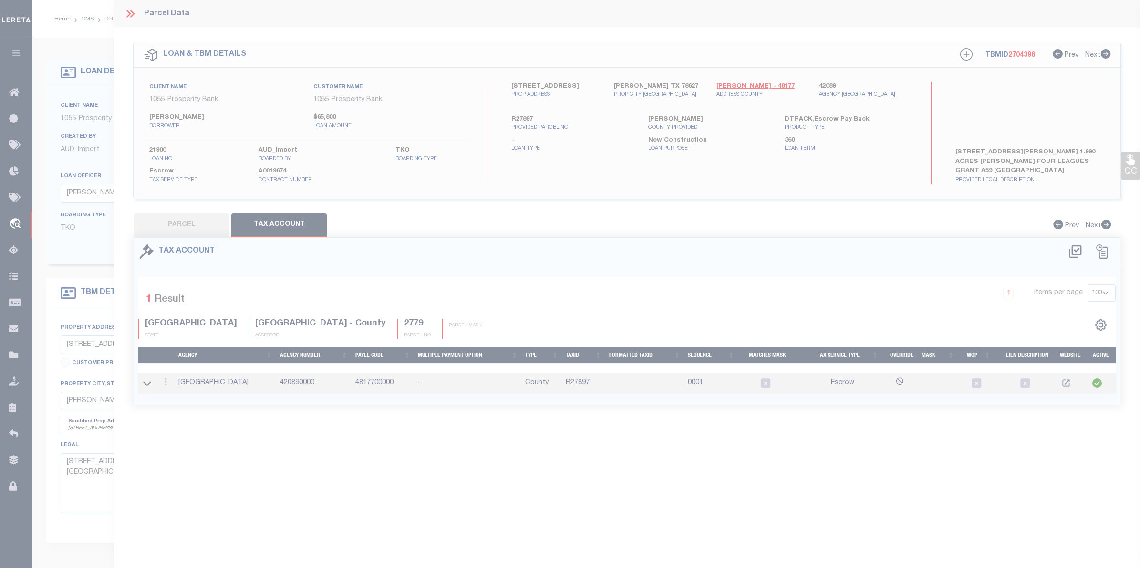
select select "100"
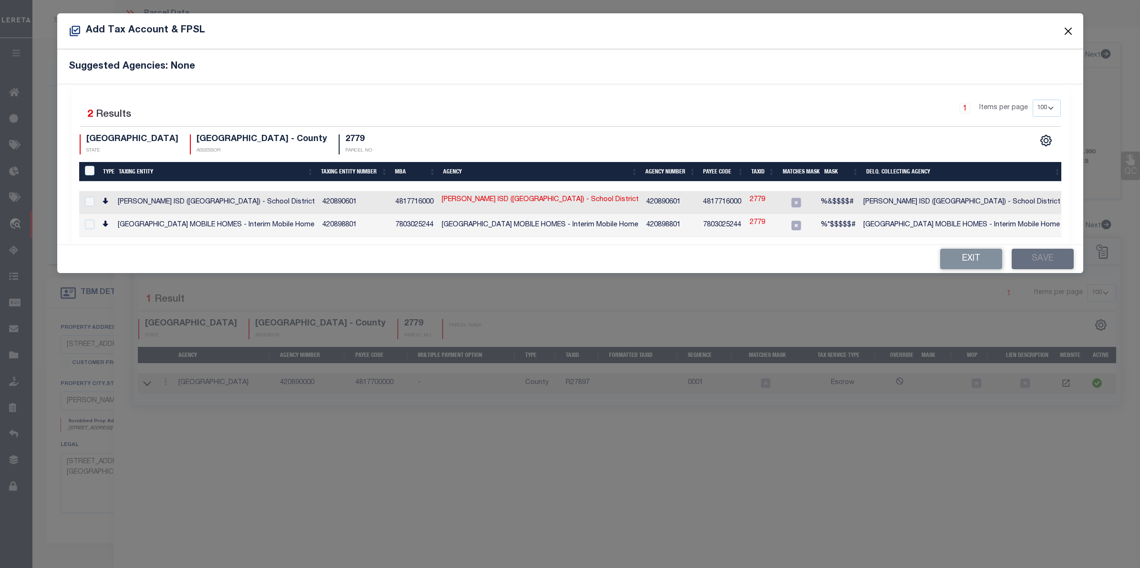
click at [1069, 30] on button "Close" at bounding box center [1068, 31] width 12 height 12
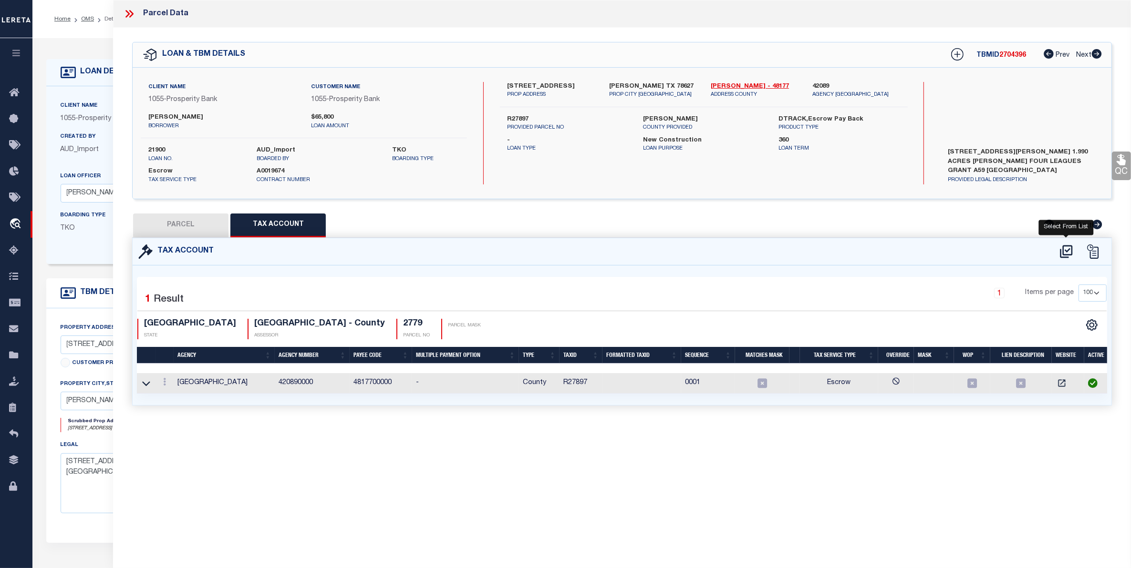
click at [1062, 247] on icon at bounding box center [1066, 251] width 16 height 15
select select "100"
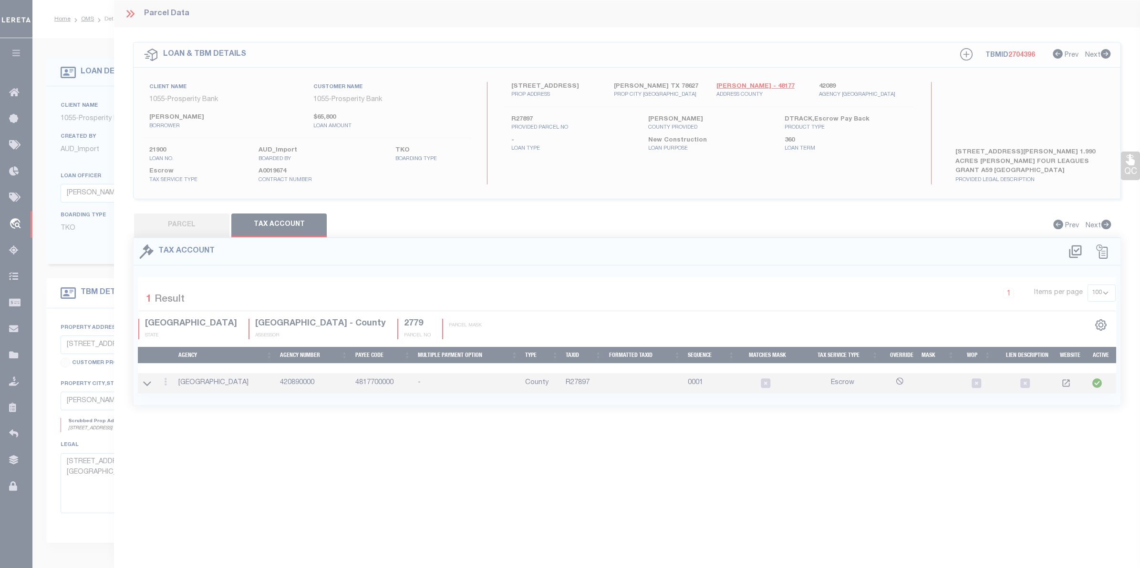
select select "100"
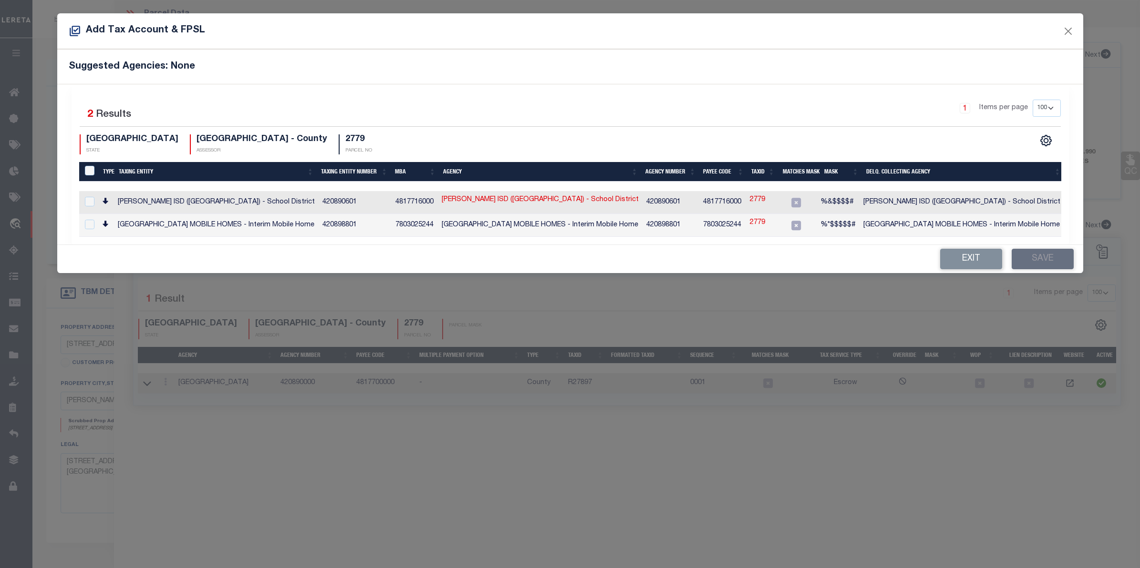
drag, startPoint x: 973, startPoint y: 259, endPoint x: 698, endPoint y: 238, distance: 276.0
click at [967, 258] on button "Exit" at bounding box center [971, 259] width 62 height 21
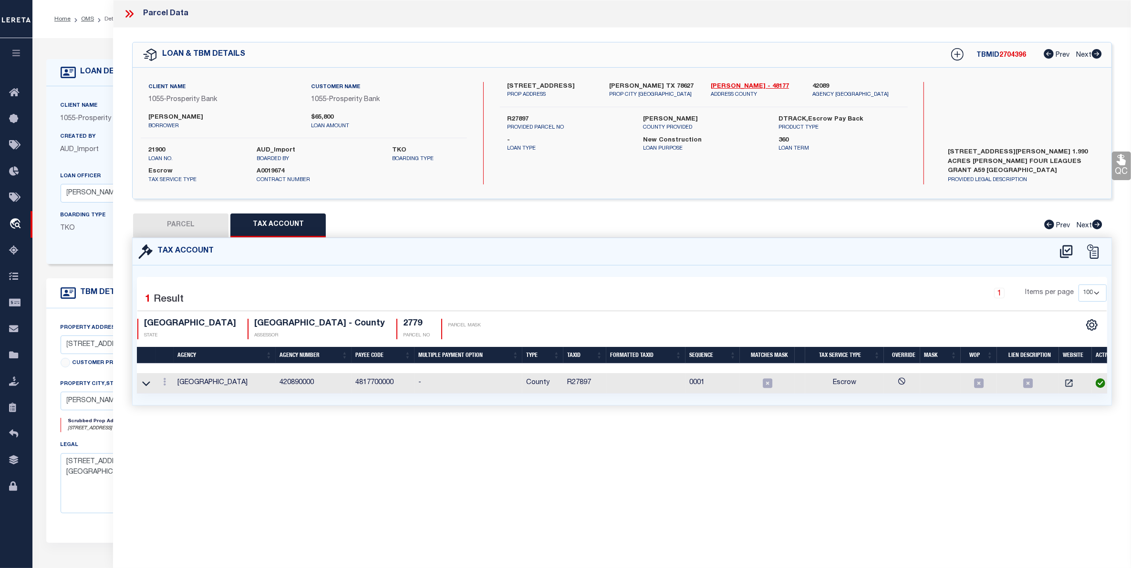
drag, startPoint x: 132, startPoint y: 12, endPoint x: 108, endPoint y: 10, distance: 23.4
click at [130, 11] on icon at bounding box center [131, 14] width 4 height 8
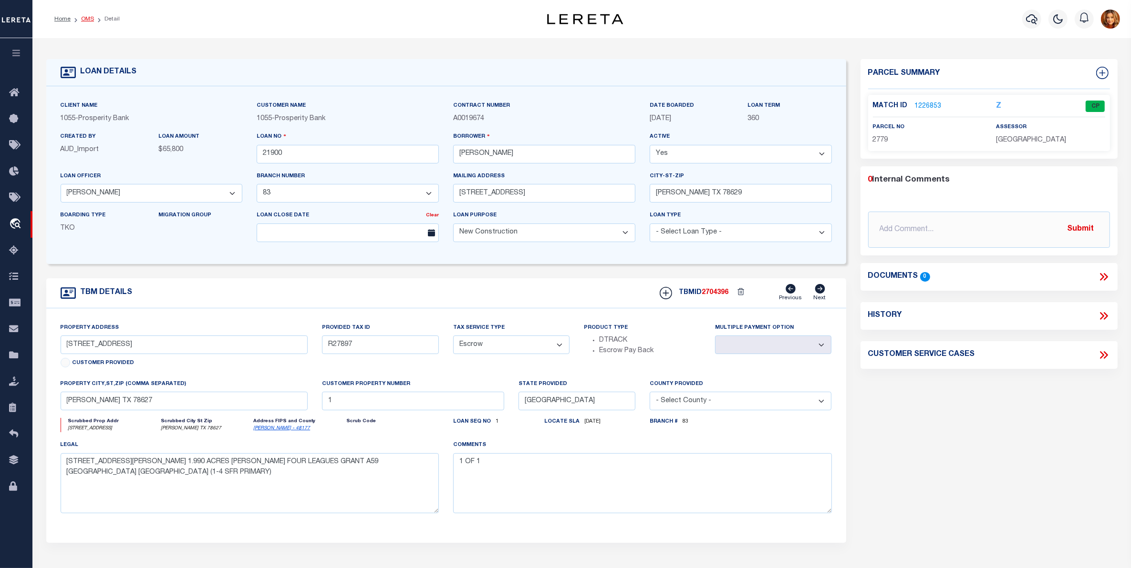
click at [86, 19] on link "OMS" at bounding box center [87, 19] width 13 height 6
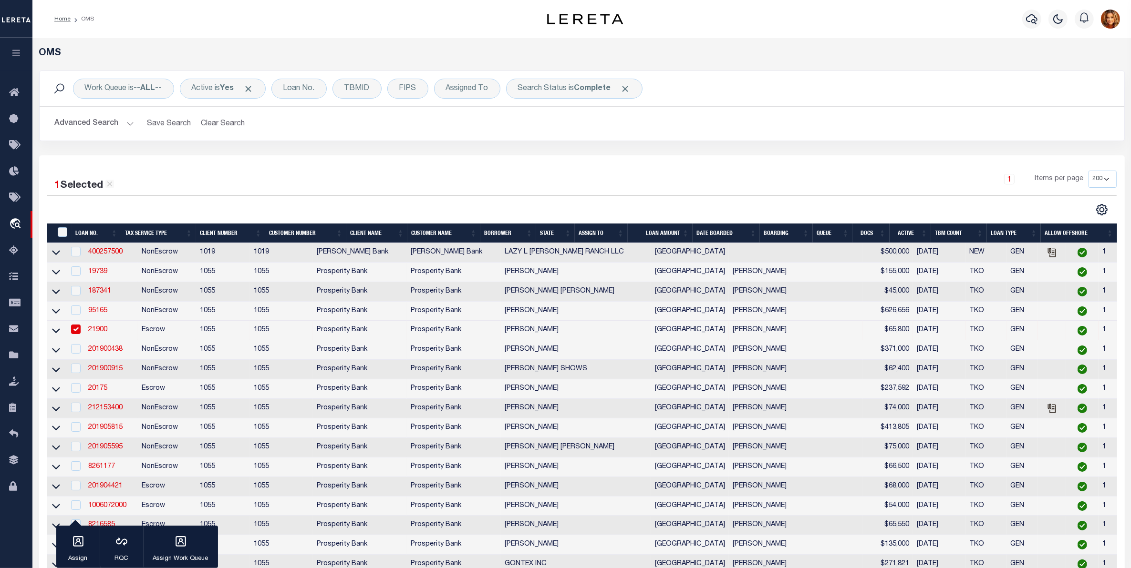
drag, startPoint x: 97, startPoint y: 120, endPoint x: 272, endPoint y: 115, distance: 175.6
click at [96, 117] on button "Advanced Search" at bounding box center [94, 123] width 79 height 19
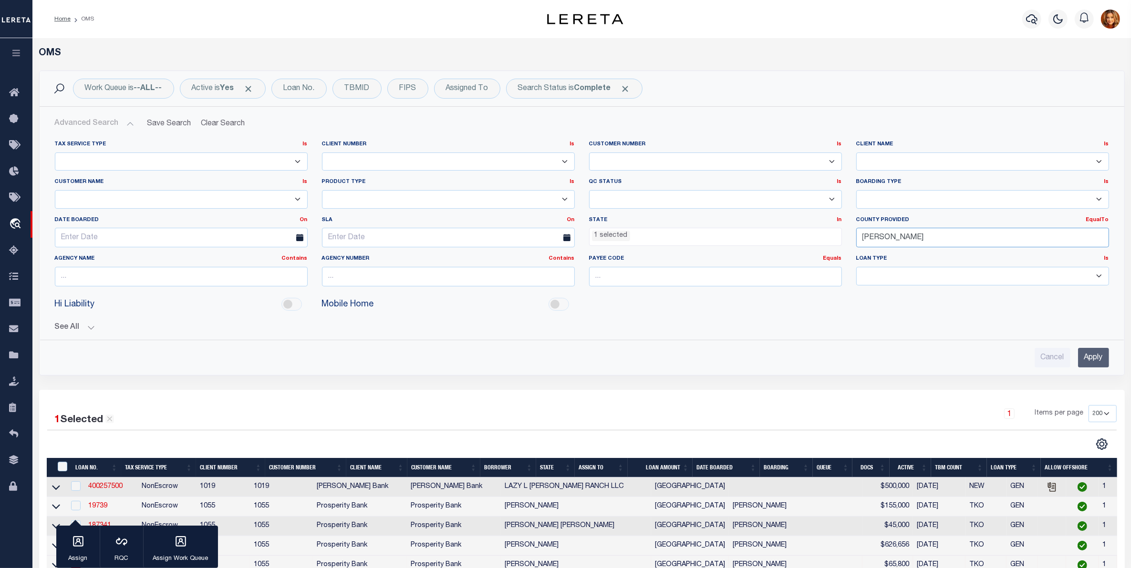
drag, startPoint x: 860, startPoint y: 237, endPoint x: 764, endPoint y: 224, distance: 96.7
click at [774, 235] on div "Tax Service Type Is Is Contains Escrow NonEscrow Client Number Is Is Contains 1…" at bounding box center [582, 218] width 1068 height 154
click at [890, 253] on div "[GEOGRAPHIC_DATA]" at bounding box center [983, 256] width 252 height 15
type input "[GEOGRAPHIC_DATA]"
click at [1092, 358] on input "Apply" at bounding box center [1093, 358] width 31 height 20
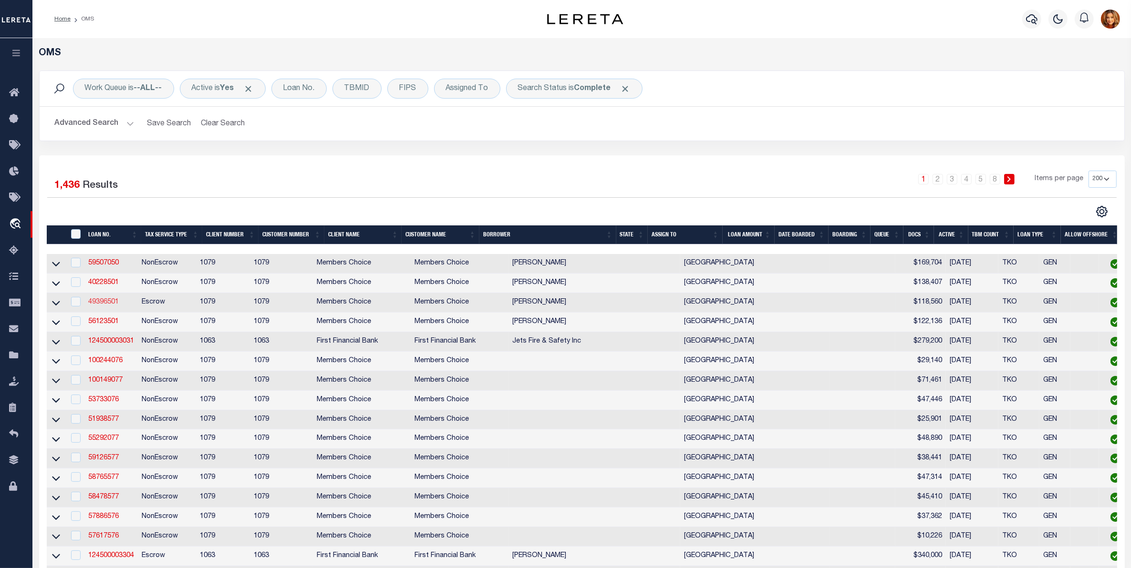
click at [103, 306] on link "49396501" at bounding box center [103, 302] width 31 height 7
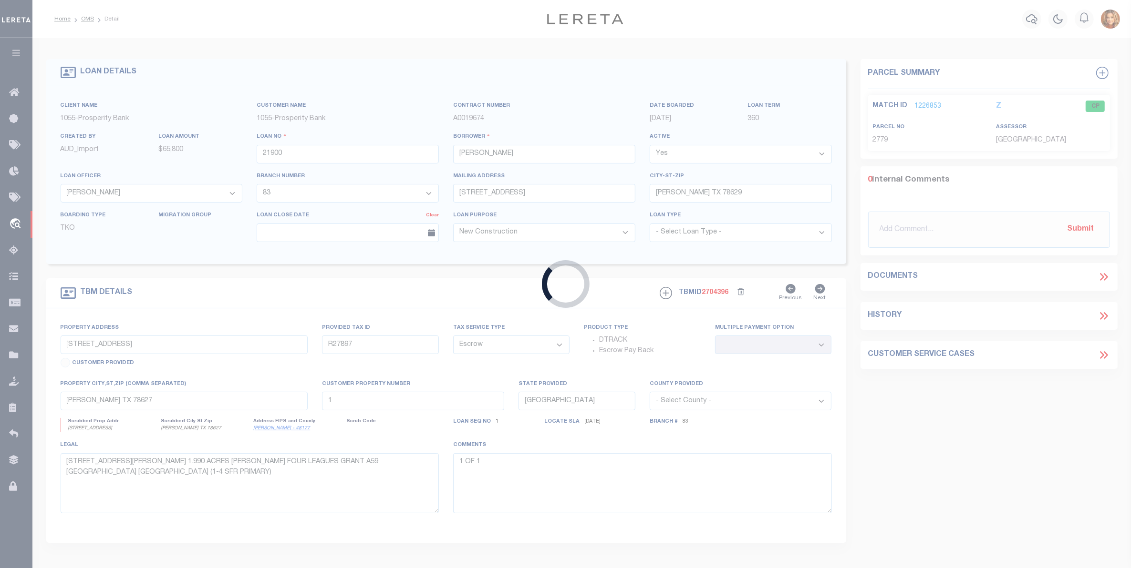
type input "49396501"
type input "[PERSON_NAME]"
select select
type input "12323 [PERSON_NAME] LN"
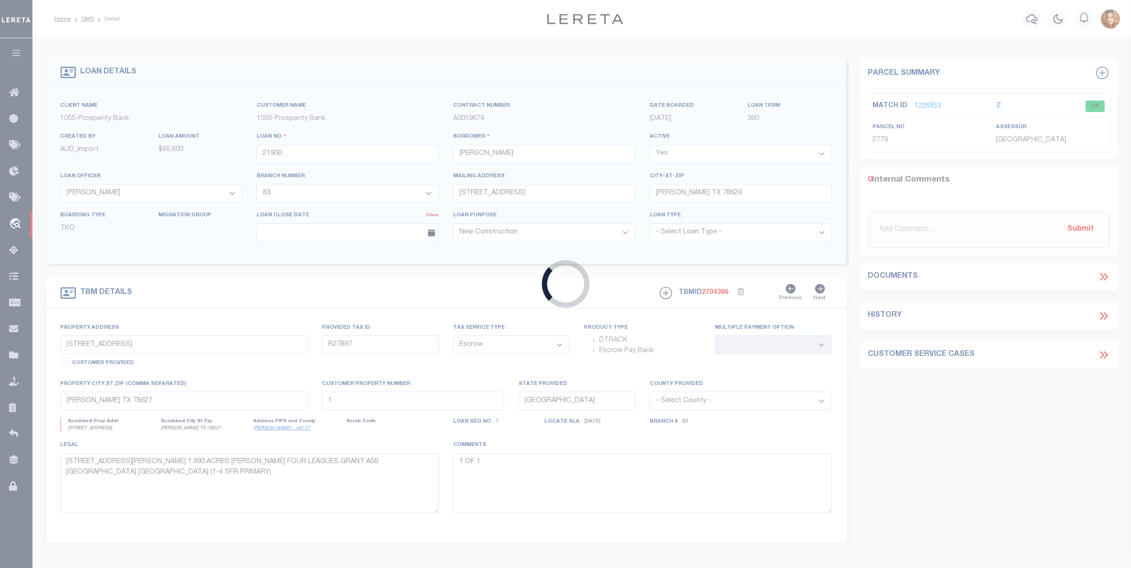
type input "[GEOGRAPHIC_DATA]-8508"
select select
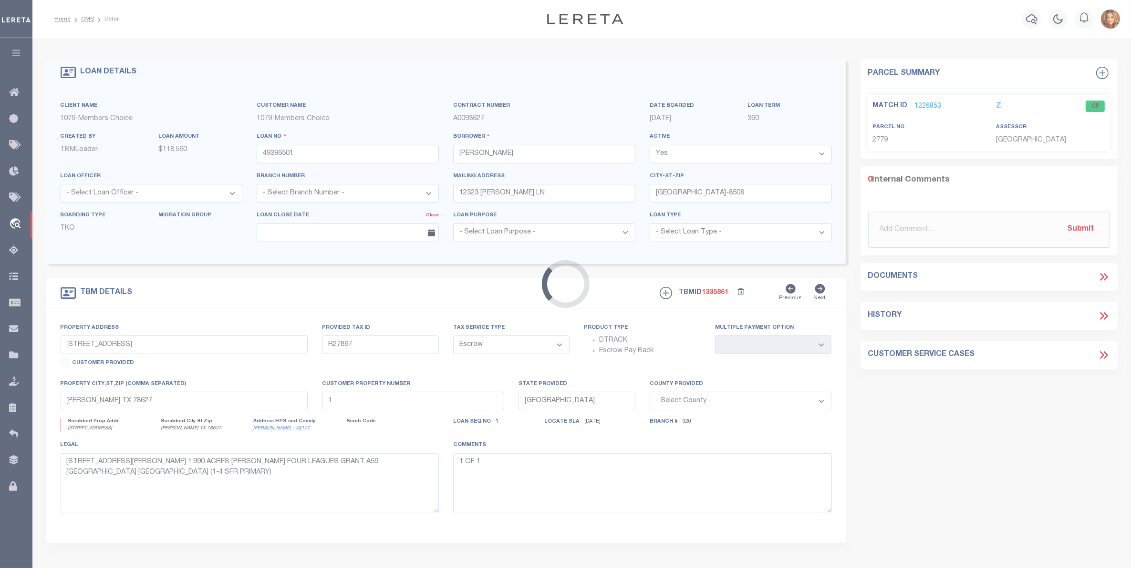
select select "711"
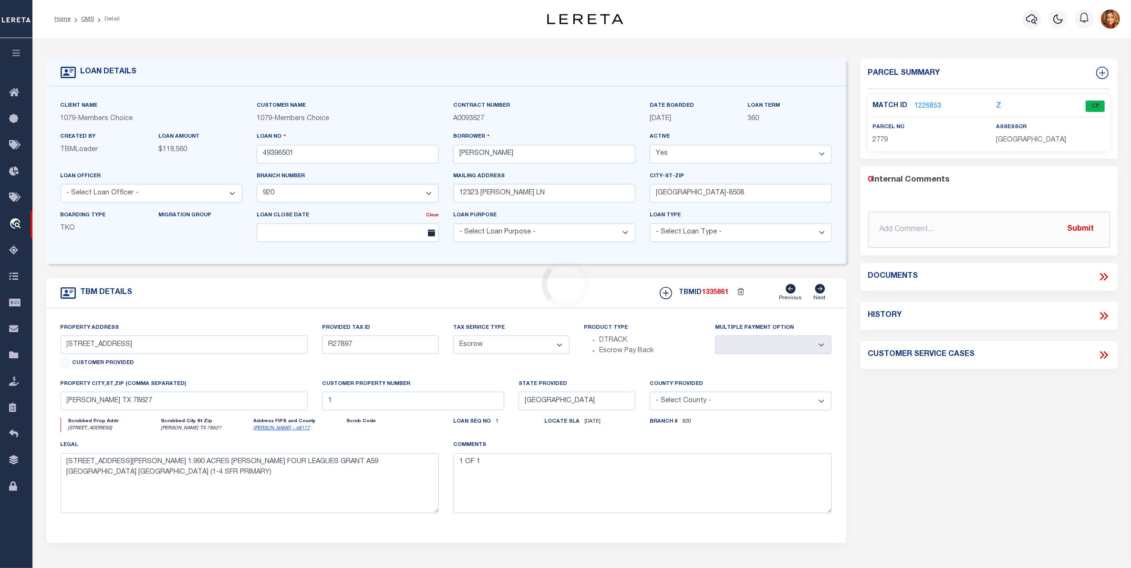
type input "[STREET_ADDRESS][PERSON_NAME]"
type input "R129966"
select select
type input "[GEOGRAPHIC_DATA]"
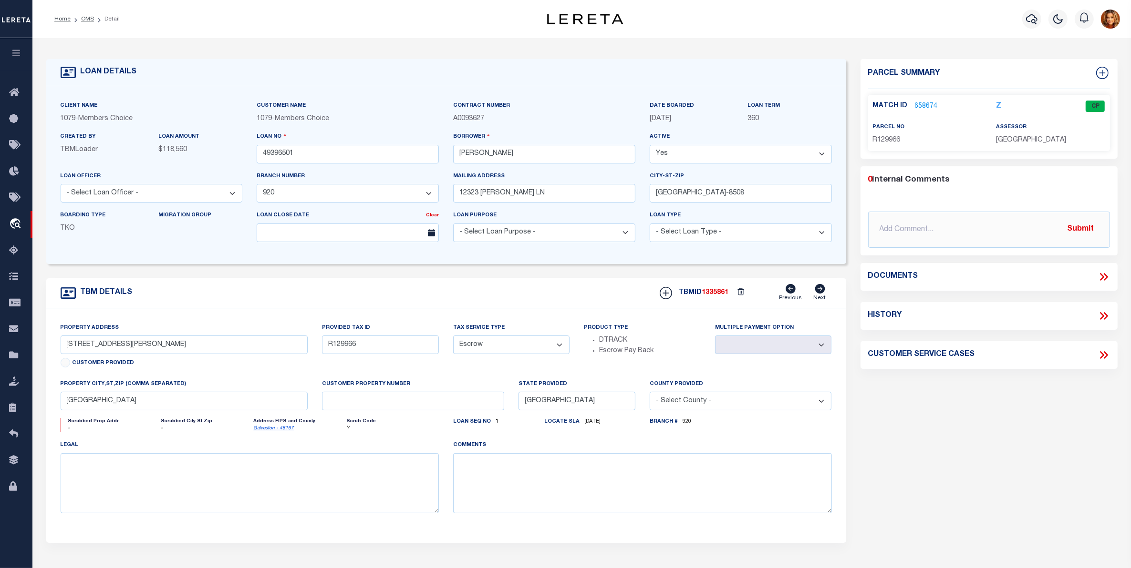
click at [920, 106] on link "658674" at bounding box center [926, 107] width 23 height 10
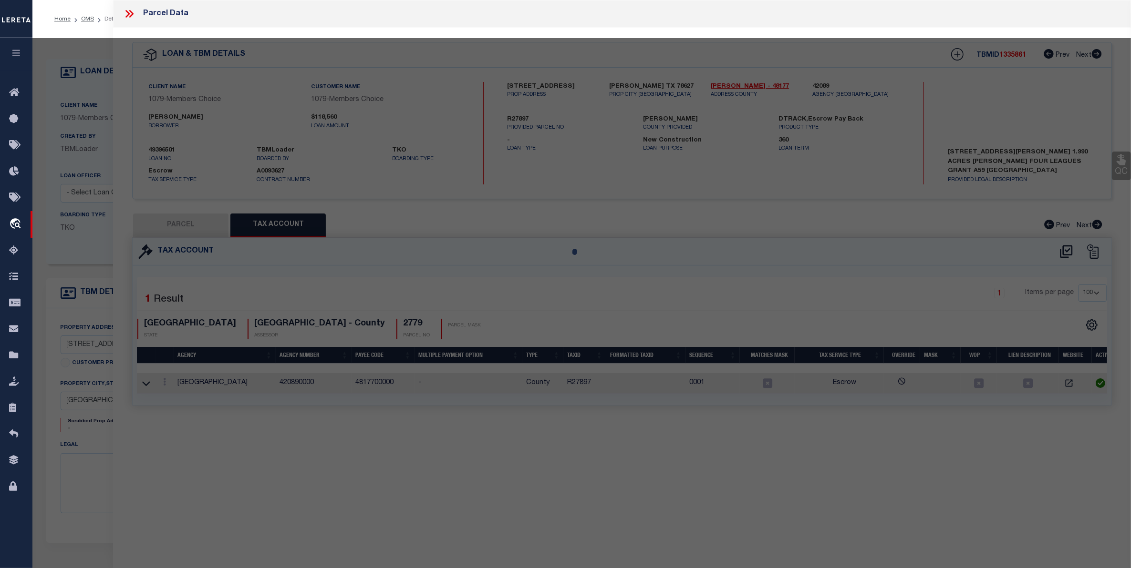
select select "AS"
checkbox input "false"
select select "CP"
type input "[PERSON_NAME] & [PERSON_NAME]"
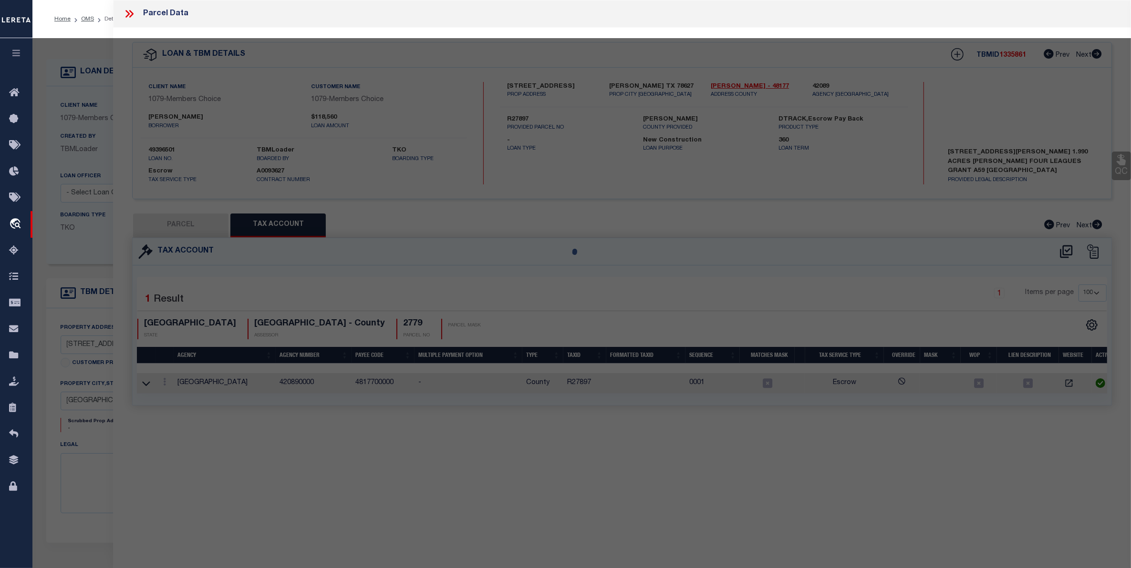
type input "243100"
type input "[STREET_ADDRESS][PERSON_NAME]"
checkbox input "false"
type input "[GEOGRAPHIC_DATA]"
type textarea "ABST 1 PAGE 9 LOT 11 CAMBIANO UNRECORDED SUB"
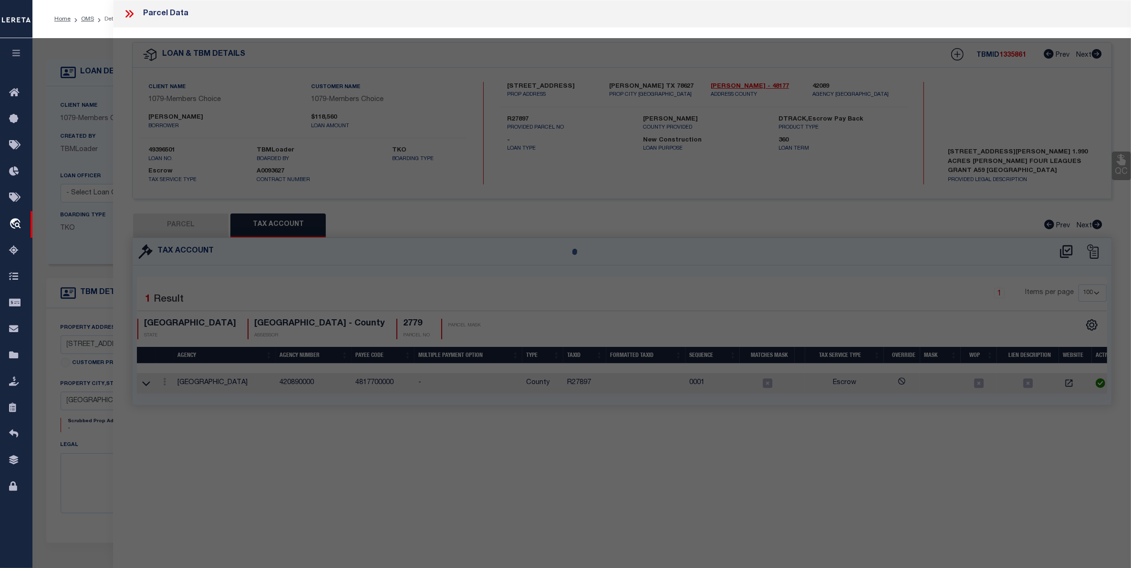
type textarea "Tax ID Special Project"
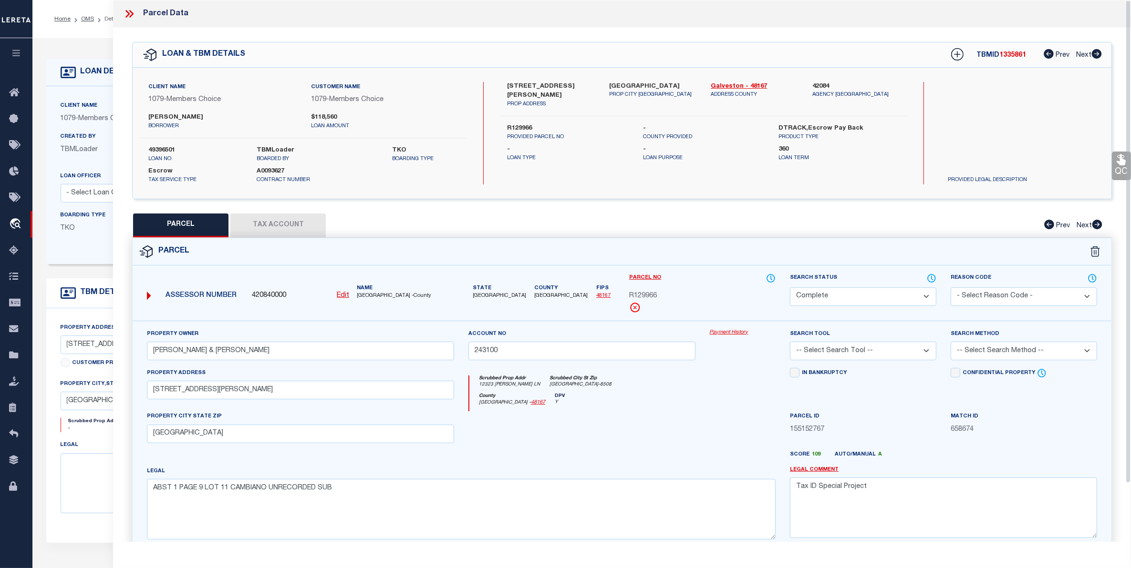
click at [286, 221] on button "Tax Account" at bounding box center [277, 226] width 95 height 24
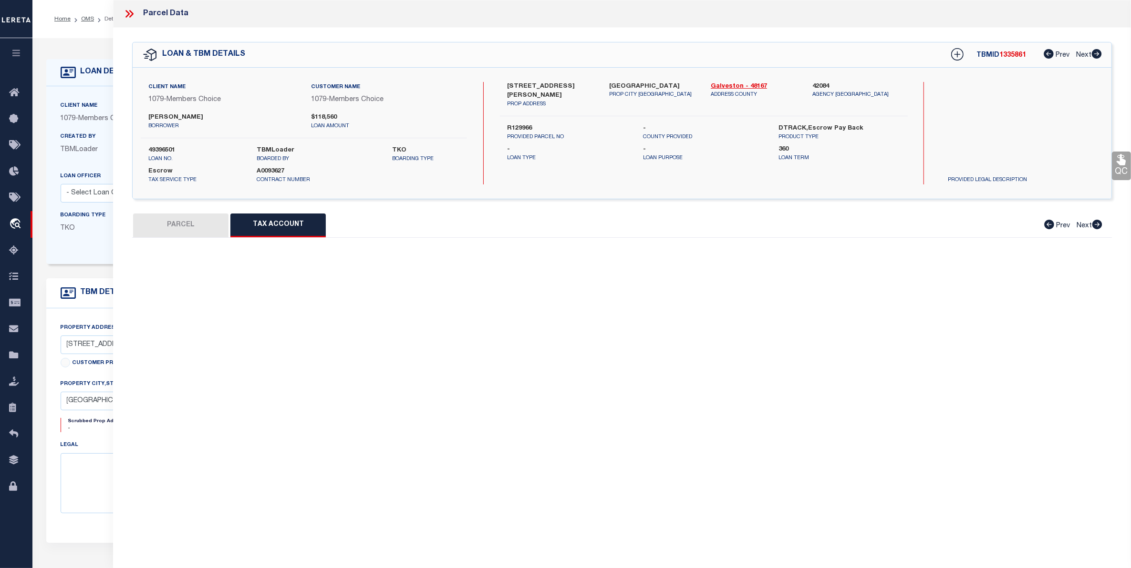
select select "100"
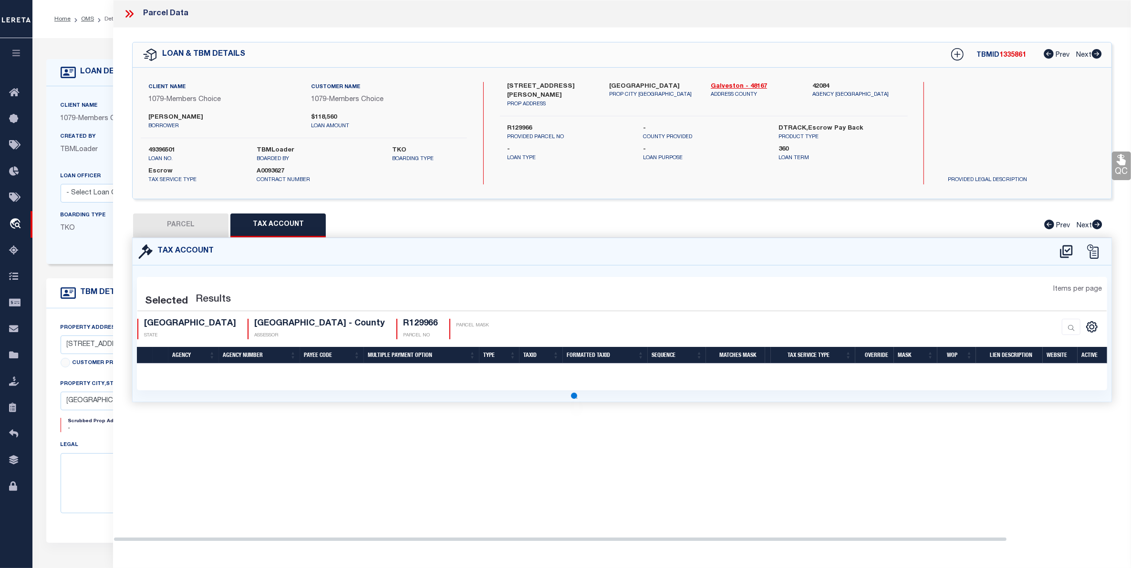
select select "100"
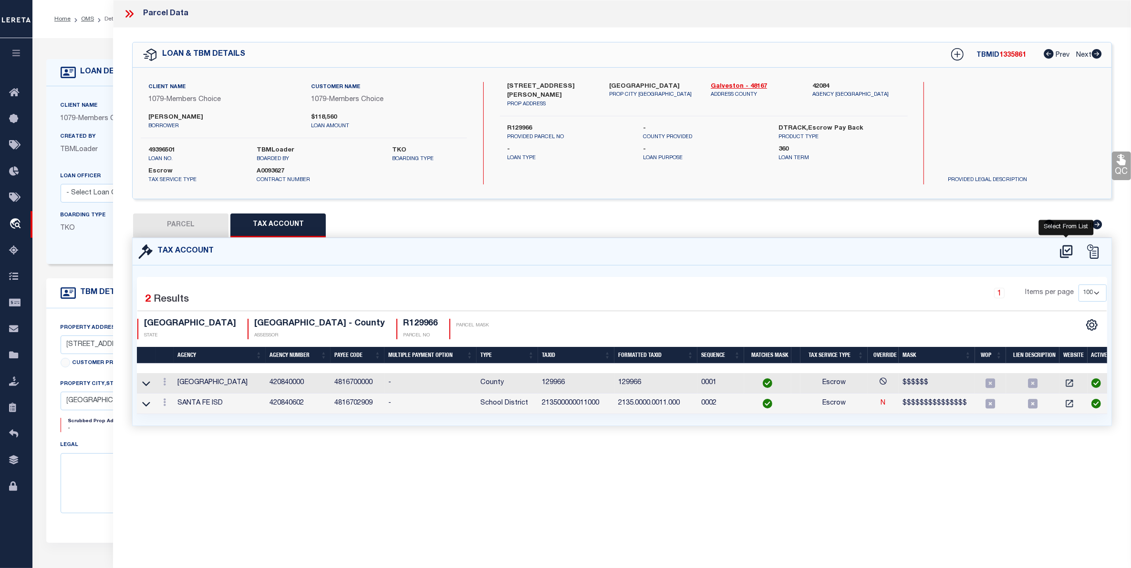
click at [1059, 248] on icon at bounding box center [1066, 251] width 16 height 15
select select "100"
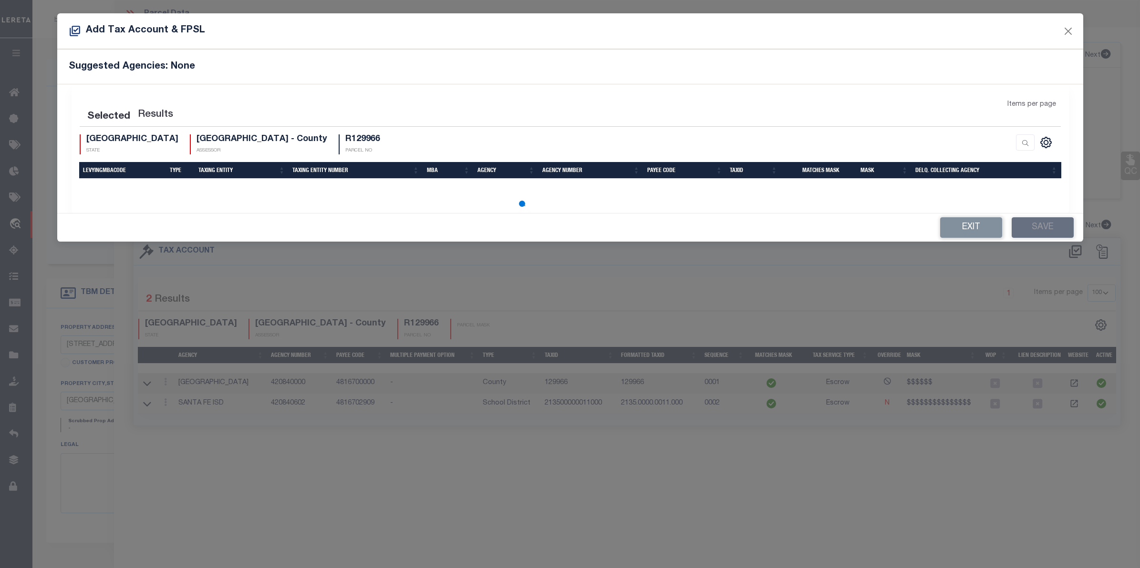
select select "100"
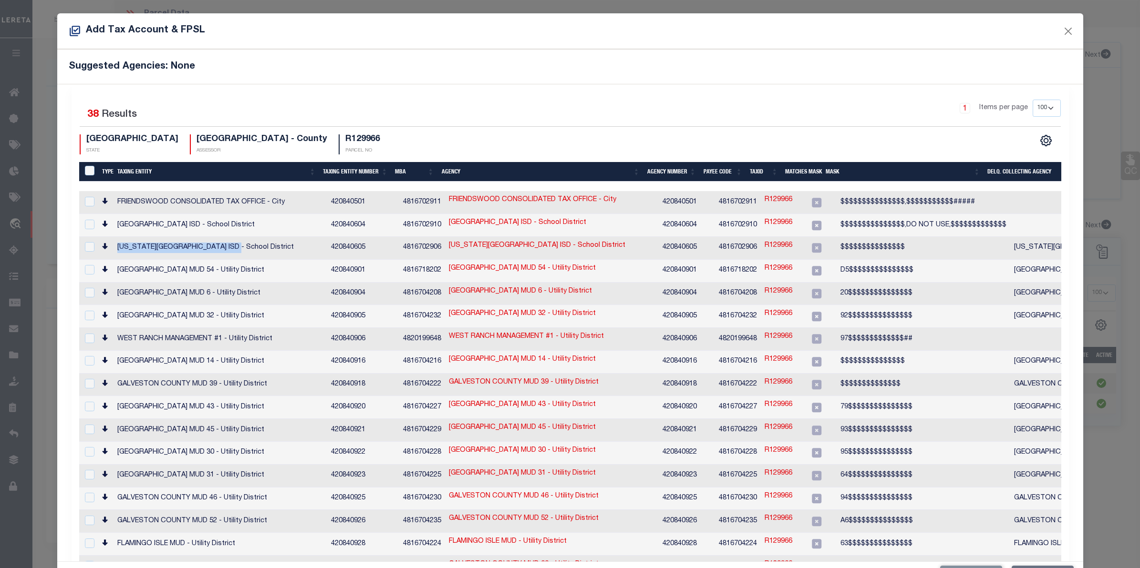
drag, startPoint x: 113, startPoint y: 242, endPoint x: 238, endPoint y: 239, distance: 125.5
click at [238, 239] on td "[US_STATE][GEOGRAPHIC_DATA] ISD - School District" at bounding box center [221, 248] width 214 height 23
checkbox input "true"
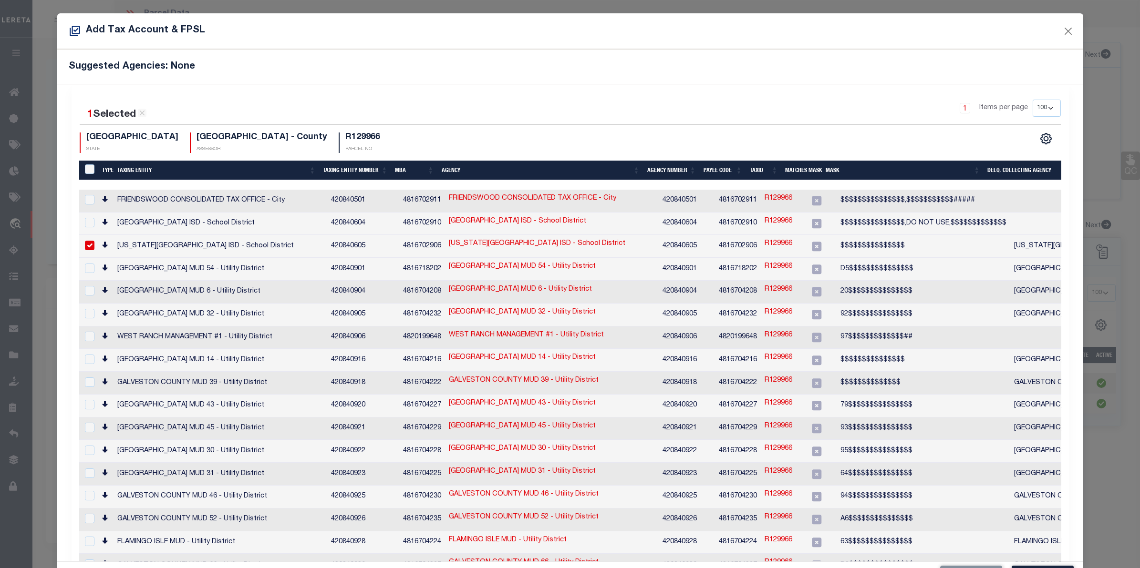
click at [363, 136] on div "TX STATE [GEOGRAPHIC_DATA] - County ASSESSOR R129966 PARCEL NO" at bounding box center [325, 143] width 491 height 21
click at [1062, 33] on button "Close" at bounding box center [1068, 31] width 12 height 12
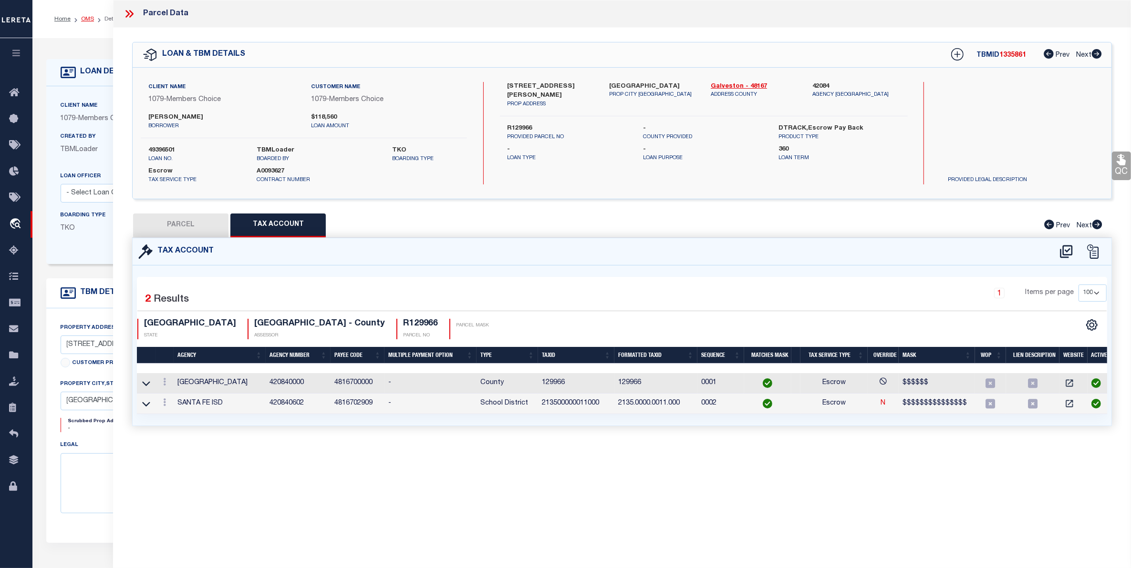
click at [85, 18] on link "OMS" at bounding box center [87, 19] width 13 height 6
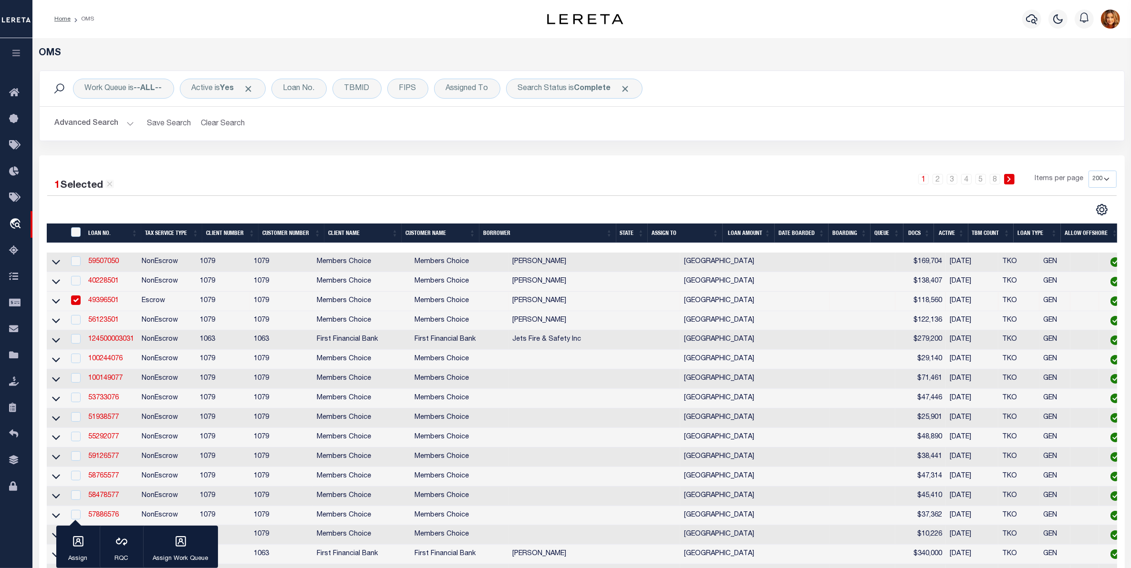
click at [89, 125] on button "Advanced Search" at bounding box center [94, 123] width 79 height 19
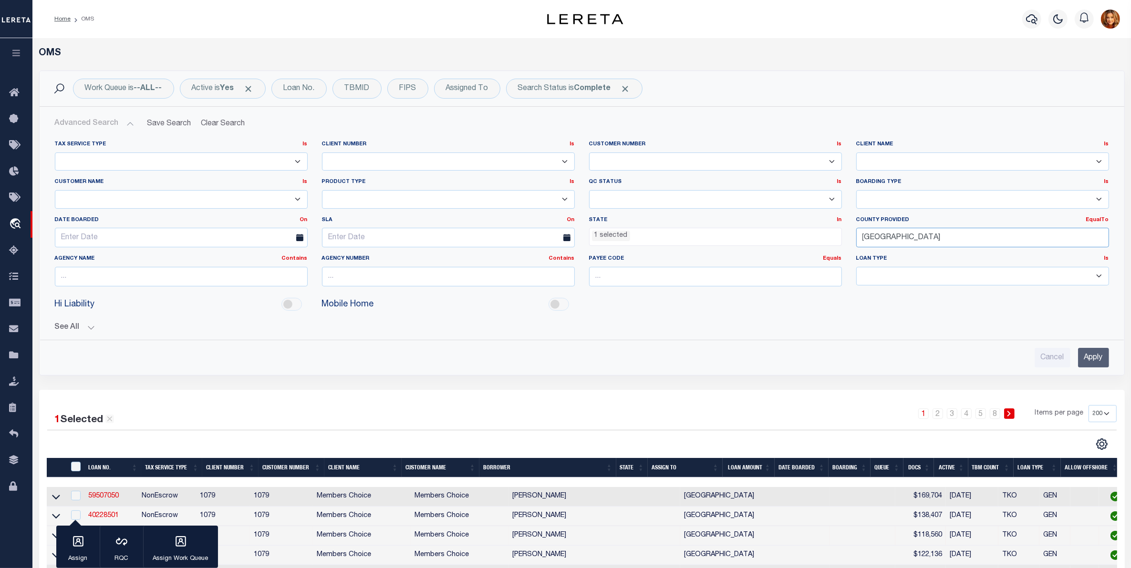
drag, startPoint x: 885, startPoint y: 241, endPoint x: 799, endPoint y: 249, distance: 86.3
click at [799, 249] on div "Tax Service Type Is Is Contains Escrow NonEscrow Client Number Is Is Contains 1…" at bounding box center [582, 218] width 1068 height 154
click at [885, 256] on div "[PERSON_NAME]" at bounding box center [983, 256] width 252 height 15
type input "[PERSON_NAME]"
click at [1088, 365] on input "Apply" at bounding box center [1093, 358] width 31 height 20
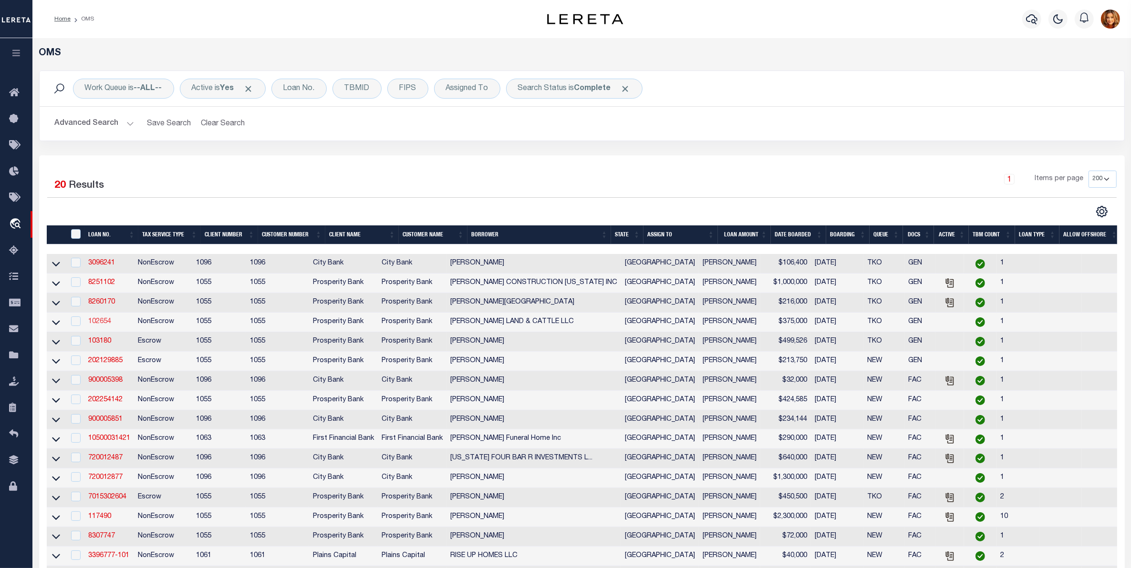
click at [100, 325] on link "102654" at bounding box center [99, 322] width 23 height 7
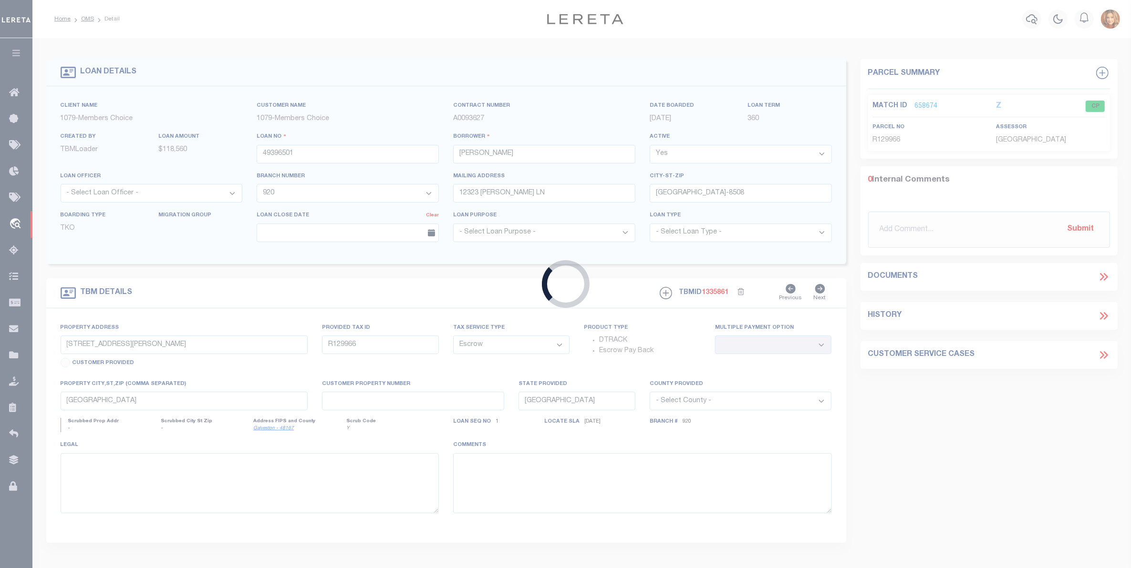
type input "102654"
type input "[PERSON_NAME] LAND & CATTLE LLC"
select select
type input "[STREET_ADDRESS]"
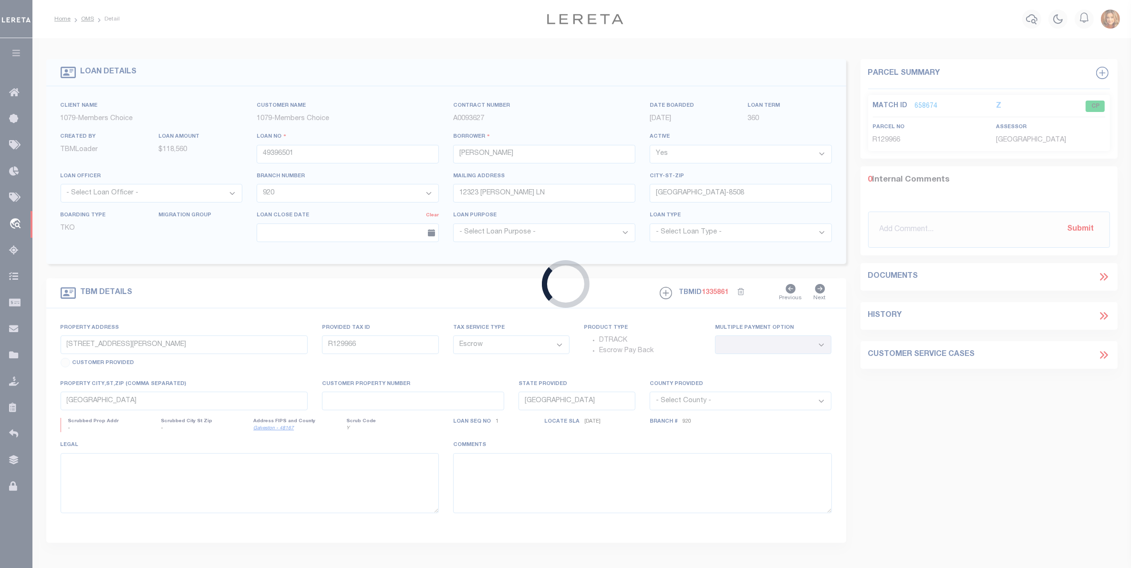
type input "POST TX 79356"
select select
select select "NonEscrow"
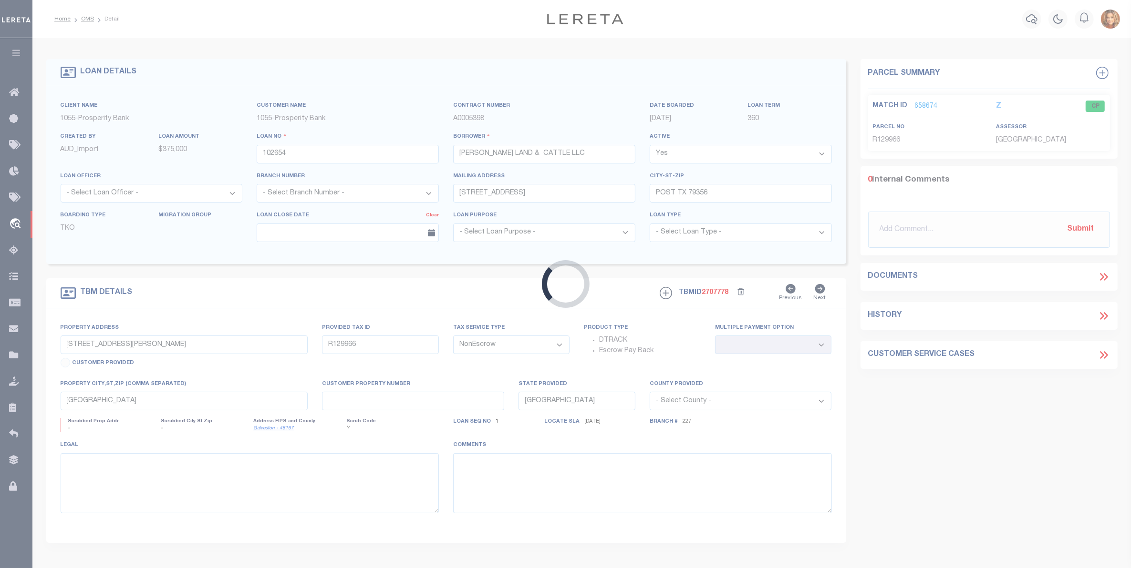
type input "2876 FM 669"
select select
type input "POST TX 79358"
type input "1"
type textarea "2876 FM 669, POST, TX 79356 TR 1: 10.47 AC, S 11, B 30, TWN 7 N, TTRR CO SUR & …"
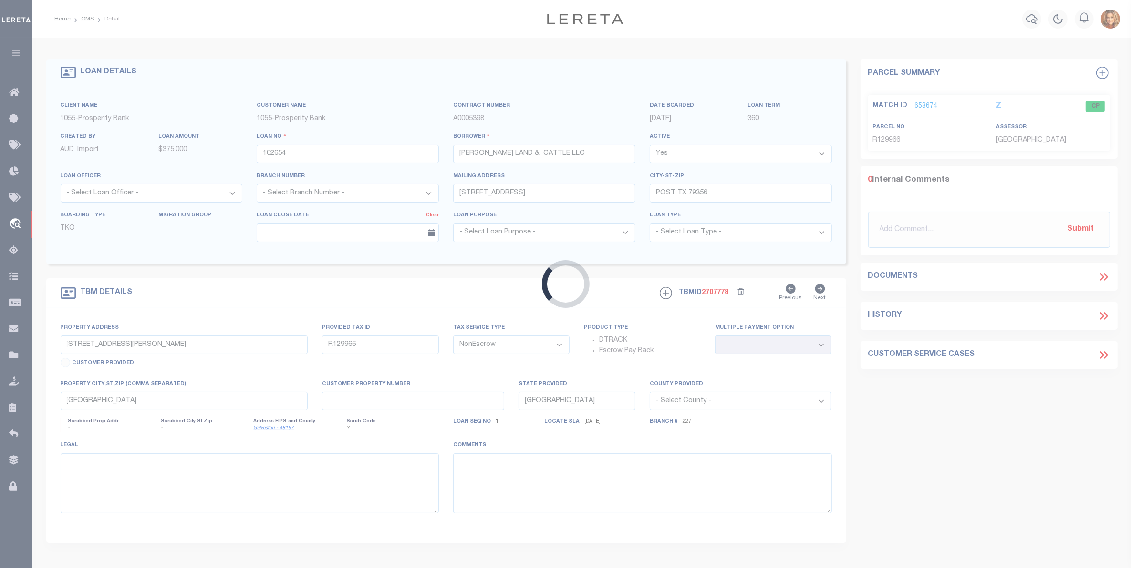
type textarea "1 OF 1"
select select "10674"
select select "4087"
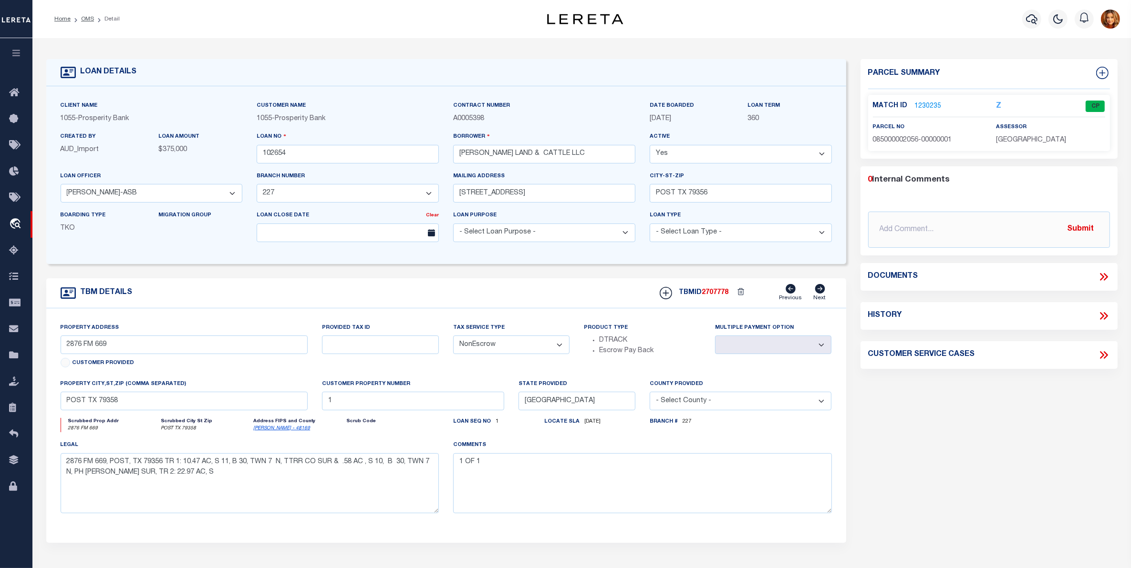
click at [917, 104] on link "1230235" at bounding box center [928, 107] width 27 height 10
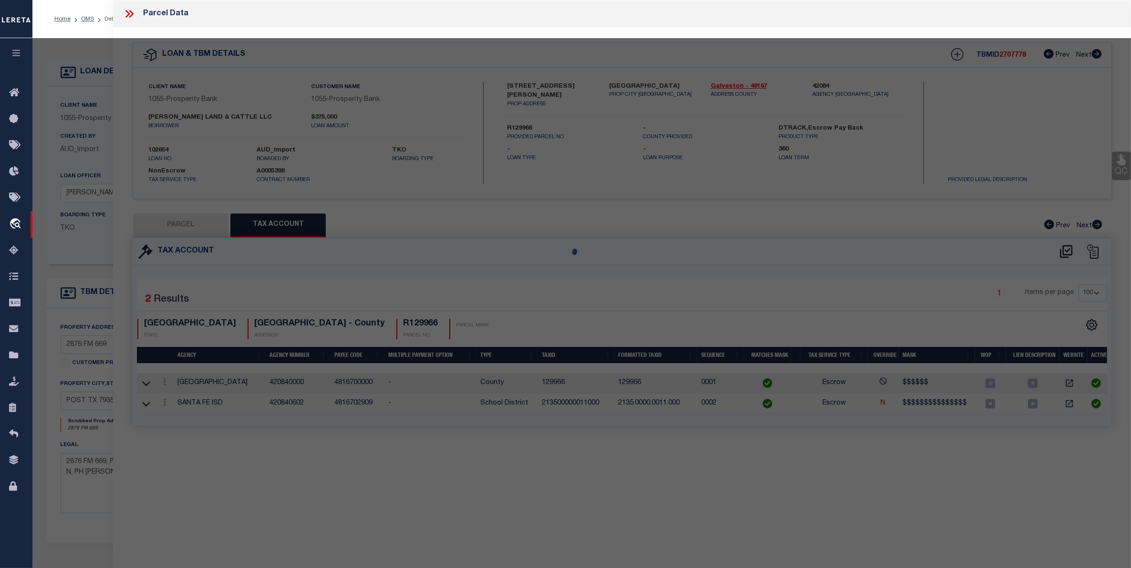
select select "AS"
checkbox input "false"
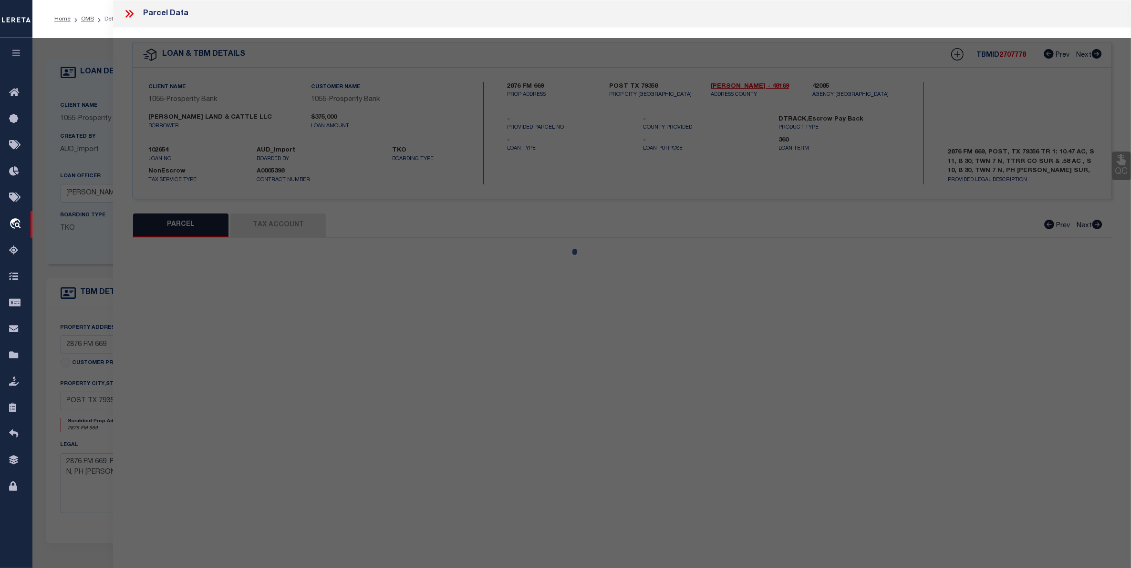
select select "CP"
type input "[PERSON_NAME] LAND & CATTLE LLC"
select select
type input "2876 F M 669"
checkbox input "false"
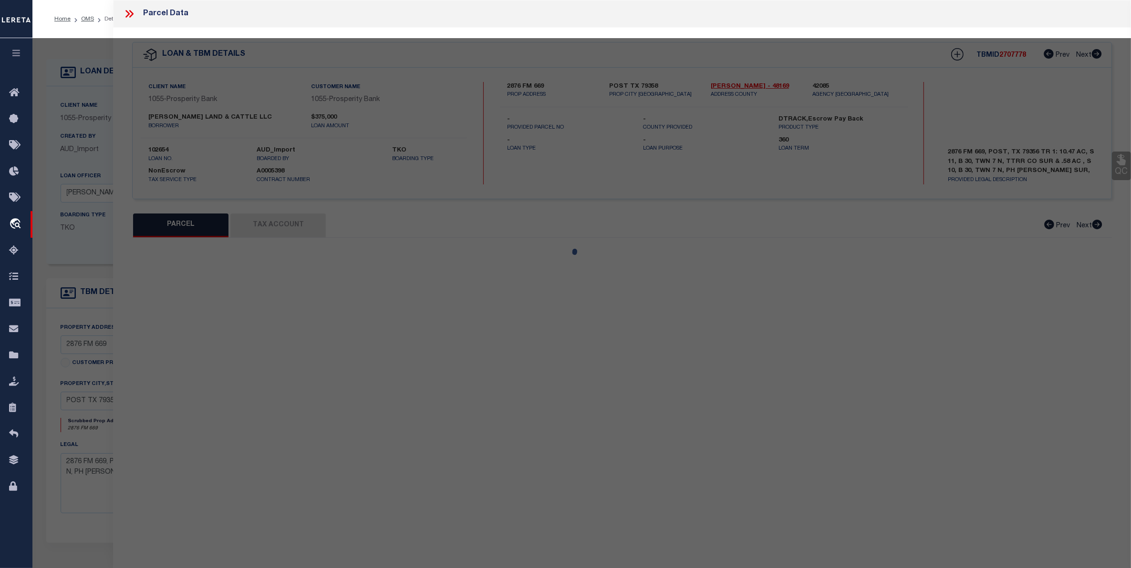
type input "POST [GEOGRAPHIC_DATA]"
type textarea "AB 462 BLK 30 SEC 11 [PERSON_NAME] 33.44 ACRES 33.44 ACRES"
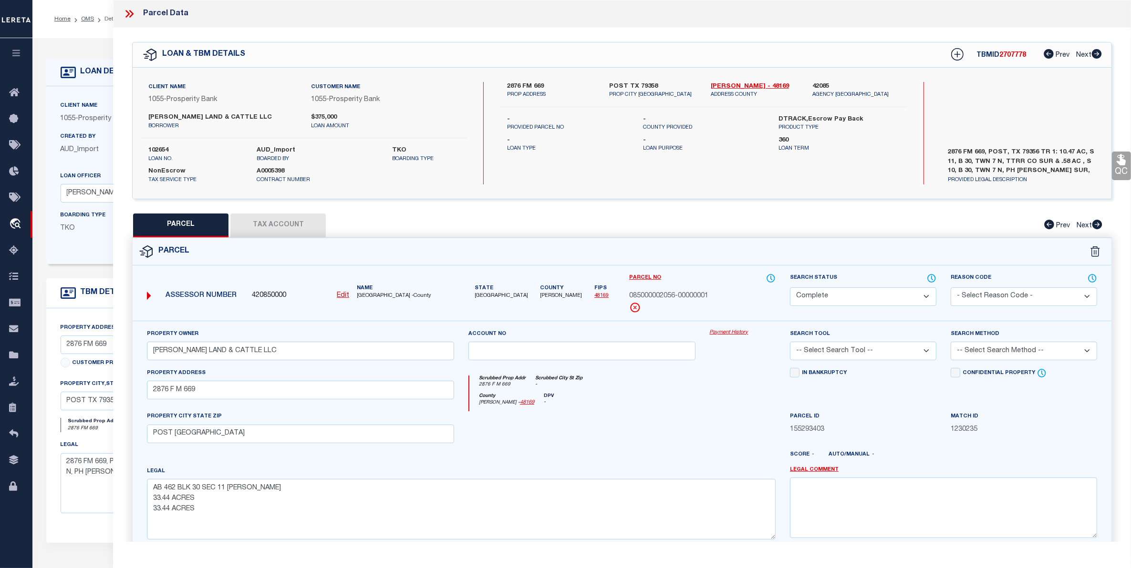
drag, startPoint x: 285, startPoint y: 218, endPoint x: 317, endPoint y: 225, distance: 32.6
click at [286, 218] on button "Tax Account" at bounding box center [277, 226] width 95 height 24
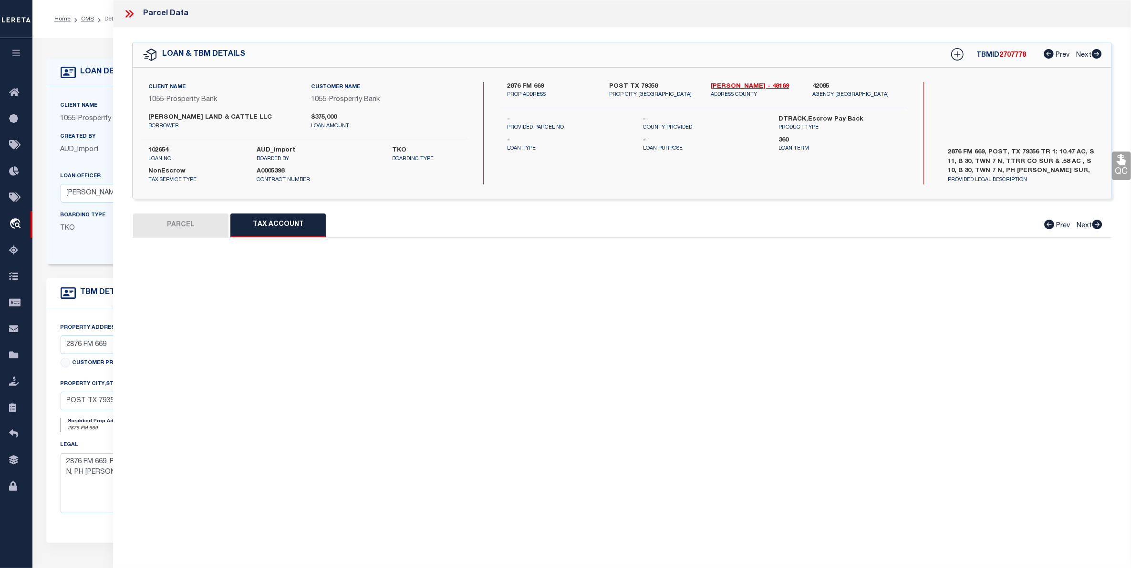
select select "100"
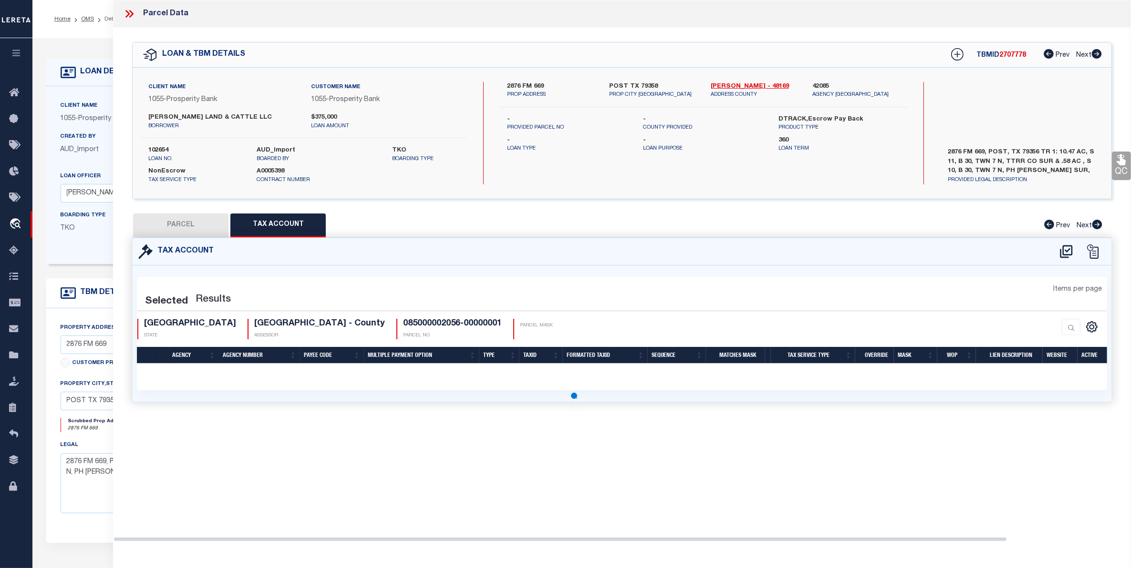
select select "100"
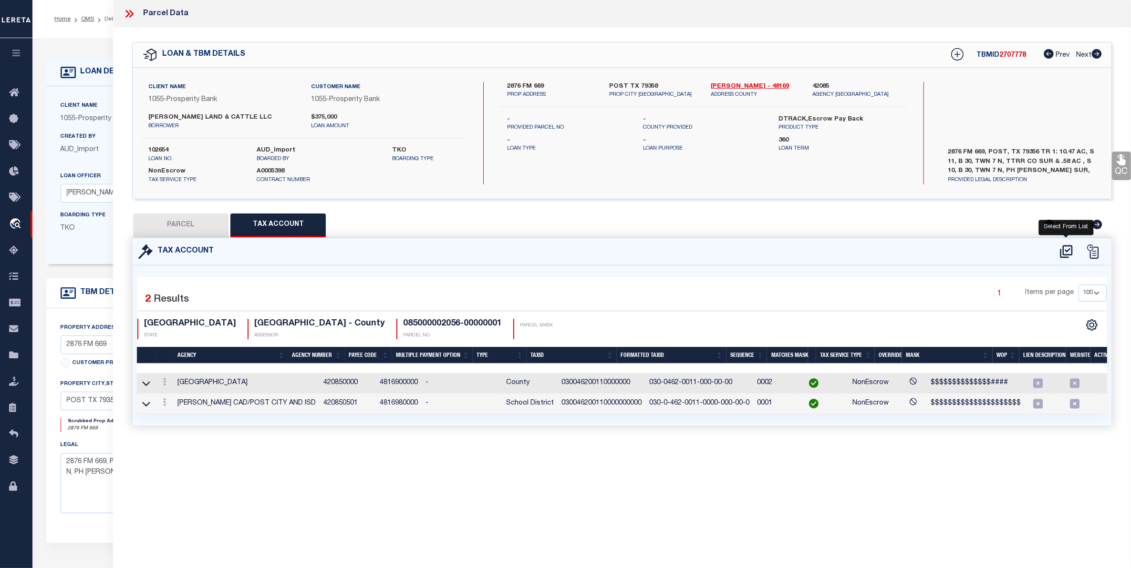
click at [1063, 251] on icon at bounding box center [1066, 251] width 12 height 13
select select "100"
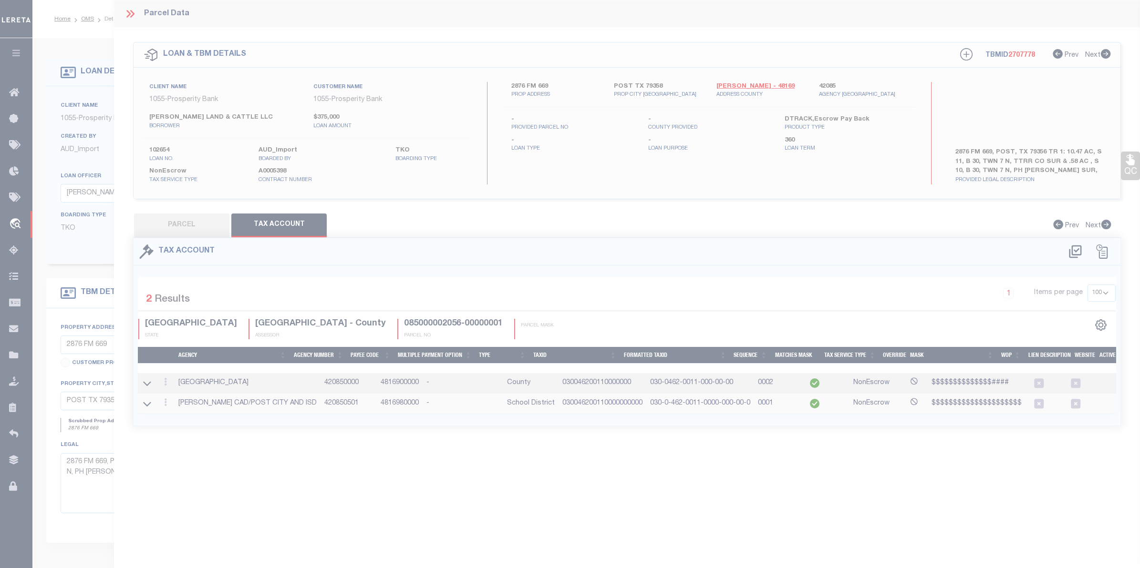
select select "100"
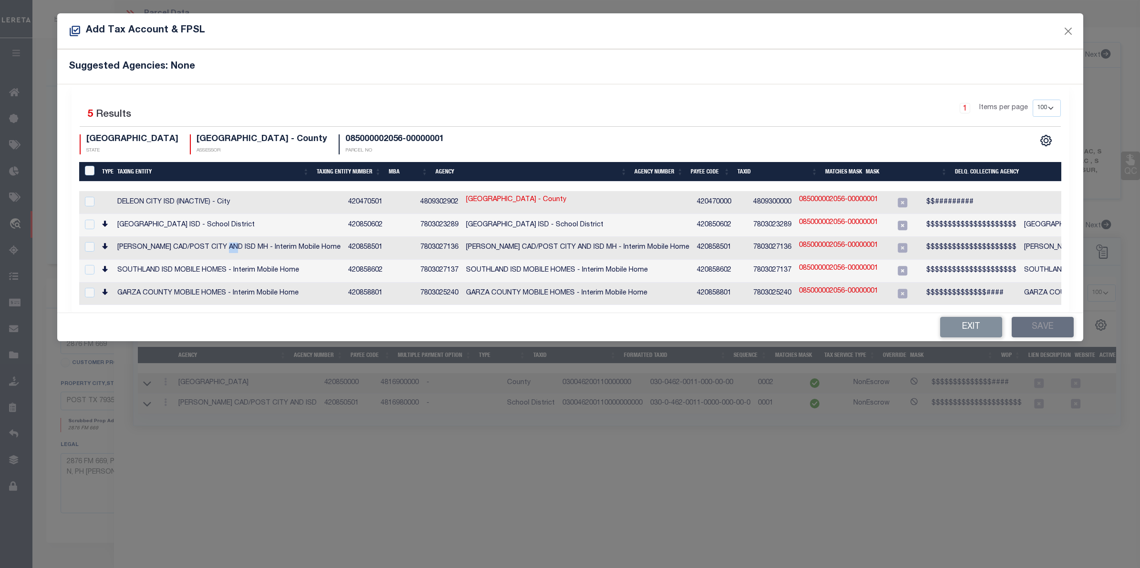
drag, startPoint x: 227, startPoint y: 242, endPoint x: 238, endPoint y: 241, distance: 11.0
click at [238, 241] on td "[PERSON_NAME] CAD/POST CITY AND ISD MH - Interim Mobile Home" at bounding box center [229, 248] width 231 height 23
checkbox input "true"
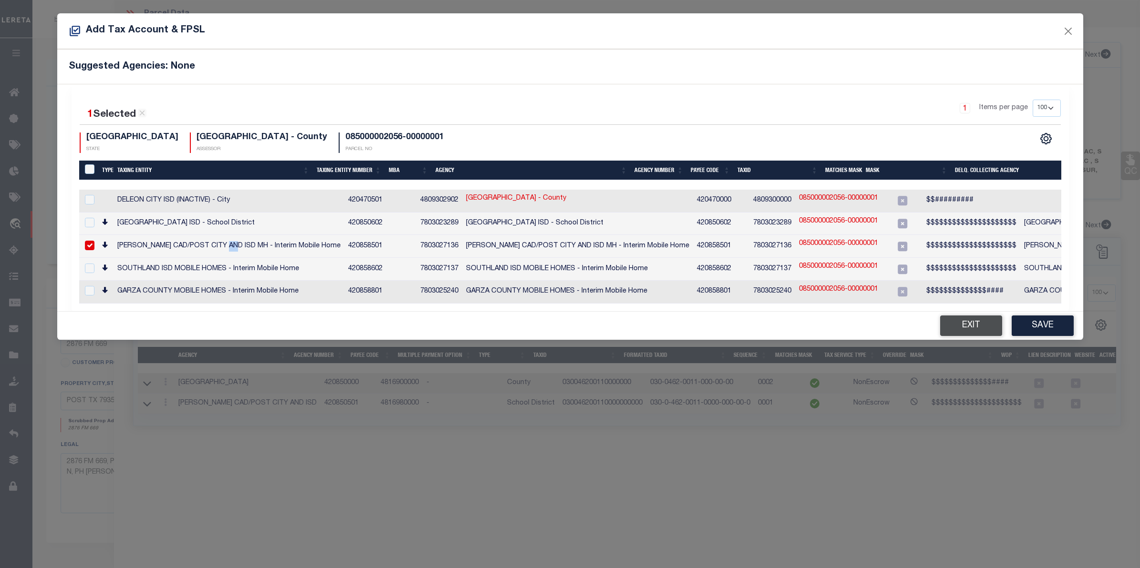
click at [976, 324] on button "Exit" at bounding box center [971, 326] width 62 height 21
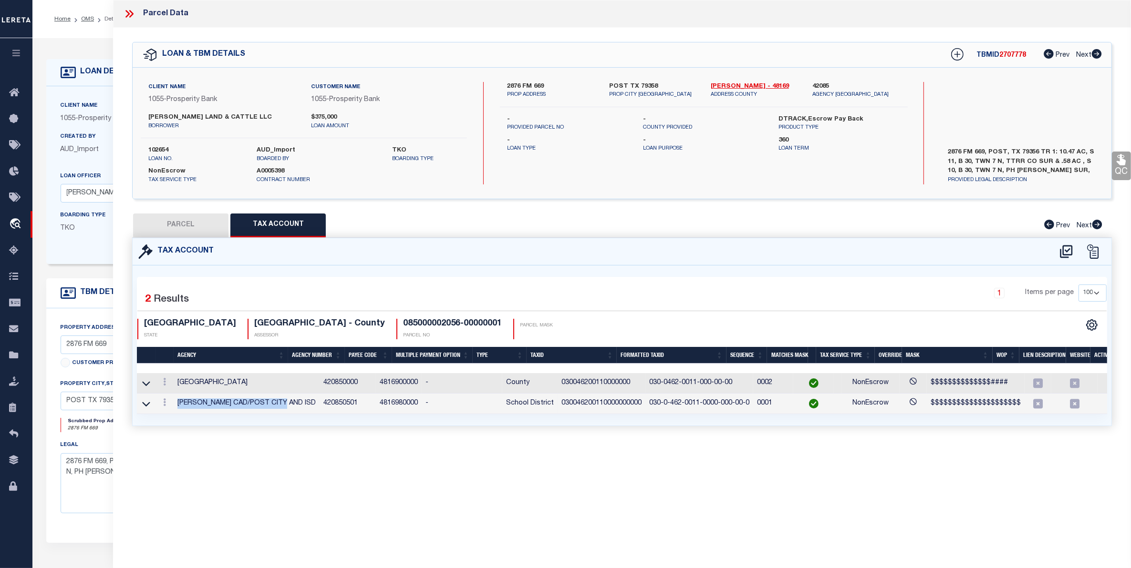
drag, startPoint x: 178, startPoint y: 405, endPoint x: 287, endPoint y: 395, distance: 109.2
click at [287, 395] on td "[PERSON_NAME] CAD/POST CITY AND ISD" at bounding box center [247, 404] width 146 height 21
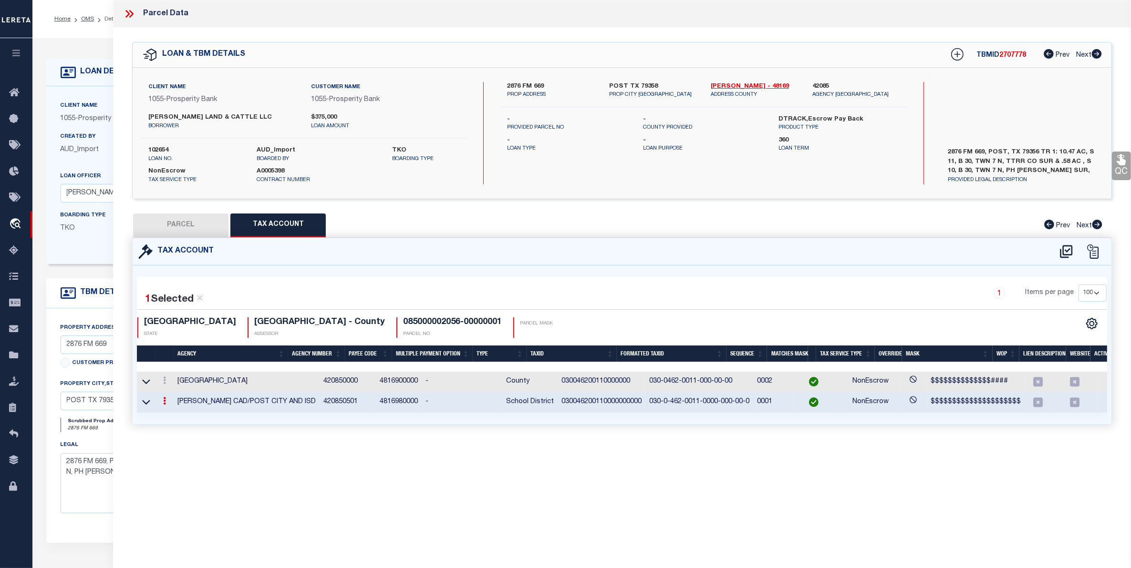
click at [211, 425] on div "Tax Account 1 Selected 2 1" at bounding box center [622, 331] width 980 height 187
click at [86, 21] on link "OMS" at bounding box center [87, 19] width 13 height 6
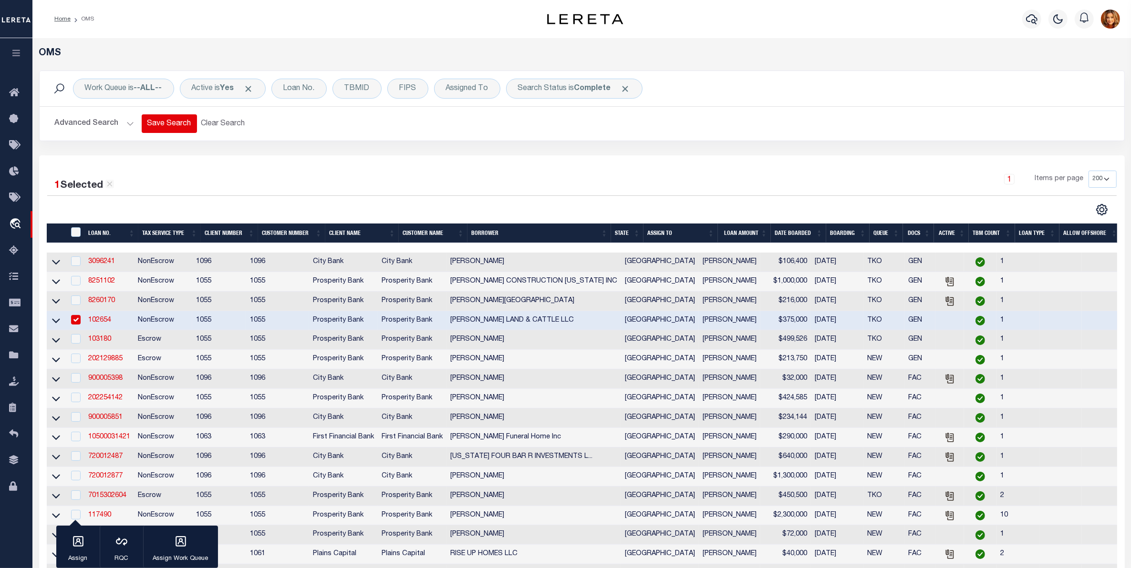
drag, startPoint x: 107, startPoint y: 122, endPoint x: 151, endPoint y: 132, distance: 44.5
click at [115, 124] on button "Advanced Search" at bounding box center [94, 123] width 79 height 19
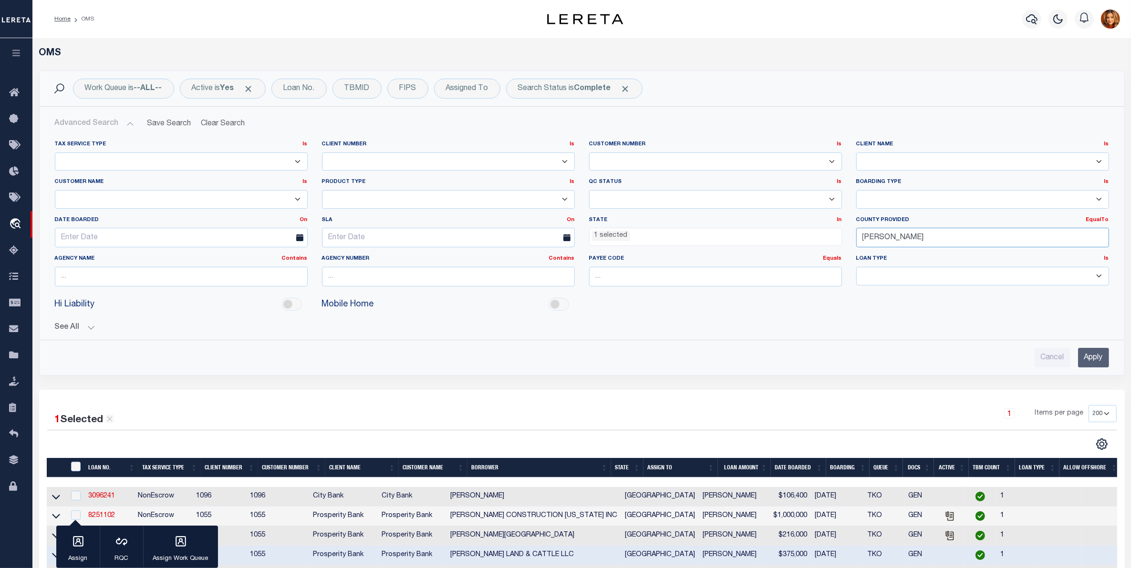
drag, startPoint x: 855, startPoint y: 239, endPoint x: 802, endPoint y: 239, distance: 53.4
click at [810, 243] on div "Tax Service Type Is Is Contains Escrow NonEscrow Client Number Is Is Contains 1…" at bounding box center [582, 218] width 1068 height 154
type input "[PERSON_NAME]"
click at [879, 257] on div "[PERSON_NAME]" at bounding box center [983, 256] width 252 height 15
click at [1106, 351] on input "Apply" at bounding box center [1093, 358] width 31 height 20
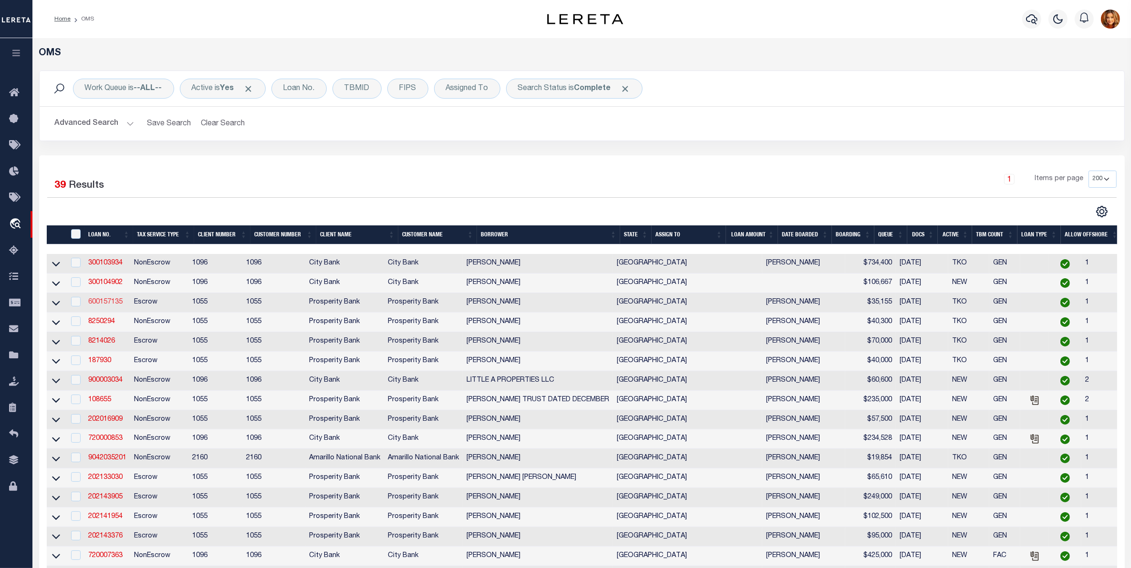
click at [103, 303] on link "600157135" at bounding box center [105, 302] width 34 height 7
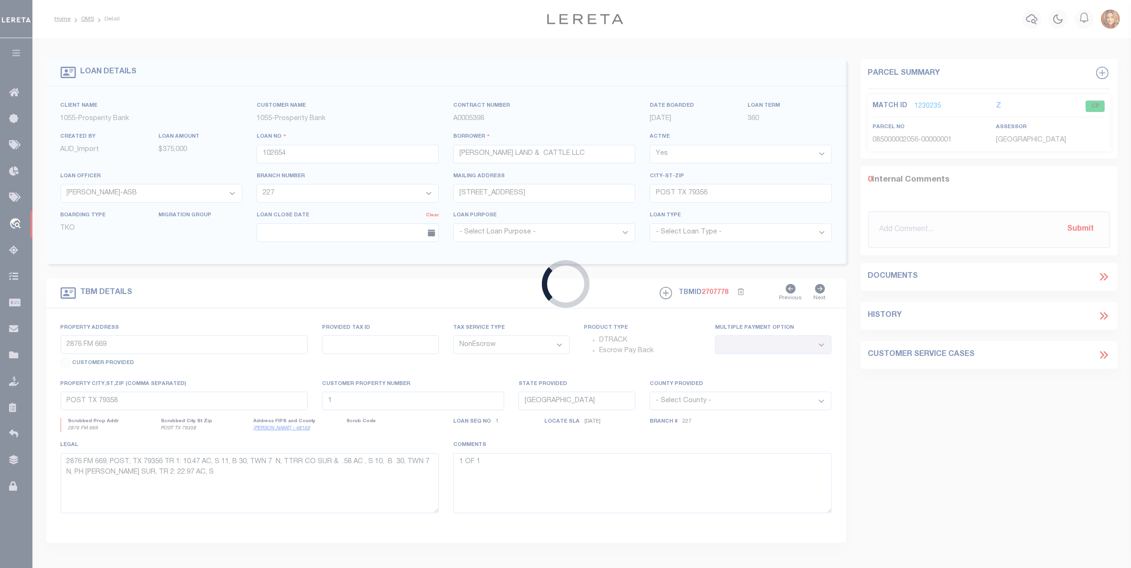
type input "600157135"
type input "[PERSON_NAME]"
type input "PO BOX 135"
type input "[PERSON_NAME] TX 79343"
select select "500"
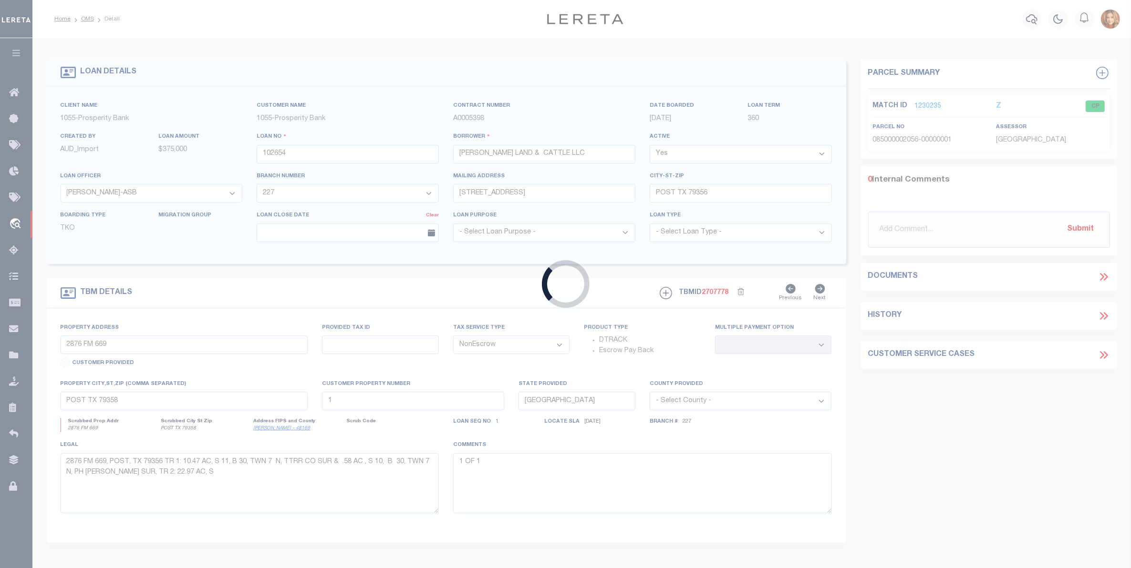
select select "Escrow"
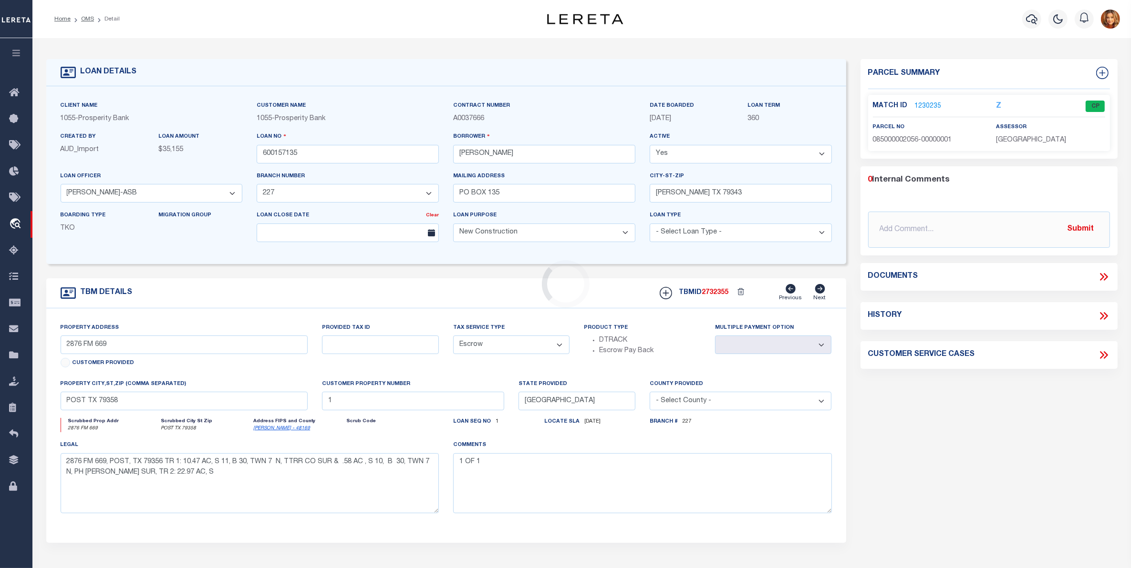
select select "10674"
select select "4087"
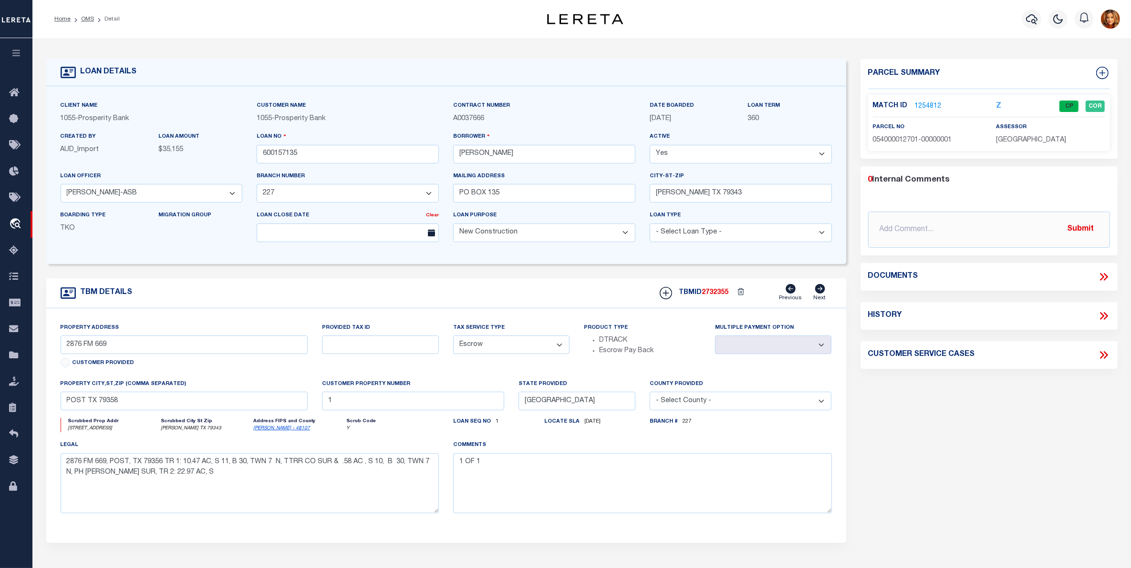
type input "[STREET_ADDRESS]"
type input "R12701"
select select
type input "[PERSON_NAME] TX 79343"
type textarea "[STREET_ADDRESS][PERSON_NAME][PERSON_NAME] (1-4 SFR PRIMARY)"
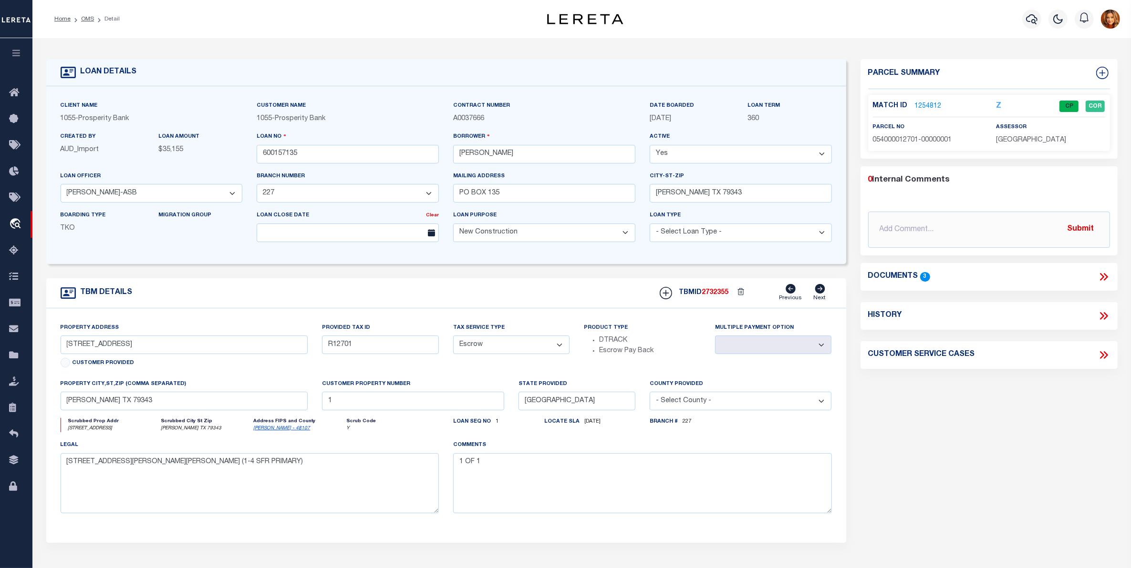
click at [931, 102] on link "1254812" at bounding box center [928, 107] width 27 height 10
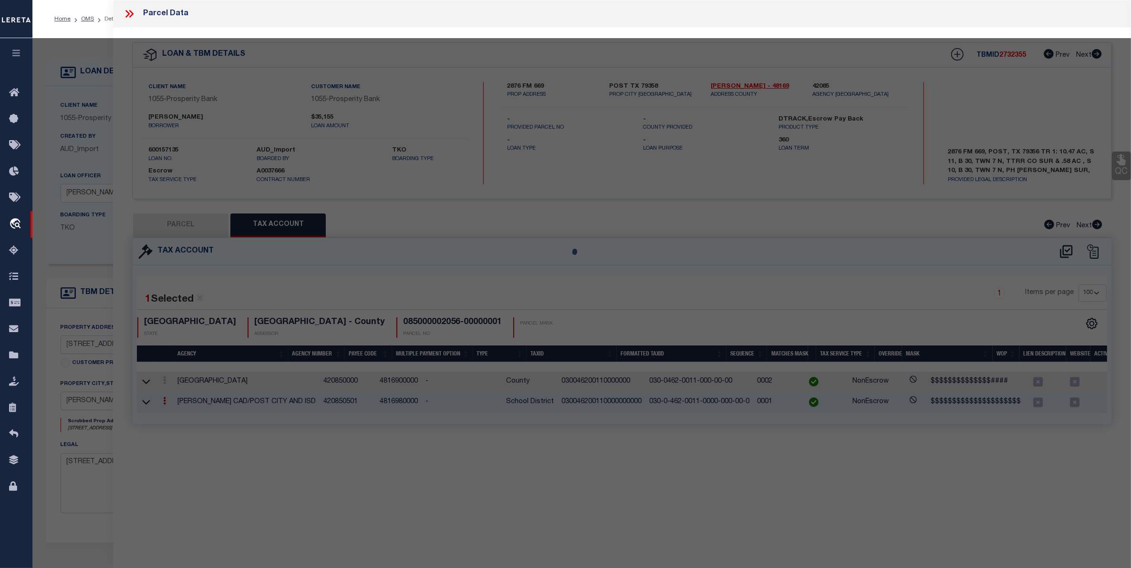
select select "AS"
checkbox input "false"
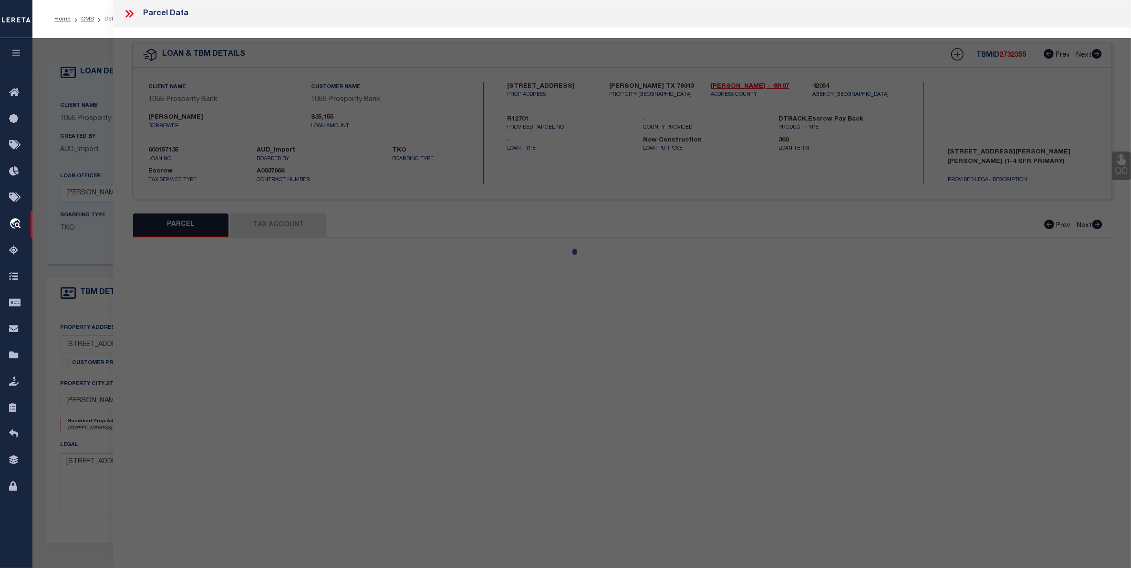
select select "CP"
type input "[PERSON_NAME] AND [PERSON_NAME]"
select select
type input "[STREET_ADDRESS]"
checkbox input "false"
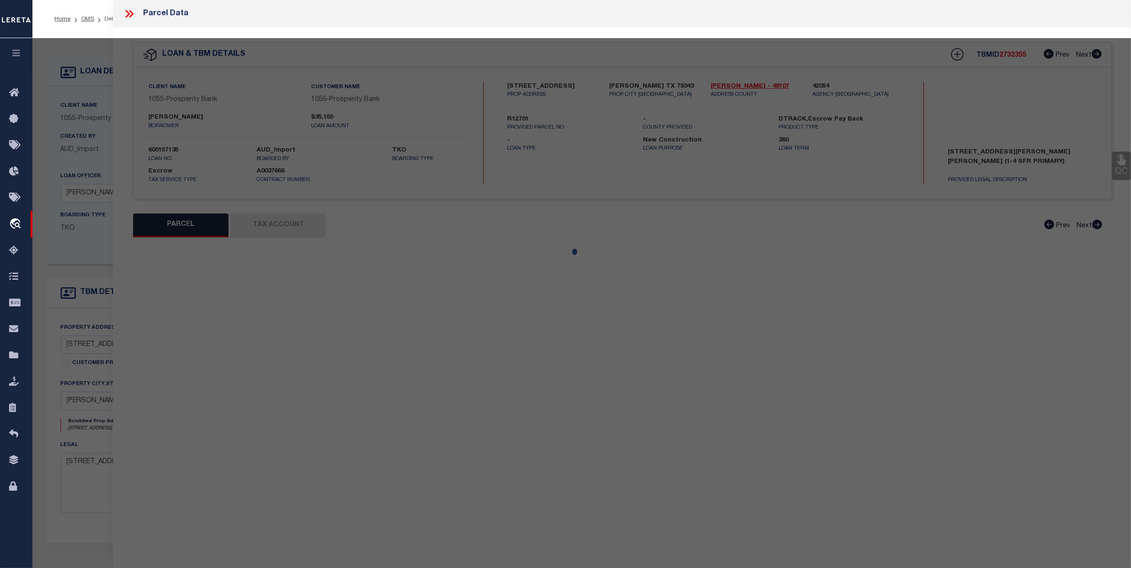
type input "[GEOGRAPHIC_DATA]"
type textarea "EDGEMERE 4 [PERSON_NAME] BLOCK 202 LOT 8 0.221 ACRES"
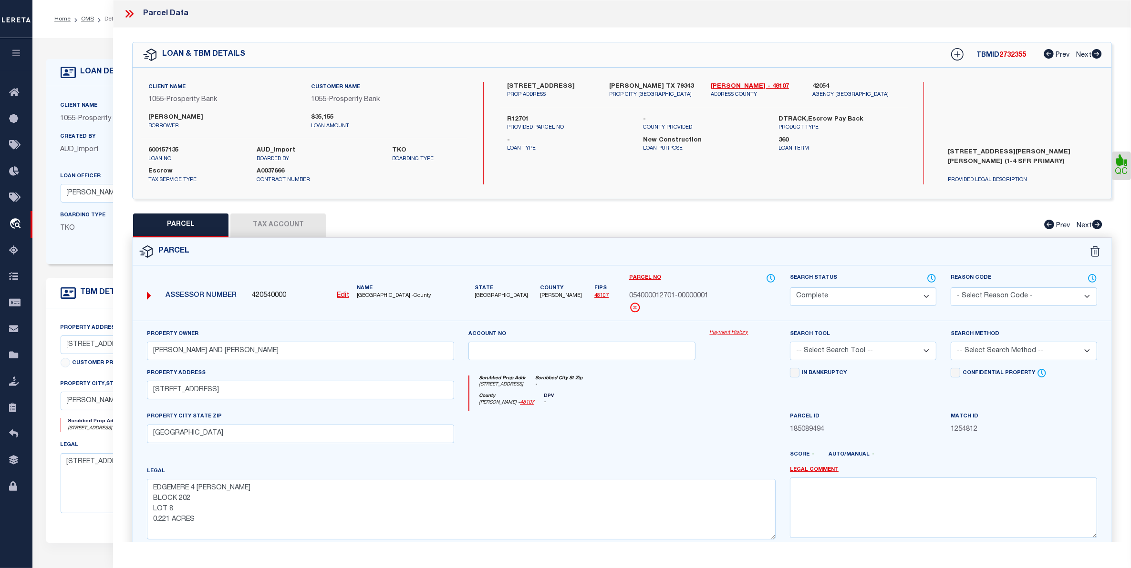
click at [275, 215] on button "Tax Account" at bounding box center [277, 226] width 95 height 24
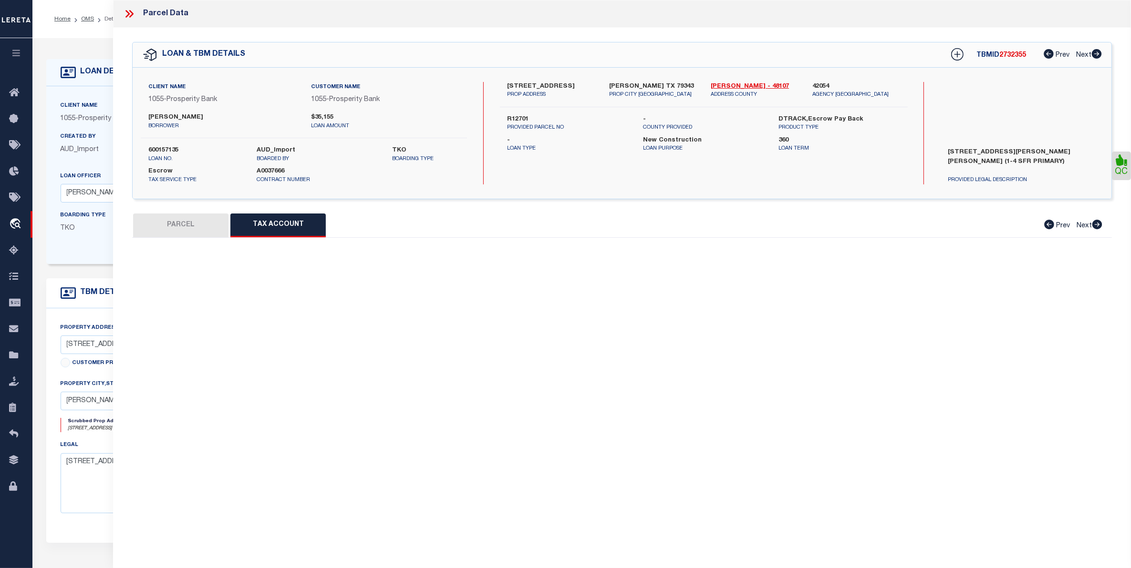
select select "100"
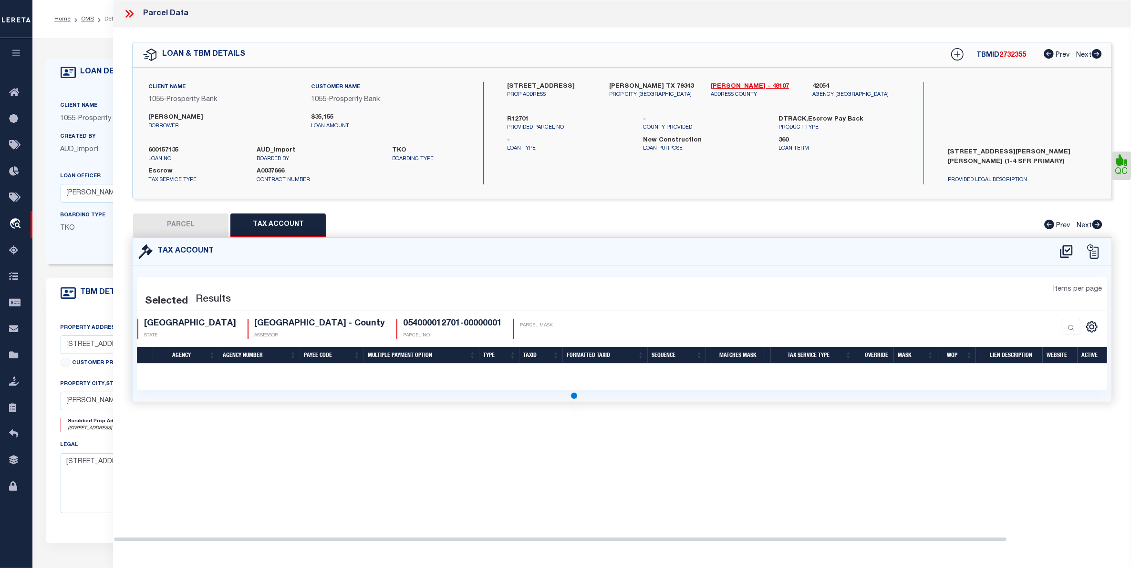
select select "100"
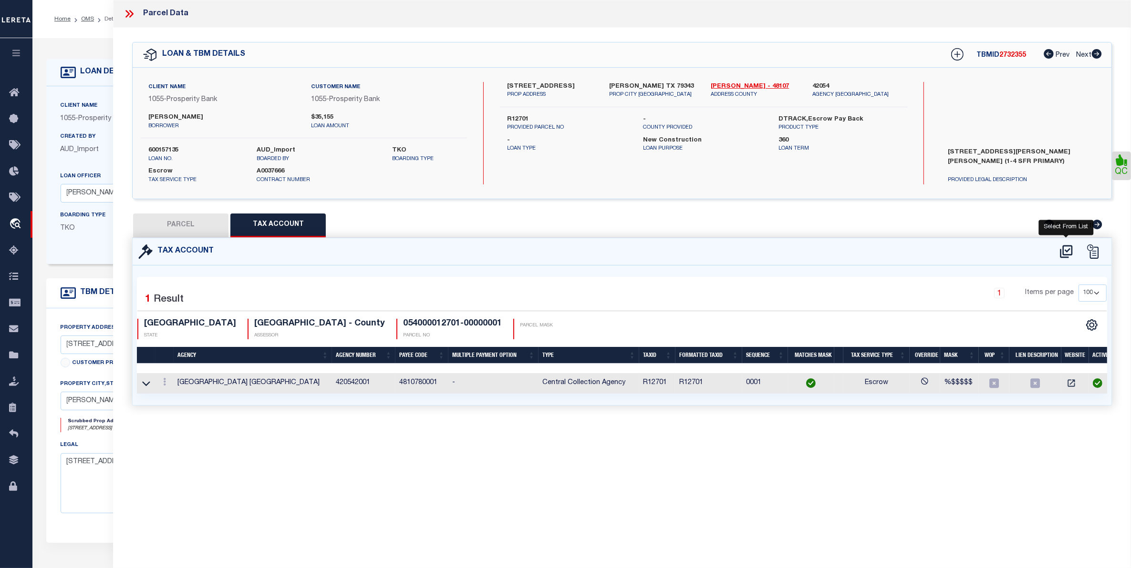
click at [1066, 251] on icon at bounding box center [1066, 251] width 16 height 15
select select "100"
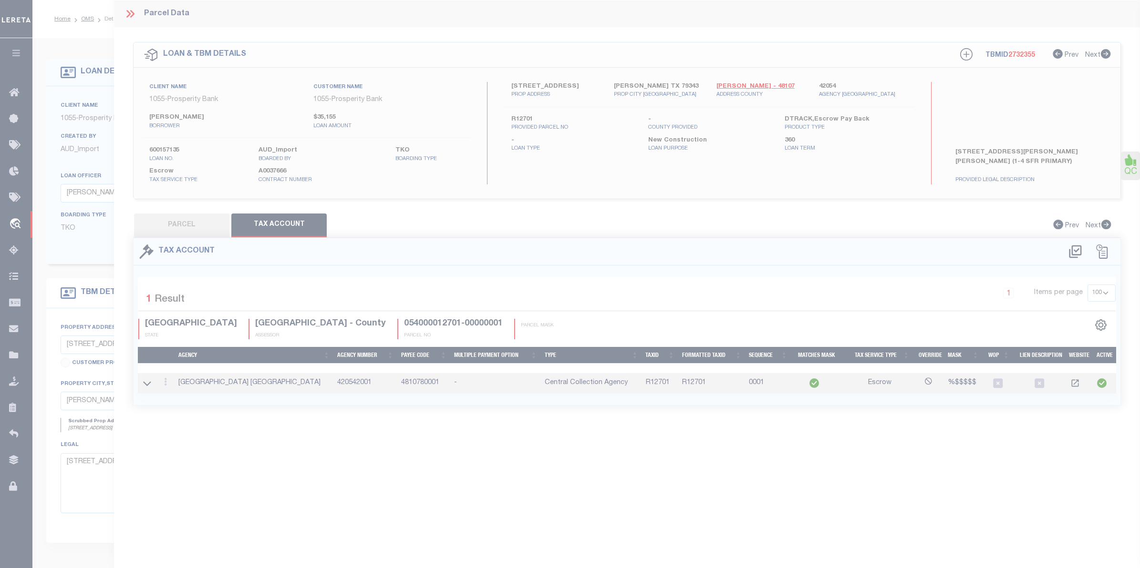
select select "100"
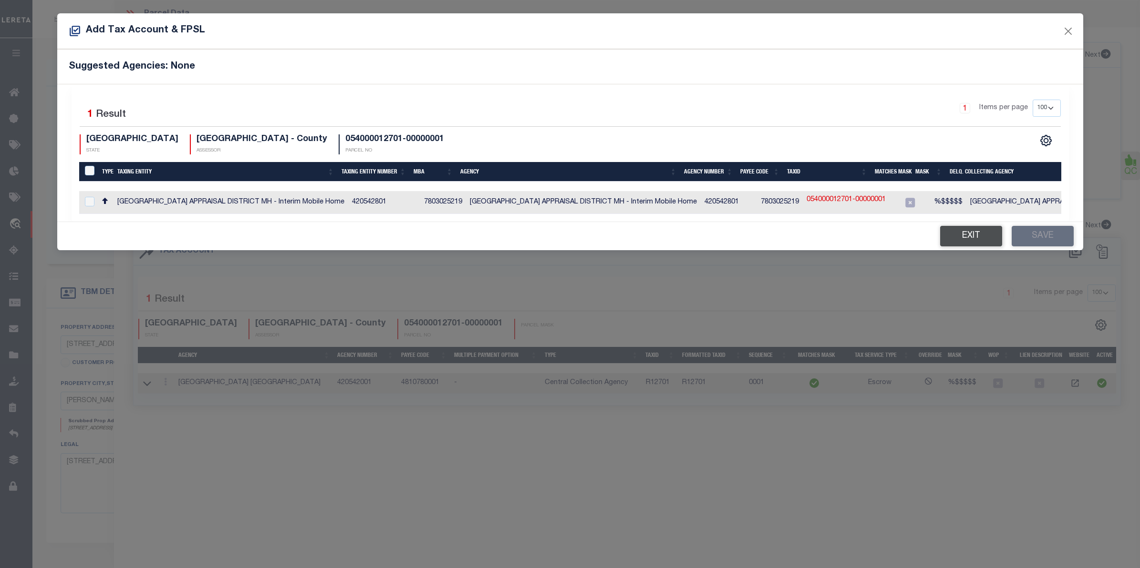
click at [978, 240] on button "Exit" at bounding box center [971, 236] width 62 height 21
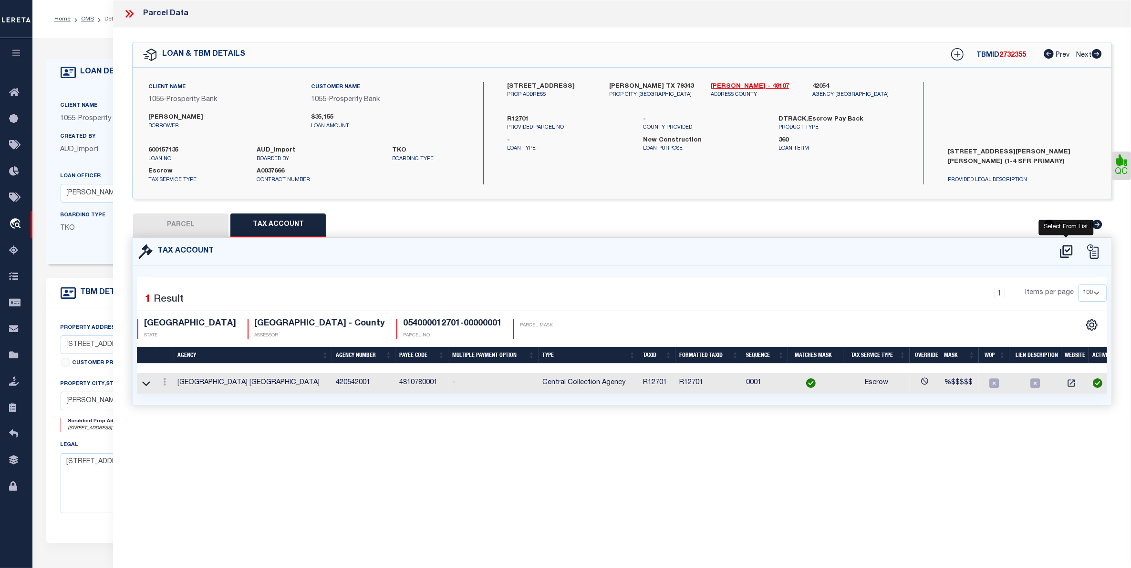
click at [1067, 249] on icon at bounding box center [1066, 251] width 16 height 15
select select "100"
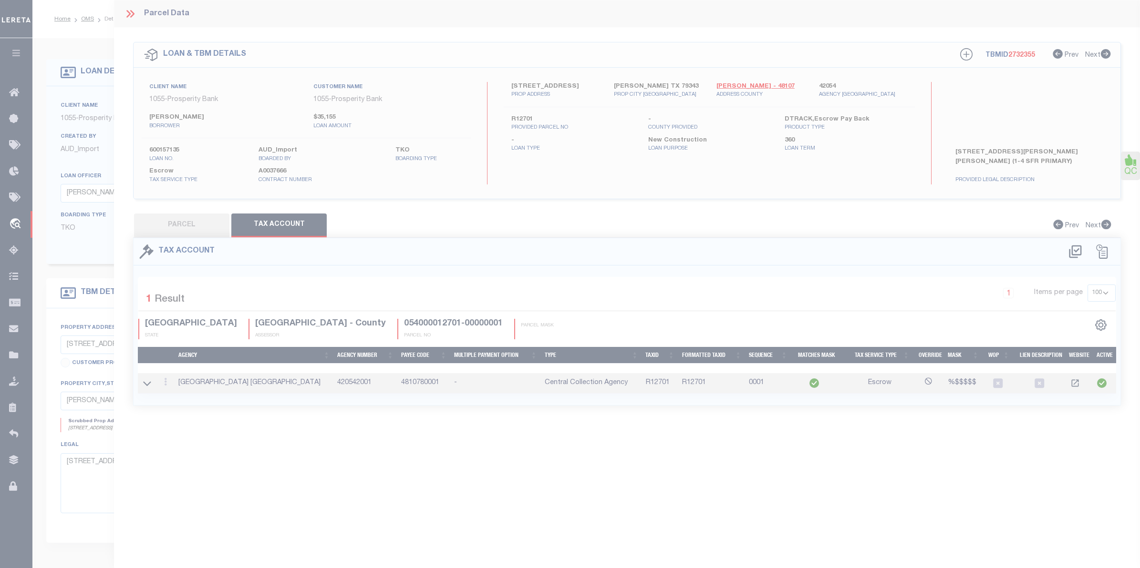
select select "100"
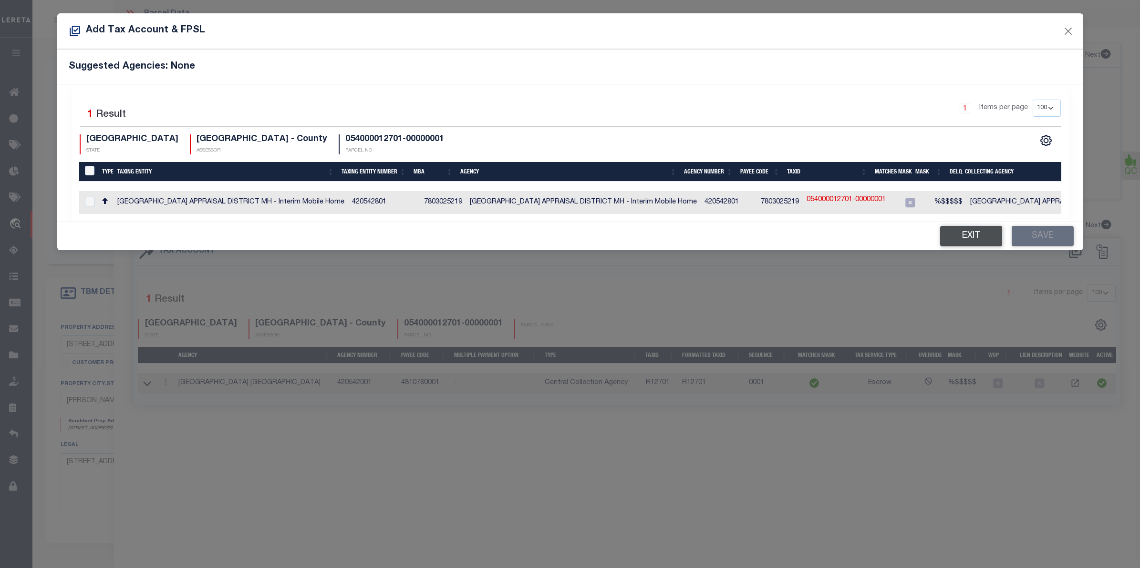
click at [973, 241] on button "Exit" at bounding box center [971, 236] width 62 height 21
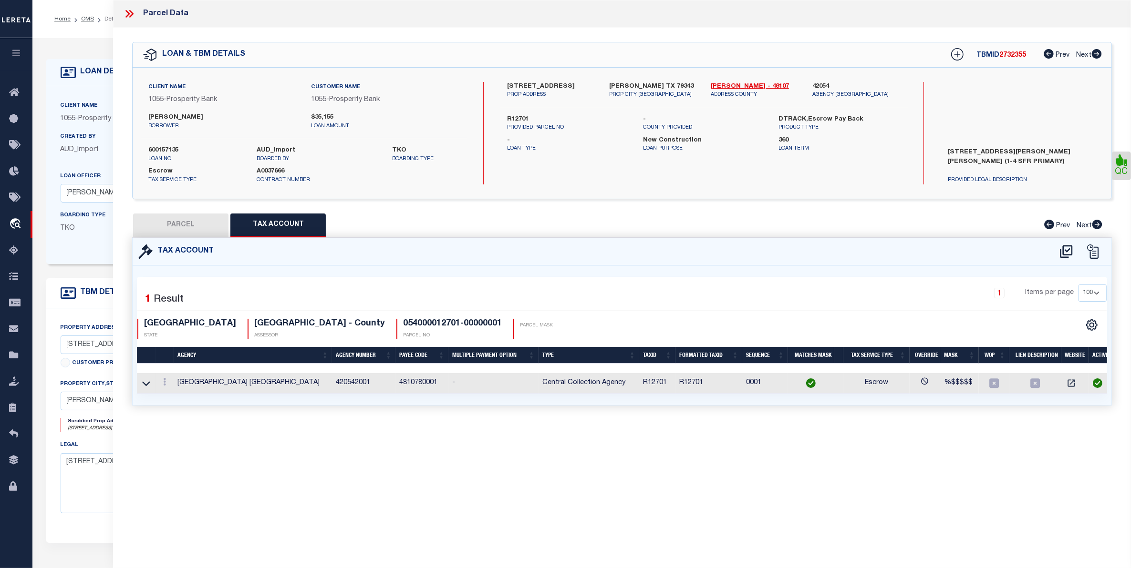
click at [132, 13] on icon at bounding box center [131, 14] width 4 height 8
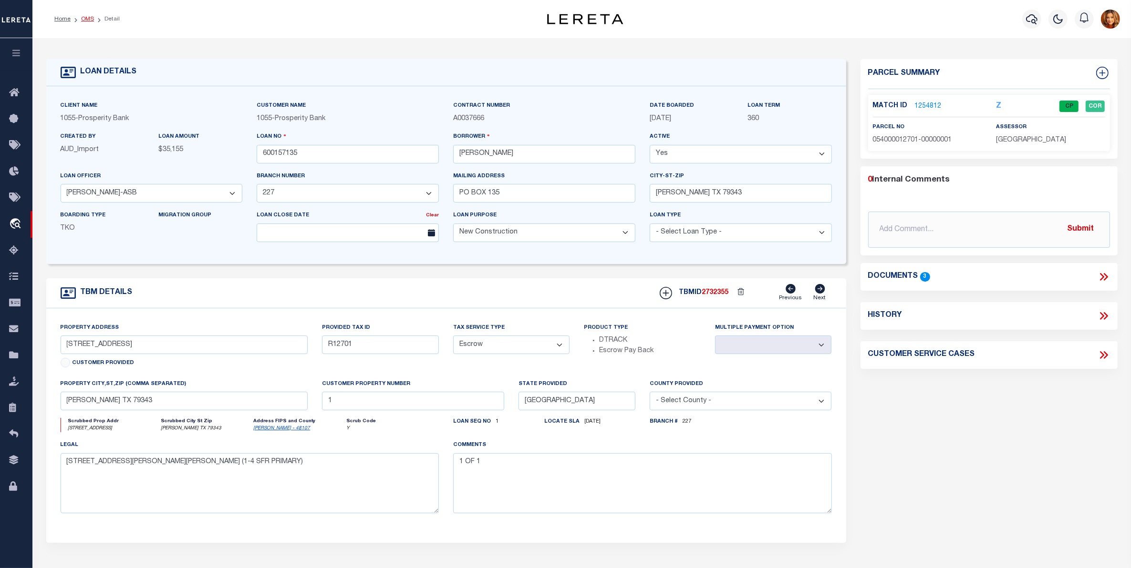
click at [86, 18] on link "OMS" at bounding box center [87, 19] width 13 height 6
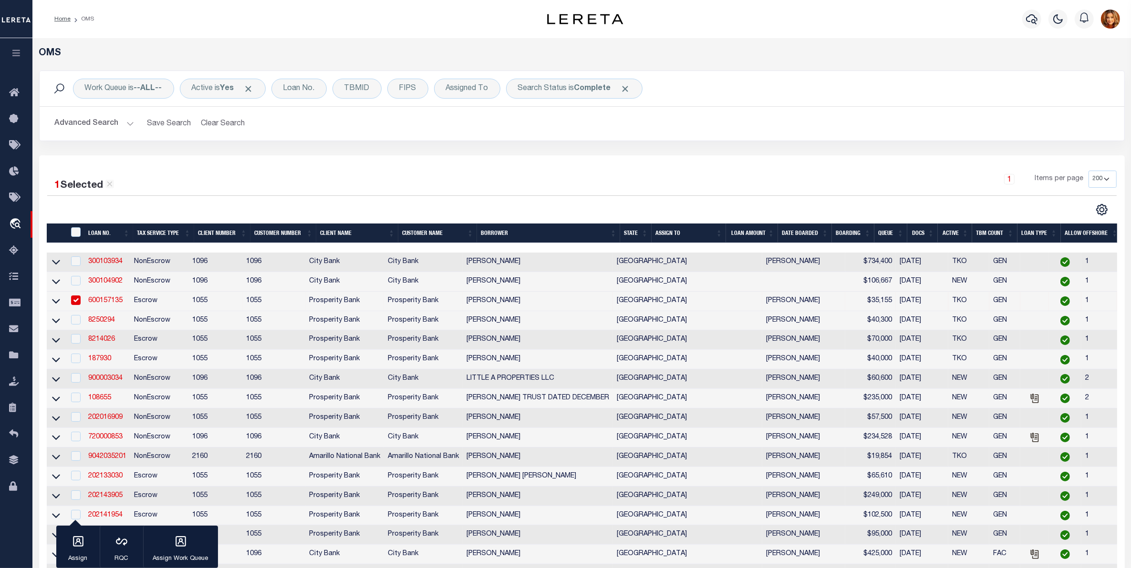
click at [89, 122] on button "Advanced Search" at bounding box center [94, 123] width 79 height 19
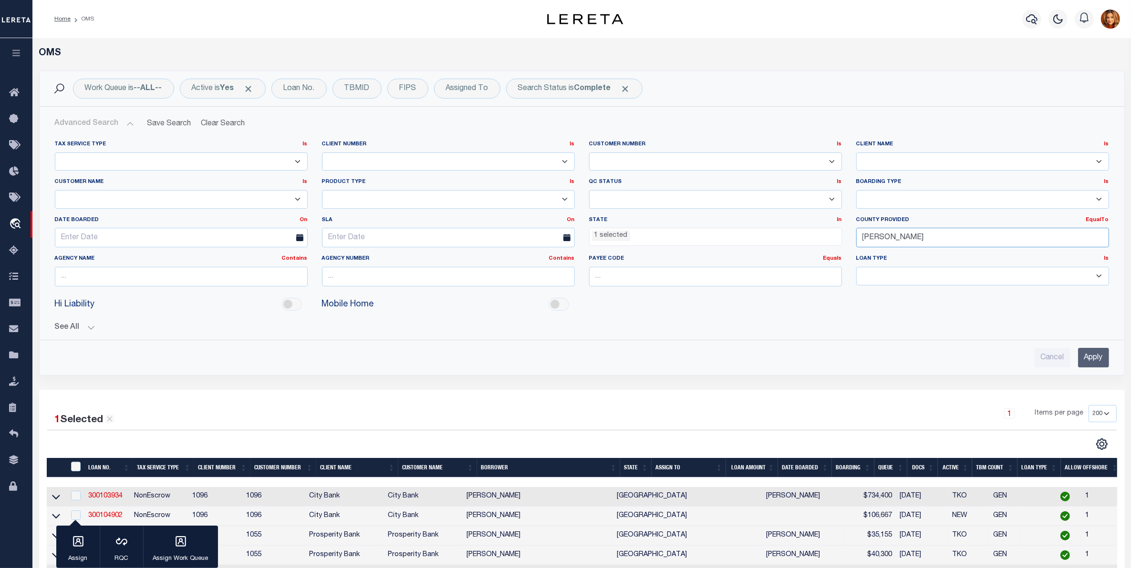
drag, startPoint x: 890, startPoint y: 241, endPoint x: 772, endPoint y: 248, distance: 118.5
click at [772, 248] on div "Tax Service Type Is Is Contains Escrow NonEscrow Client Number Is Is Contains 1…" at bounding box center [582, 218] width 1068 height 154
click at [872, 258] on div "[PERSON_NAME]" at bounding box center [983, 256] width 252 height 15
type input "[PERSON_NAME]"
click at [1096, 359] on input "Apply" at bounding box center [1093, 358] width 31 height 20
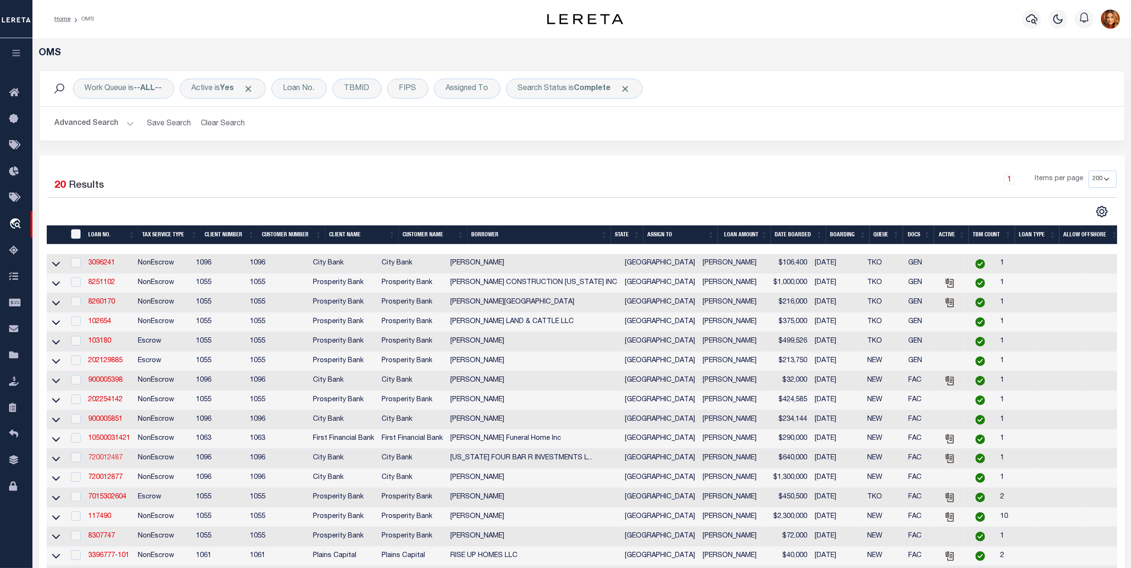
click at [94, 462] on link "720012487" at bounding box center [105, 458] width 34 height 7
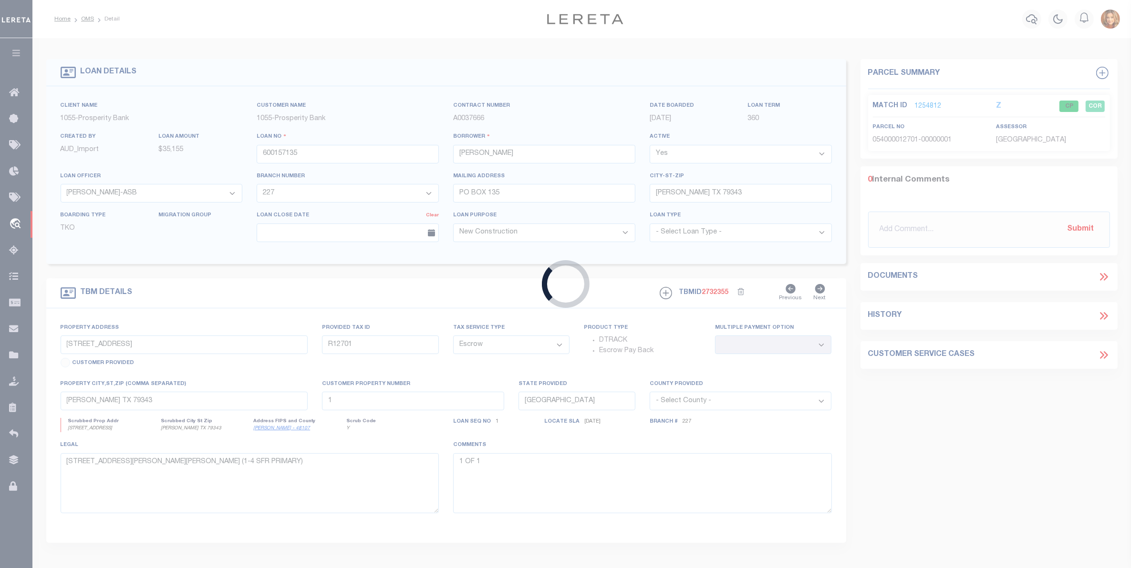
type input "720012487"
type input "[US_STATE] FOUR BAR R INVESTMENTS LTD"
select select
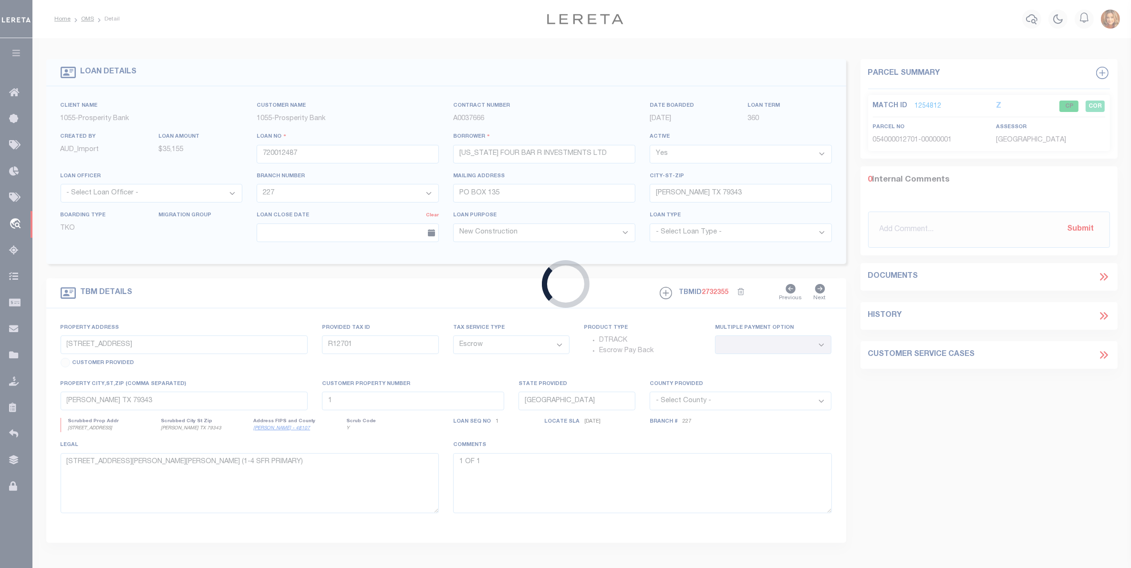
select select "NonEscrow"
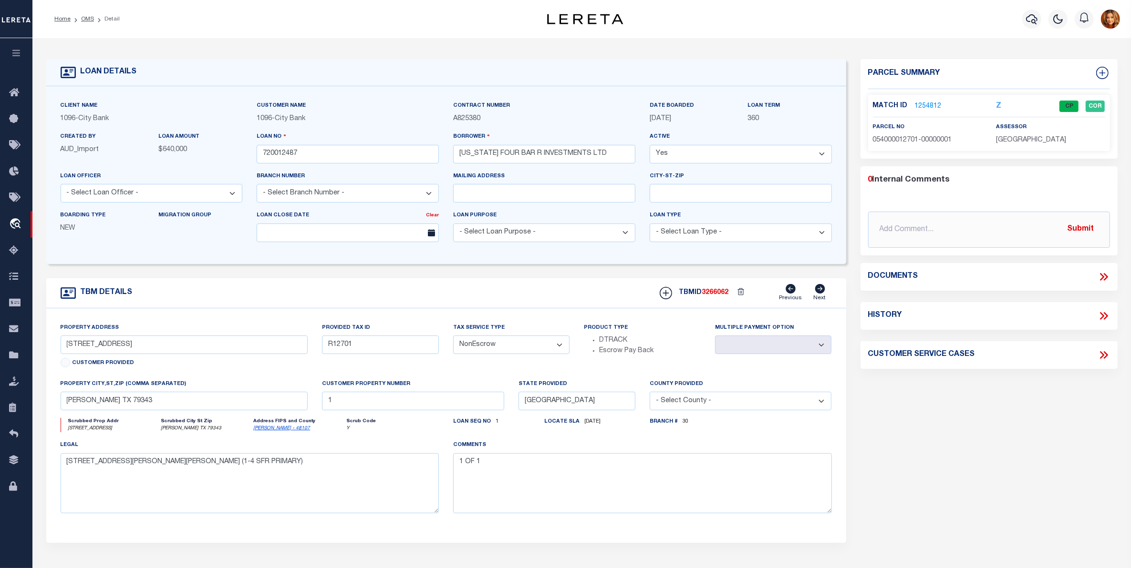
type input "1850 CR 231"
type input "ACCOUNT 055-1118-0003-000-00-00"
select select
type input "POST, TX 79356"
select select
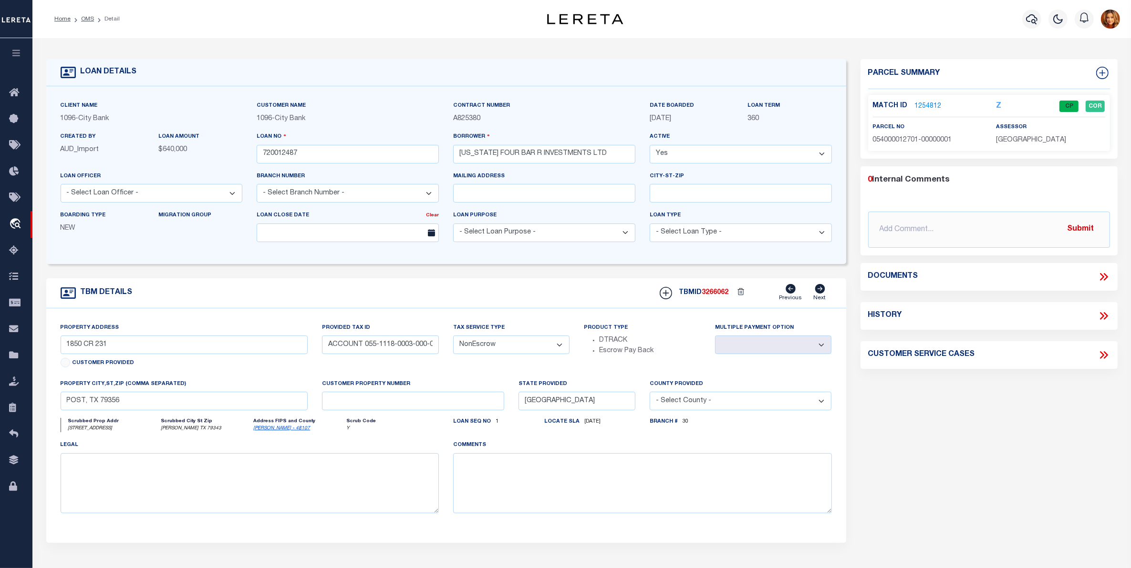
select select "2754"
select select "1346"
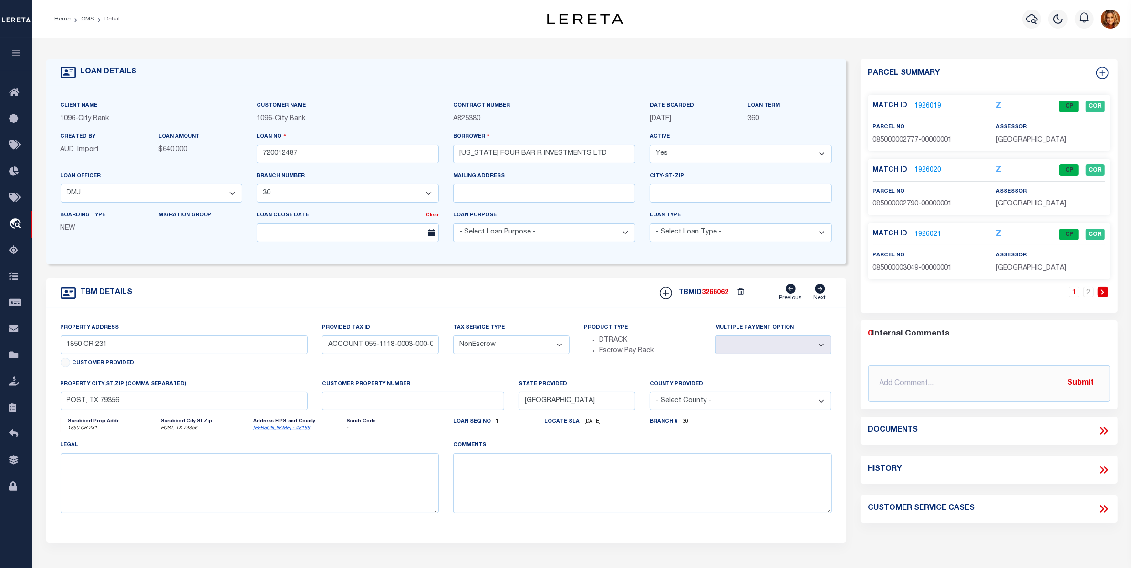
click at [921, 106] on link "1926019" at bounding box center [928, 107] width 27 height 10
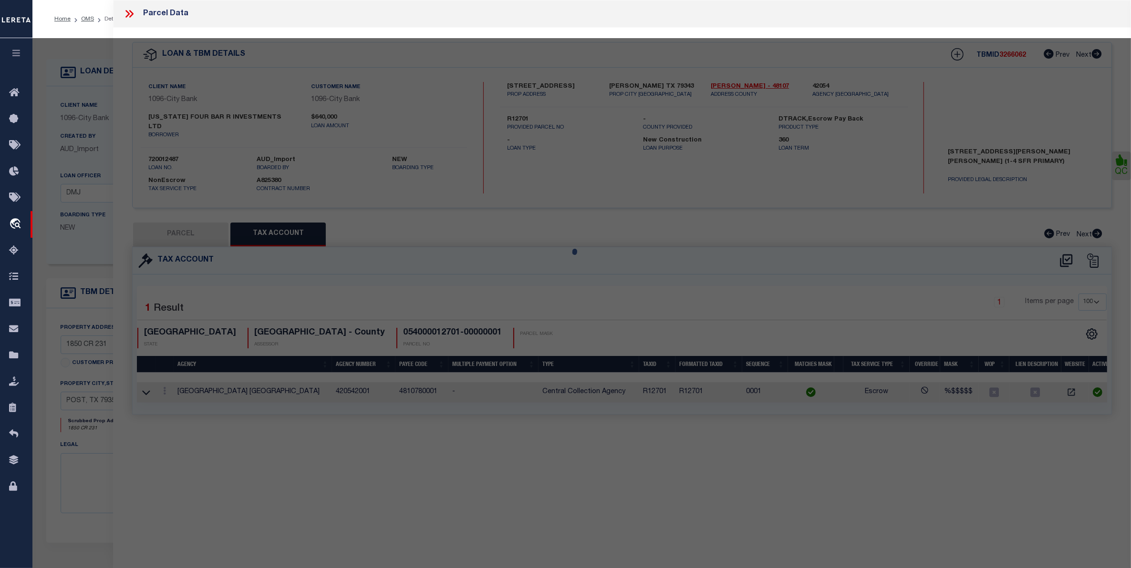
select select "AS"
checkbox input "false"
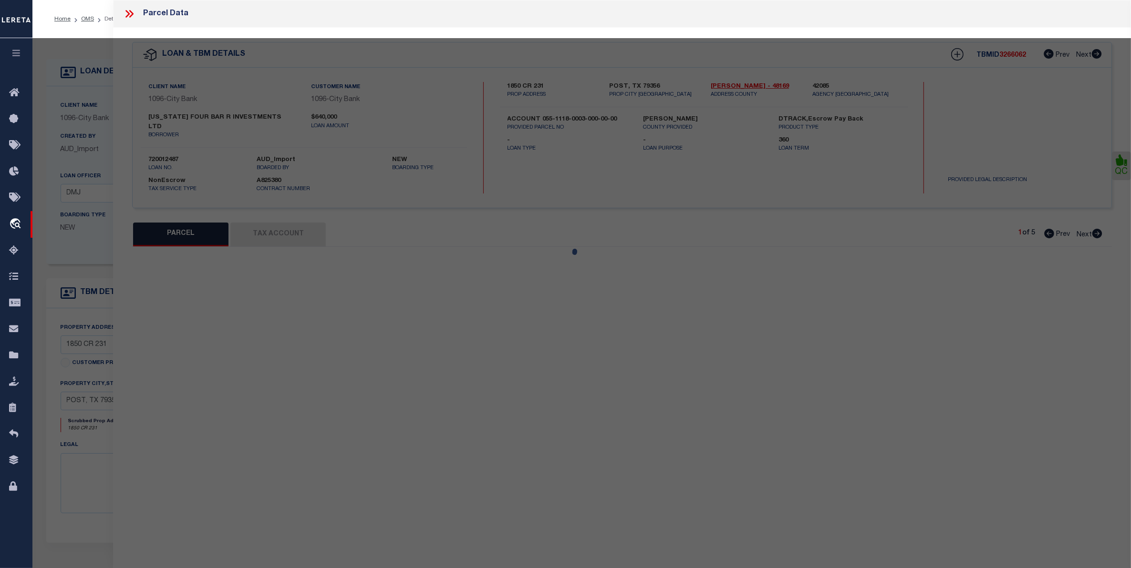
select select "CP"
type input "[US_STATE] FOUR BAR R INVESTMENTS LTD"
type input "2777"
select select
checkbox input "false"
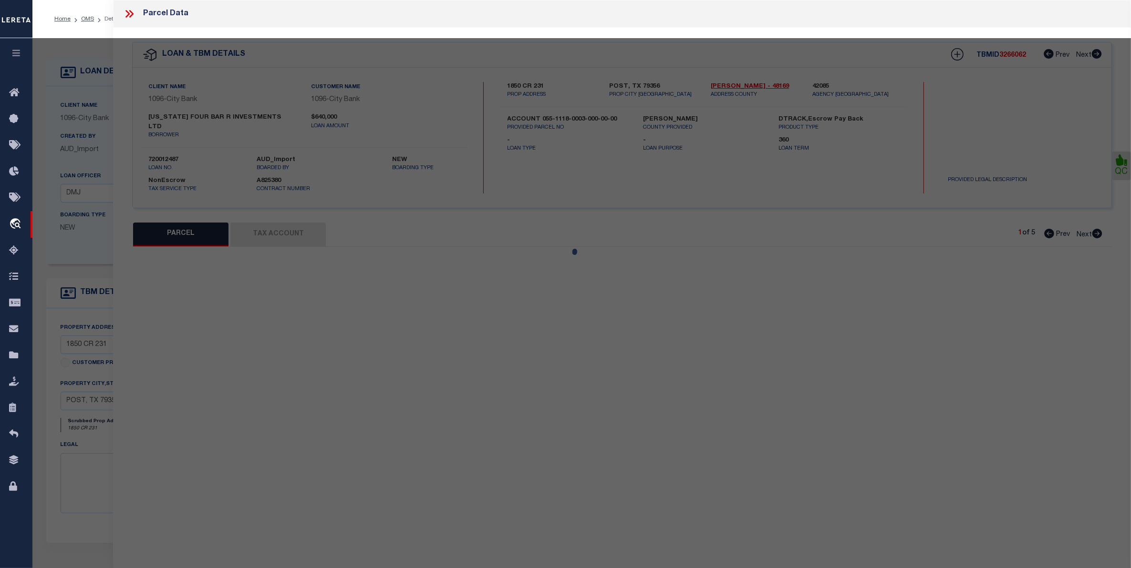
type input "[GEOGRAPHIC_DATA]"
type textarea "AB 506 BLK 55 SEC 4 76.15 ACRES K [PERSON_NAME] 76.15 ACRES"
type textarea "Order completed based on given legal document."
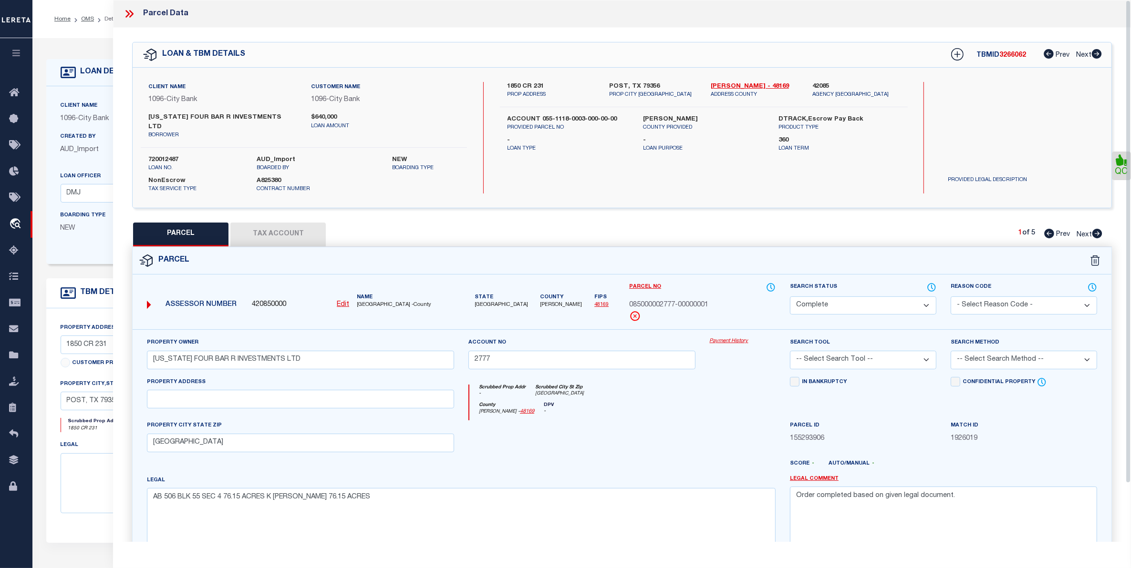
click at [272, 227] on button "Tax Account" at bounding box center [277, 235] width 95 height 24
select select "100"
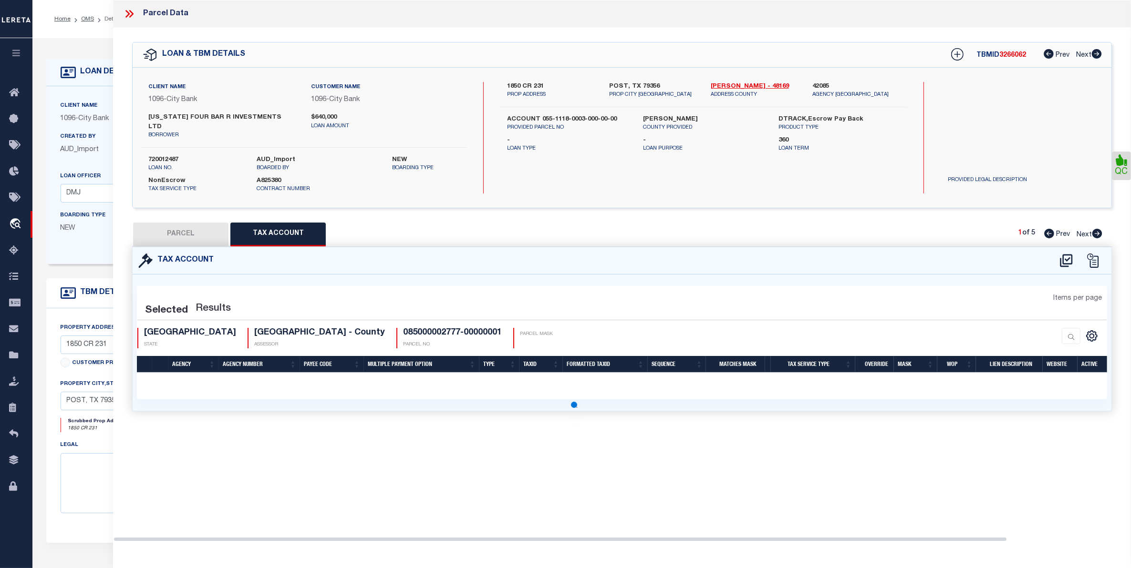
select select "100"
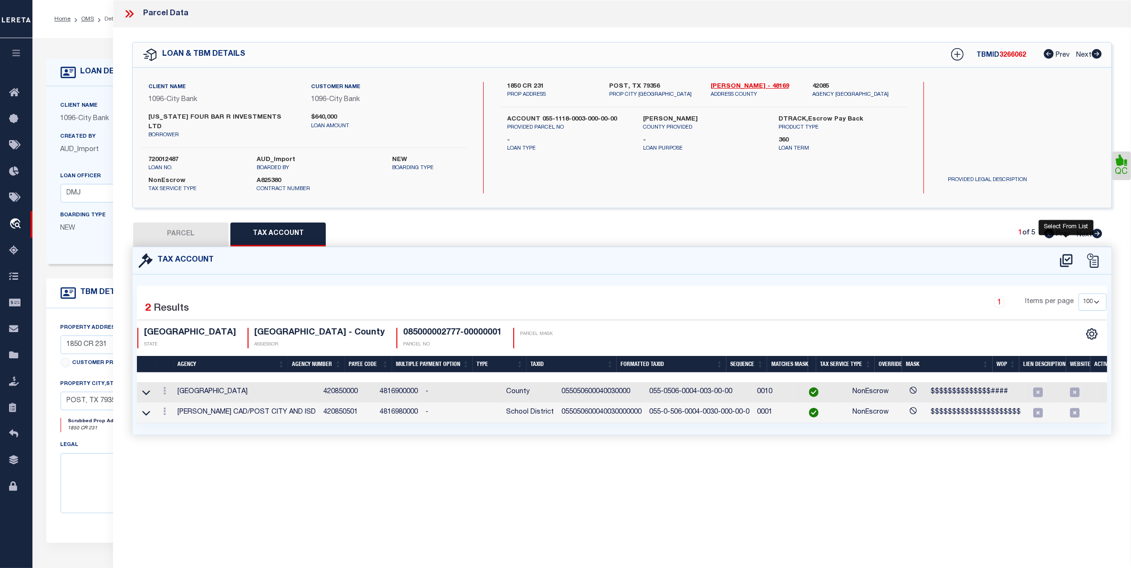
click at [1066, 254] on icon at bounding box center [1066, 260] width 12 height 13
select select "100"
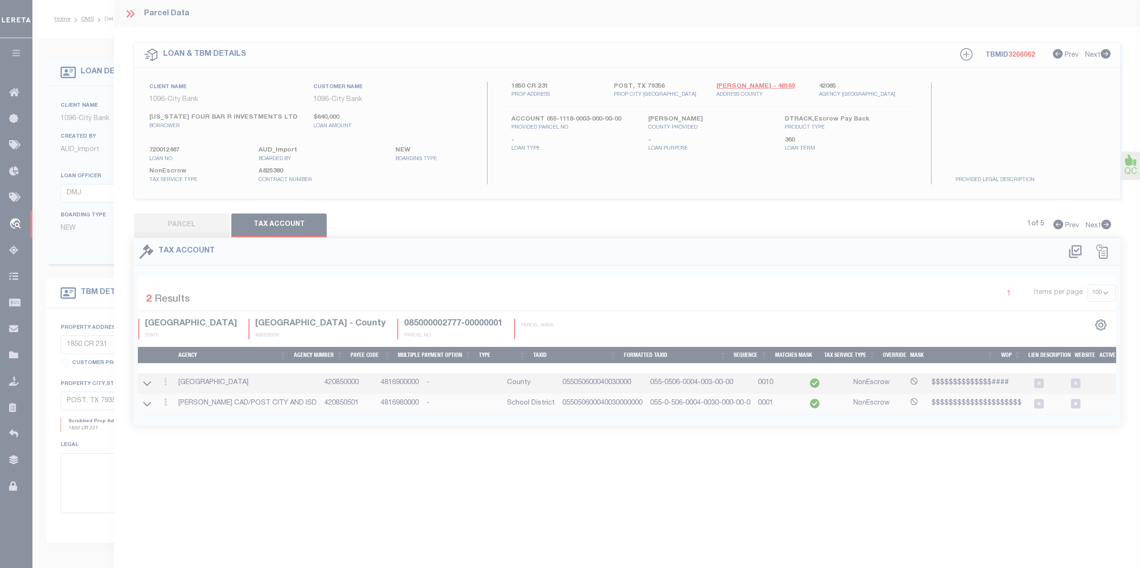
select select "100"
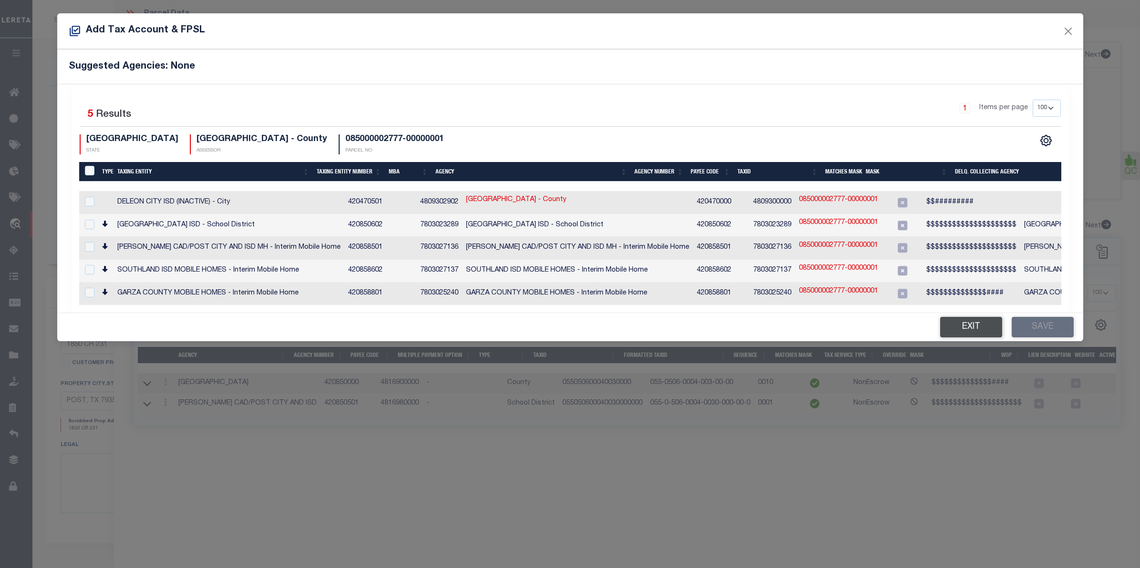
click at [974, 326] on button "Exit" at bounding box center [971, 327] width 62 height 21
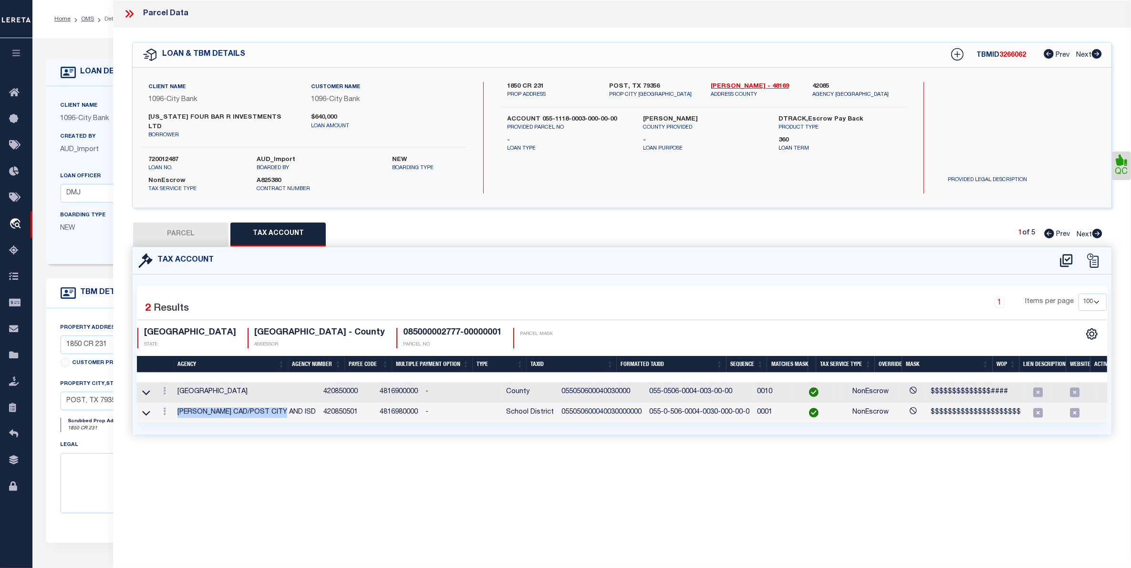
drag, startPoint x: 178, startPoint y: 406, endPoint x: 286, endPoint y: 411, distance: 108.4
click at [286, 411] on td "[PERSON_NAME] CAD/POST CITY AND ISD" at bounding box center [247, 413] width 146 height 21
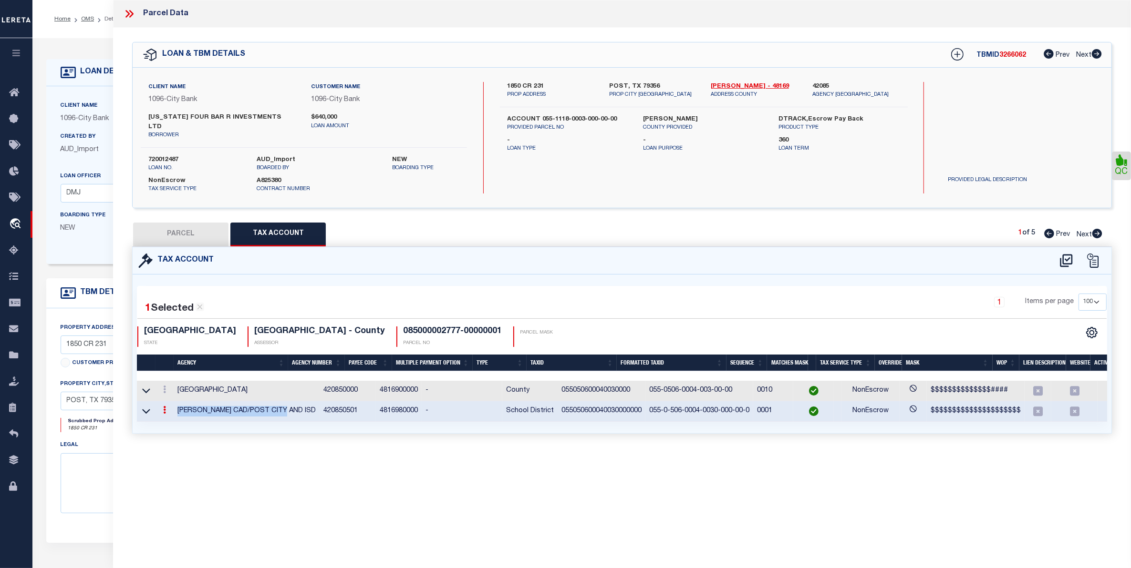
click at [182, 223] on button "PARCEL" at bounding box center [180, 235] width 95 height 24
select select "AS"
checkbox input "false"
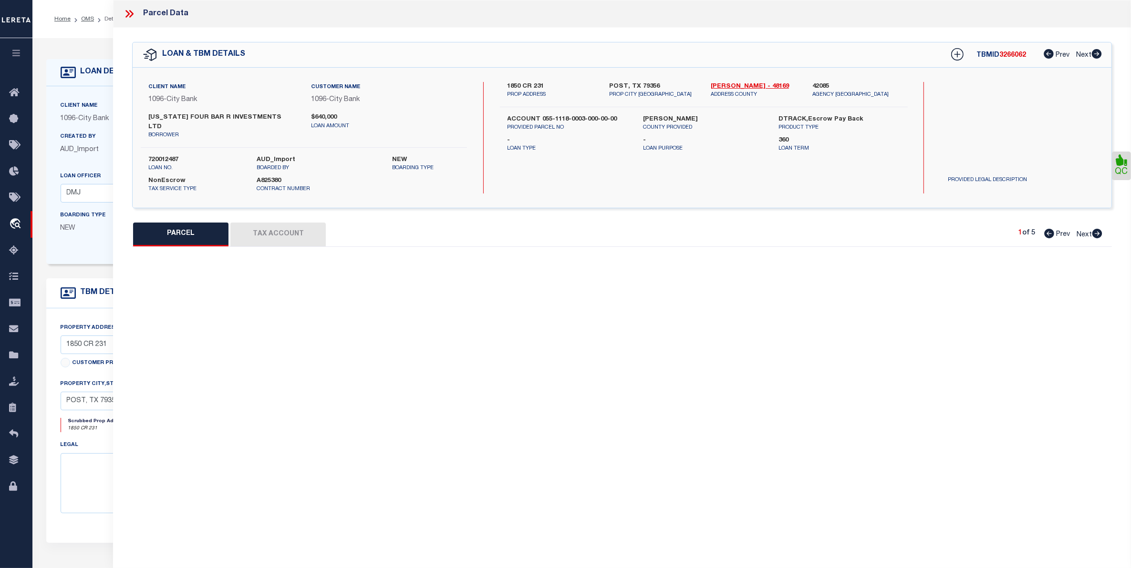
select select "CP"
type input "[US_STATE] FOUR BAR R INVESTMENTS LTD"
type input "2777"
select select
checkbox input "false"
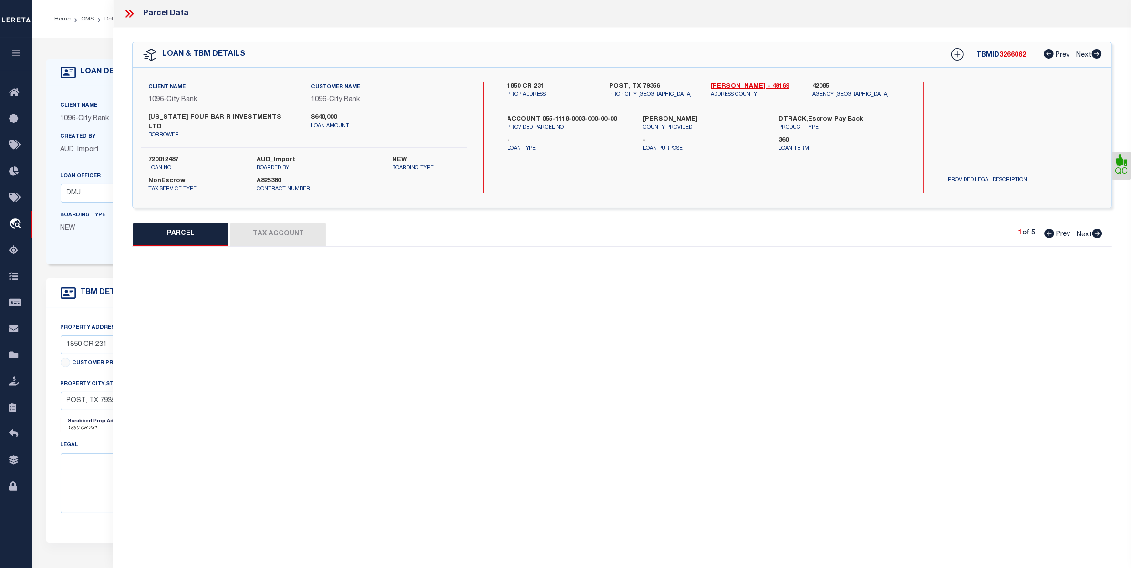
type input "[GEOGRAPHIC_DATA]"
type textarea "AB 506 BLK 55 SEC 4 76.15 ACRES K [PERSON_NAME] 76.15 ACRES"
type textarea "Order completed based on given legal document."
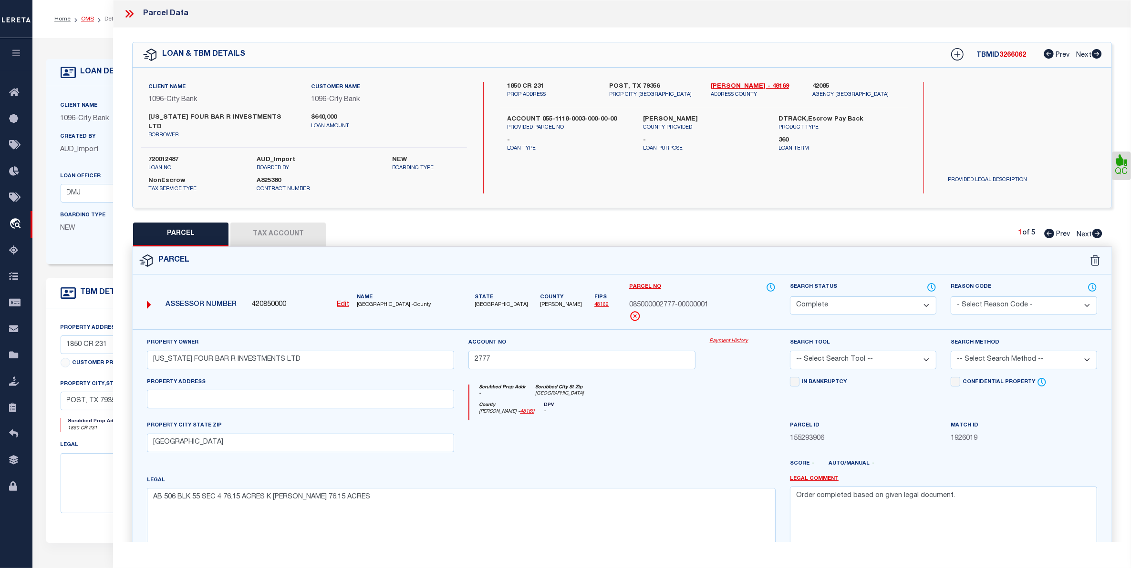
click at [81, 17] on link "OMS" at bounding box center [87, 19] width 13 height 6
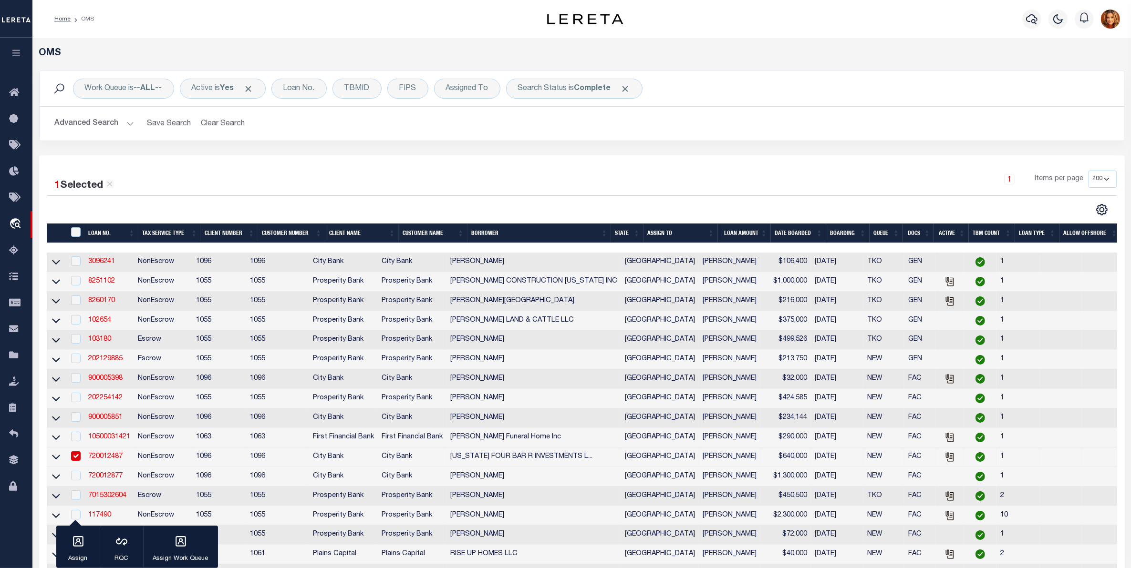
click at [86, 125] on button "Advanced Search" at bounding box center [94, 123] width 79 height 19
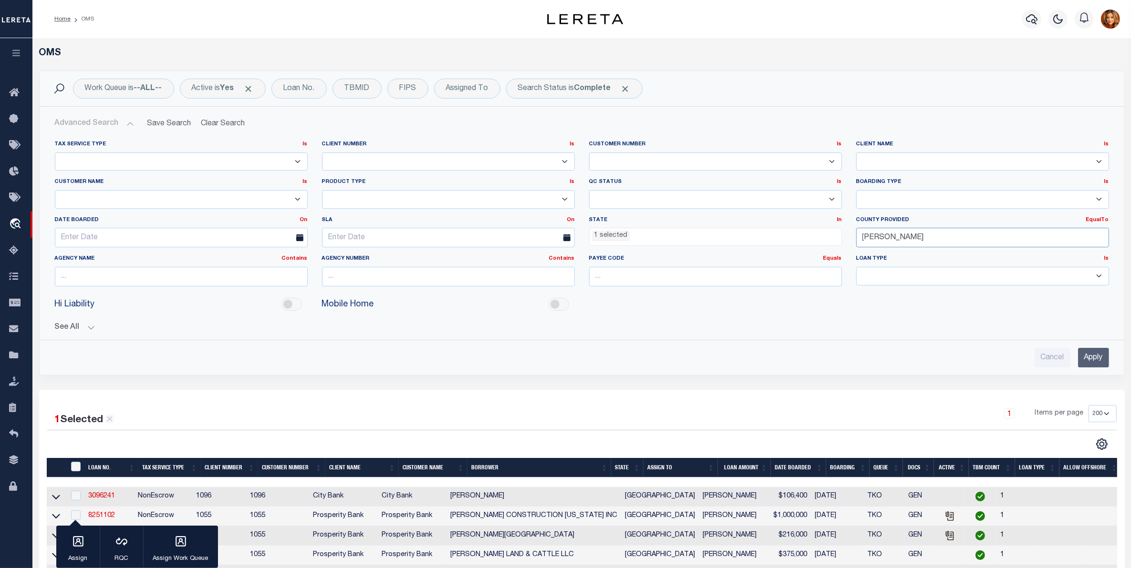
drag, startPoint x: 894, startPoint y: 238, endPoint x: 818, endPoint y: 239, distance: 75.8
click at [818, 239] on div "Tax Service Type Is Is Contains Escrow NonEscrow Client Number Is Is Contains 1…" at bounding box center [582, 218] width 1068 height 154
click at [882, 254] on div "[PERSON_NAME]" at bounding box center [983, 256] width 252 height 15
type input "[PERSON_NAME]"
click at [1098, 353] on input "Apply" at bounding box center [1093, 358] width 31 height 20
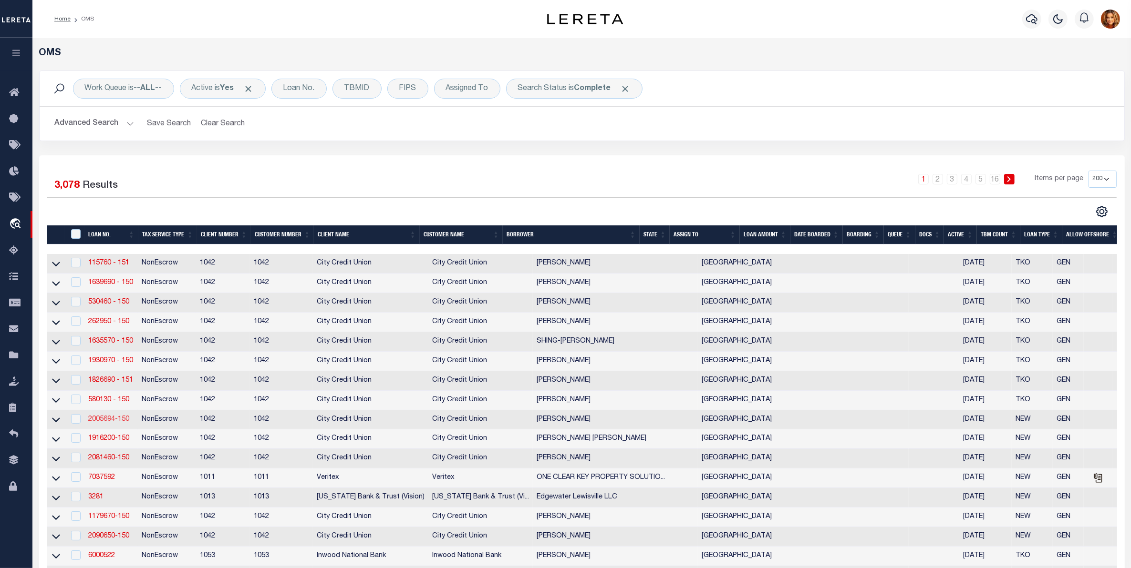
click at [113, 423] on link "2005694-150" at bounding box center [108, 419] width 41 height 7
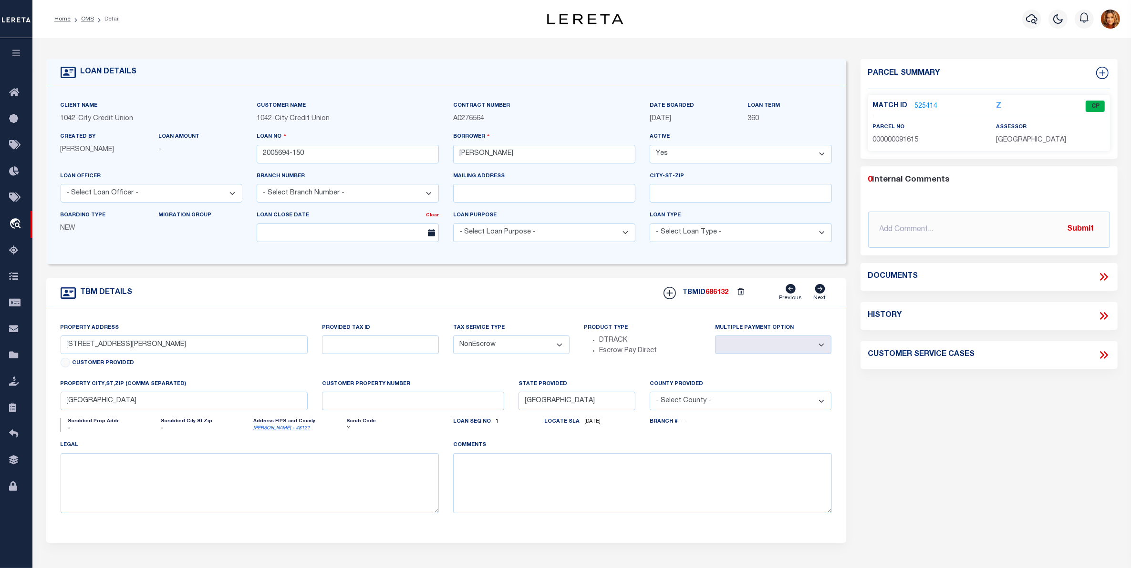
click at [922, 101] on p "525414" at bounding box center [926, 106] width 23 height 10
click at [923, 106] on link "525414" at bounding box center [926, 107] width 23 height 10
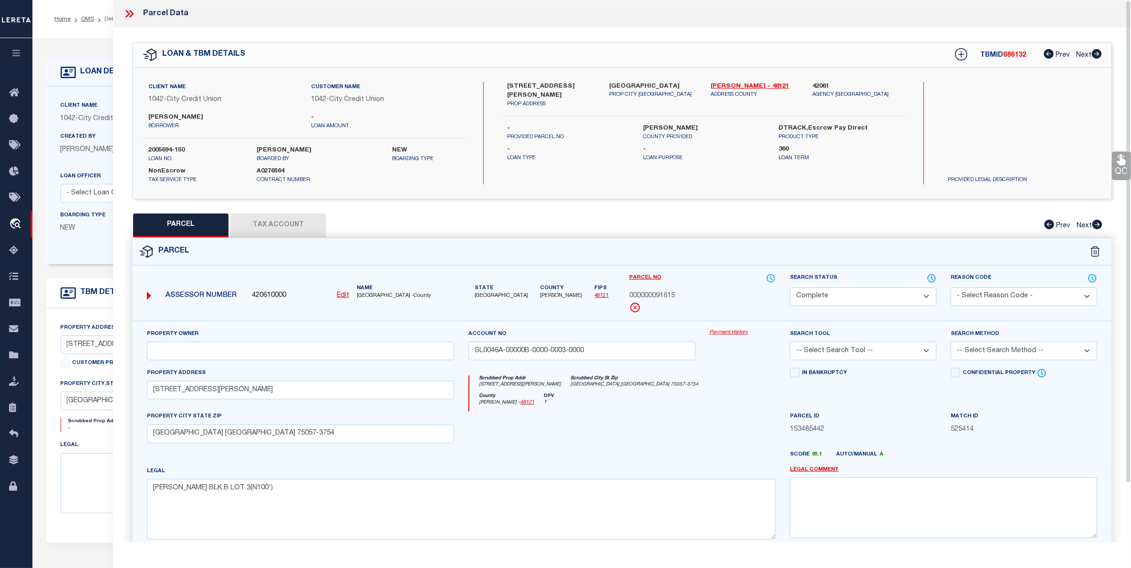
click at [285, 223] on button "Tax Account" at bounding box center [277, 226] width 95 height 24
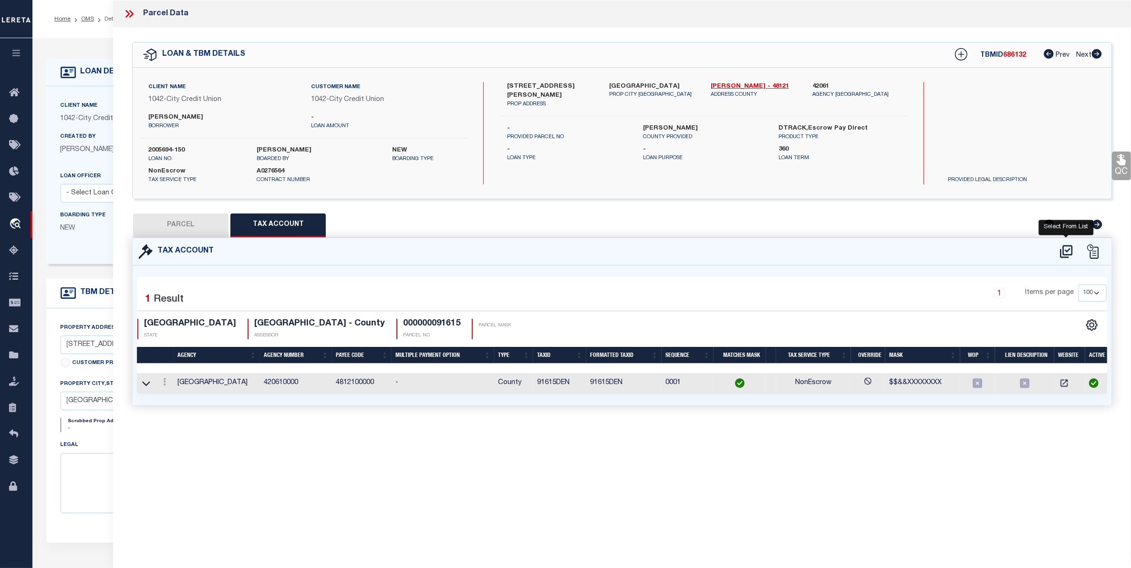
click at [1069, 248] on icon at bounding box center [1066, 251] width 12 height 13
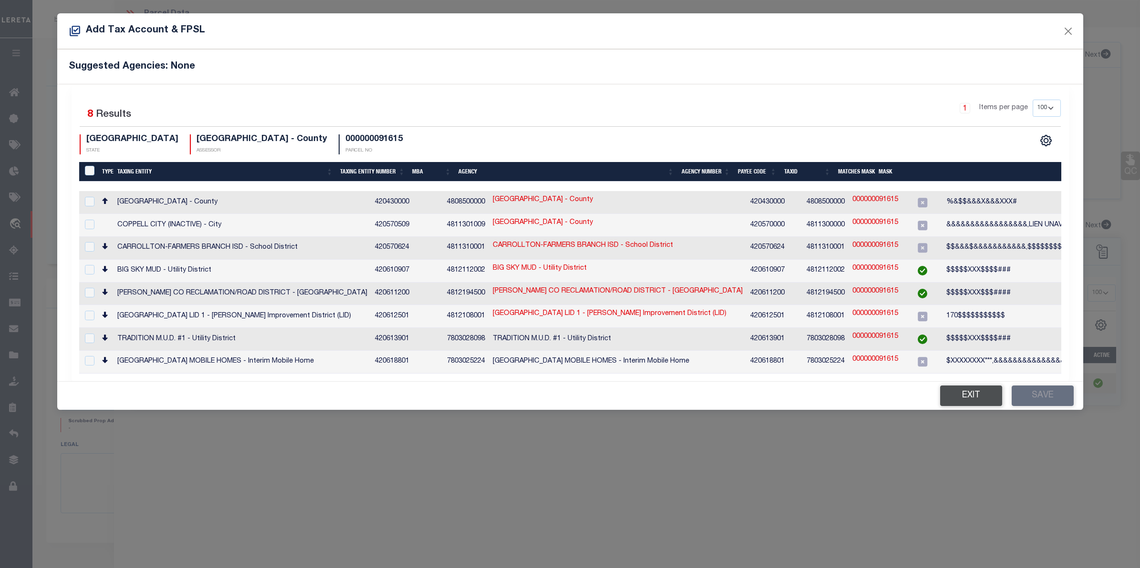
click at [966, 386] on button "Exit" at bounding box center [971, 396] width 62 height 21
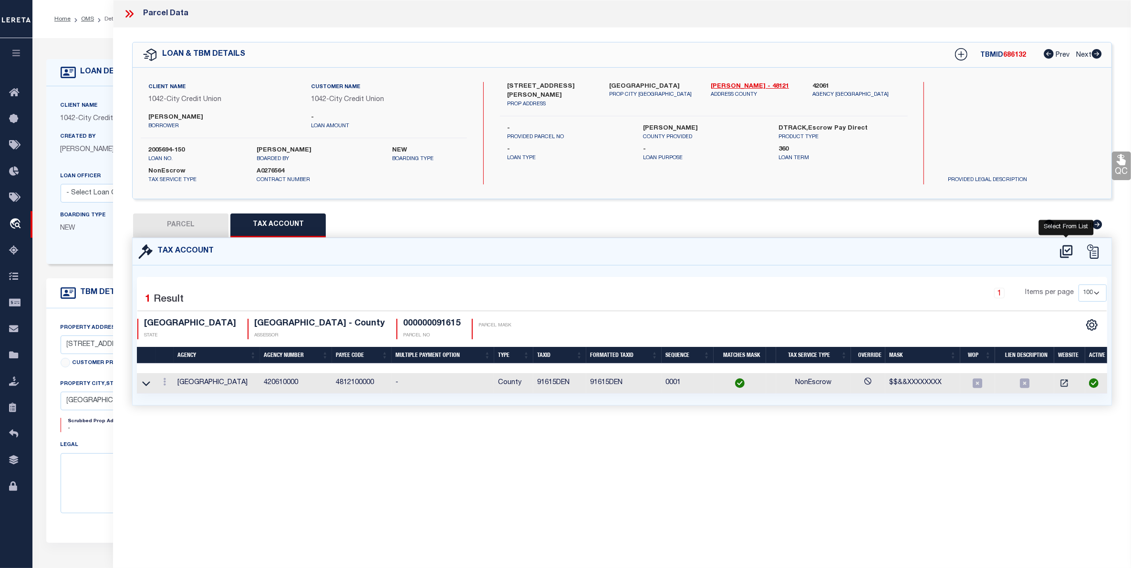
click at [1065, 249] on icon at bounding box center [1066, 251] width 12 height 13
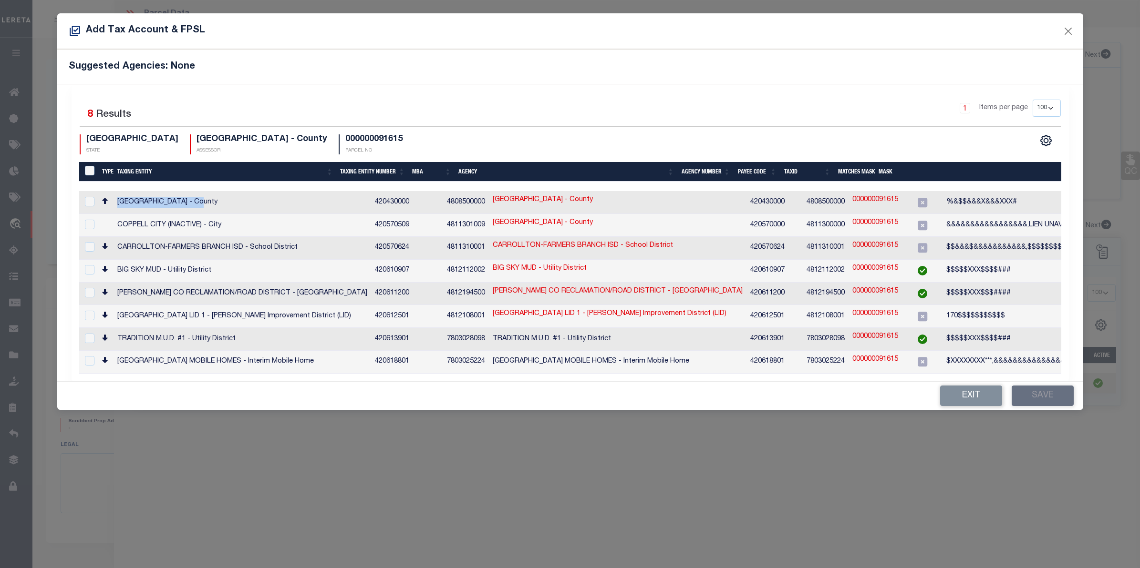
drag, startPoint x: 208, startPoint y: 204, endPoint x: 115, endPoint y: 210, distance: 93.2
click at [115, 210] on td "[GEOGRAPHIC_DATA] - County" at bounding box center [243, 202] width 258 height 23
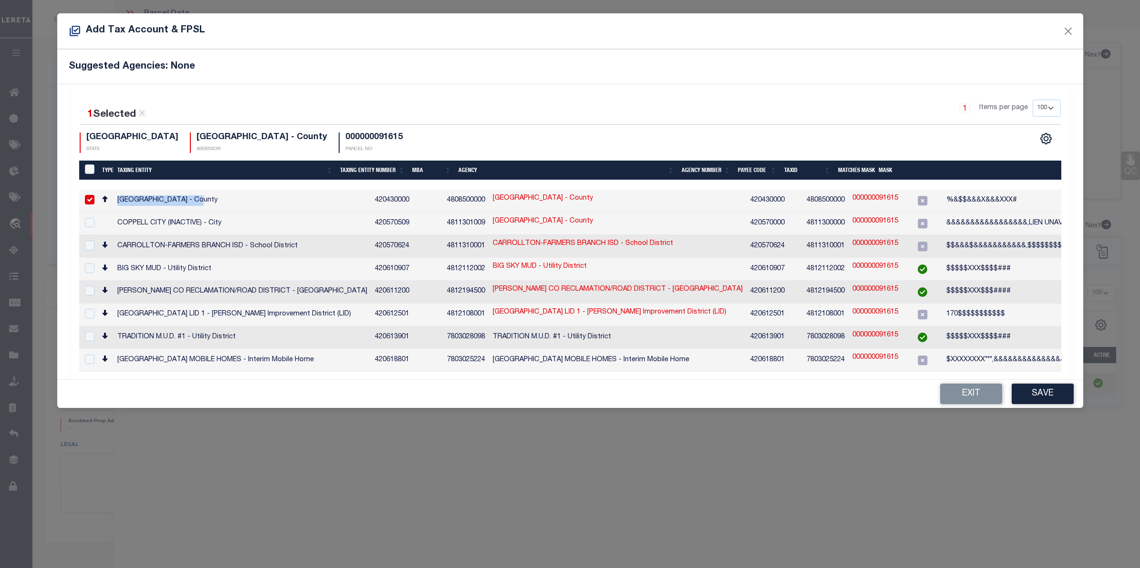
click at [89, 200] on input "checkbox" at bounding box center [90, 200] width 10 height 10
